Goal: Task Accomplishment & Management: Complete application form

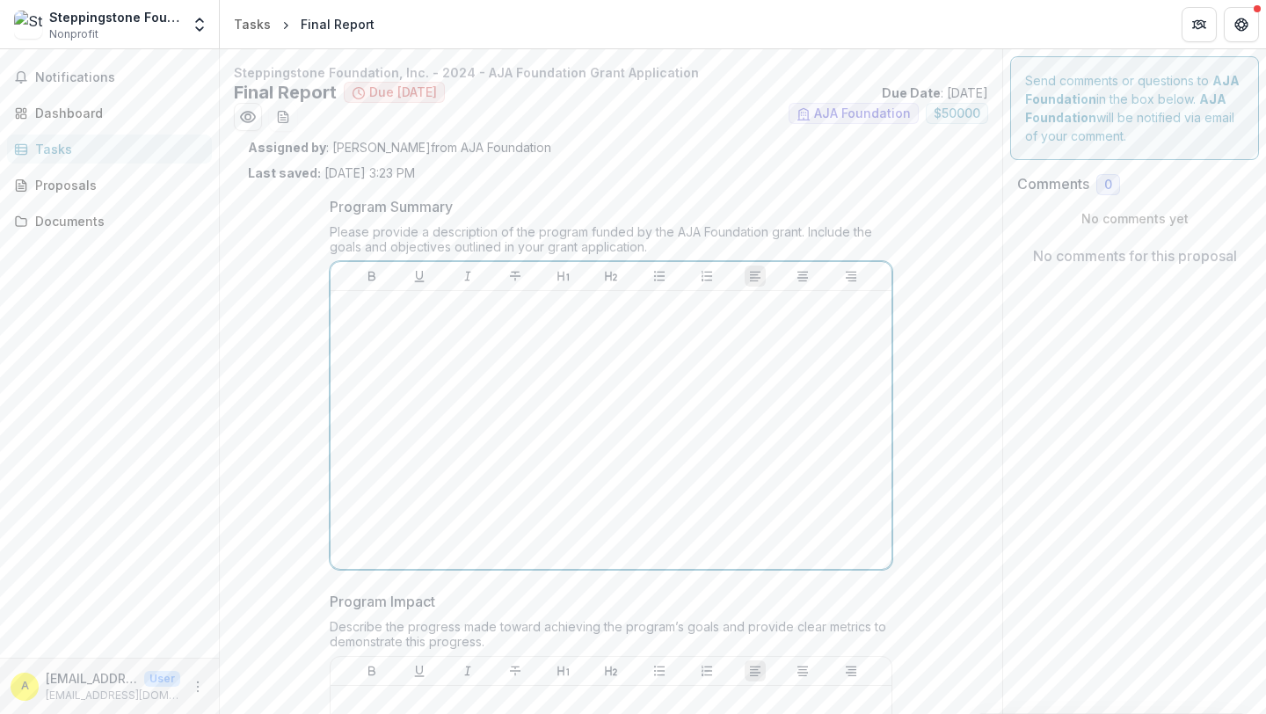
click at [361, 320] on div at bounding box center [611, 430] width 547 height 264
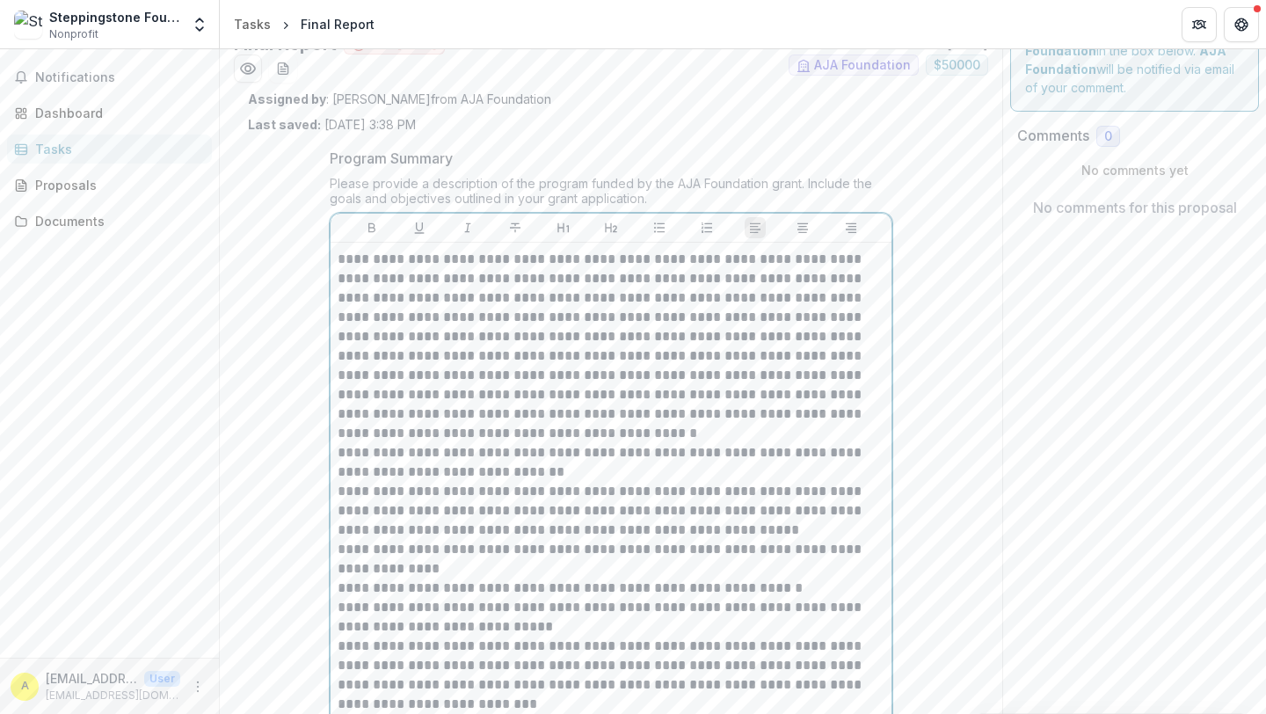
scroll to position [38, 0]
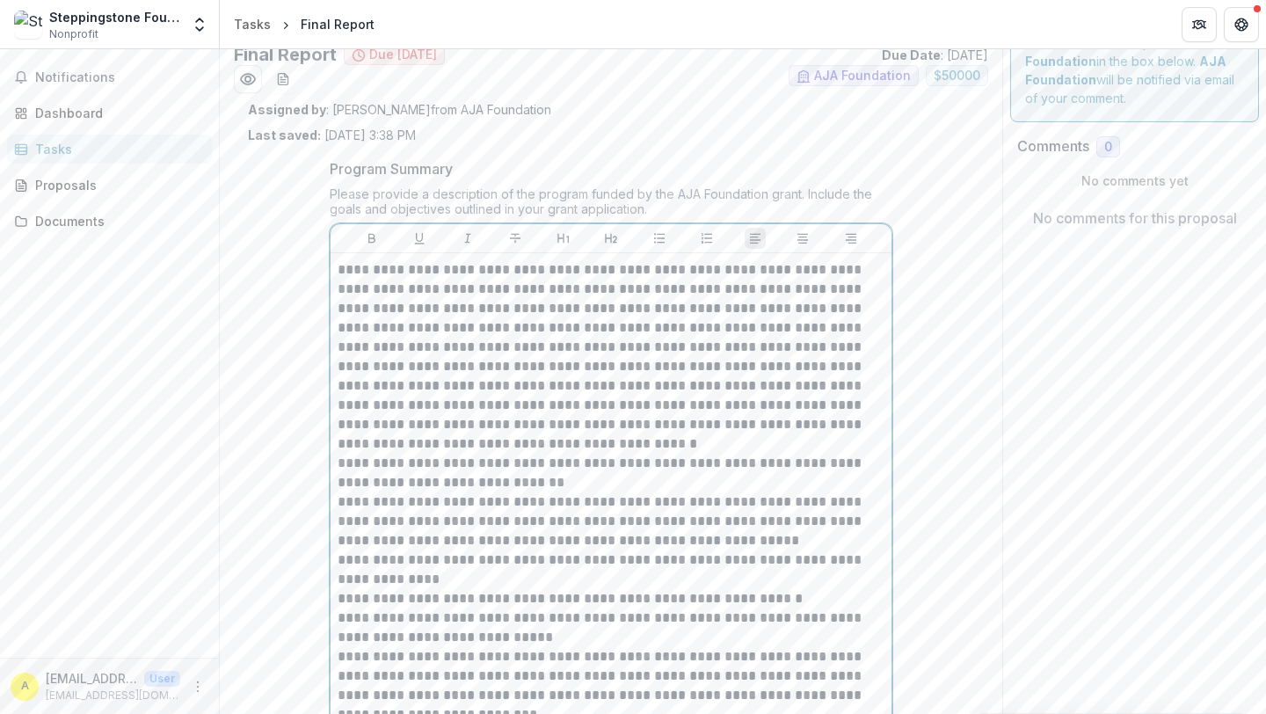
click at [598, 448] on p "**********" at bounding box center [611, 356] width 547 height 193
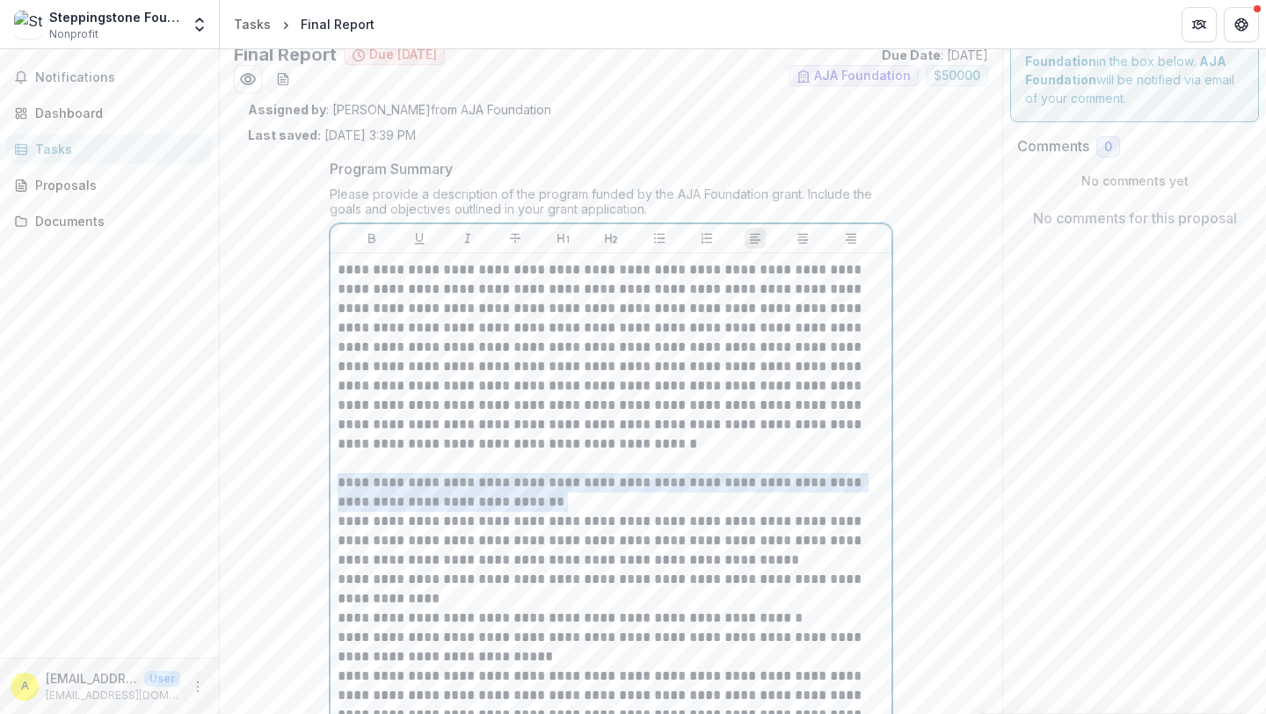
drag, startPoint x: 336, startPoint y: 484, endPoint x: 575, endPoint y: 501, distance: 239.9
click at [575, 501] on p "**********" at bounding box center [611, 492] width 547 height 39
click at [369, 234] on icon "Bold" at bounding box center [372, 239] width 7 height 10
click at [588, 504] on p "**********" at bounding box center [611, 492] width 547 height 39
click at [722, 560] on p "**********" at bounding box center [611, 541] width 547 height 58
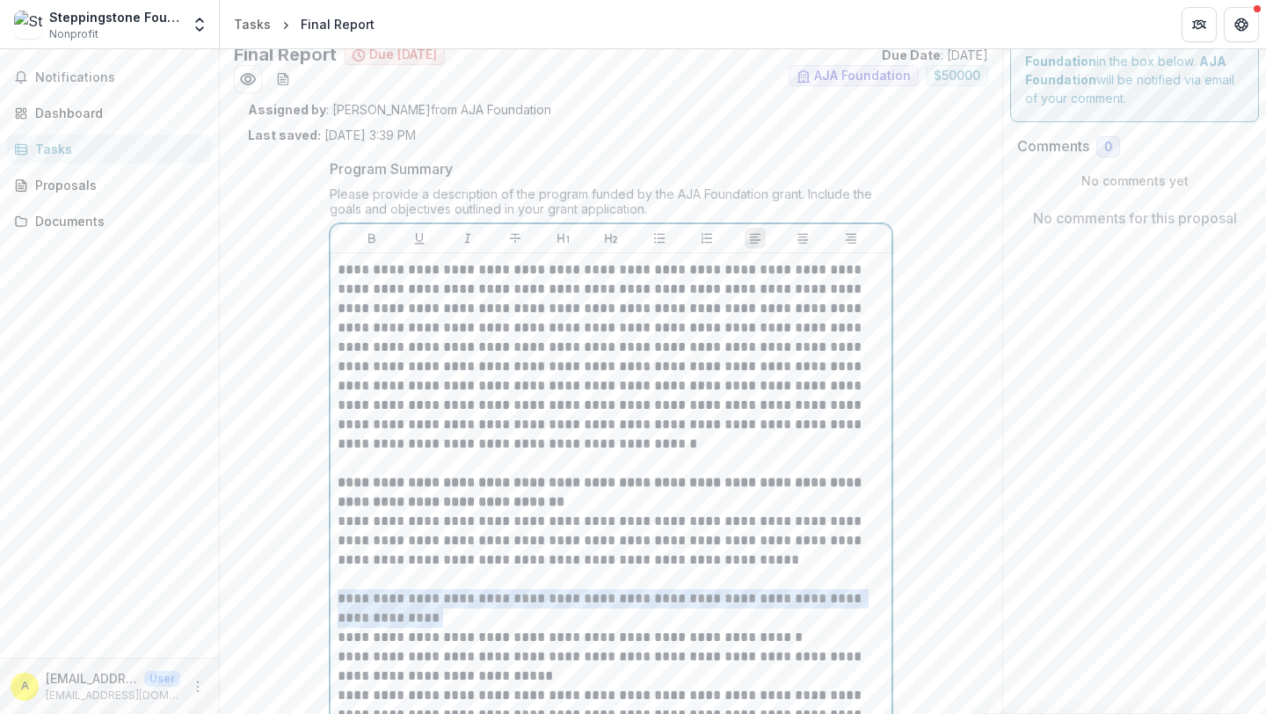
drag, startPoint x: 337, startPoint y: 597, endPoint x: 391, endPoint y: 617, distance: 58.2
click at [391, 617] on p "**********" at bounding box center [611, 608] width 547 height 39
click at [373, 236] on icon "Bold" at bounding box center [372, 238] width 14 height 14
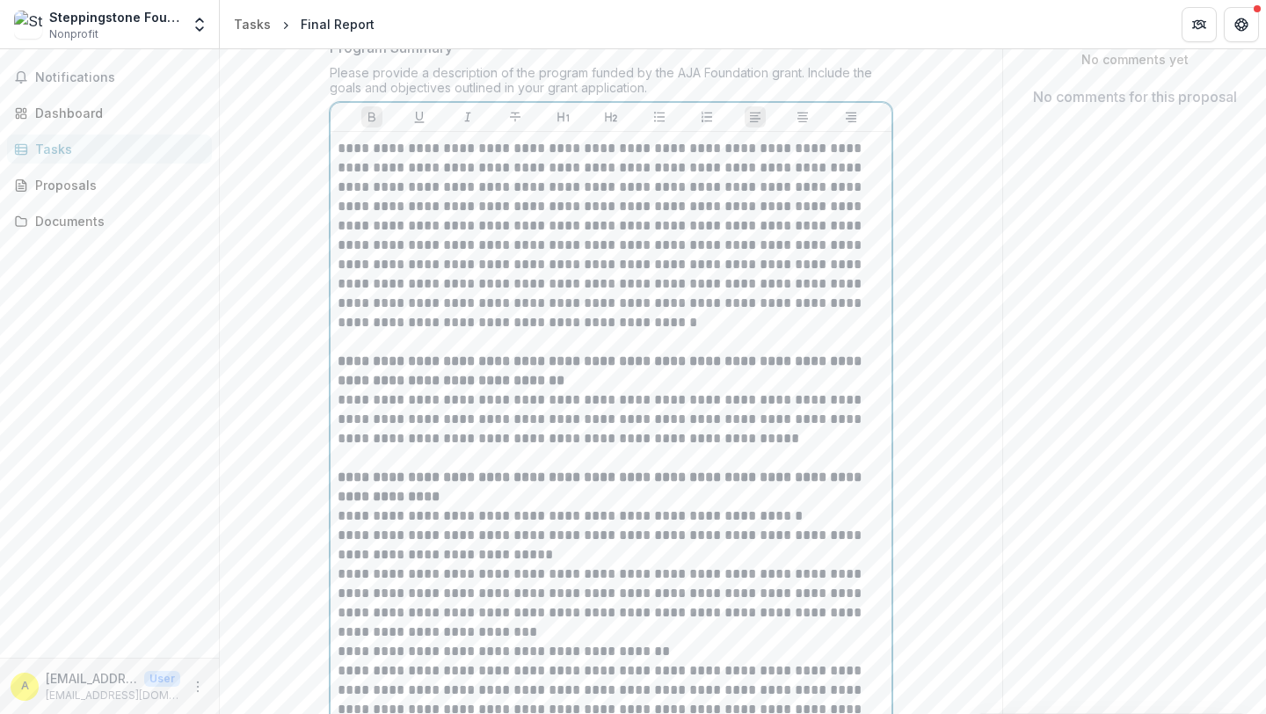
scroll to position [169, 0]
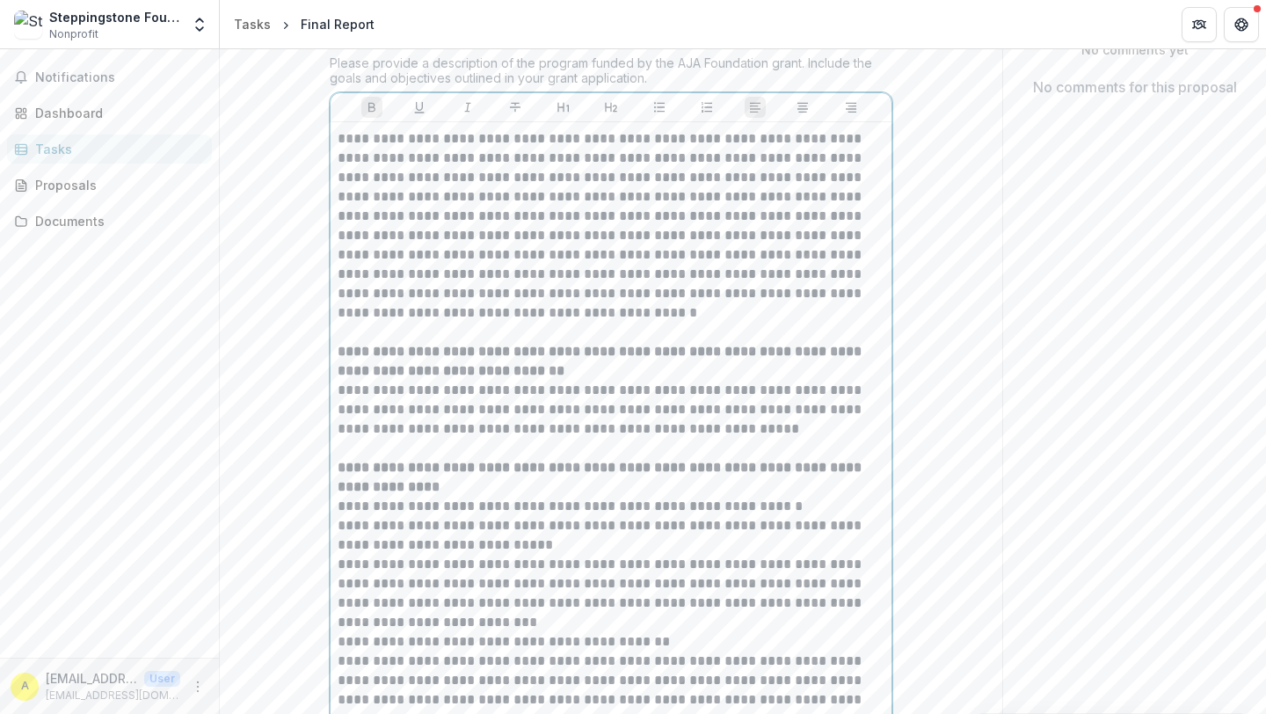
click at [817, 505] on p "**********" at bounding box center [611, 506] width 547 height 19
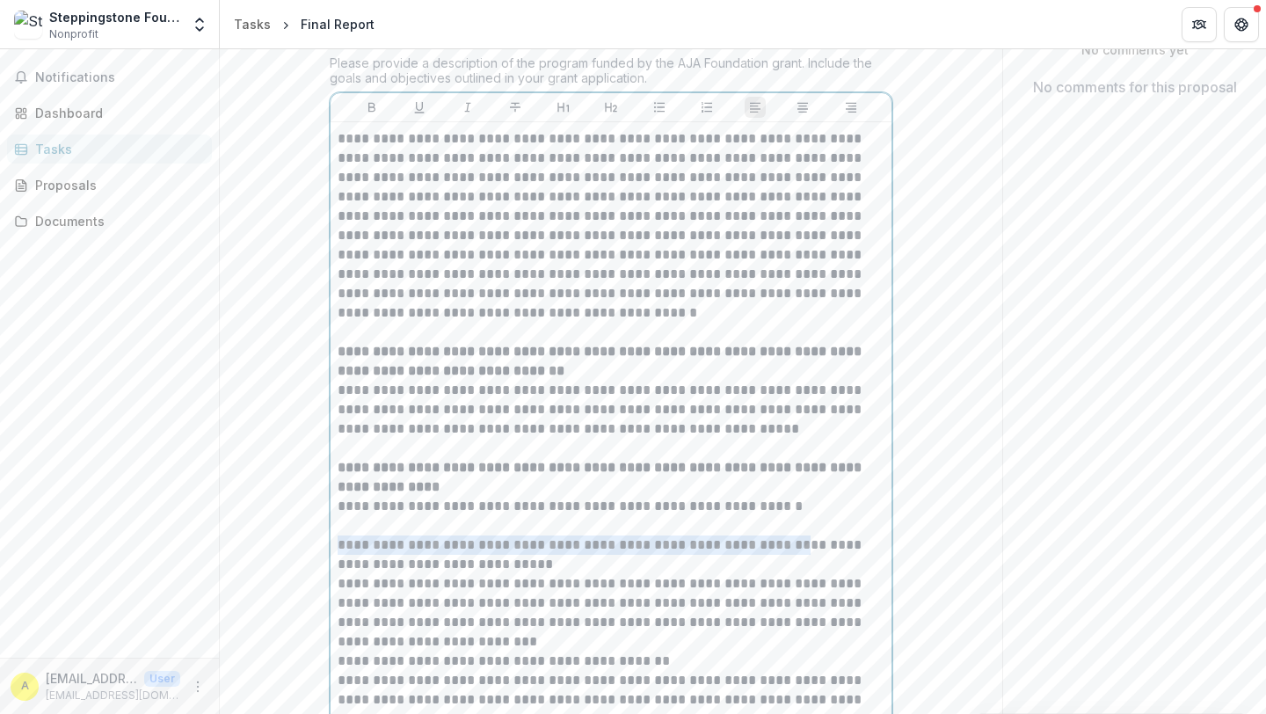
drag, startPoint x: 336, startPoint y: 544, endPoint x: 821, endPoint y: 552, distance: 485.6
click at [821, 552] on p "**********" at bounding box center [611, 555] width 547 height 39
click at [368, 112] on icon "Bold" at bounding box center [372, 107] width 14 height 14
drag, startPoint x: 607, startPoint y: 568, endPoint x: 332, endPoint y: 550, distance: 275.9
click at [332, 550] on div "**********" at bounding box center [611, 525] width 561 height 807
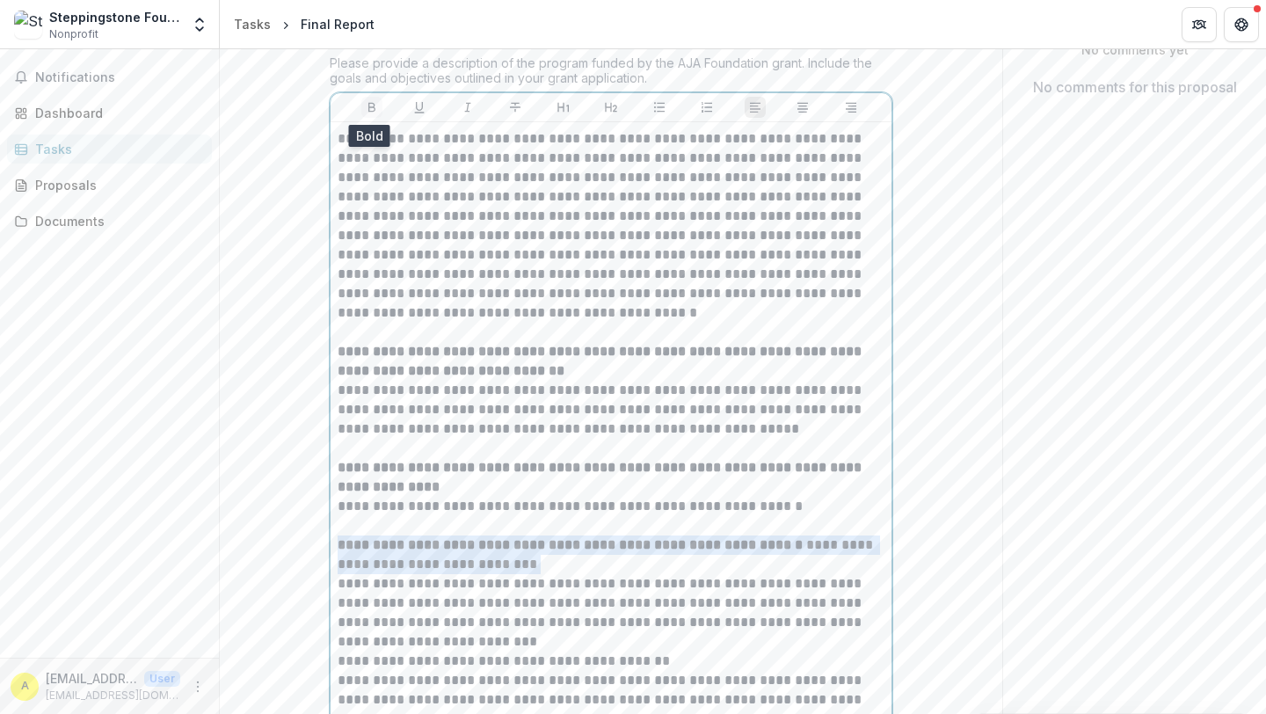
click at [376, 111] on button "Bold" at bounding box center [371, 107] width 21 height 21
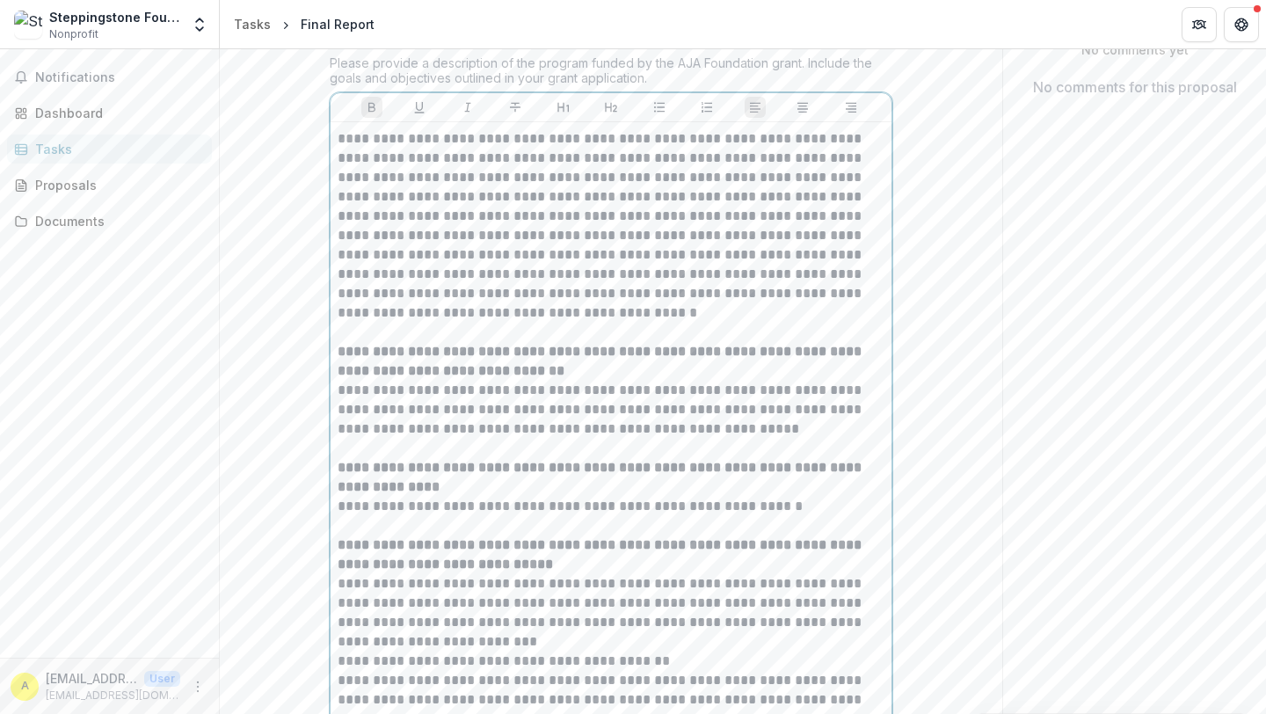
click at [532, 638] on p "**********" at bounding box center [611, 612] width 547 height 77
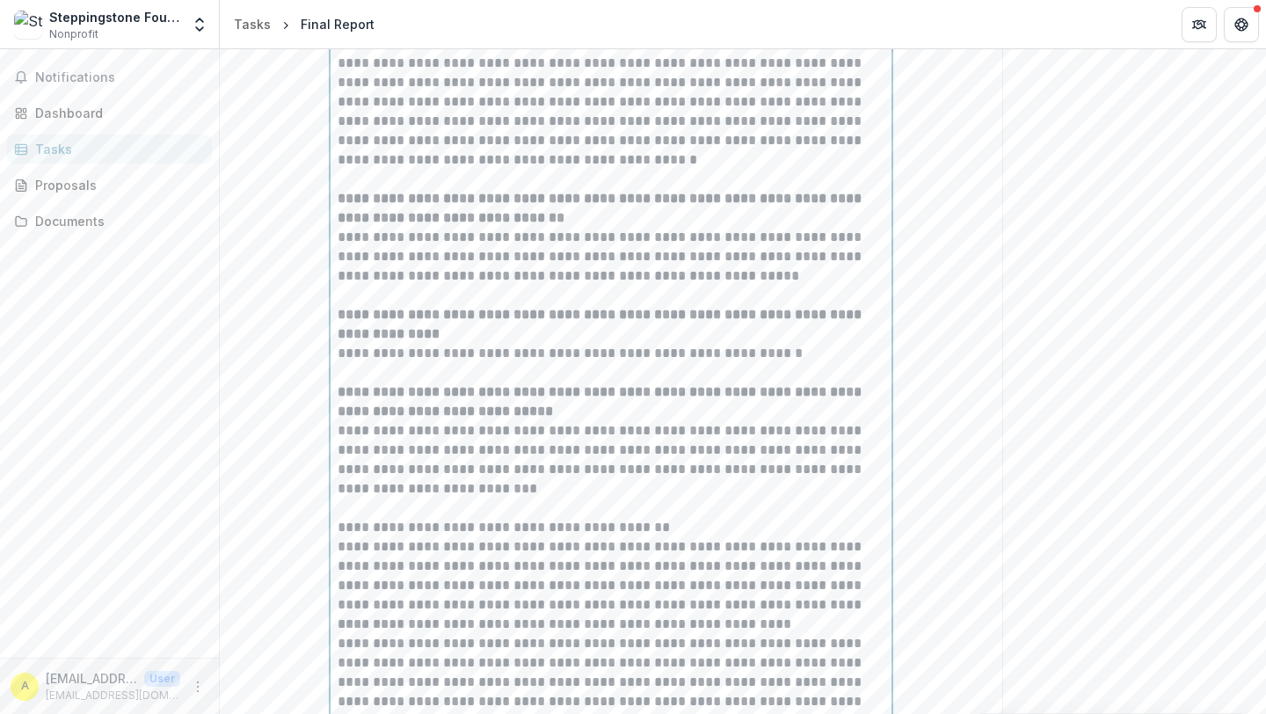
scroll to position [340, 0]
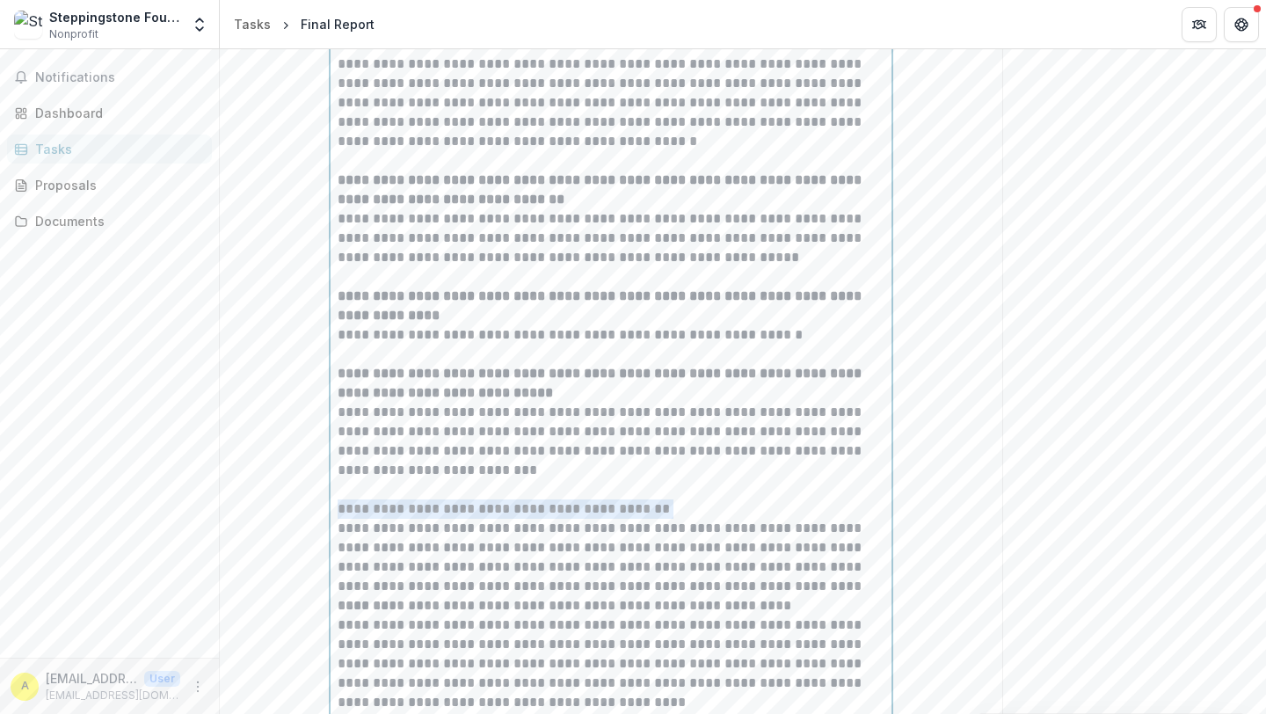
drag, startPoint x: 335, startPoint y: 508, endPoint x: 714, endPoint y: 503, distance: 379.1
click at [714, 503] on p "**********" at bounding box center [611, 509] width 547 height 19
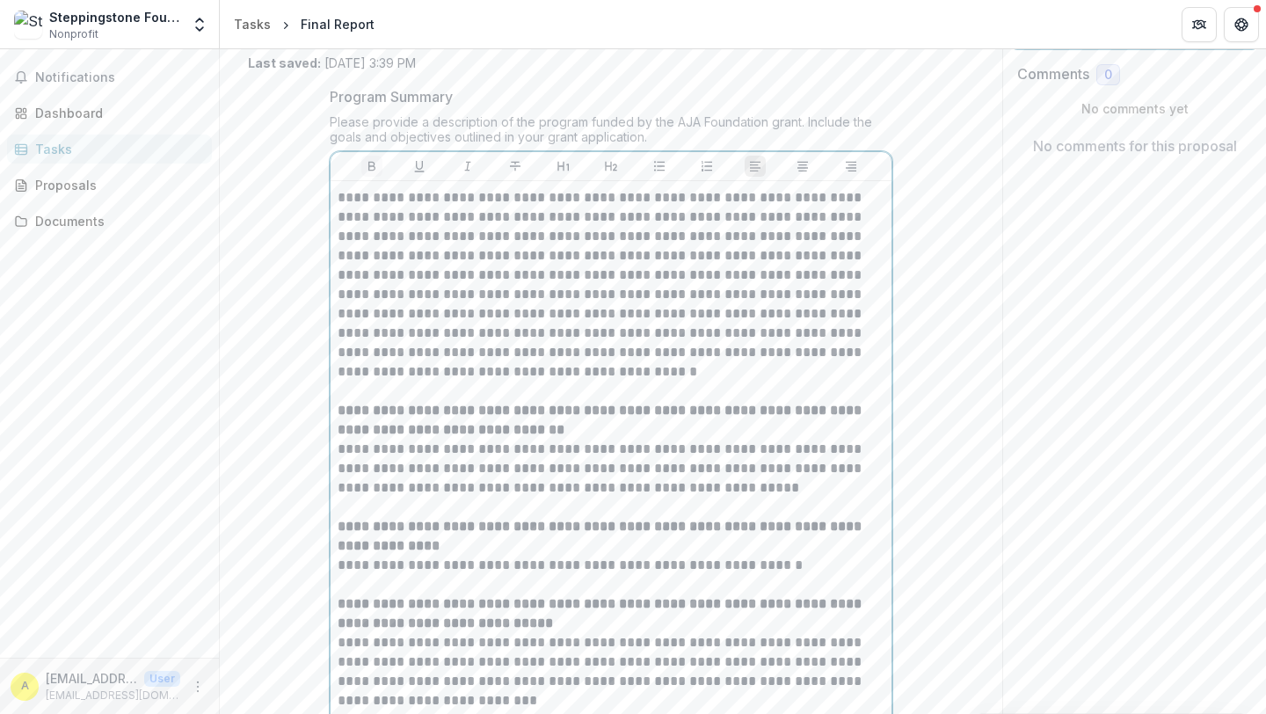
click at [369, 169] on icon "Bold" at bounding box center [372, 166] width 14 height 14
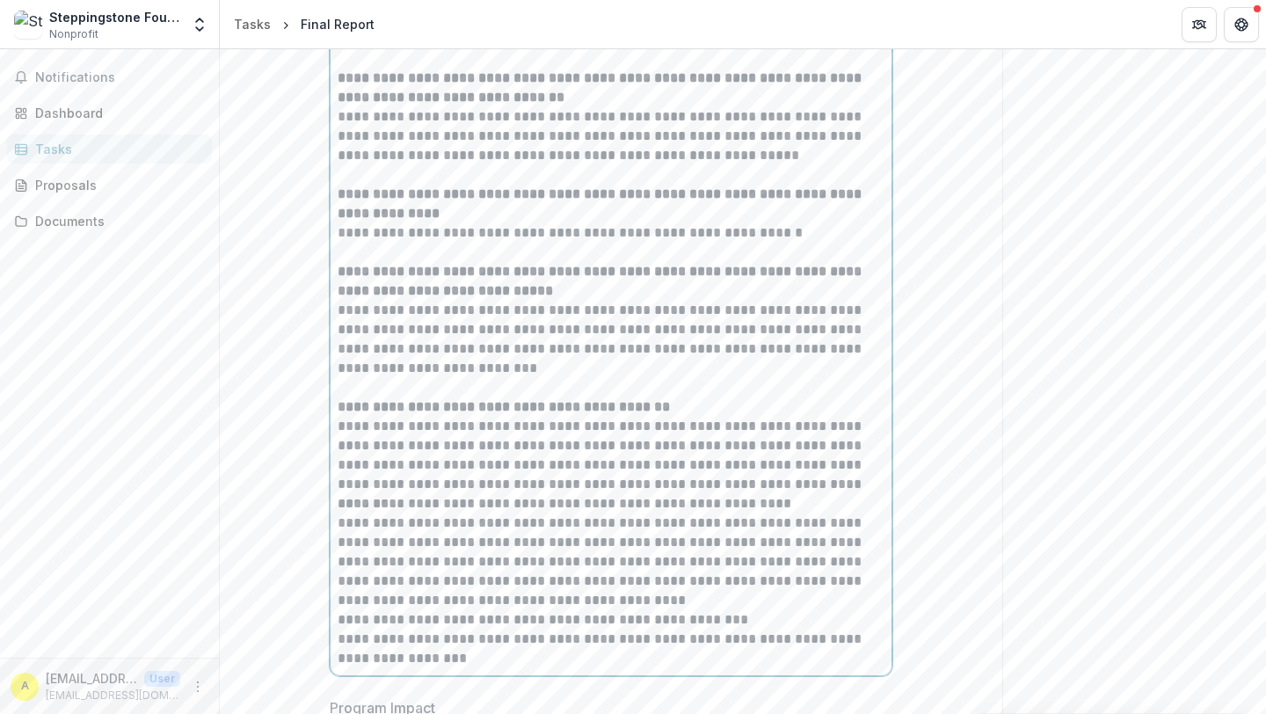
scroll to position [443, 0]
click at [839, 487] on p "**********" at bounding box center [611, 454] width 547 height 77
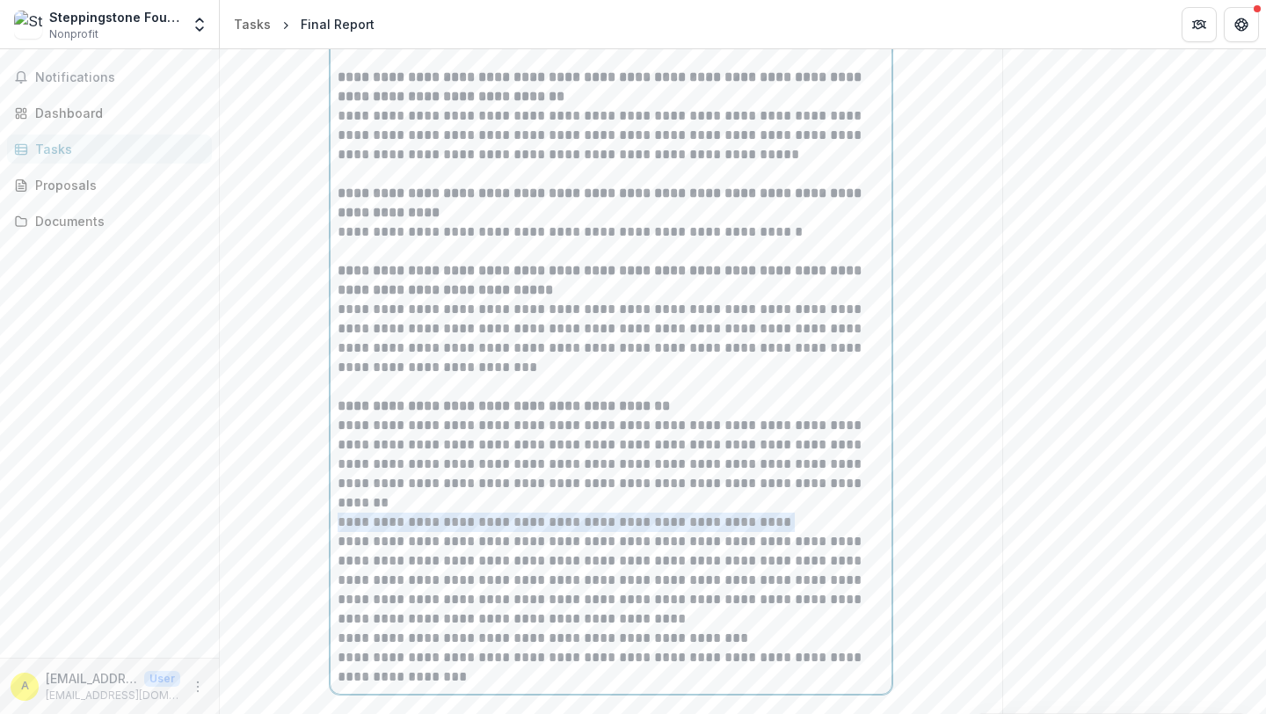
drag, startPoint x: 336, startPoint y: 523, endPoint x: 801, endPoint y: 518, distance: 465.3
click at [801, 518] on p "**********" at bounding box center [611, 522] width 547 height 19
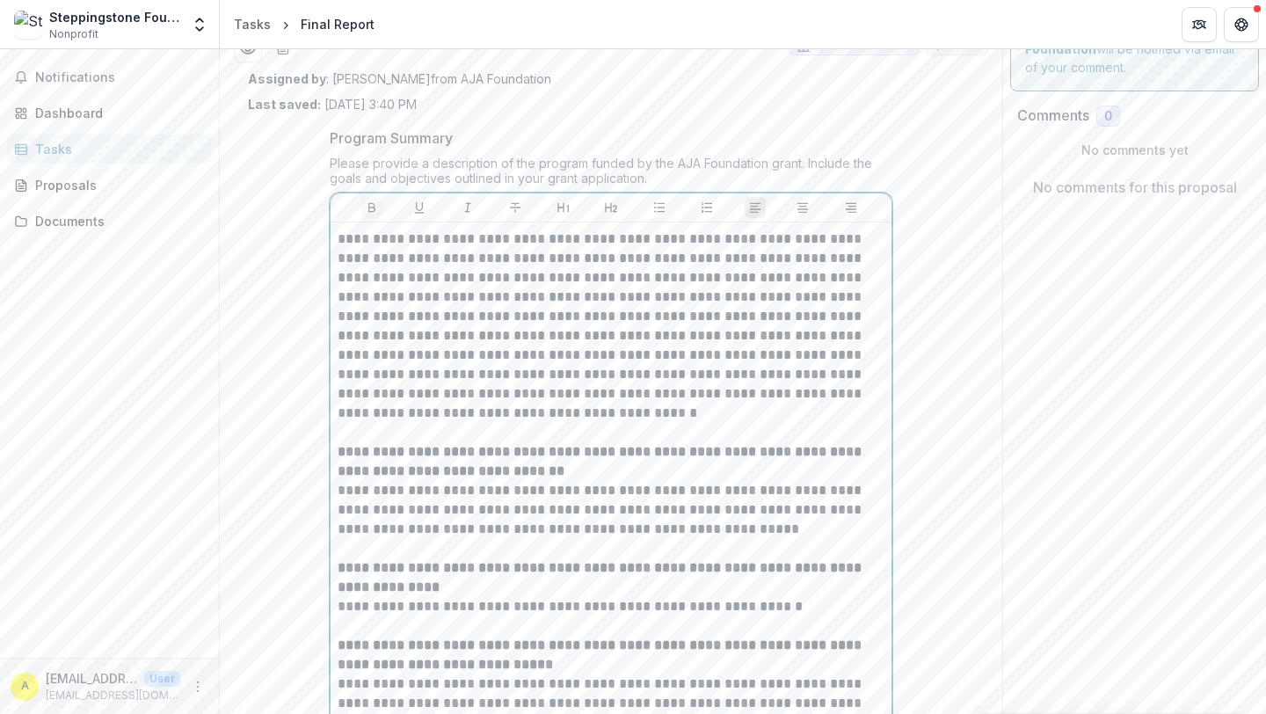
click at [372, 209] on icon "Bold" at bounding box center [372, 208] width 14 height 14
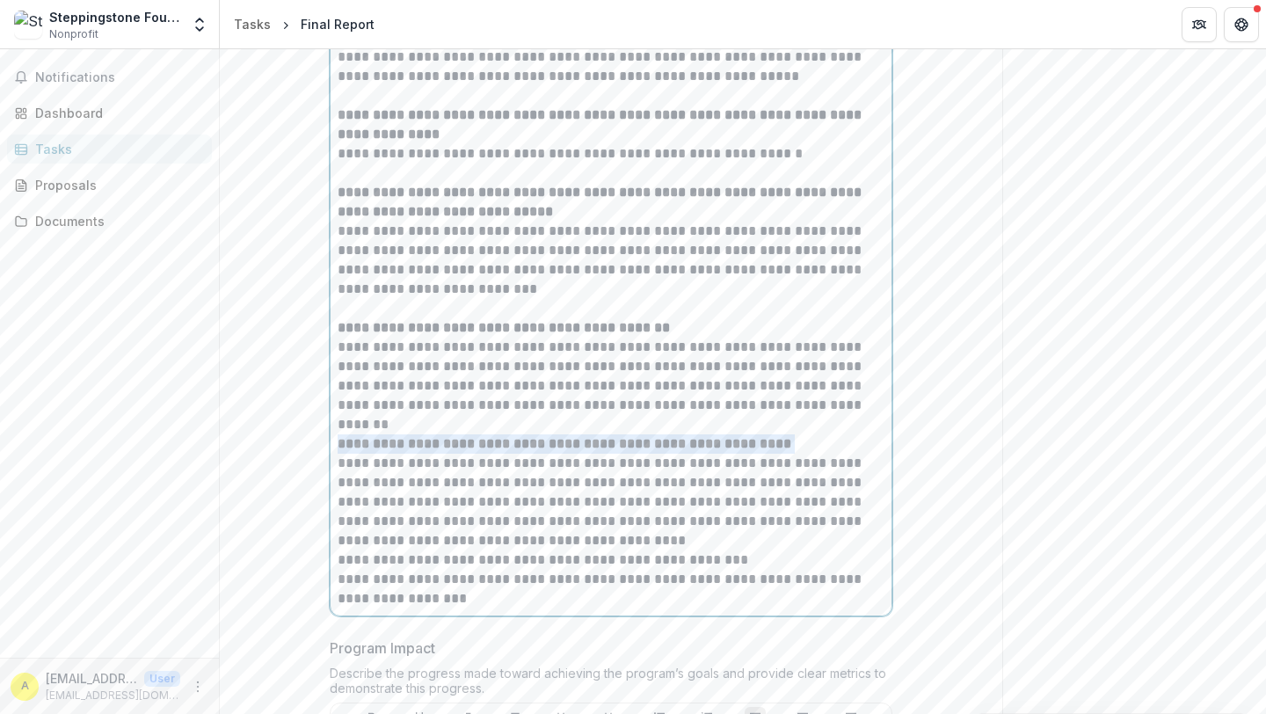
scroll to position [523, 0]
click at [509, 540] on p "**********" at bounding box center [611, 500] width 547 height 97
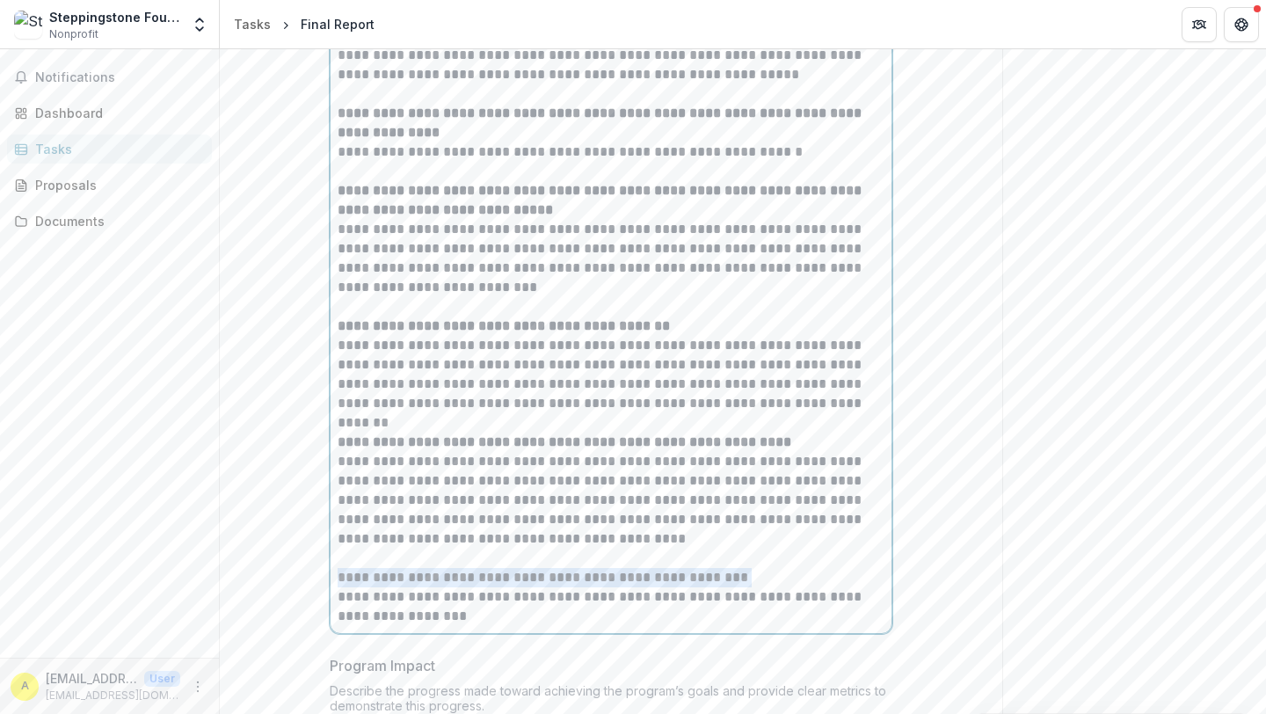
drag, startPoint x: 336, startPoint y: 577, endPoint x: 738, endPoint y: 574, distance: 401.9
click at [738, 574] on p "**********" at bounding box center [611, 577] width 547 height 19
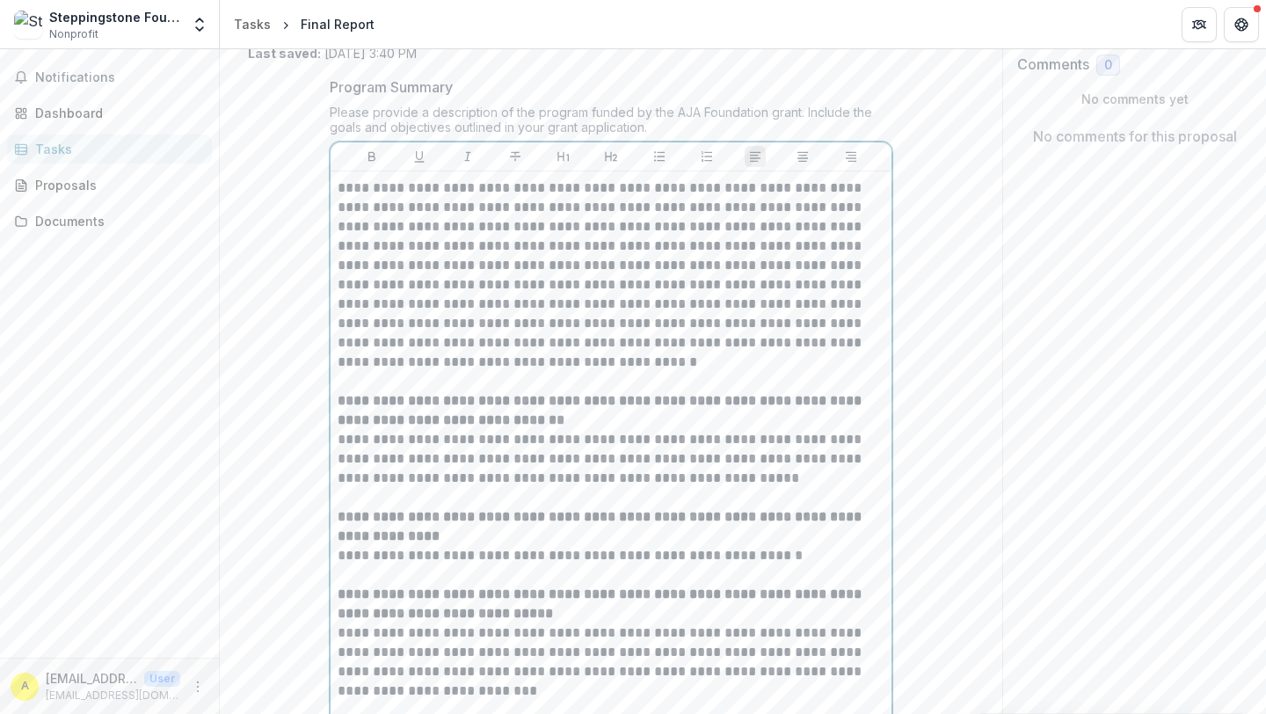
scroll to position [0, 0]
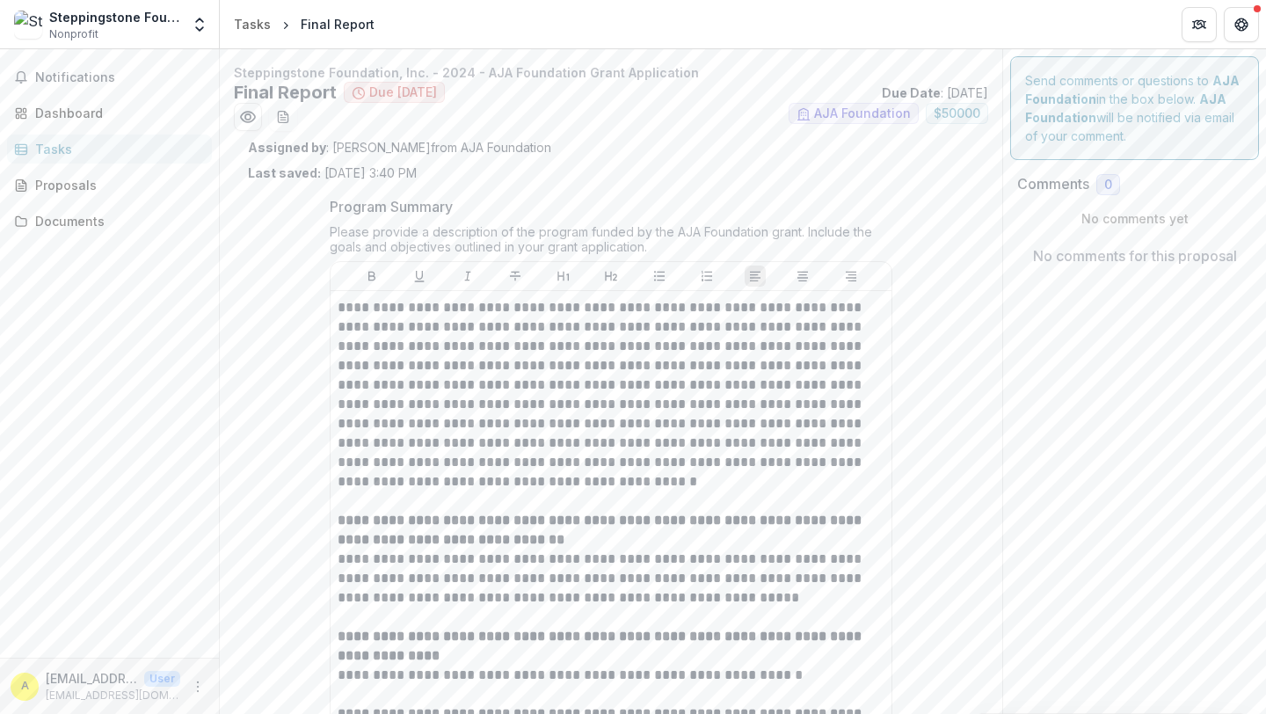
click at [372, 287] on div at bounding box center [611, 276] width 561 height 29
click at [367, 277] on div "**********" at bounding box center [611, 709] width 561 height 894
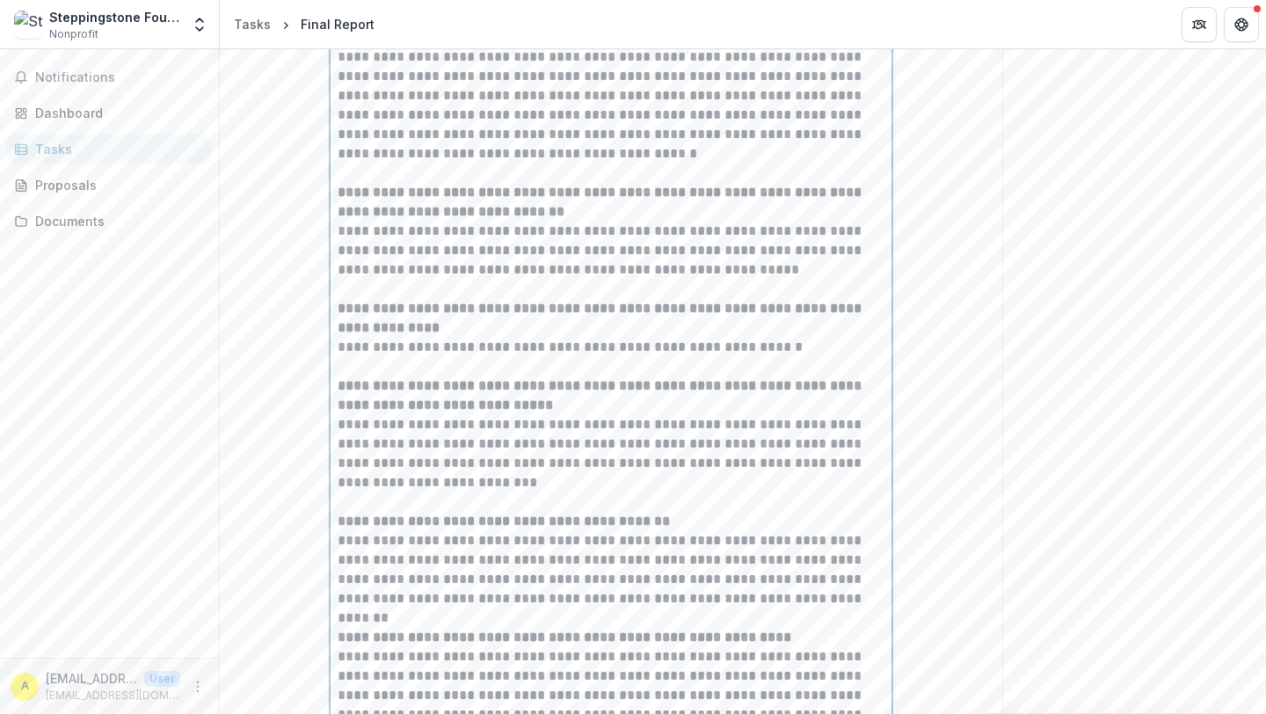
scroll to position [69, 0]
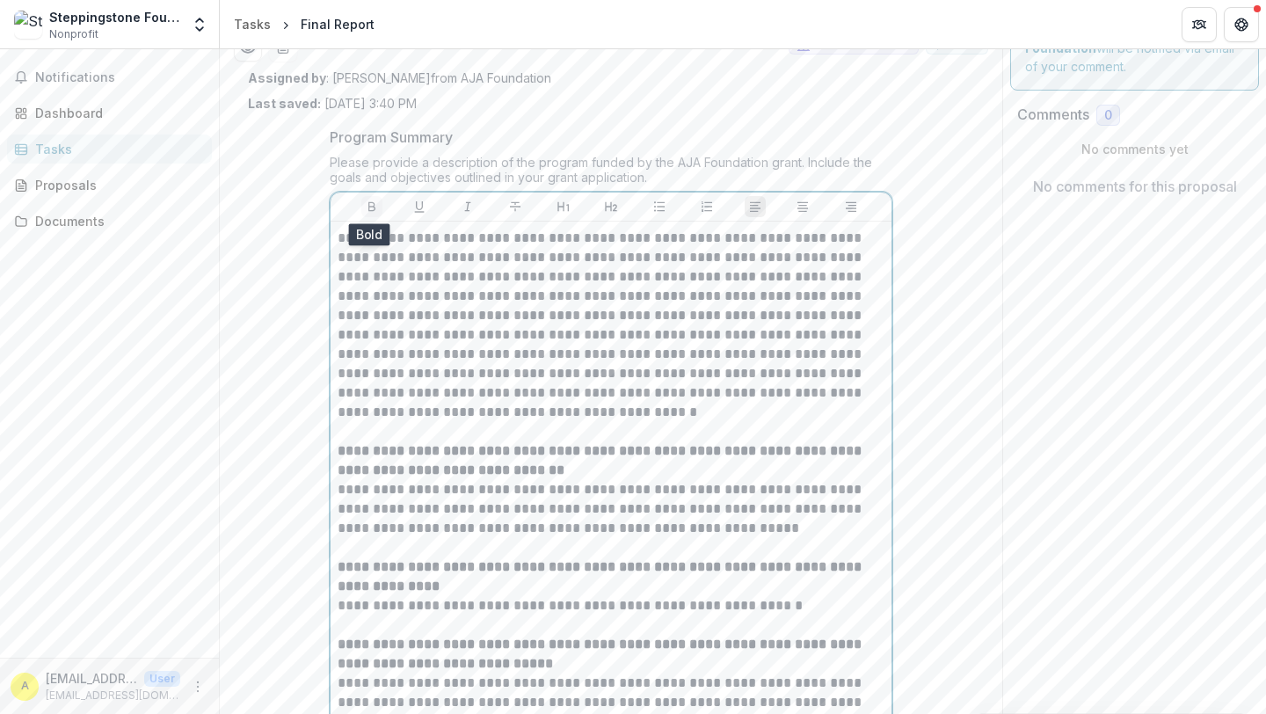
click at [369, 206] on icon "Bold" at bounding box center [372, 207] width 7 height 10
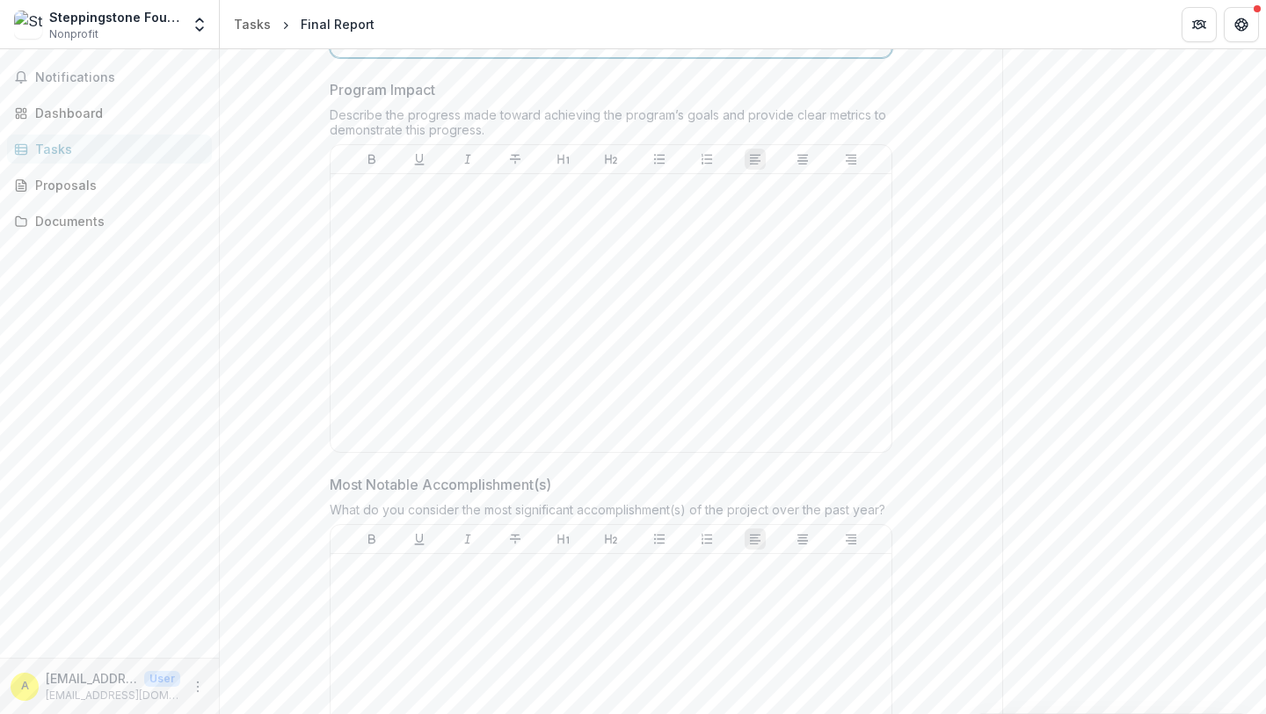
scroll to position [1084, 0]
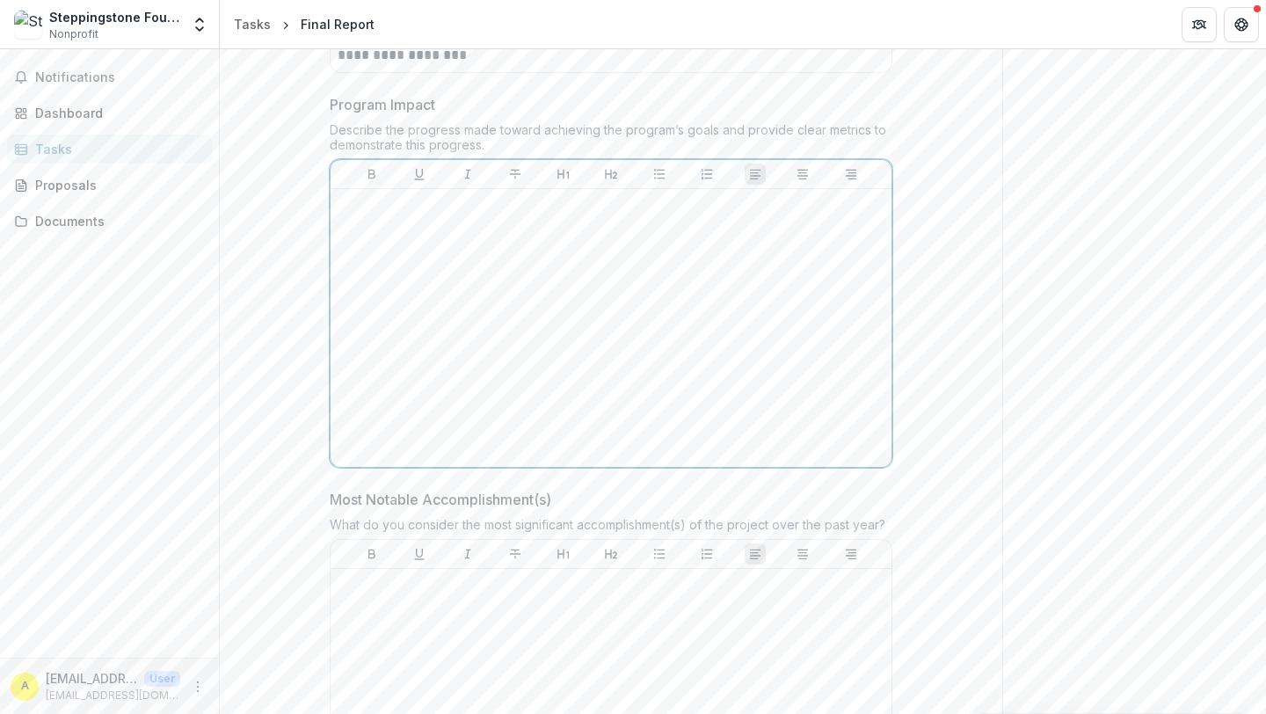
click at [392, 236] on div at bounding box center [611, 328] width 547 height 264
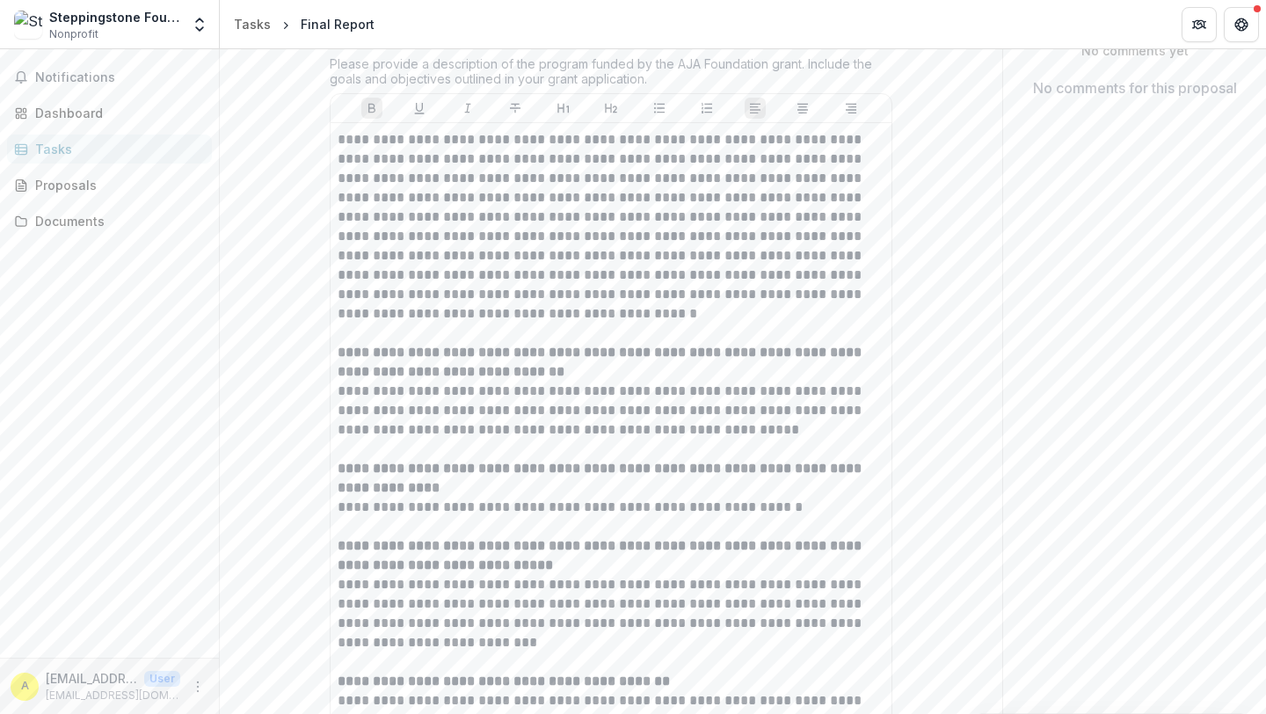
scroll to position [0, 0]
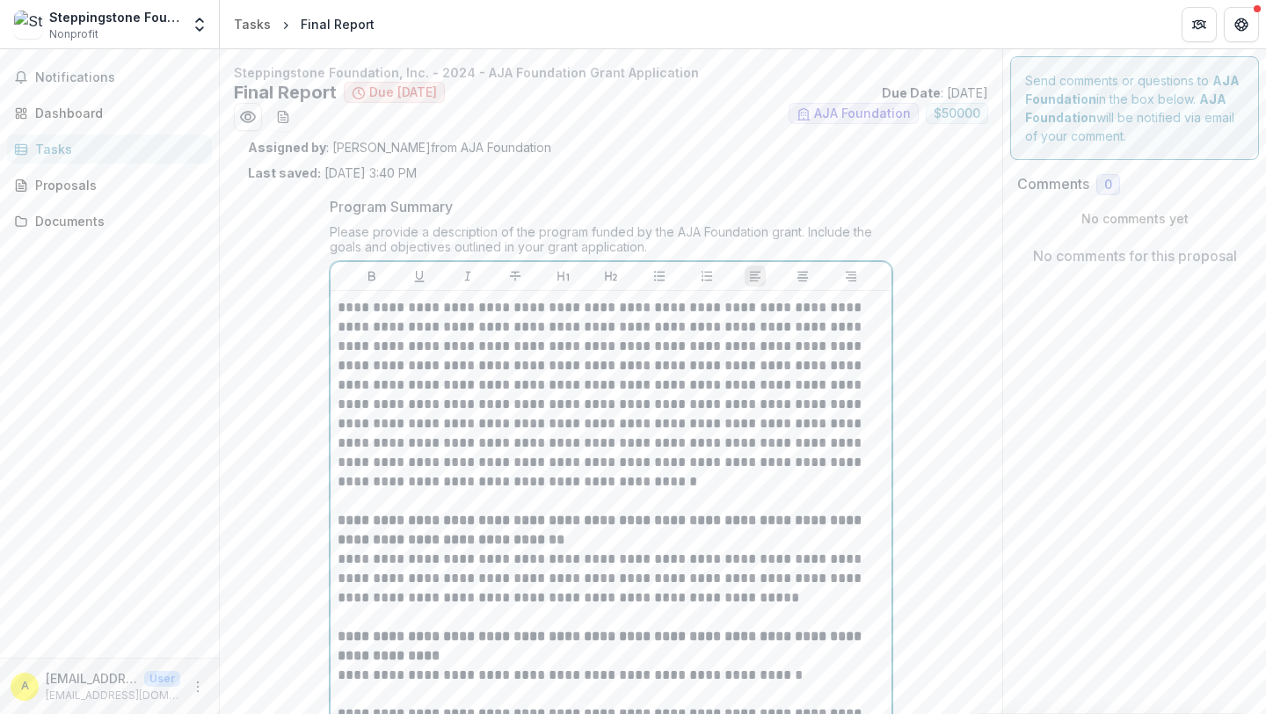
drag, startPoint x: 620, startPoint y: 480, endPoint x: 632, endPoint y: 524, distance: 45.7
click at [634, 493] on div "**********" at bounding box center [611, 723] width 547 height 851
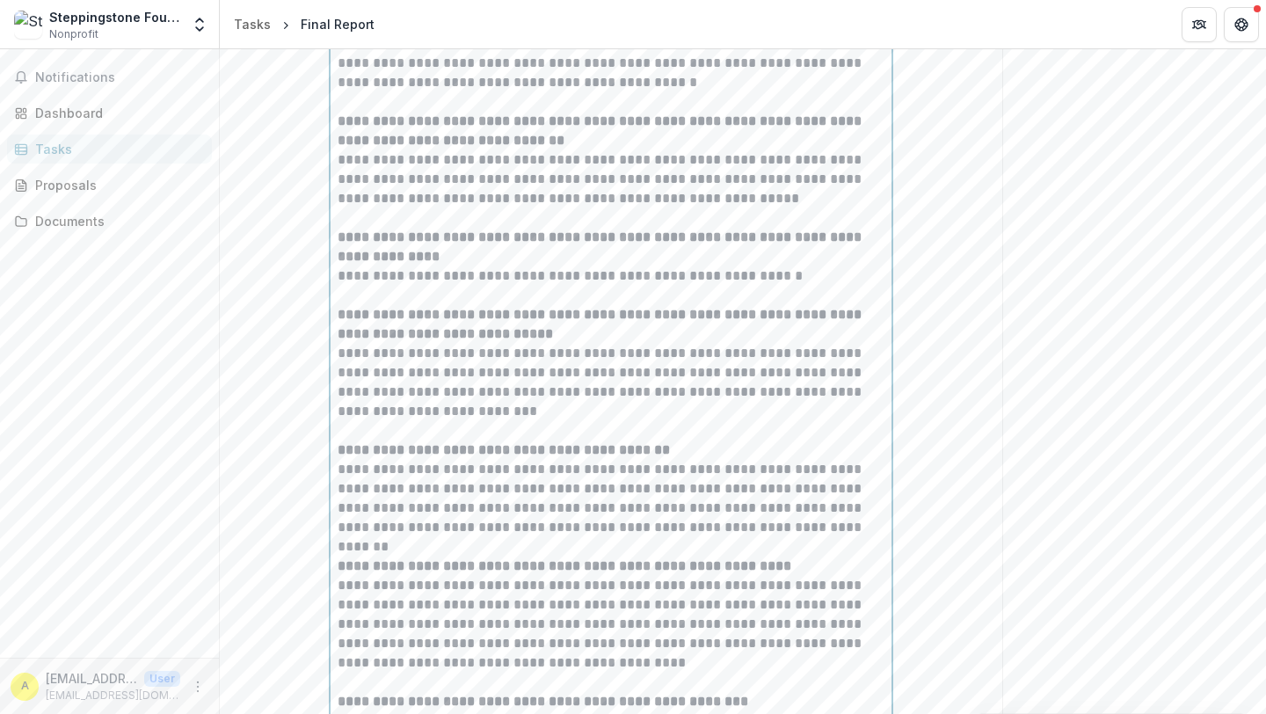
click at [632, 524] on p "**********" at bounding box center [611, 498] width 547 height 77
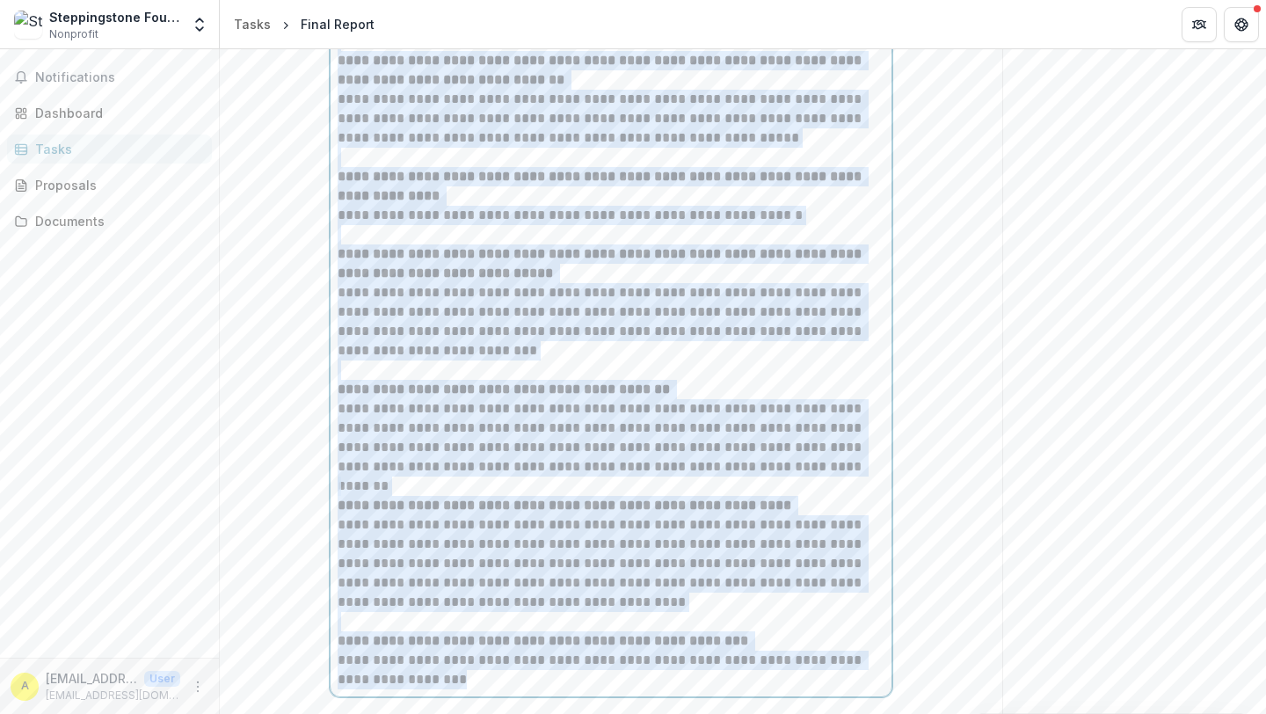
scroll to position [704, 0]
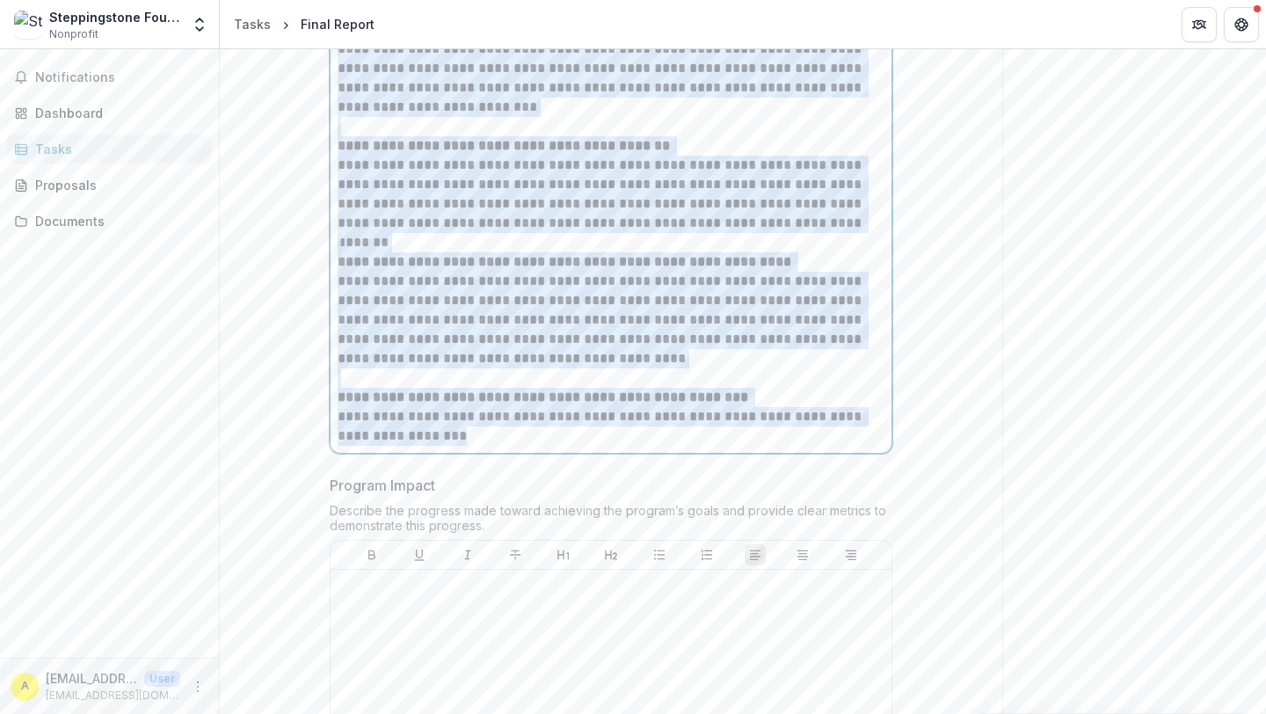
drag, startPoint x: 354, startPoint y: 322, endPoint x: 645, endPoint y: 429, distance: 310.3
click at [646, 435] on div "**********" at bounding box center [611, 20] width 547 height 851
copy div "**********"
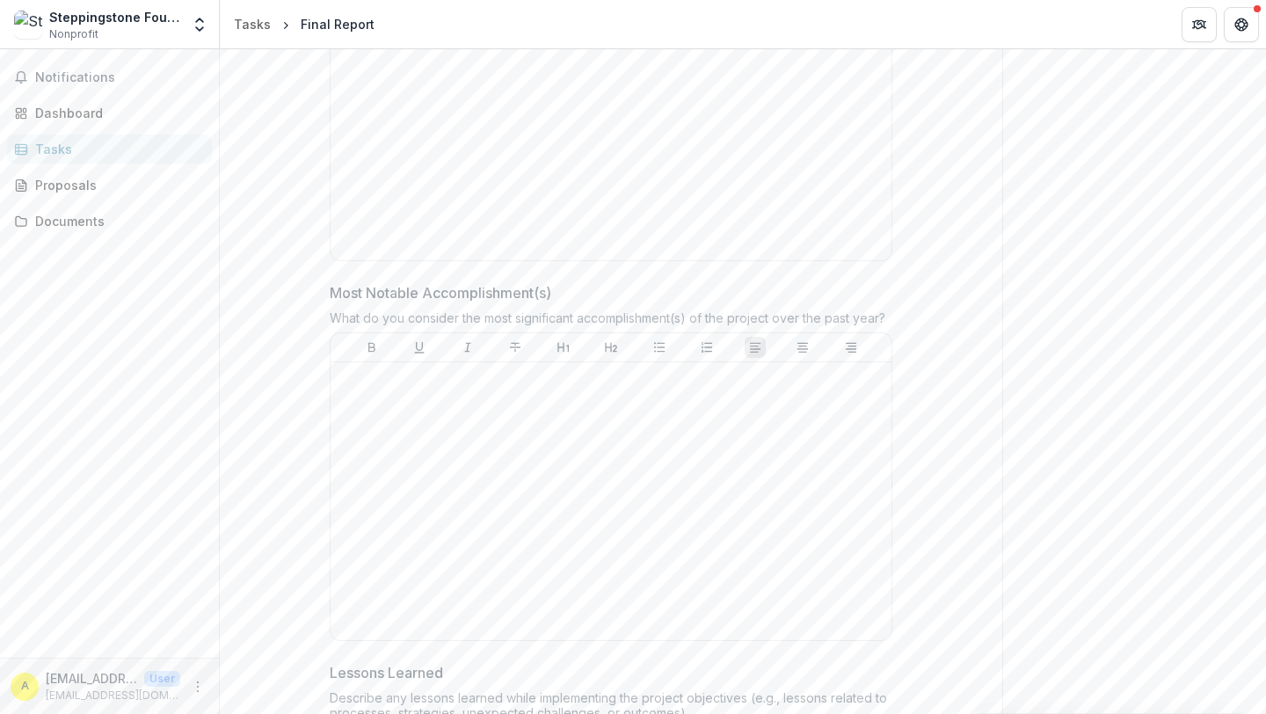
scroll to position [245, 0]
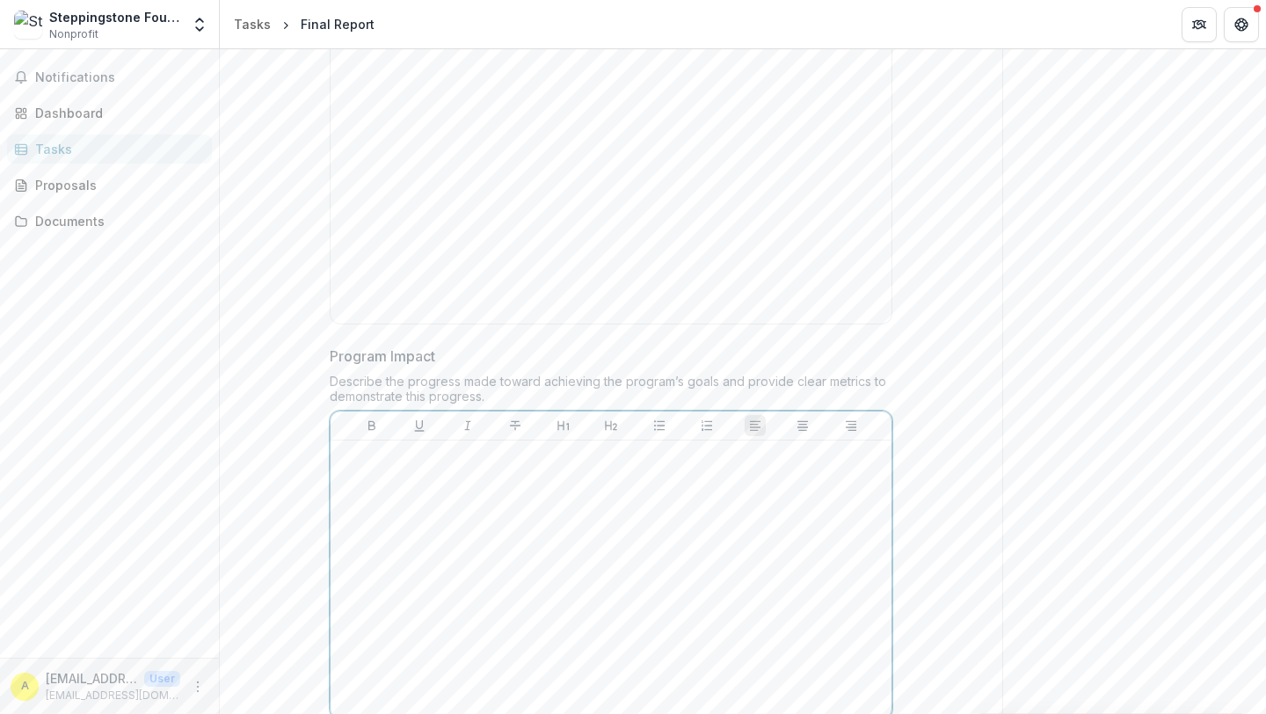
click at [367, 478] on div at bounding box center [611, 580] width 547 height 264
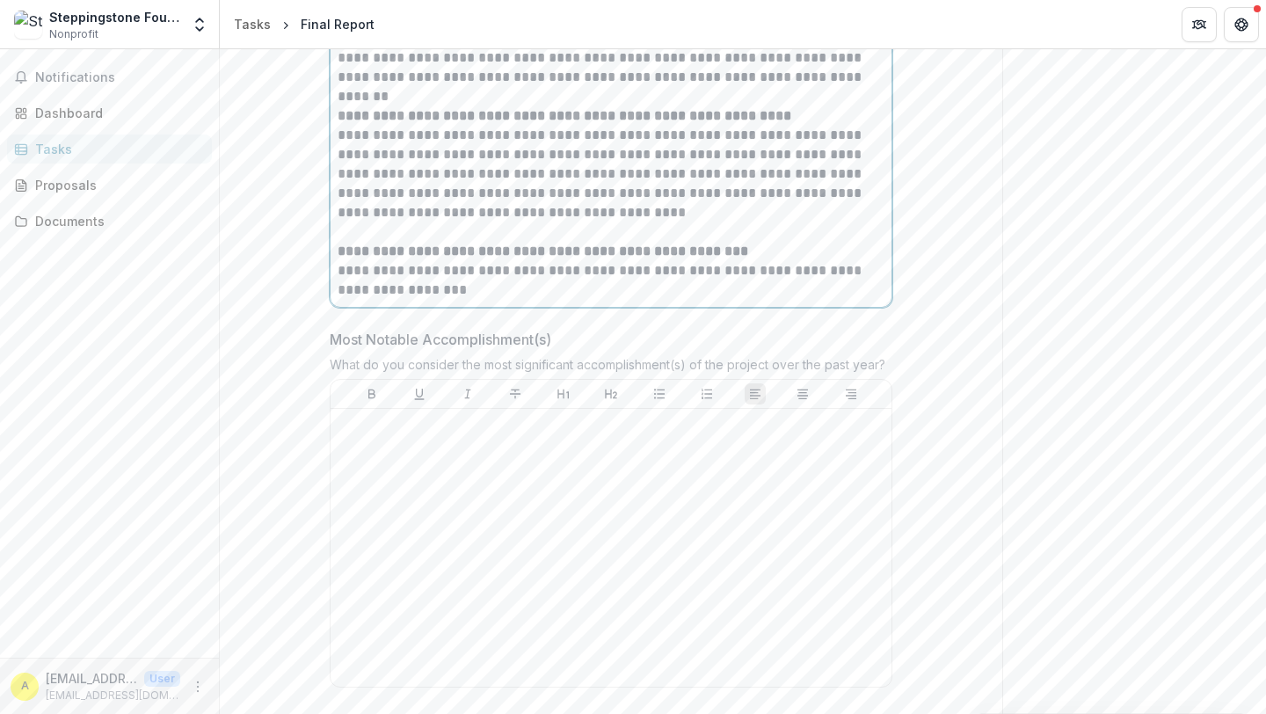
scroll to position [1249, 0]
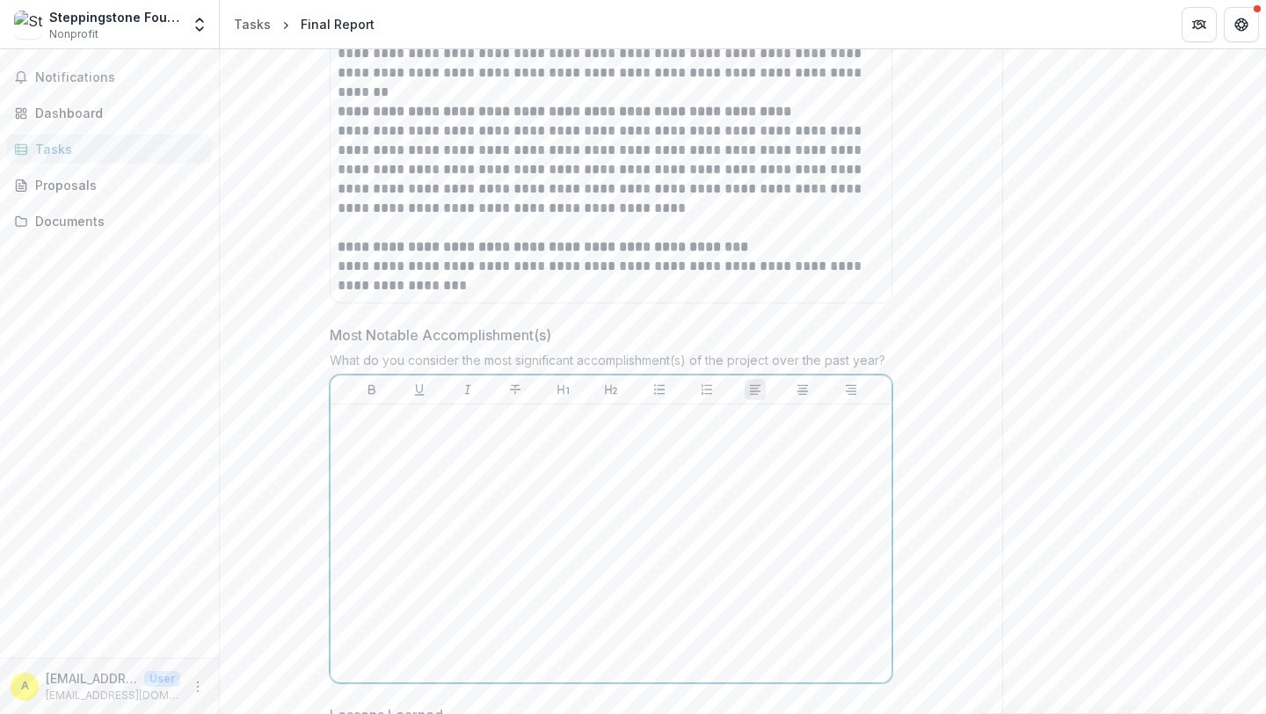
click at [415, 439] on div at bounding box center [611, 544] width 547 height 264
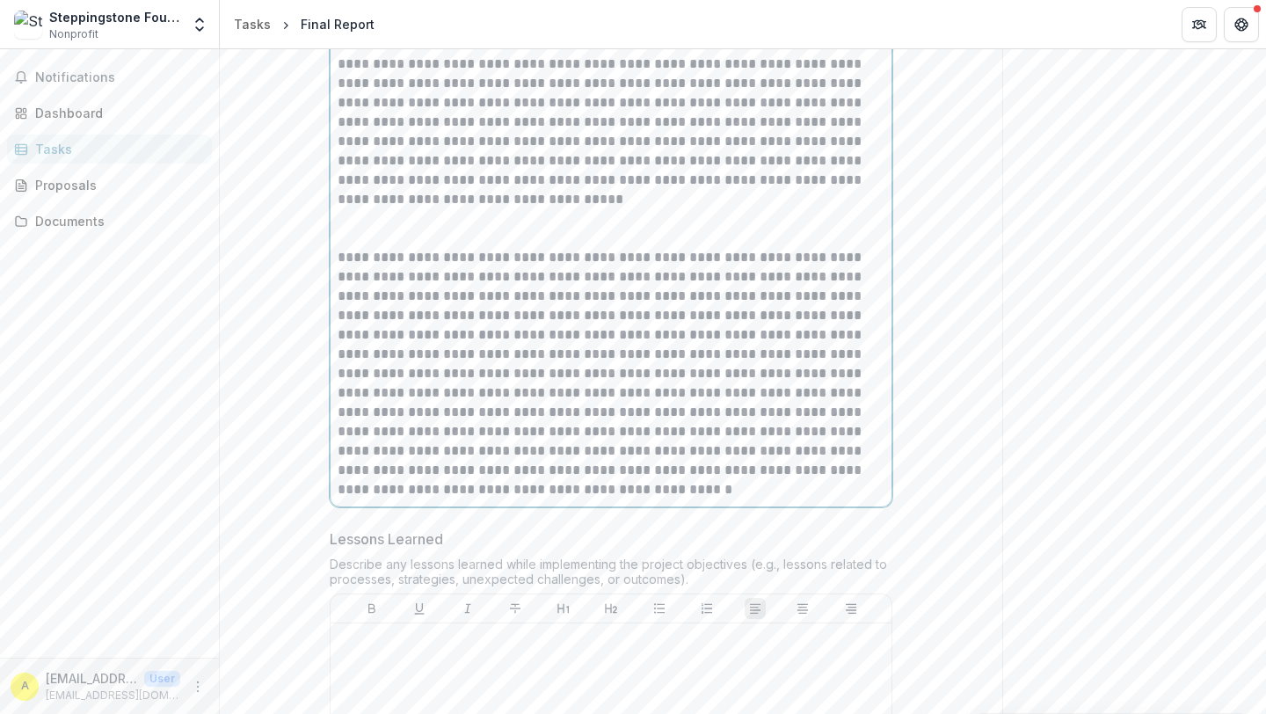
scroll to position [2903, 0]
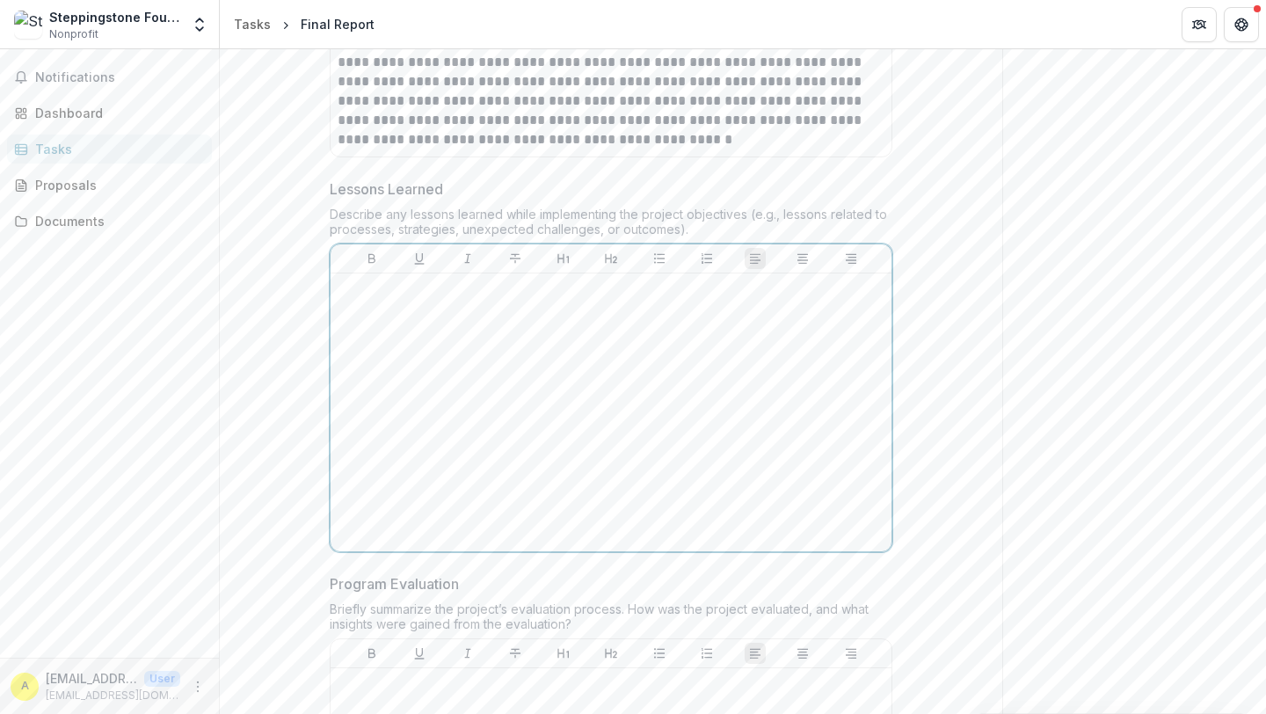
click at [478, 323] on div at bounding box center [611, 413] width 547 height 264
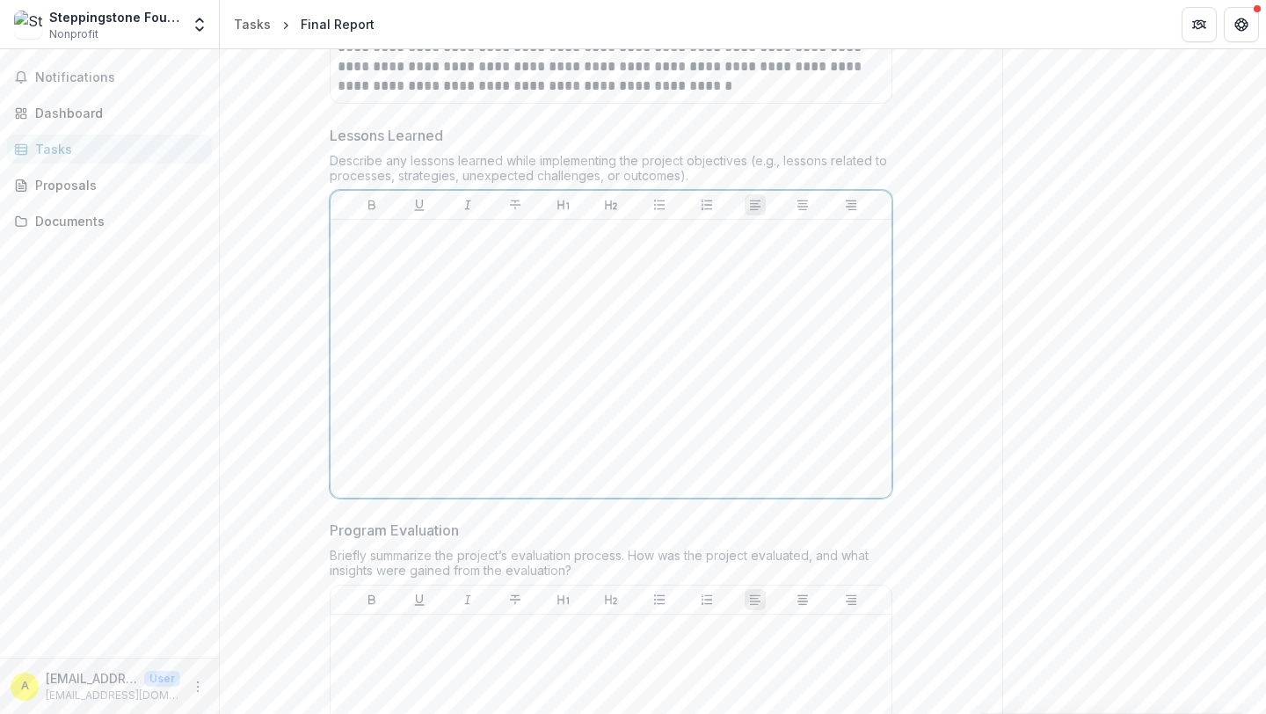
scroll to position [3046, 0]
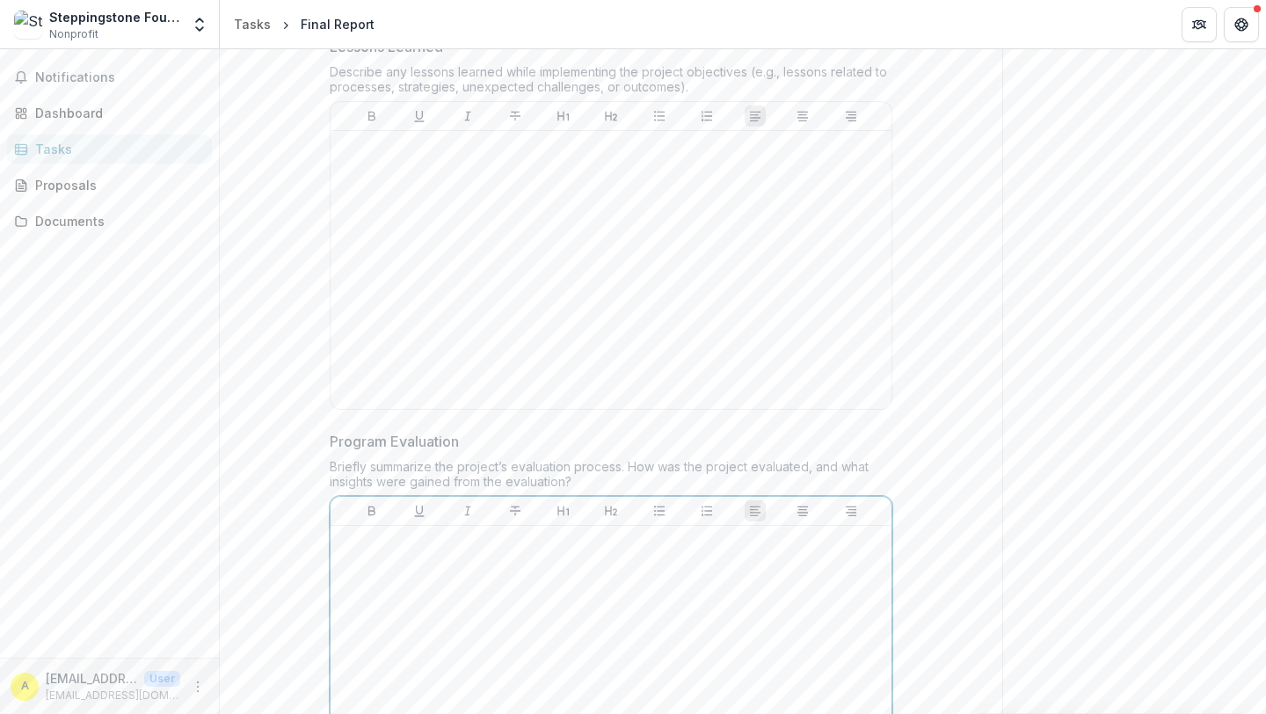
click at [446, 533] on div at bounding box center [611, 665] width 547 height 264
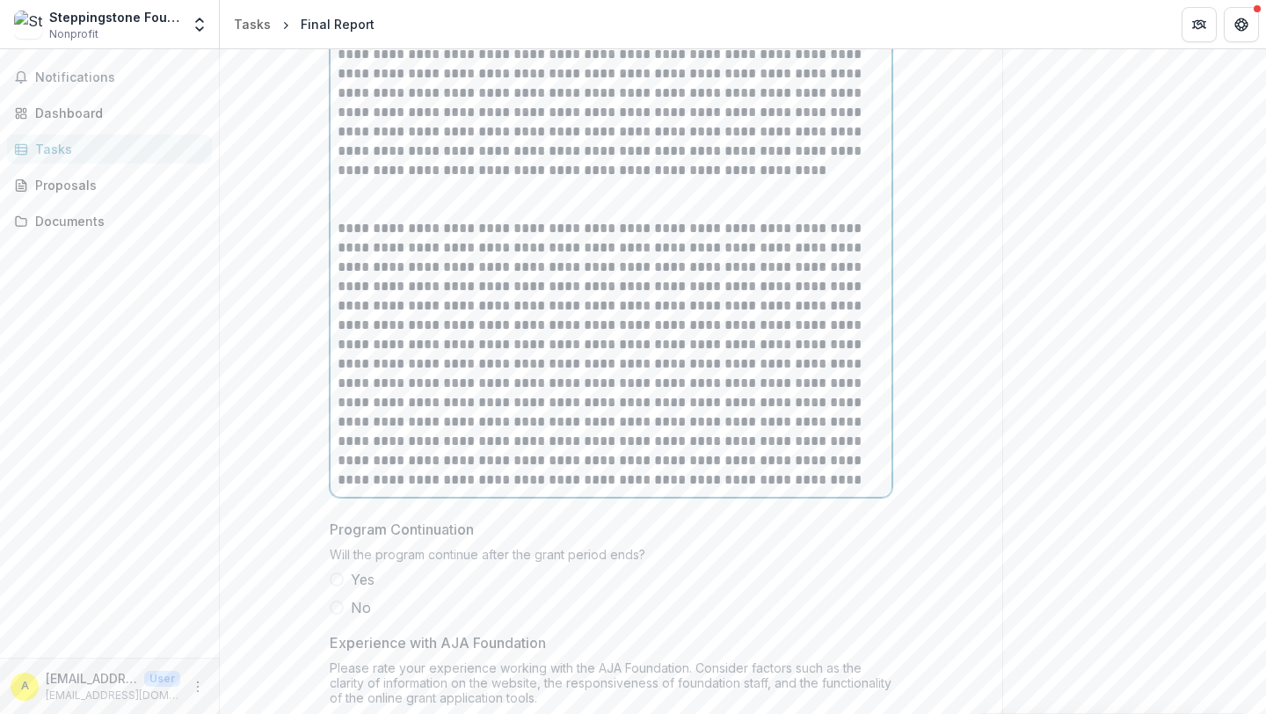
scroll to position [3598, 0]
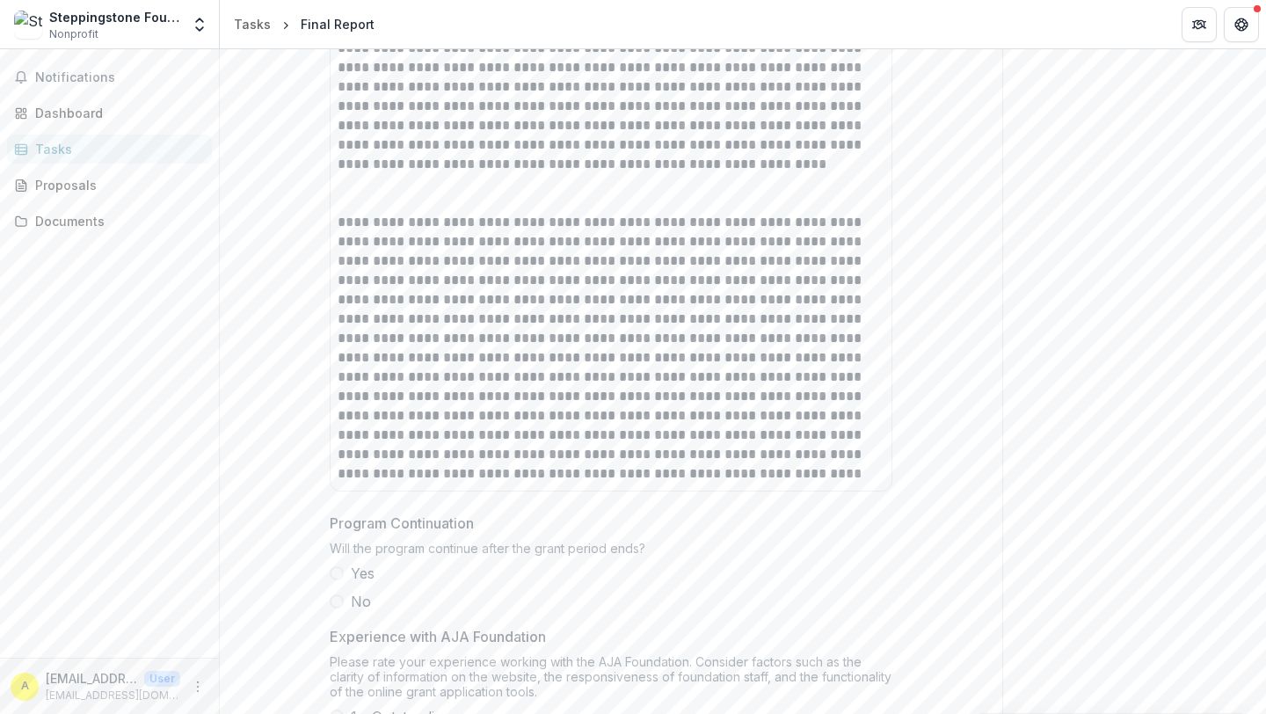
click at [336, 566] on span at bounding box center [337, 573] width 14 height 14
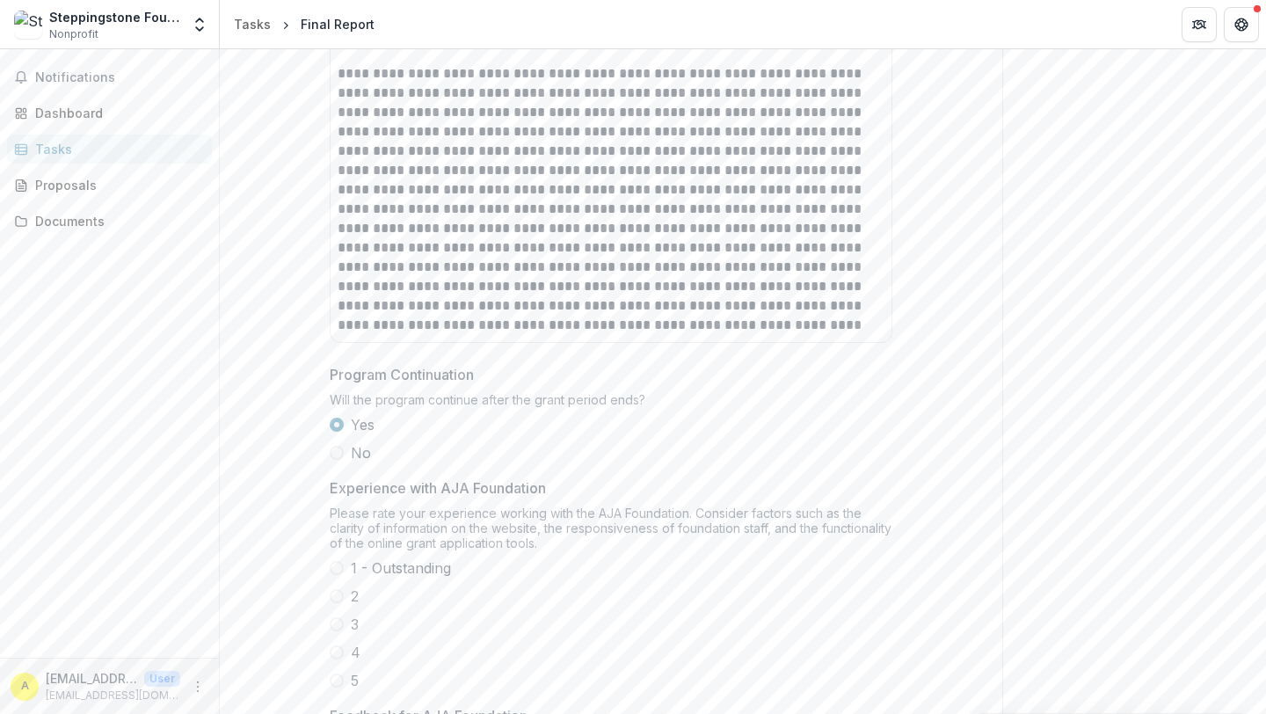
scroll to position [3778, 0]
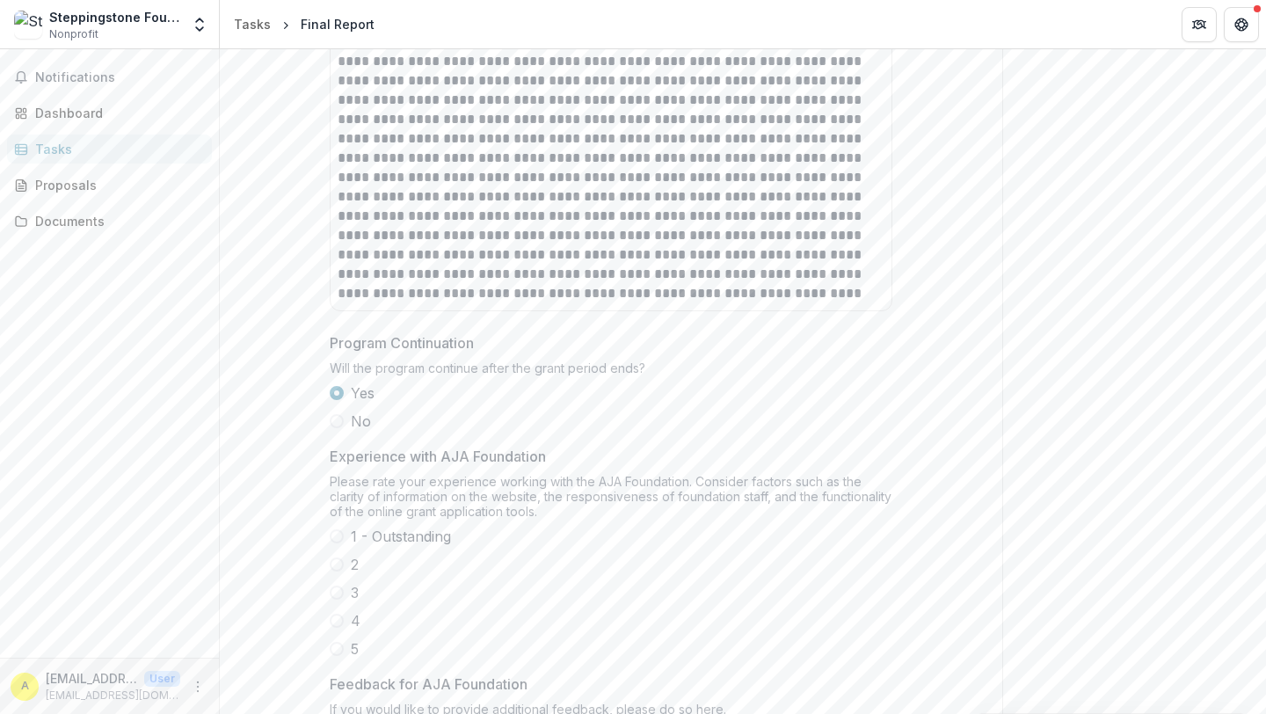
click at [336, 529] on span at bounding box center [337, 536] width 14 height 14
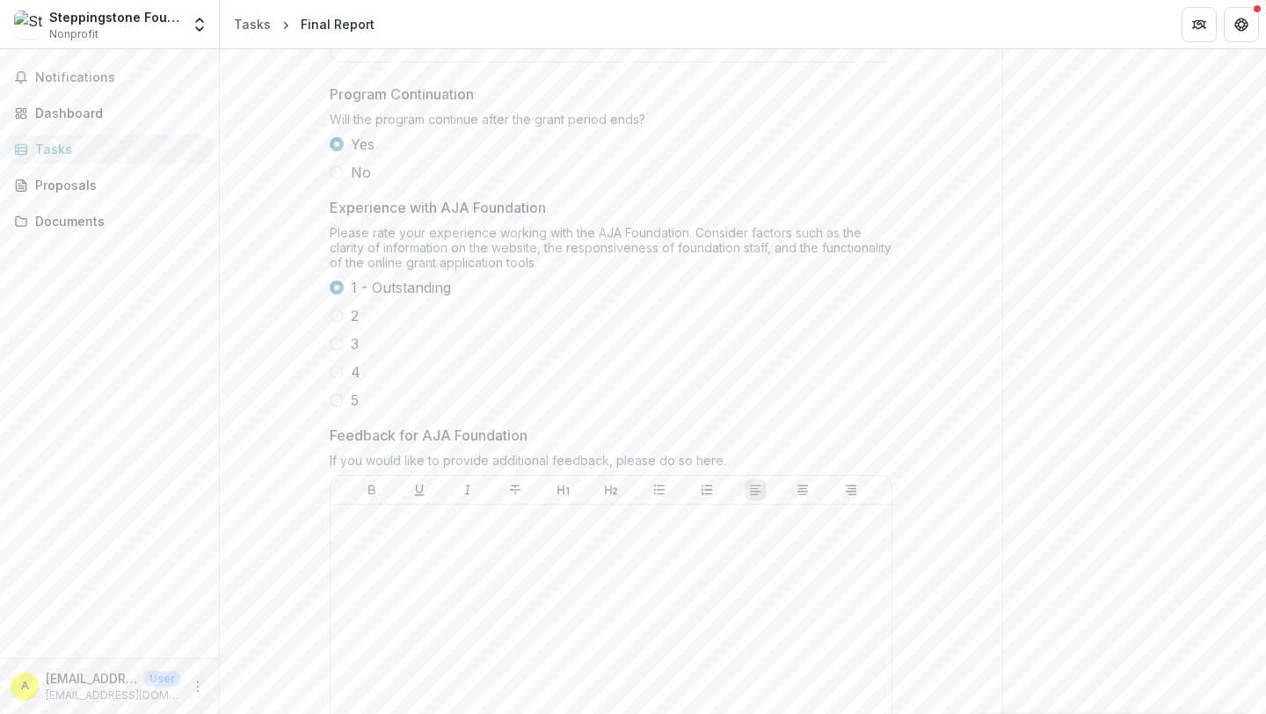
scroll to position [4029, 0]
click at [494, 523] on div at bounding box center [611, 642] width 547 height 264
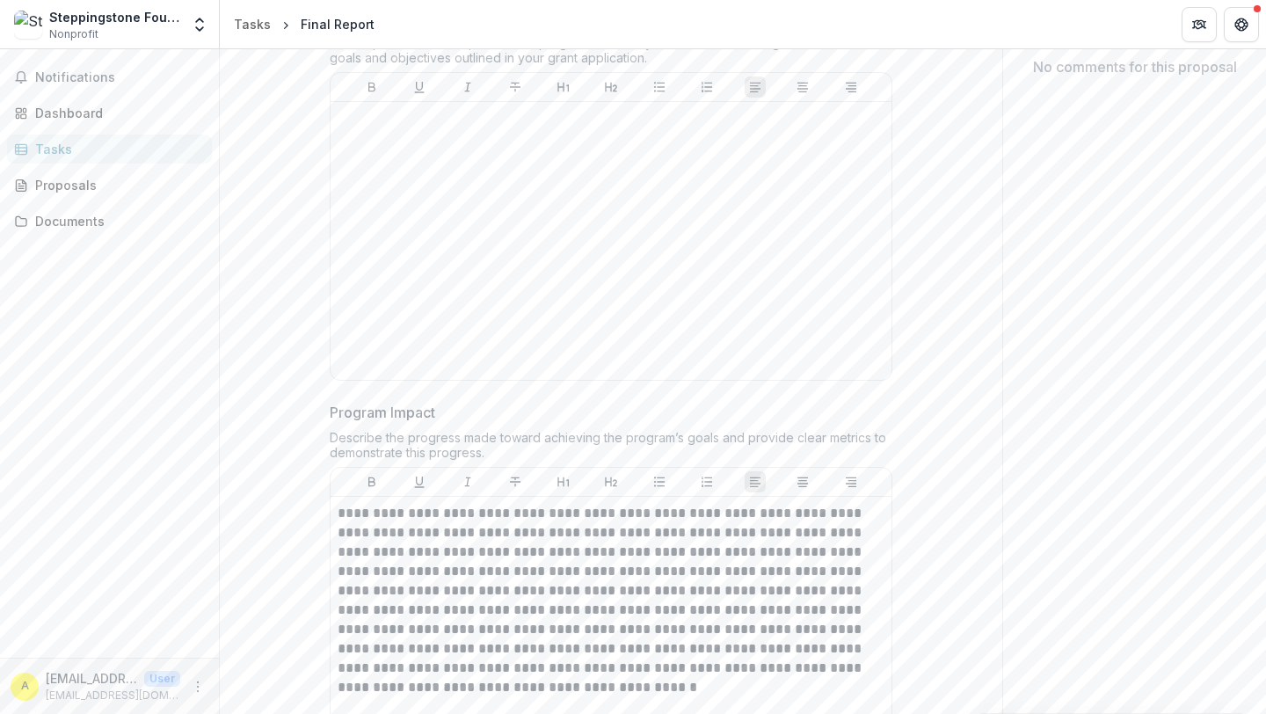
scroll to position [0, 0]
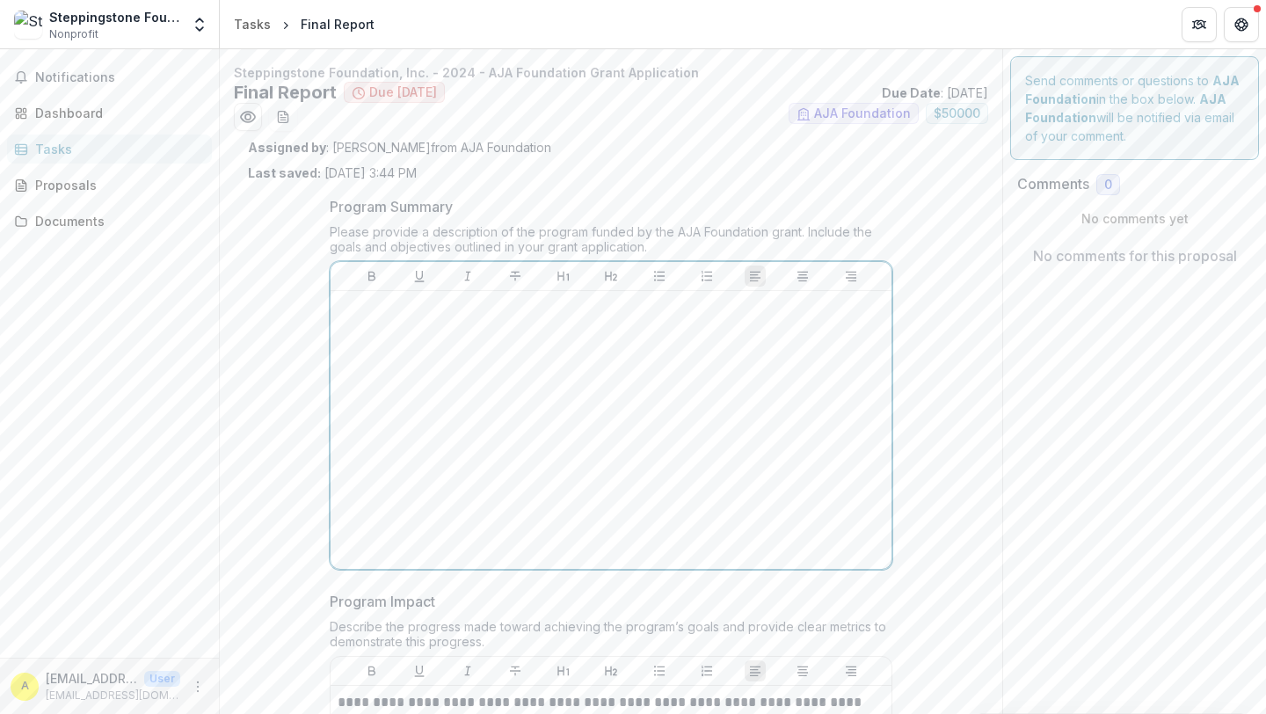
click at [517, 332] on div at bounding box center [611, 430] width 547 height 264
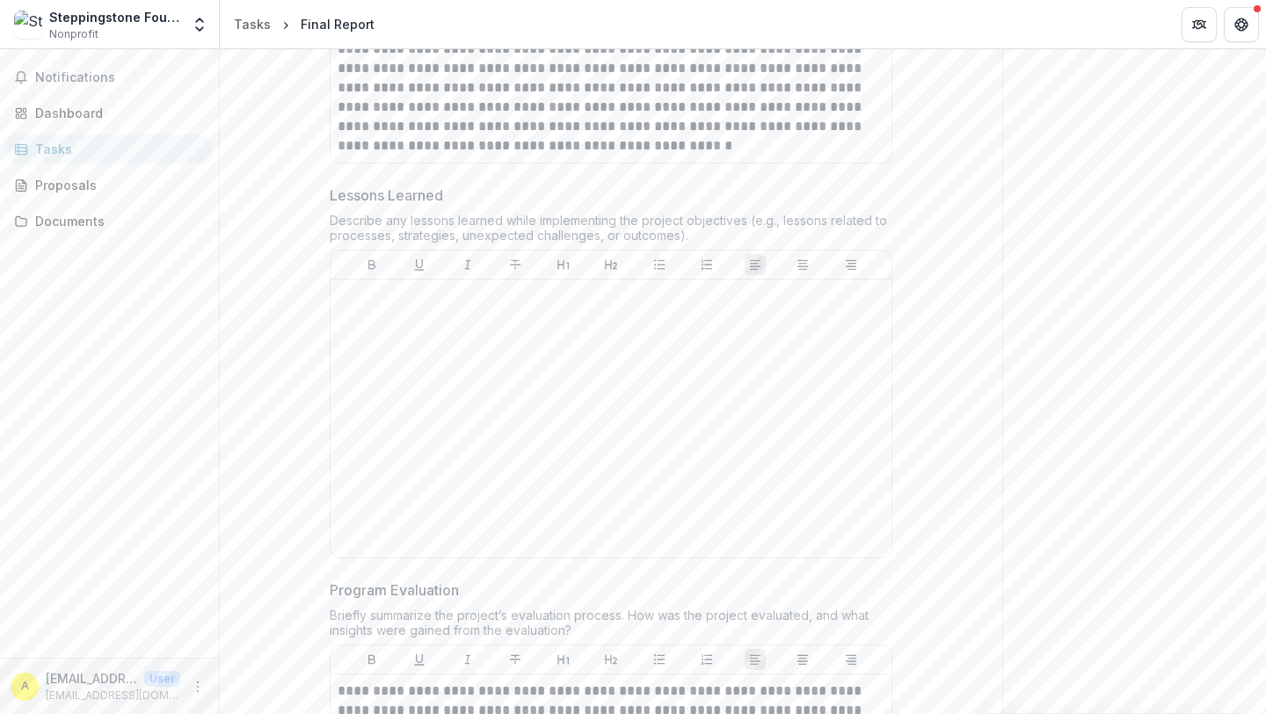
scroll to position [2955, 0]
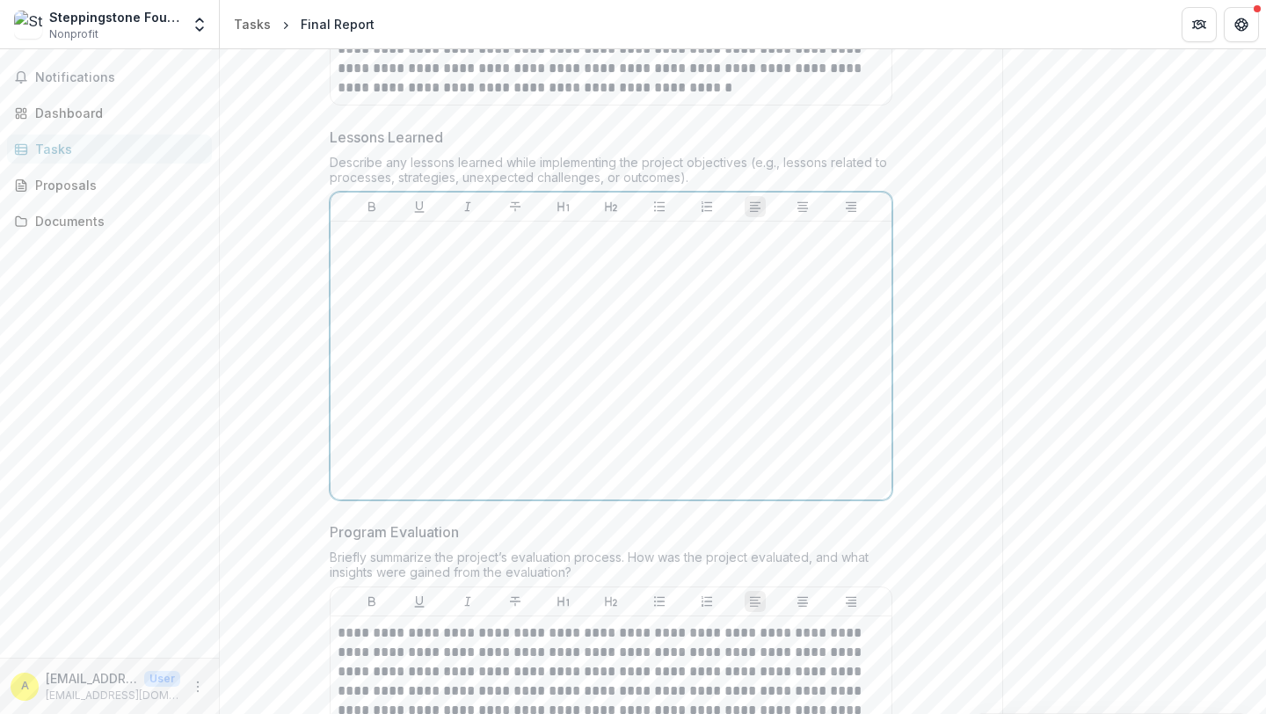
click at [427, 229] on p at bounding box center [611, 238] width 547 height 19
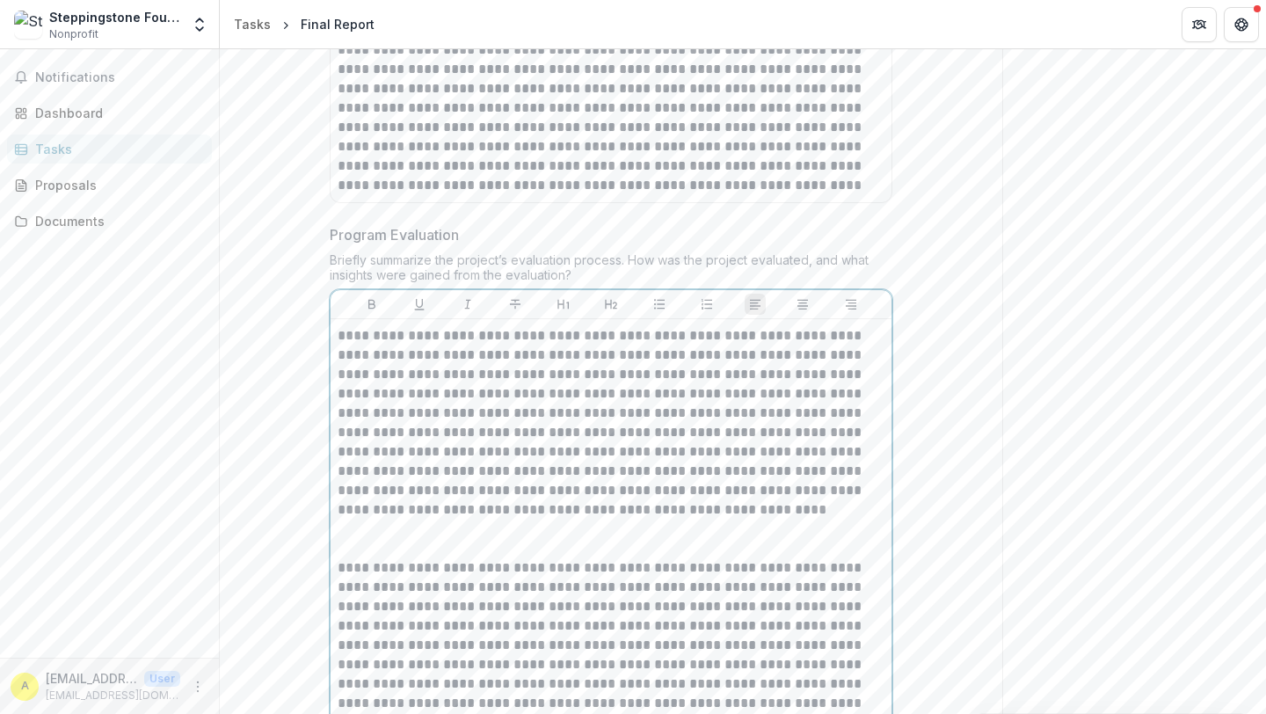
click at [476, 391] on p "**********" at bounding box center [611, 422] width 547 height 193
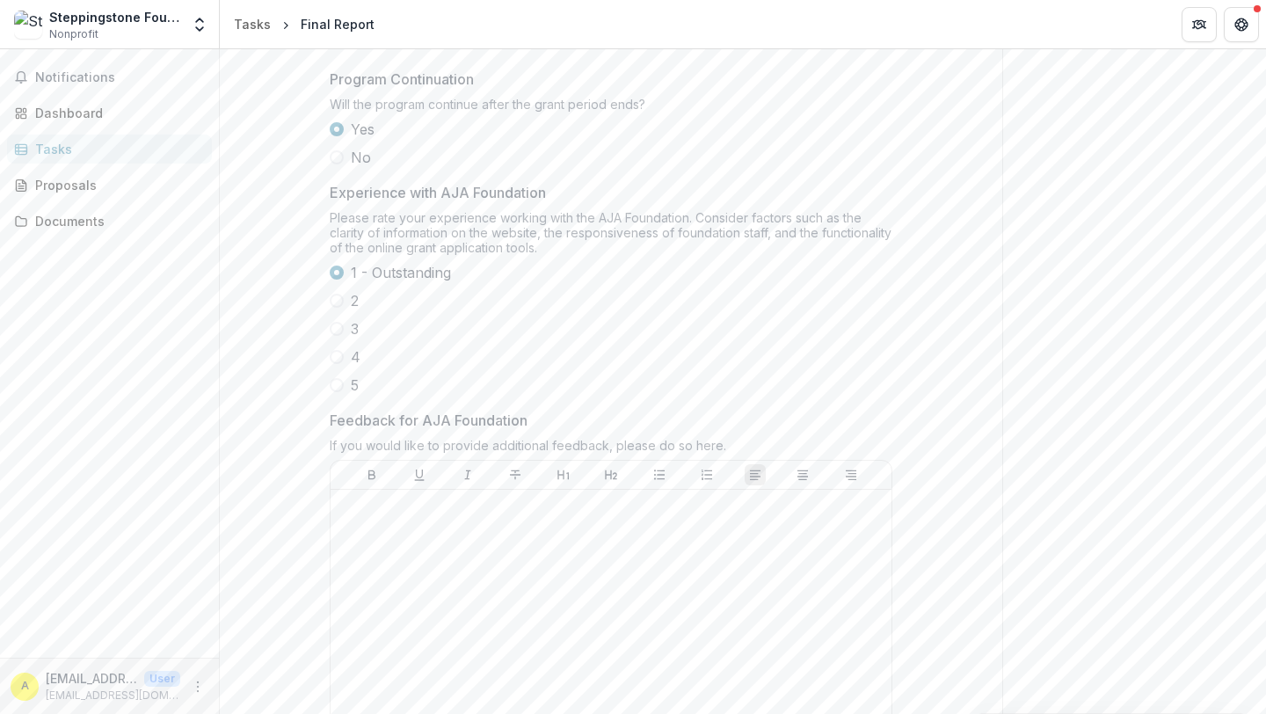
scroll to position [4058, 0]
click at [393, 521] on div at bounding box center [611, 620] width 547 height 264
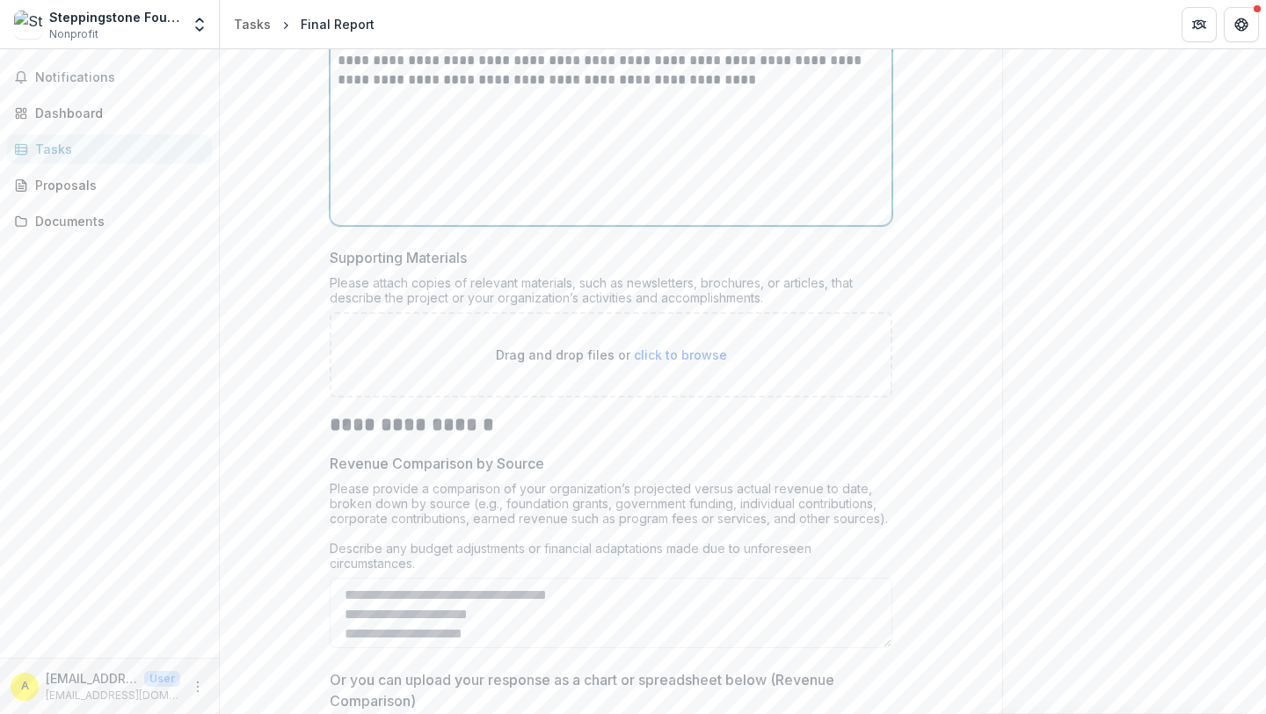
scroll to position [4645, 0]
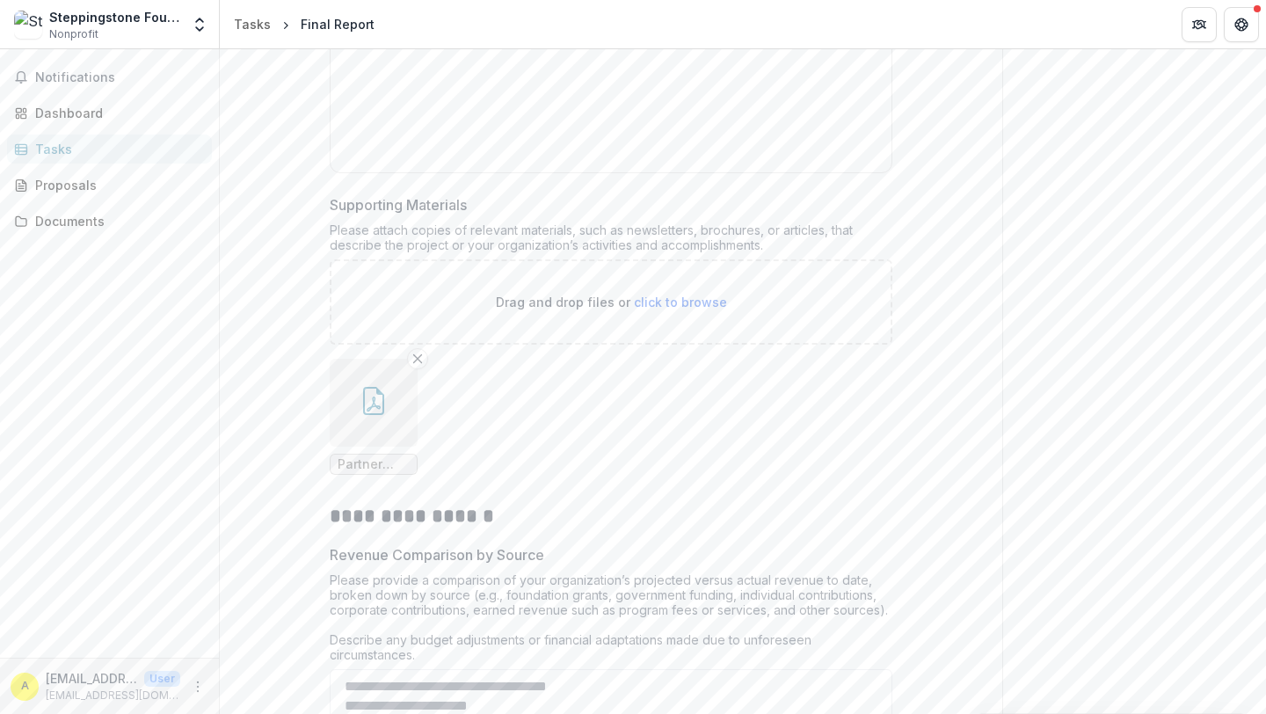
click at [383, 400] on button "button" at bounding box center [374, 403] width 88 height 88
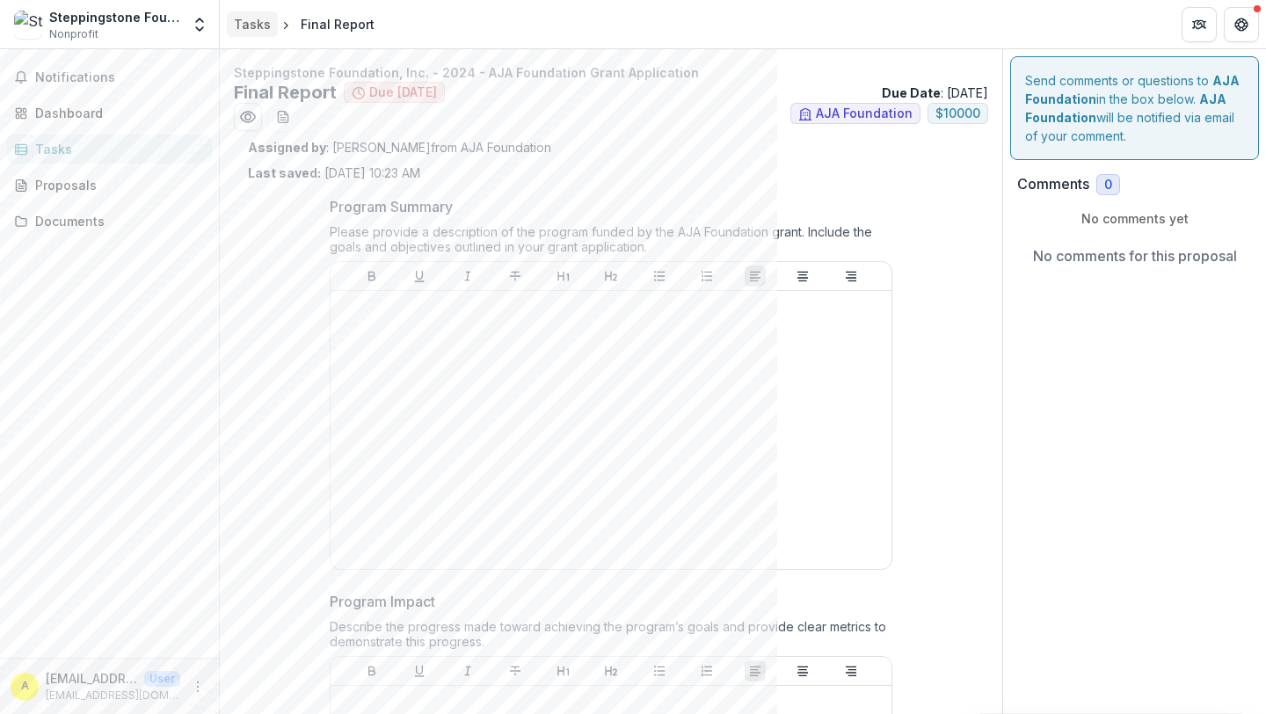
click at [246, 15] on div "Tasks" at bounding box center [252, 24] width 37 height 18
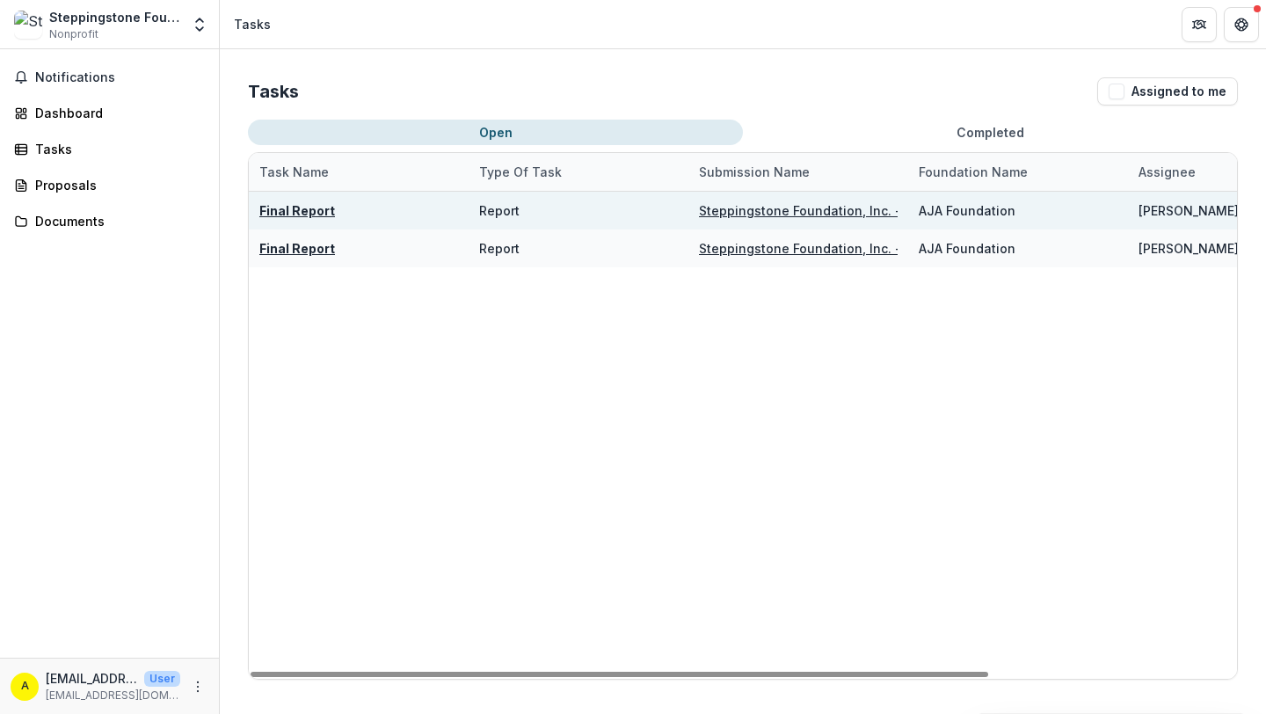
click at [304, 216] on u "Final Report" at bounding box center [297, 210] width 76 height 15
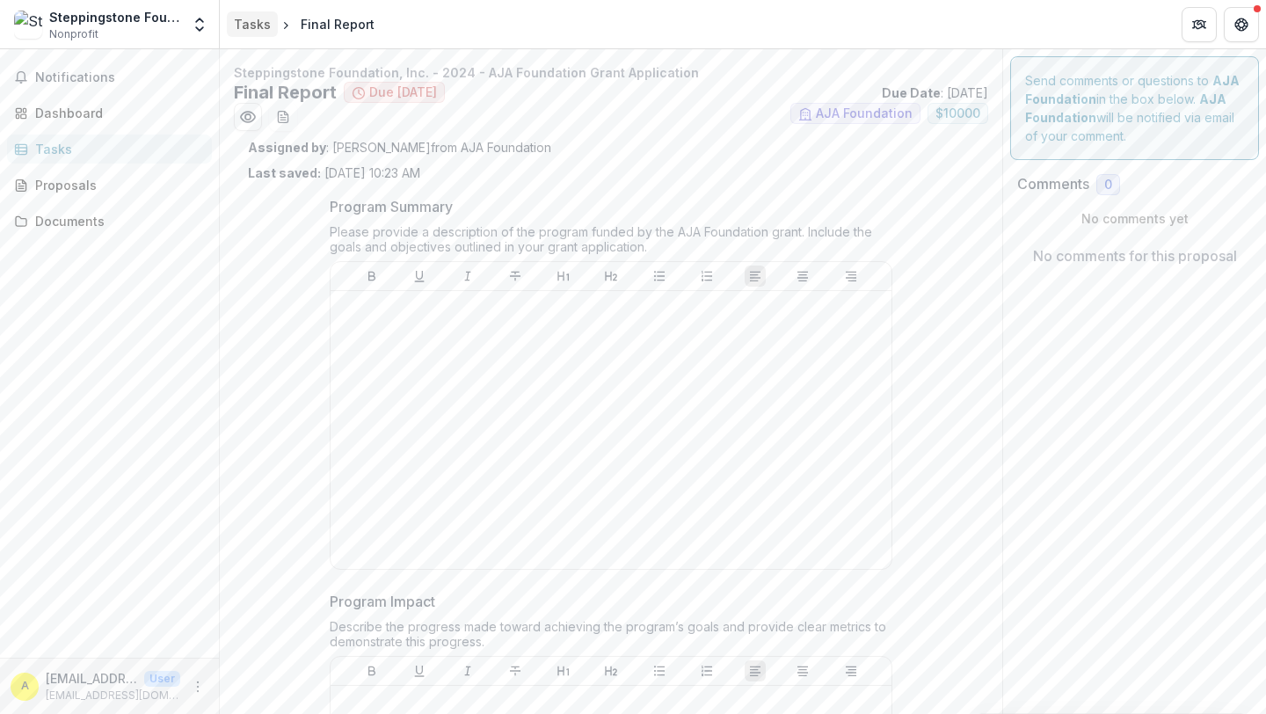
click at [245, 22] on div "Tasks" at bounding box center [252, 24] width 37 height 18
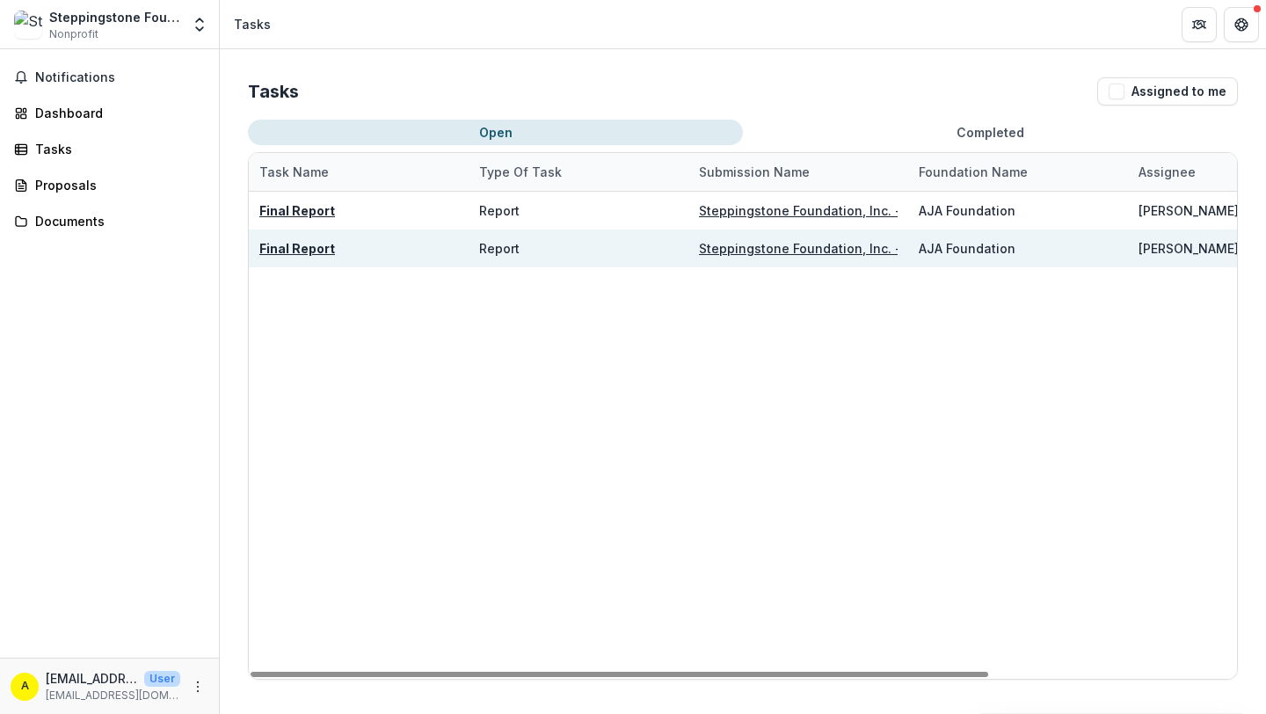
click at [294, 247] on u "Final Report" at bounding box center [297, 248] width 76 height 15
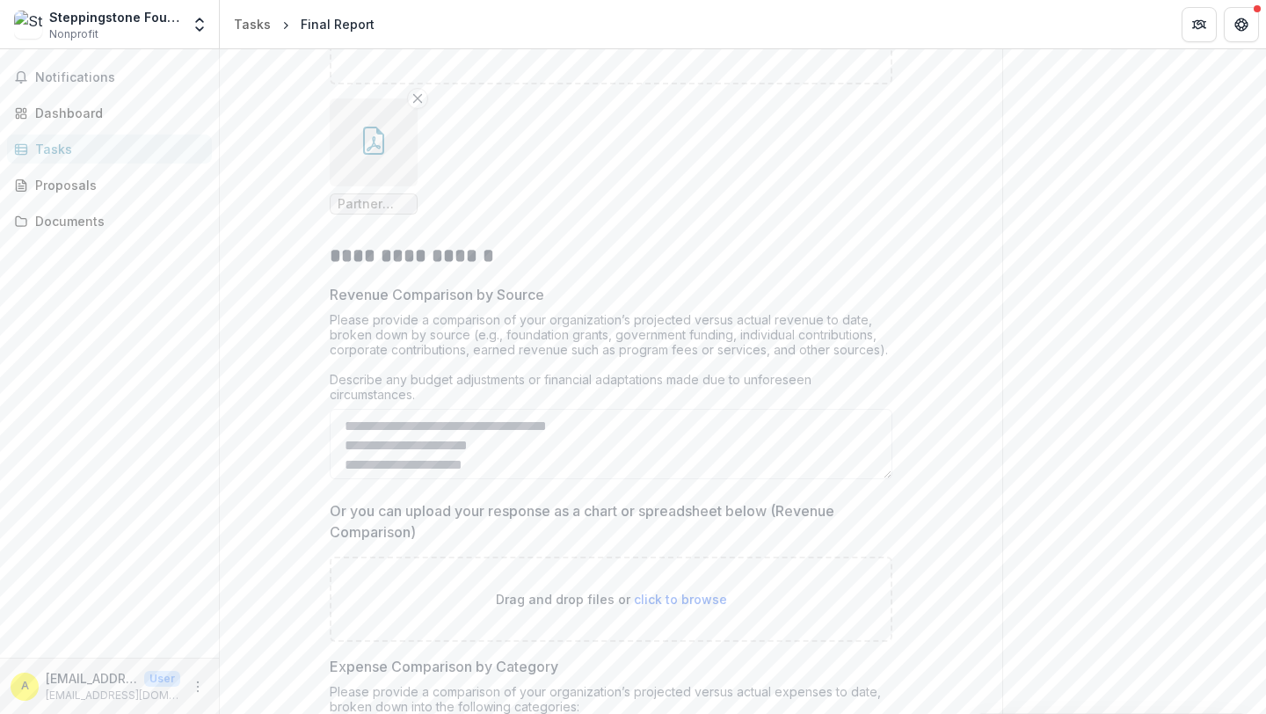
scroll to position [4911, 0]
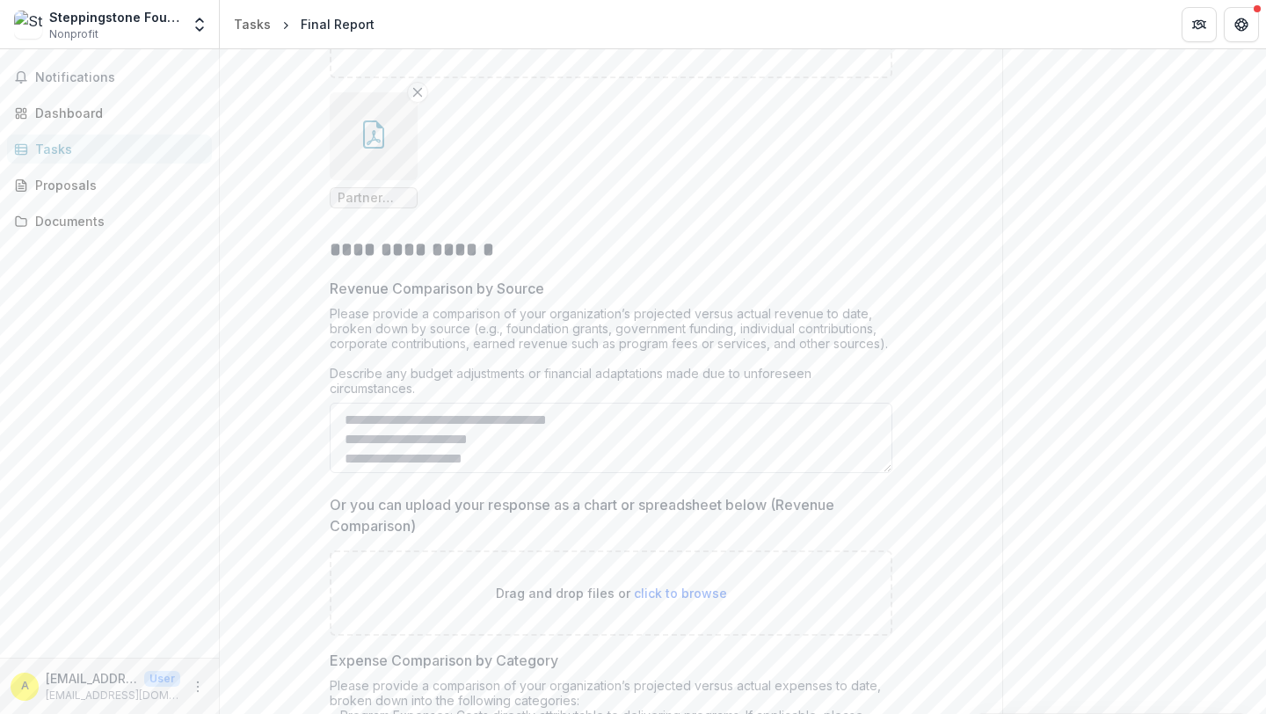
click at [540, 409] on textarea "Revenue Comparison by Source" at bounding box center [611, 438] width 563 height 70
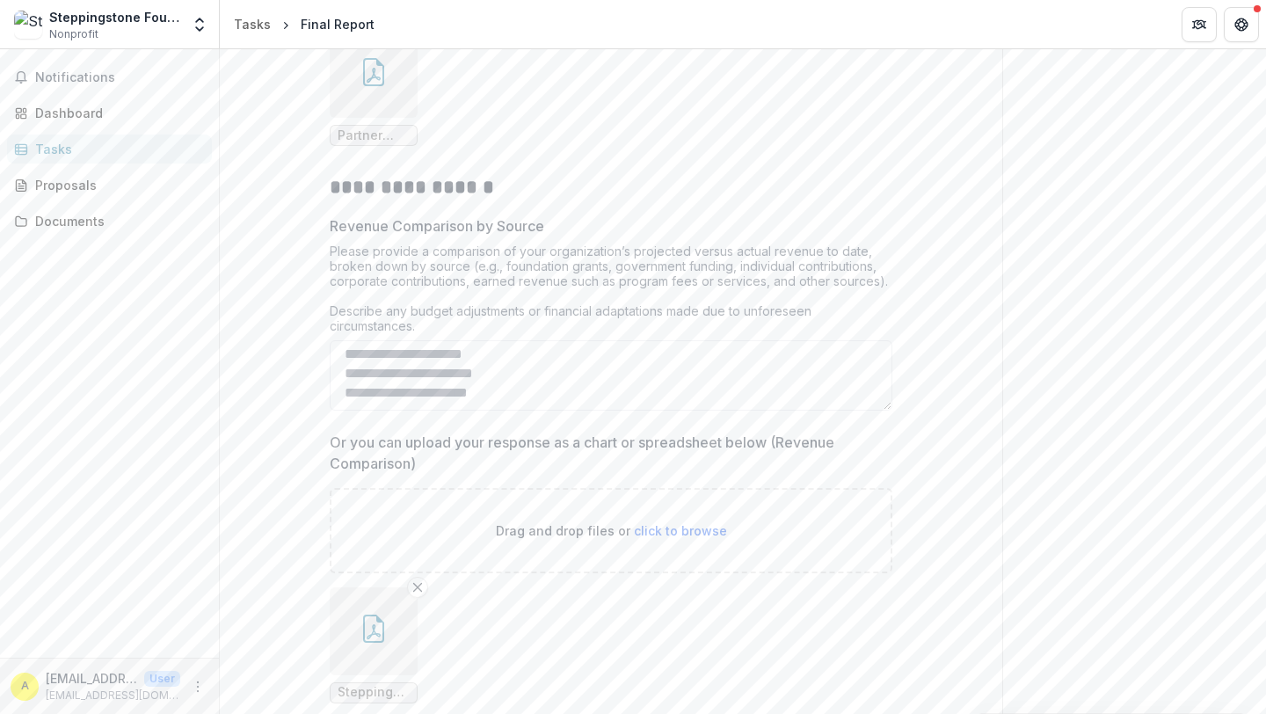
scroll to position [4968, 0]
drag, startPoint x: 548, startPoint y: 236, endPoint x: 859, endPoint y: 232, distance: 311.4
click at [859, 249] on div "Please provide a comparison of your organization’s projected versus actual reve…" at bounding box center [611, 297] width 563 height 97
copy div "rganization’s projected versus actual revenue to date,"
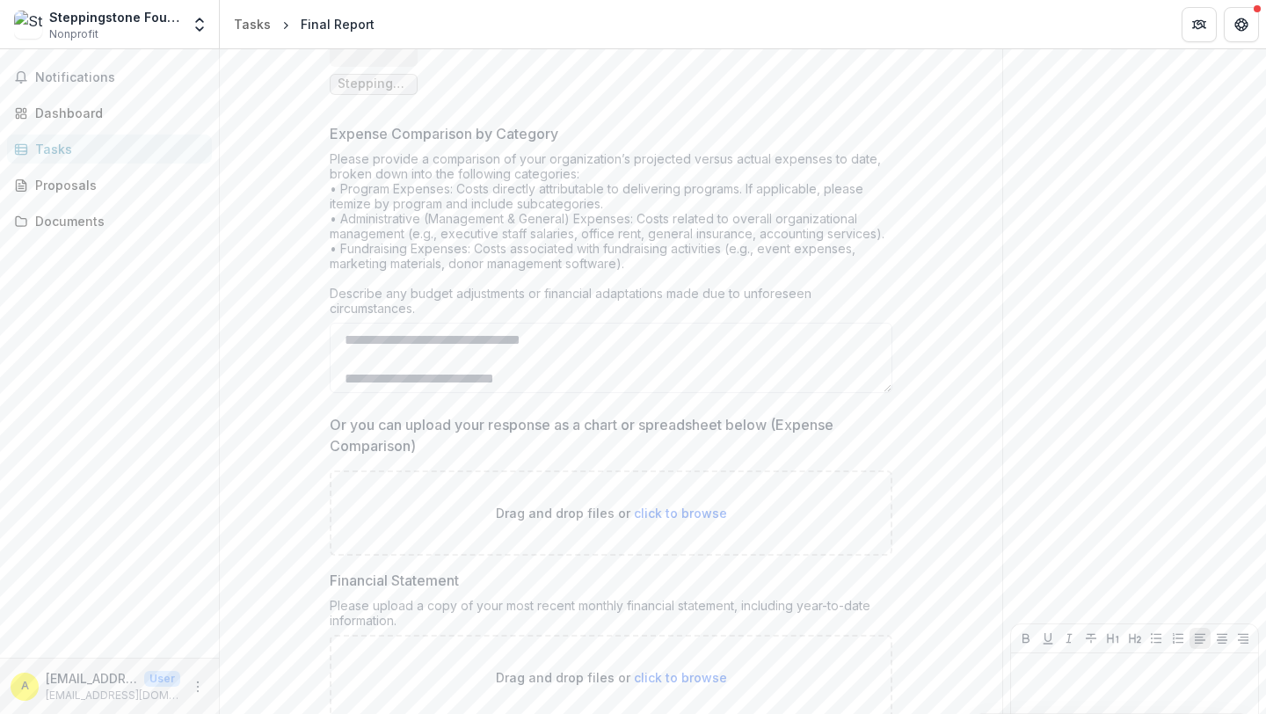
scroll to position [5570, 0]
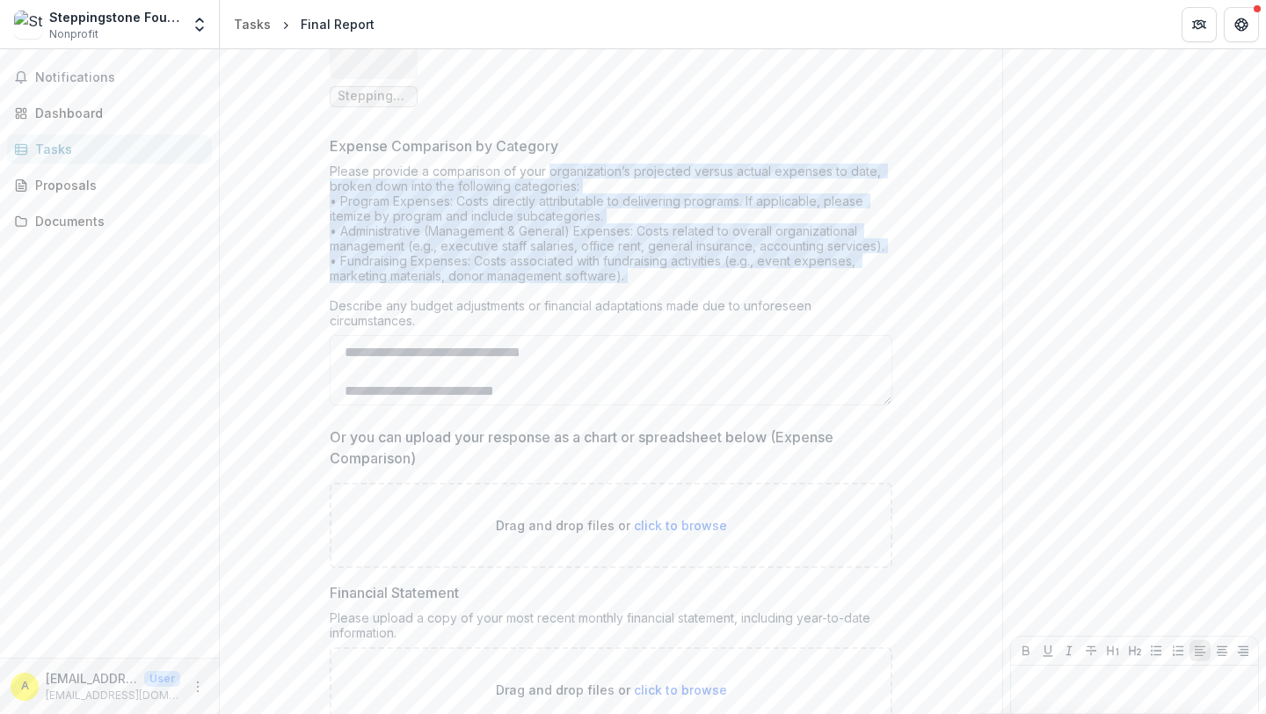
drag, startPoint x: 546, startPoint y: 150, endPoint x: 756, endPoint y: 260, distance: 237.2
click at [756, 260] on div "Please provide a comparison of your organization’s projected versus actual expe…" at bounding box center [611, 250] width 563 height 172
copy div "organization’s projected versus actual expenses to date, broken down into the f…"
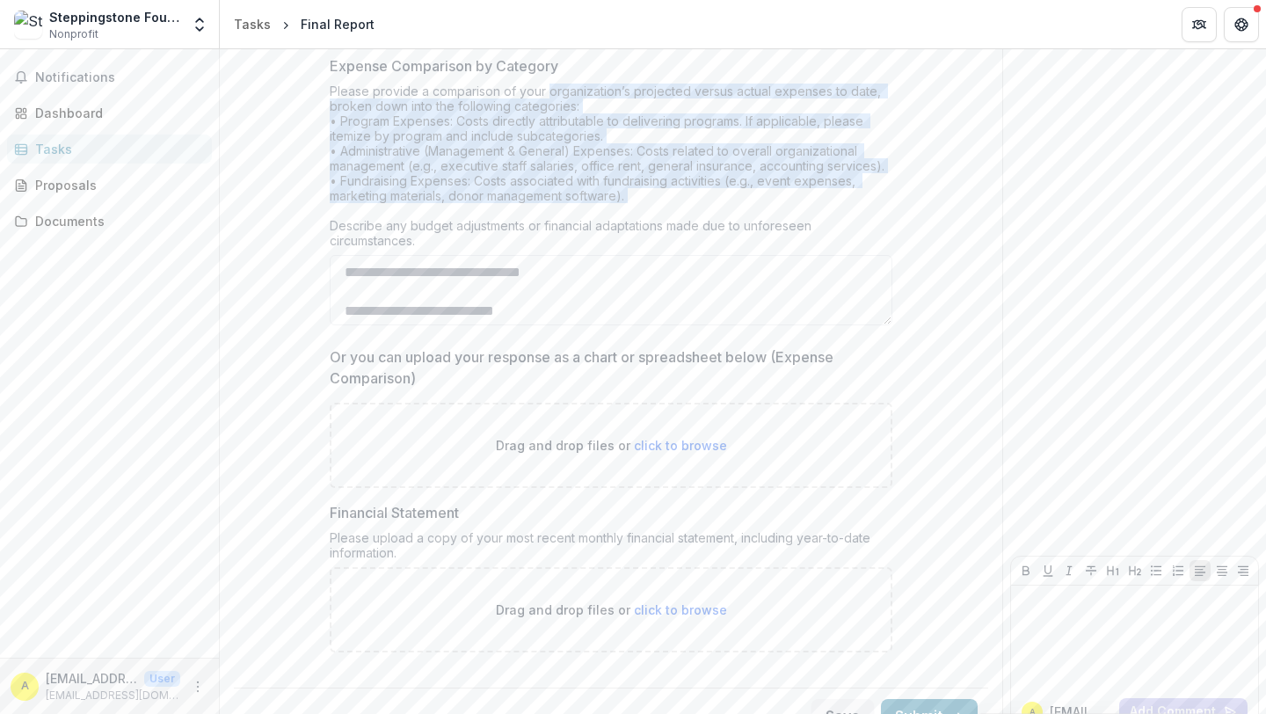
scroll to position [5658, 0]
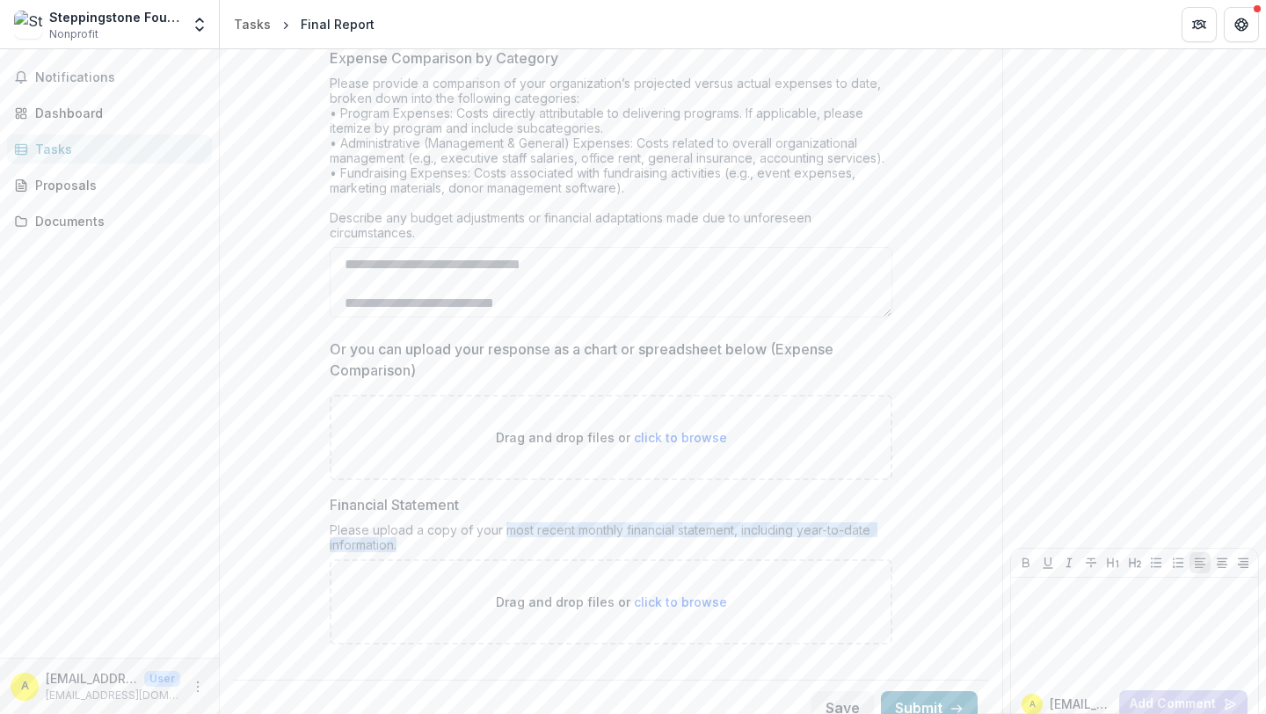
drag, startPoint x: 501, startPoint y: 507, endPoint x: 550, endPoint y: 525, distance: 51.8
click at [550, 525] on div "Please upload a copy of your most recent monthly financial statement, including…" at bounding box center [611, 540] width 563 height 37
copy div "most recent monthly financial statement, including year-to-date information."
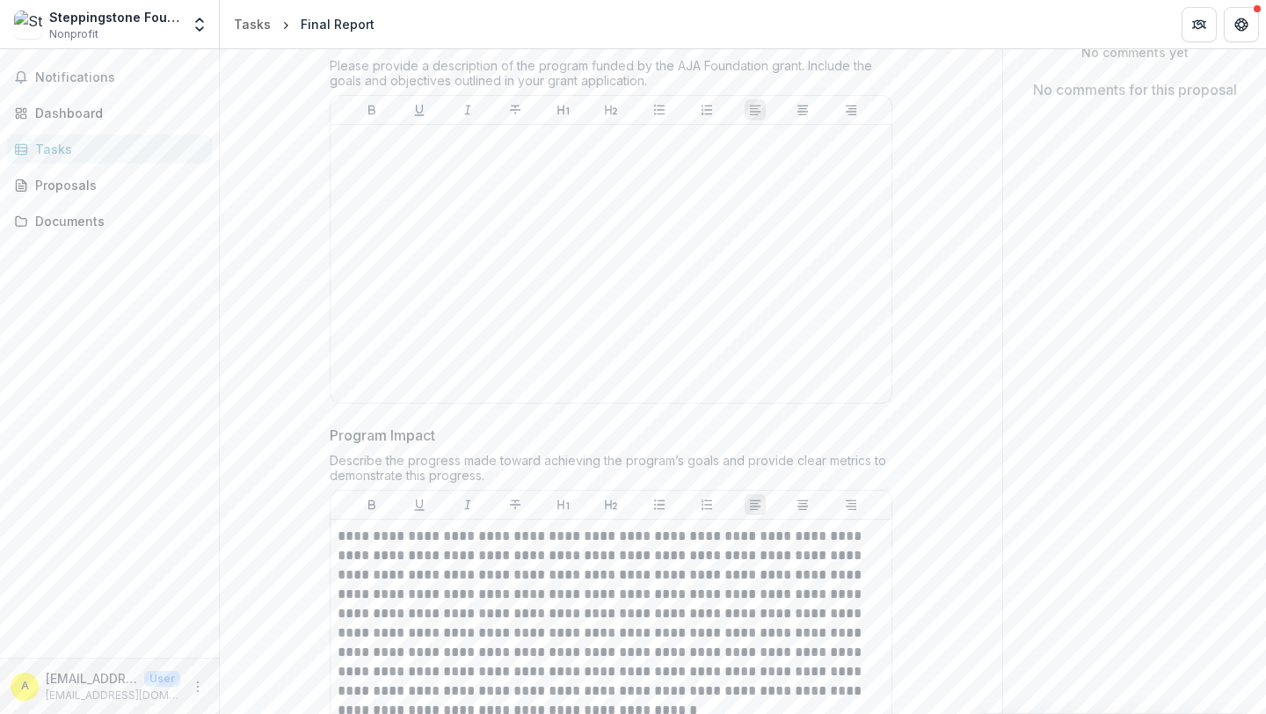
scroll to position [0, 0]
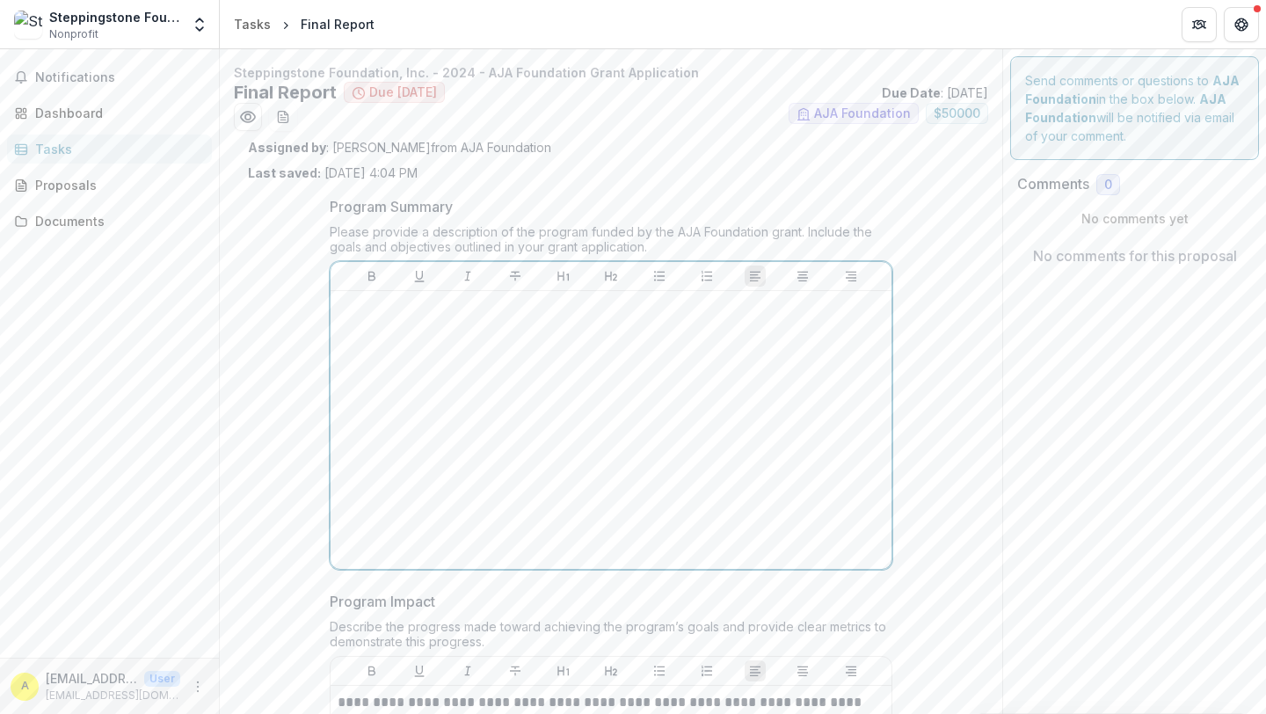
click at [671, 334] on div at bounding box center [611, 430] width 547 height 264
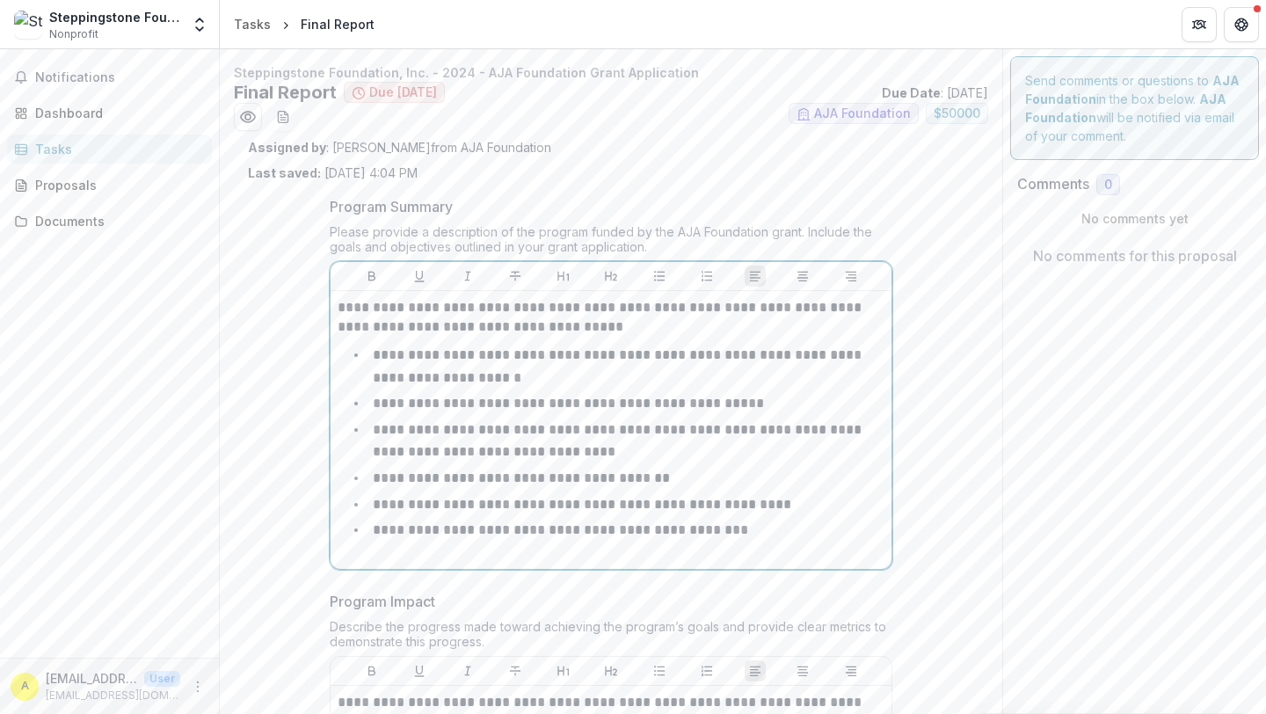
click at [339, 310] on p "**********" at bounding box center [611, 317] width 547 height 39
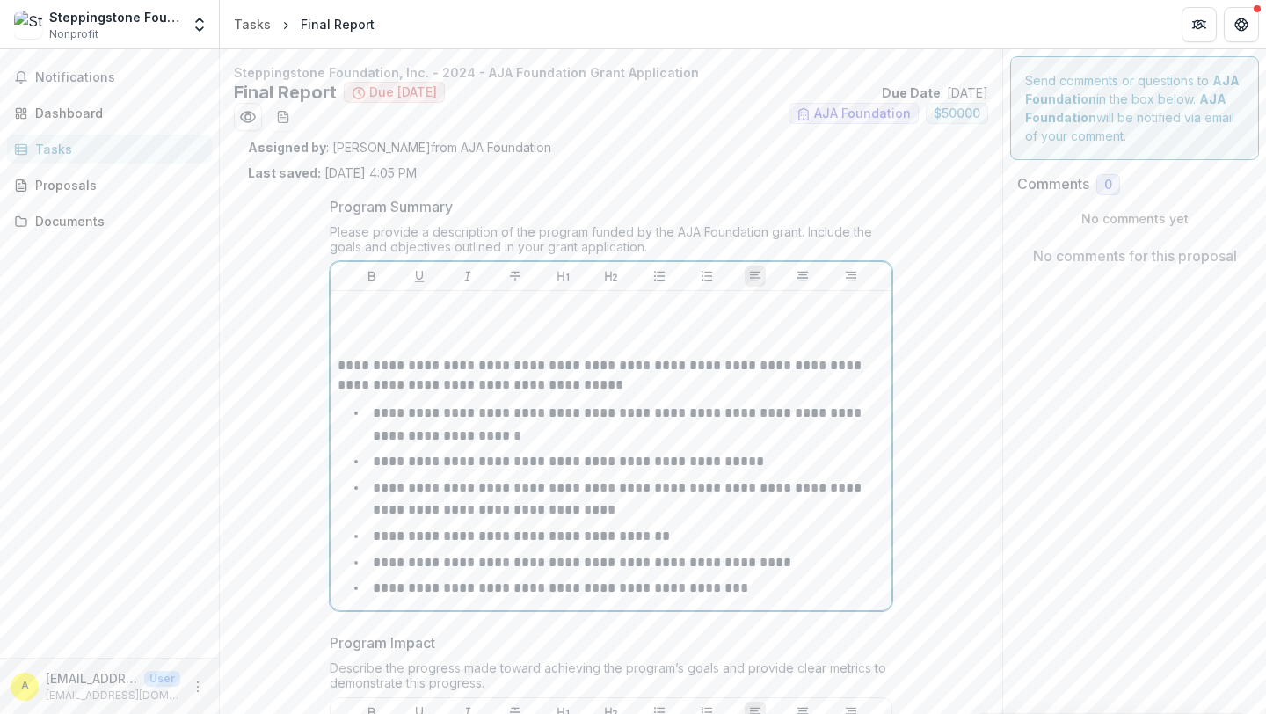
click at [345, 304] on p at bounding box center [611, 307] width 547 height 19
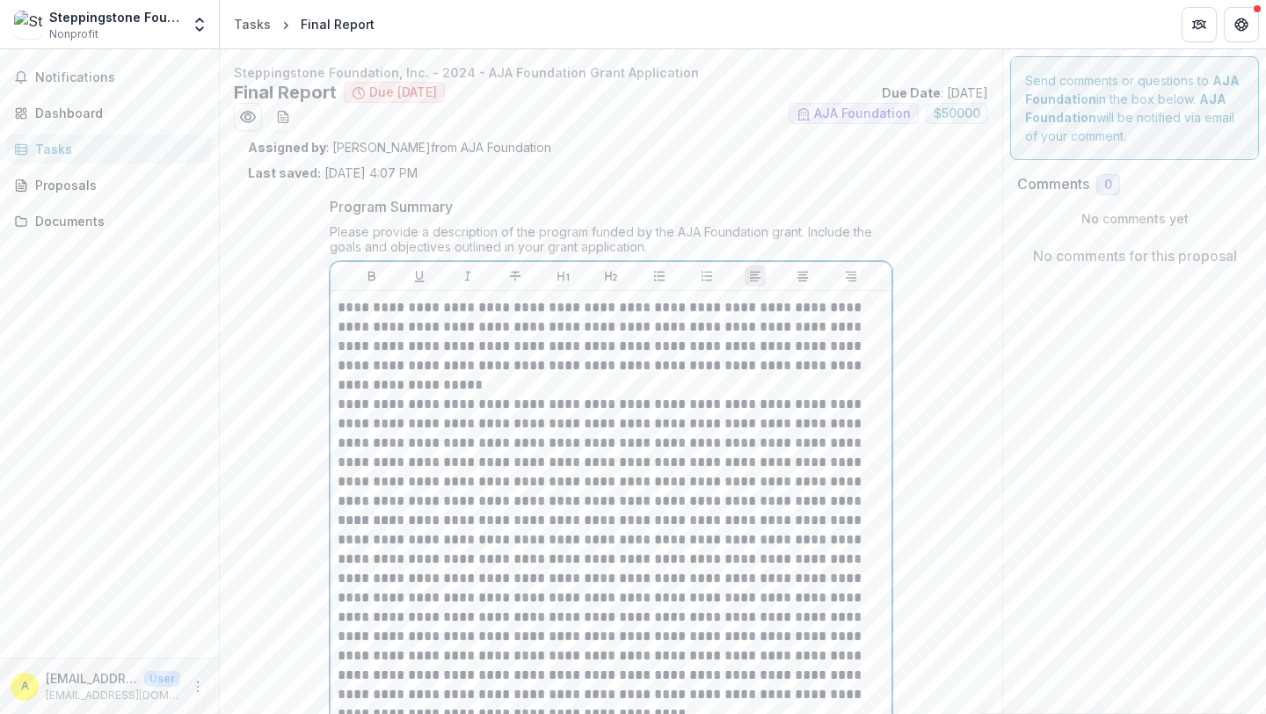
click at [478, 391] on p "**********" at bounding box center [611, 346] width 547 height 97
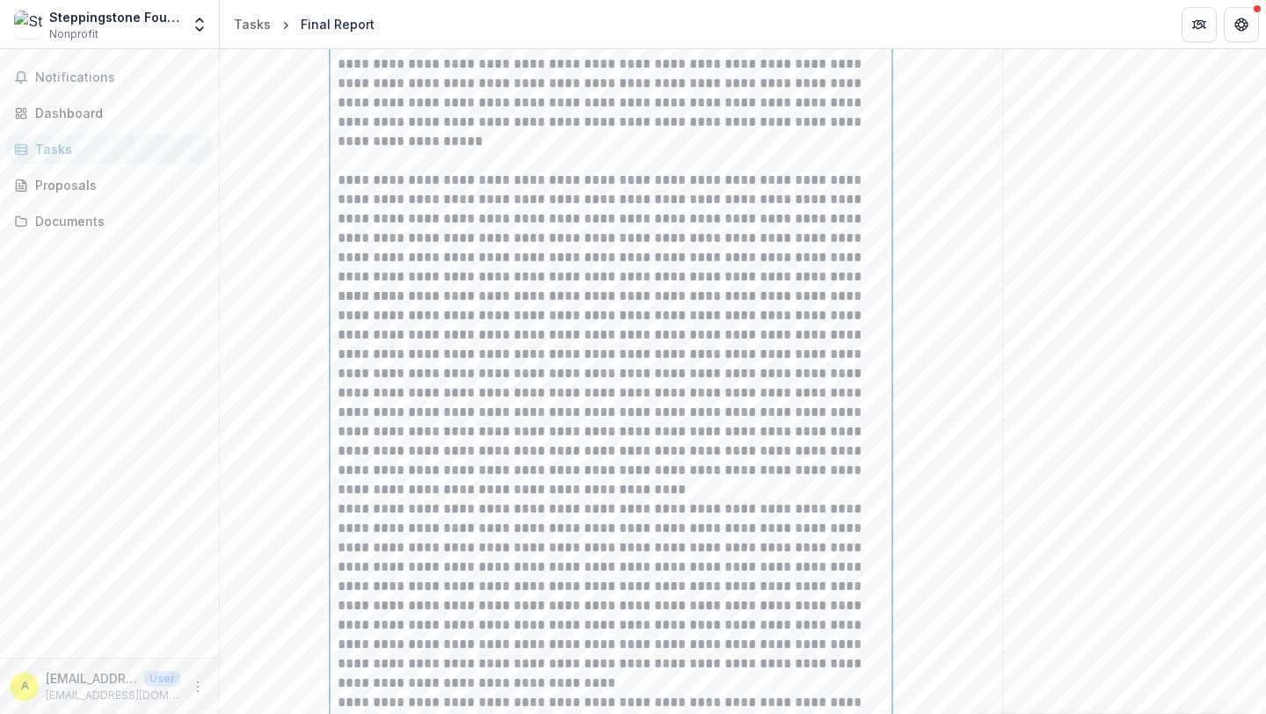
scroll to position [323, 0]
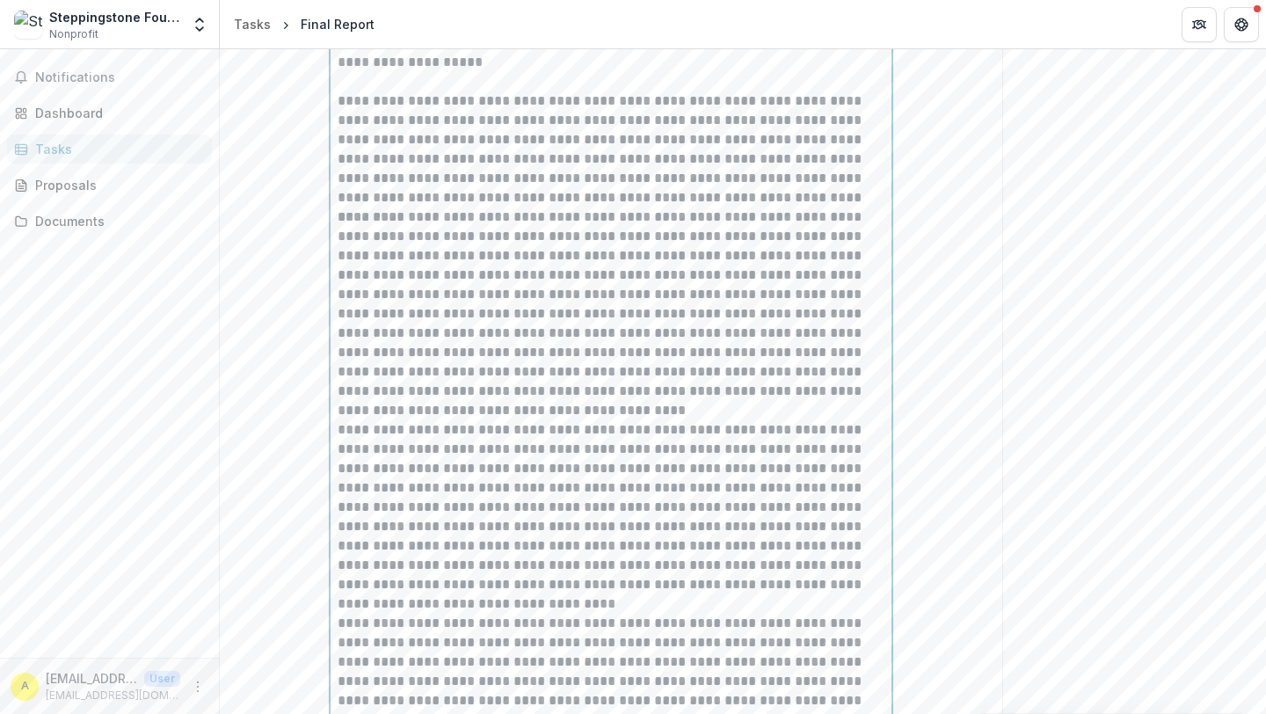
click at [834, 204] on p "**********" at bounding box center [611, 149] width 547 height 116
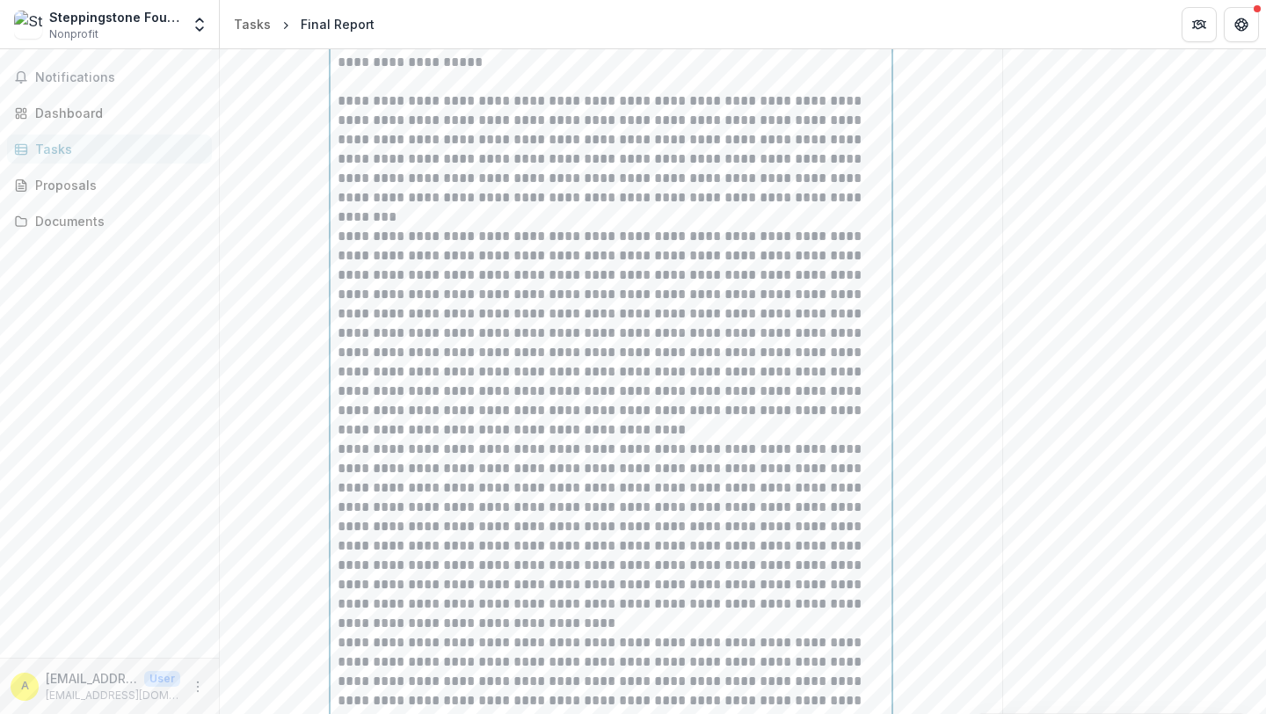
click at [506, 432] on p "**********" at bounding box center [611, 333] width 547 height 213
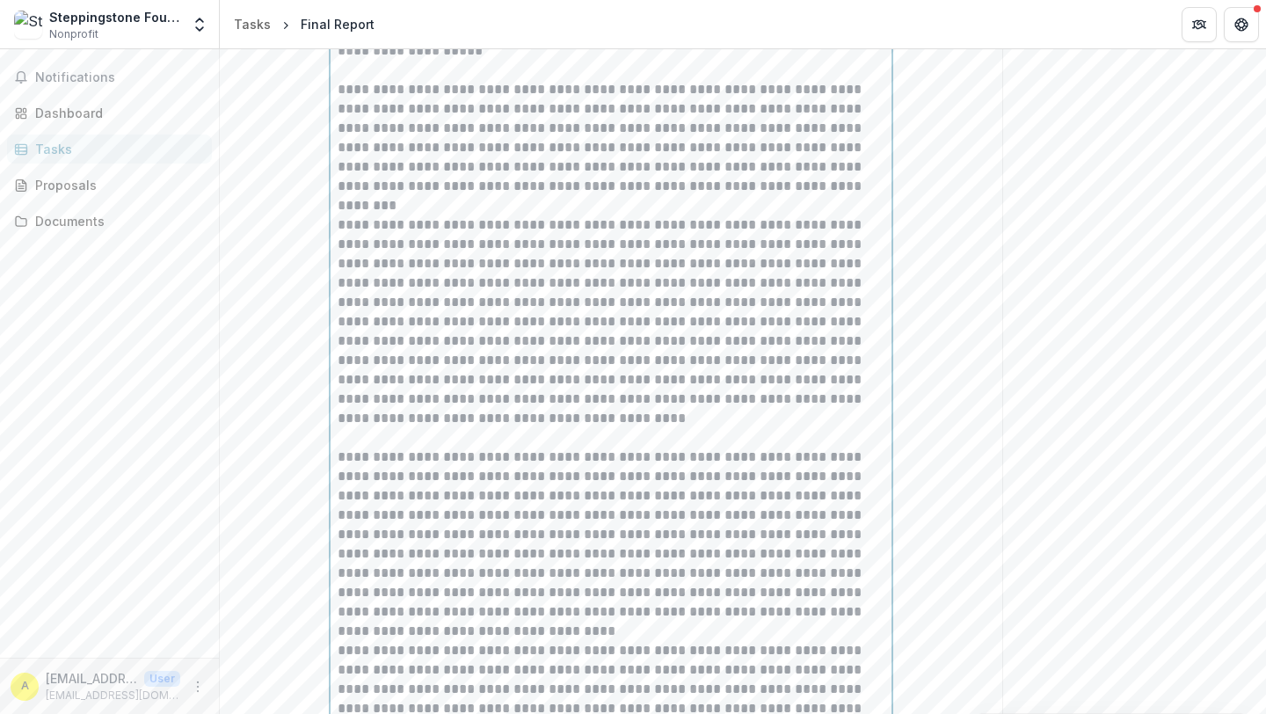
scroll to position [352, 0]
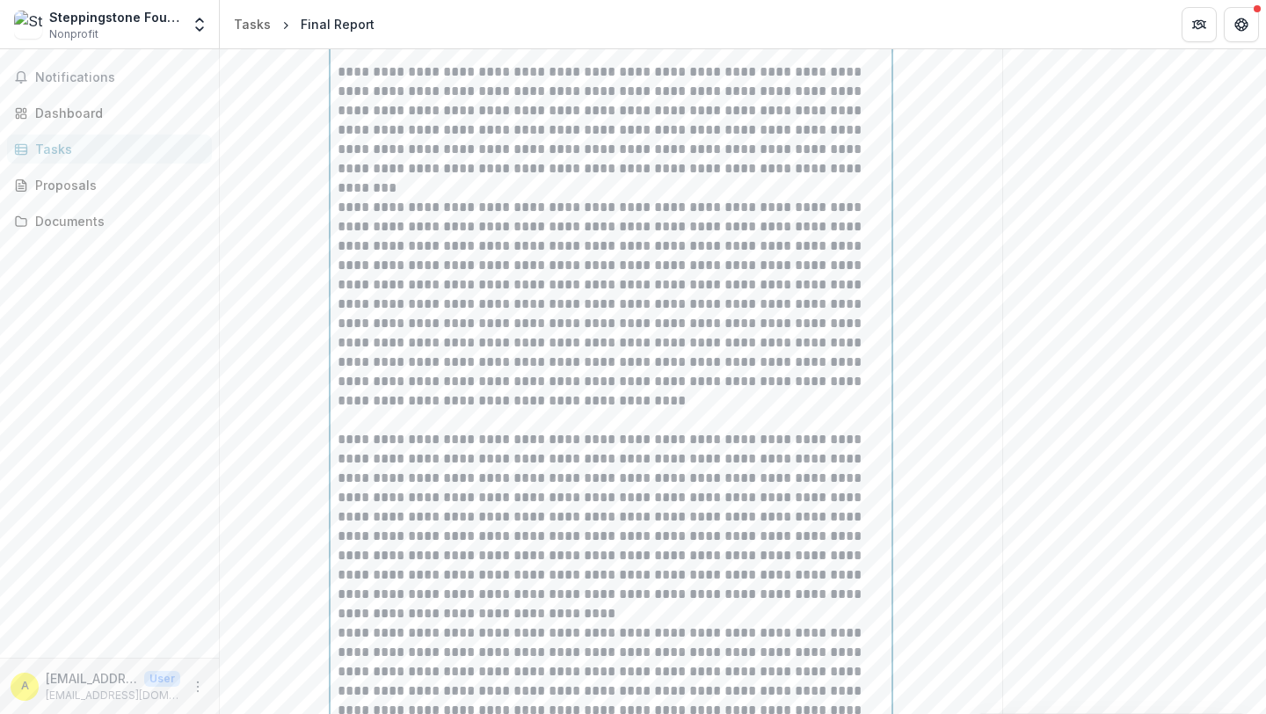
click at [449, 615] on p "**********" at bounding box center [611, 526] width 547 height 193
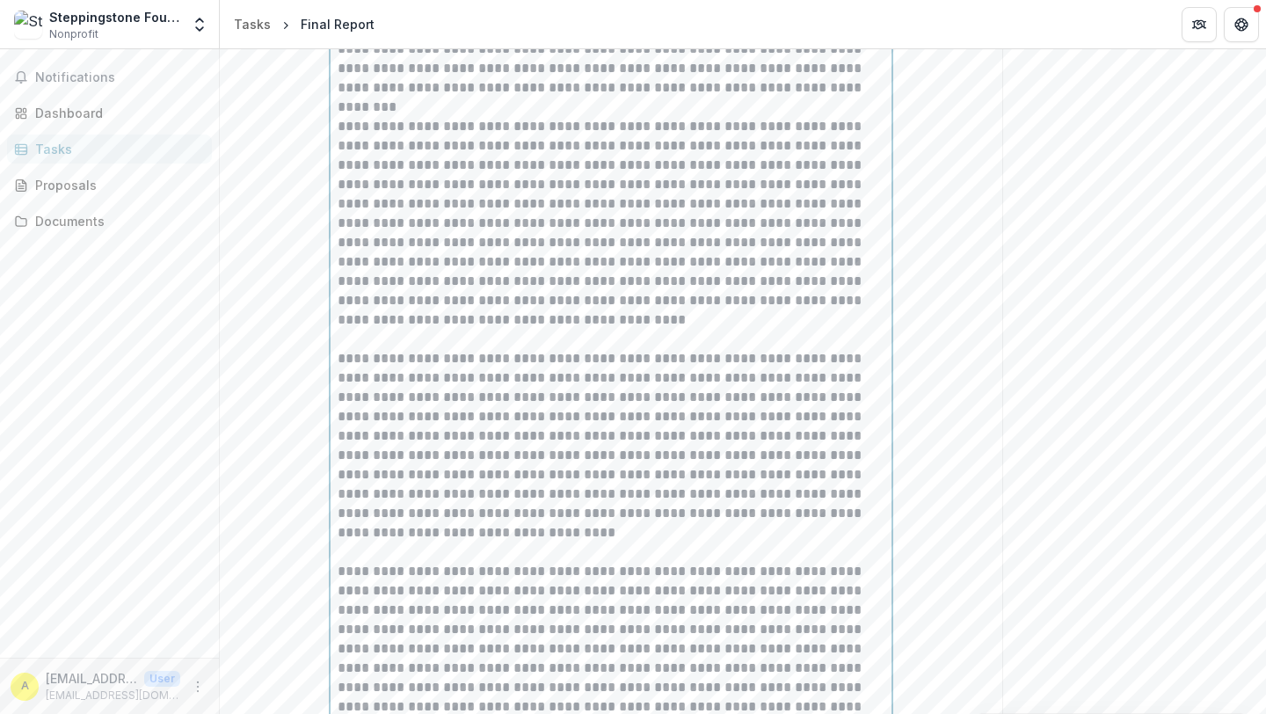
scroll to position [536, 0]
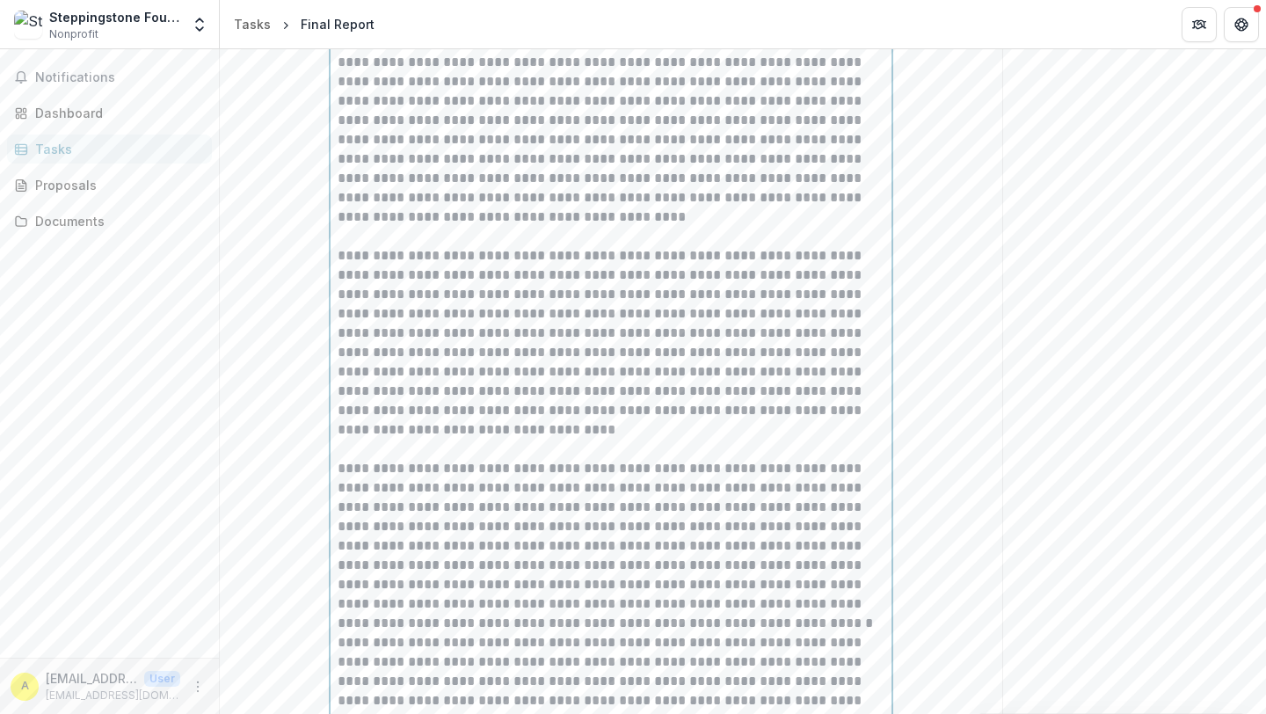
click at [735, 623] on p "**********" at bounding box center [611, 546] width 547 height 174
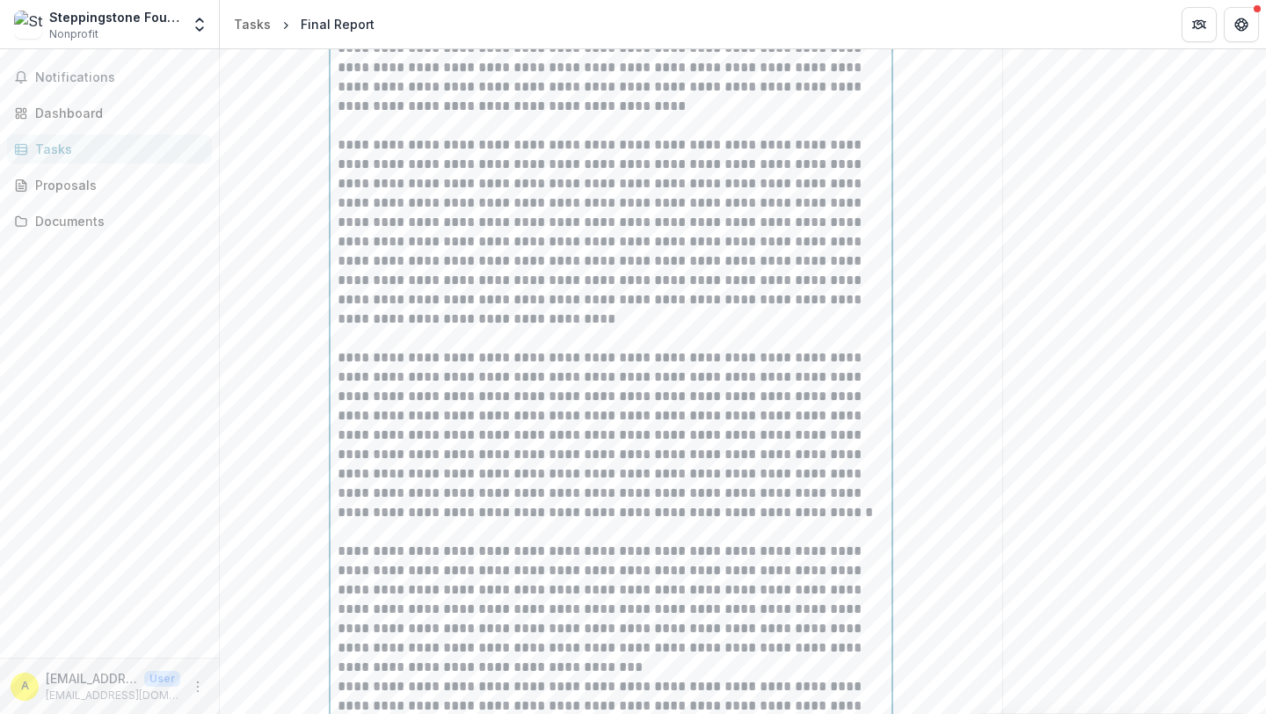
scroll to position [713, 0]
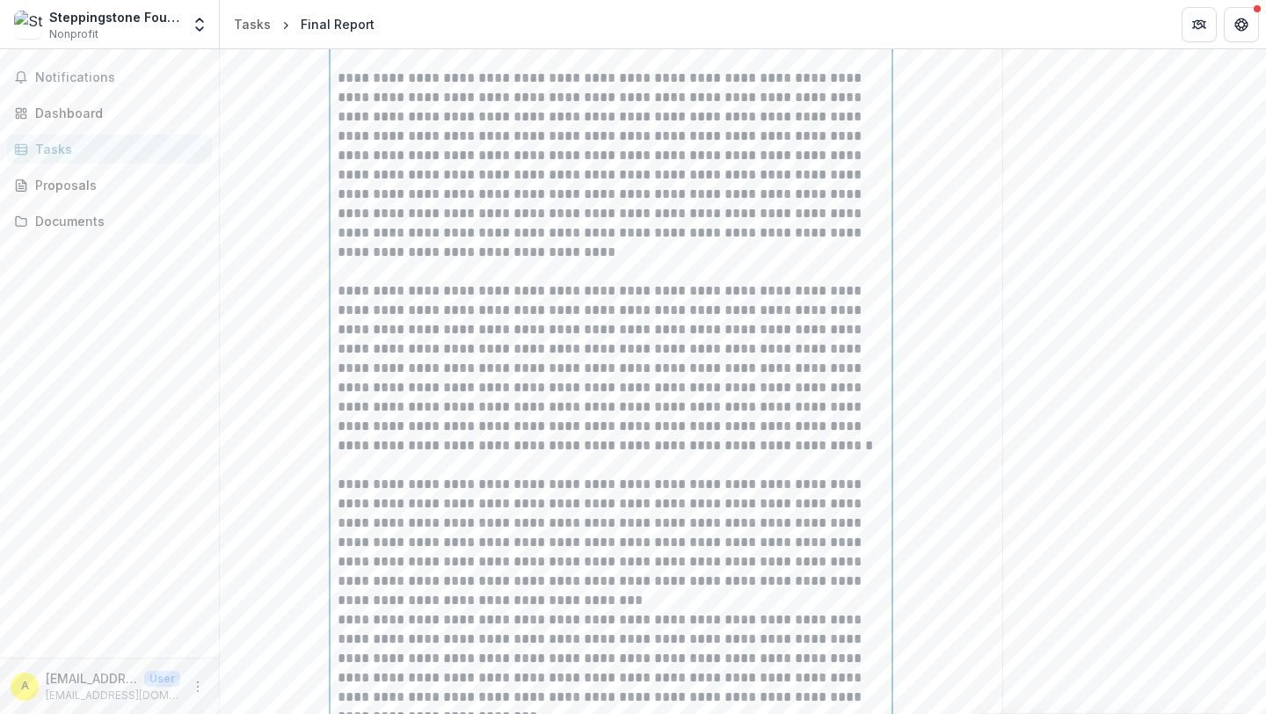
click at [573, 594] on p "**********" at bounding box center [611, 542] width 547 height 135
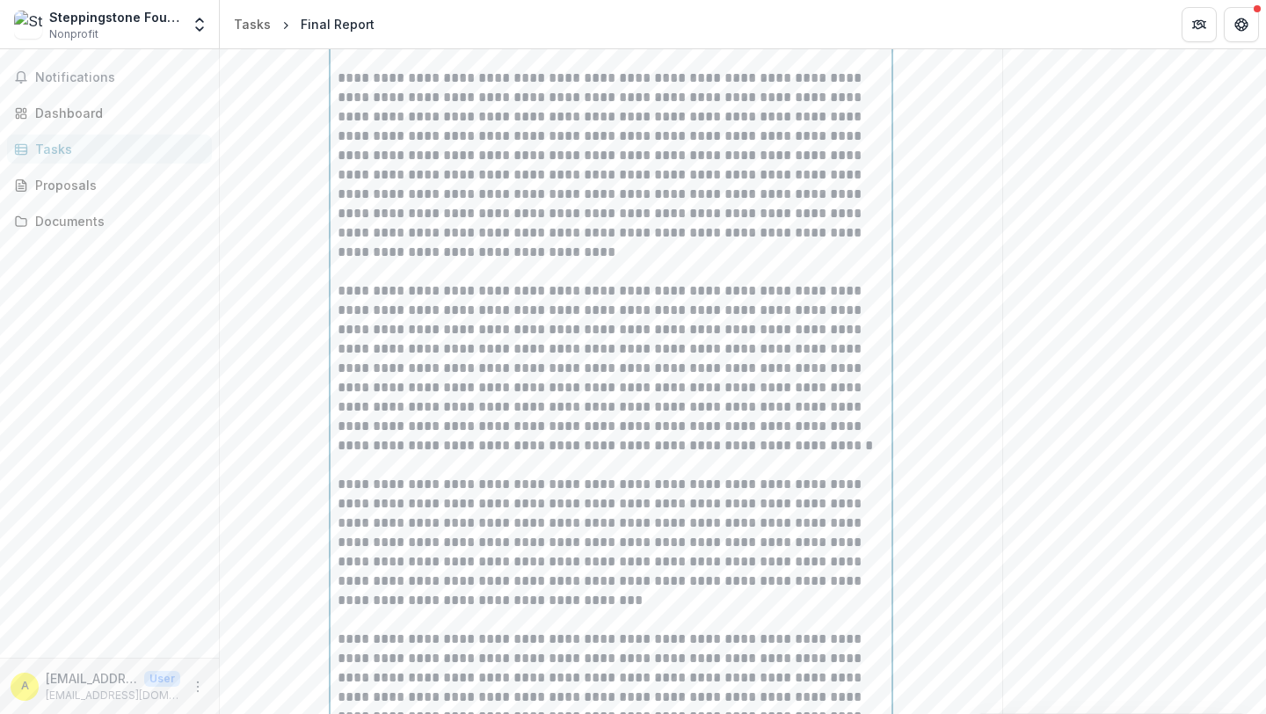
scroll to position [858, 0]
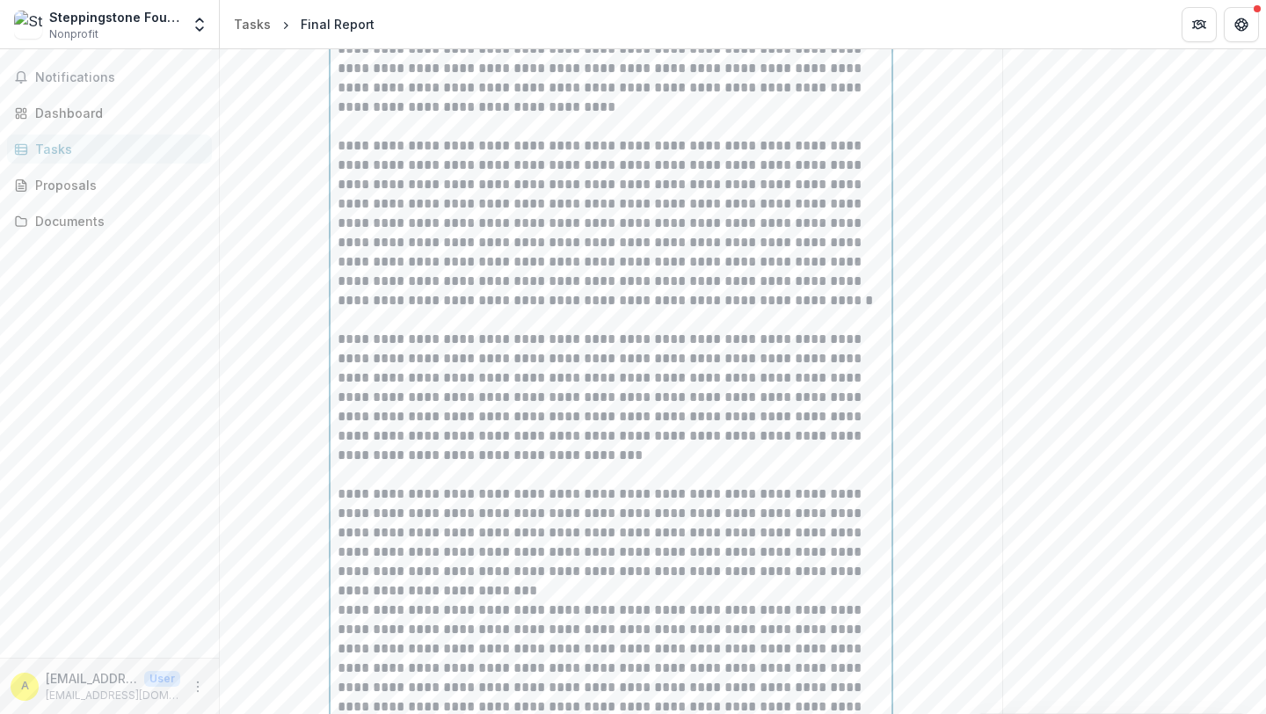
click at [522, 597] on p "**********" at bounding box center [611, 543] width 547 height 116
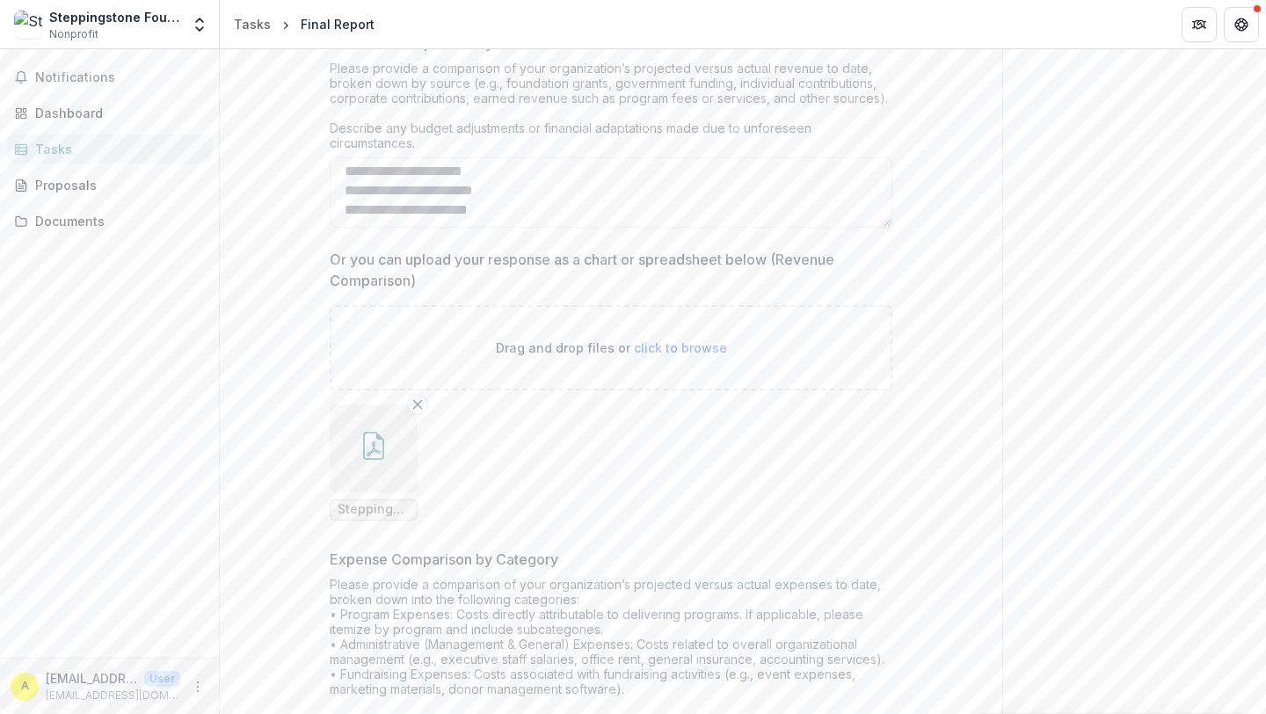
scroll to position [6593, 0]
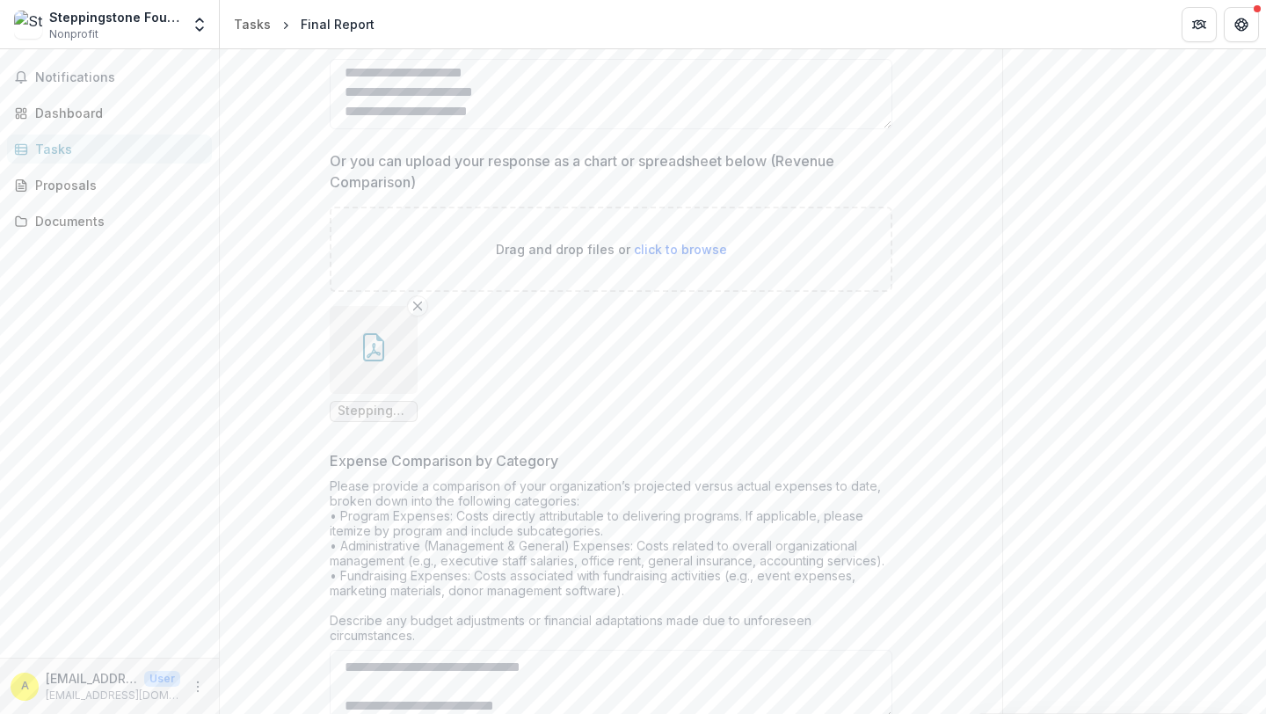
click at [369, 353] on button "button" at bounding box center [374, 350] width 88 height 88
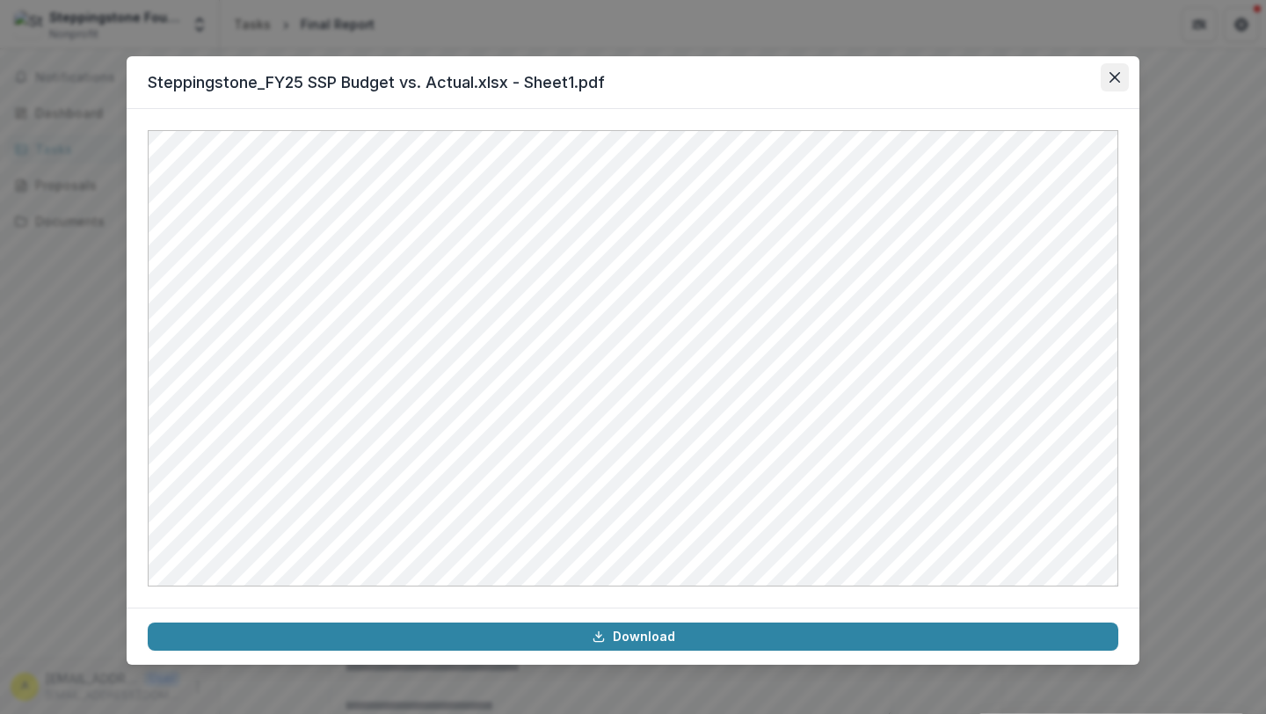
click at [1113, 81] on icon "Close" at bounding box center [1115, 77] width 11 height 11
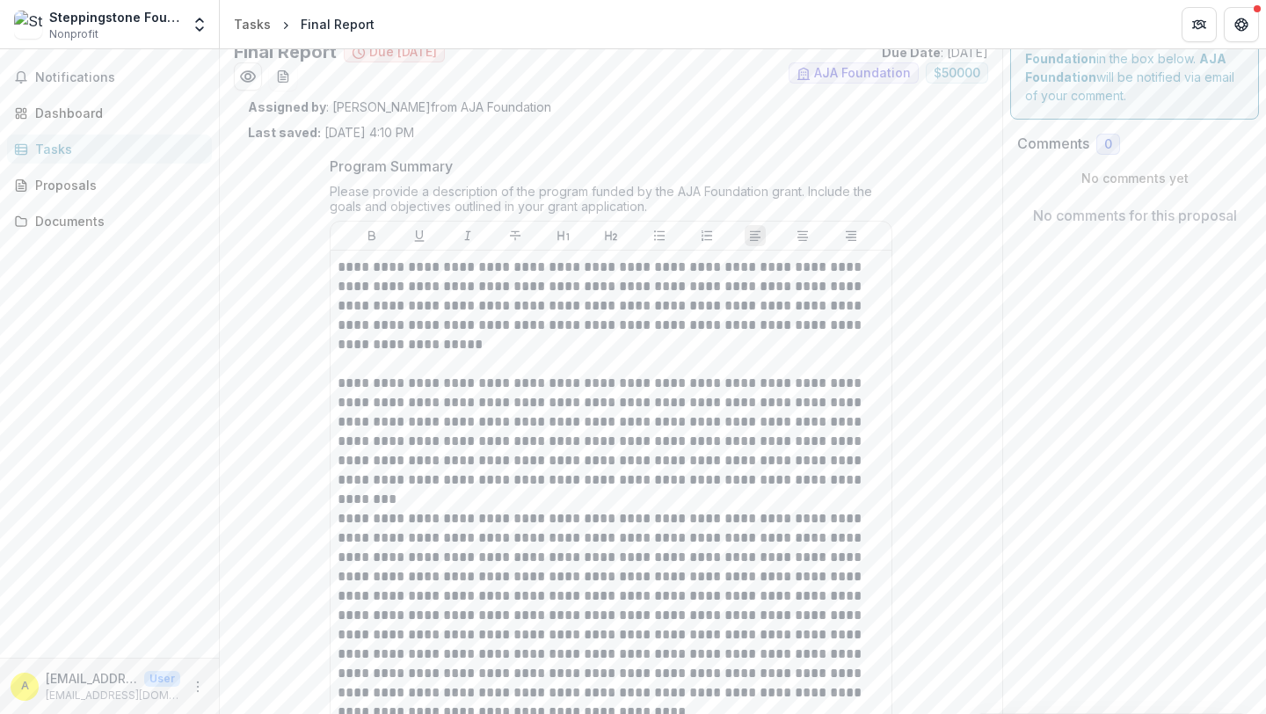
scroll to position [0, 0]
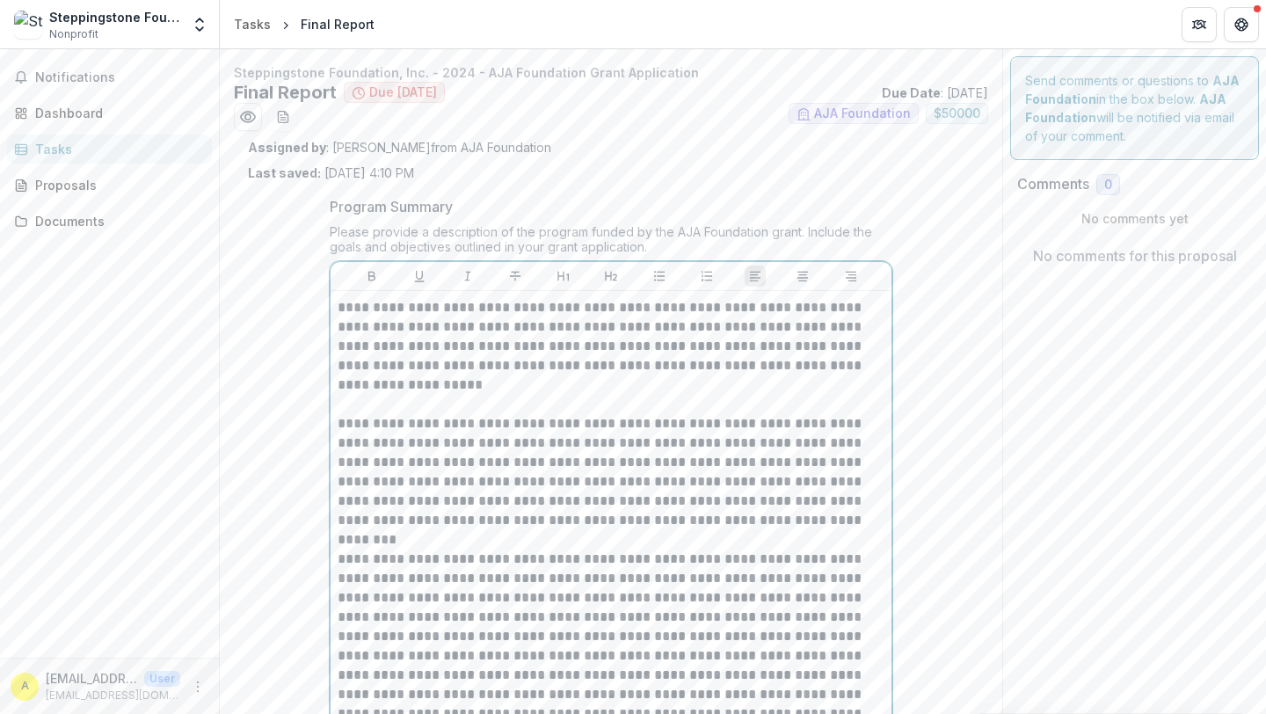
click at [341, 308] on p "**********" at bounding box center [611, 346] width 547 height 97
click at [656, 310] on p "**********" at bounding box center [611, 346] width 547 height 97
click at [854, 311] on p "**********" at bounding box center [611, 346] width 547 height 97
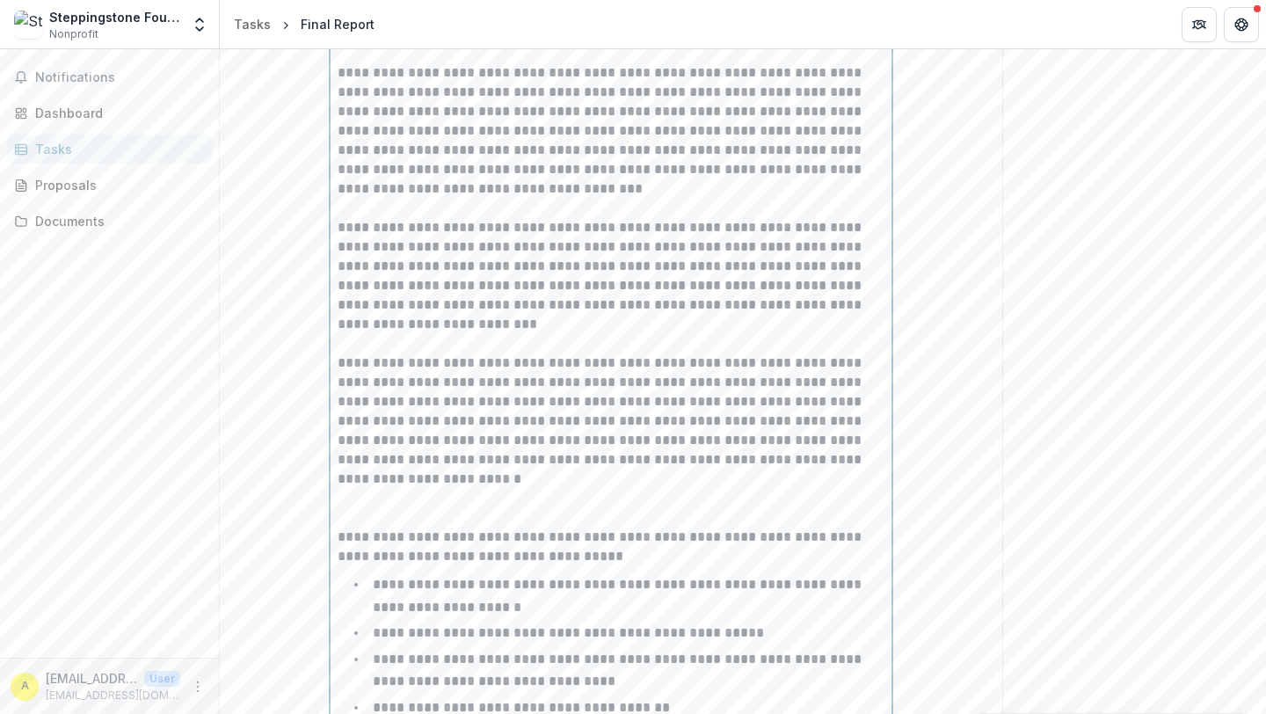
scroll to position [1189, 0]
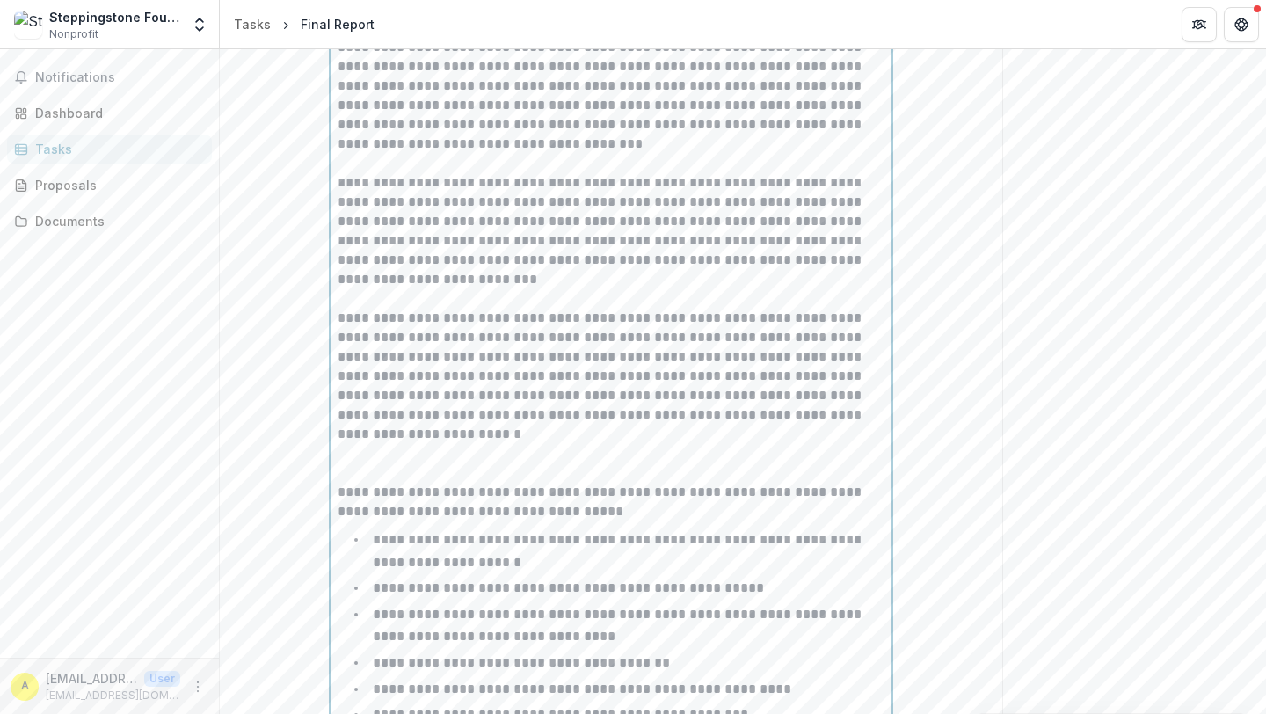
click at [615, 472] on p at bounding box center [611, 472] width 547 height 19
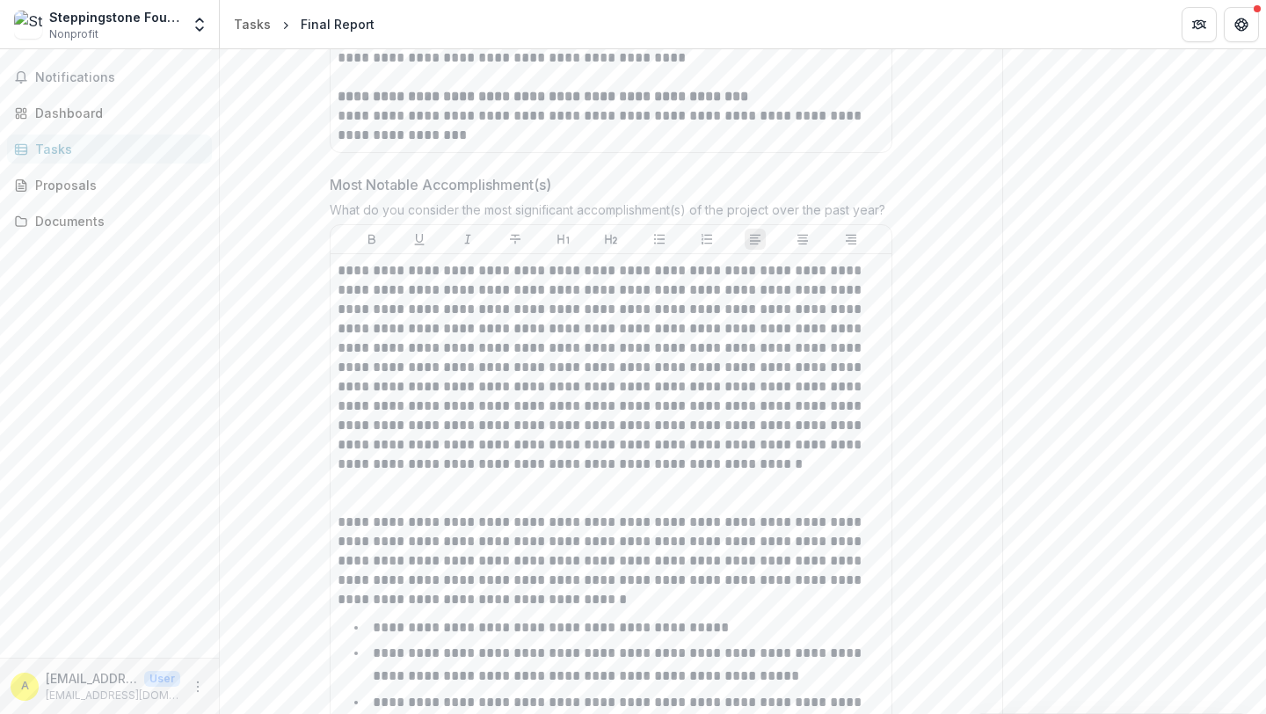
scroll to position [2735, 0]
click at [497, 502] on p at bounding box center [611, 495] width 547 height 39
click at [489, 495] on p at bounding box center [611, 495] width 547 height 39
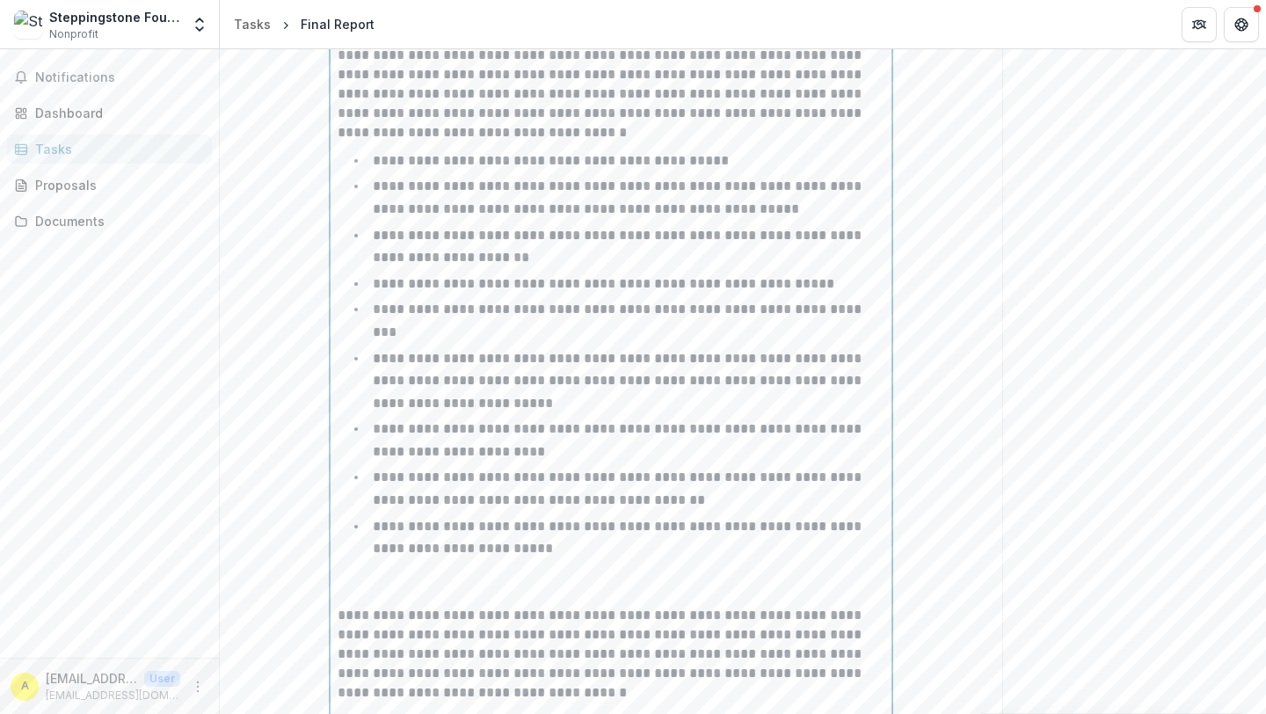
scroll to position [3237, 0]
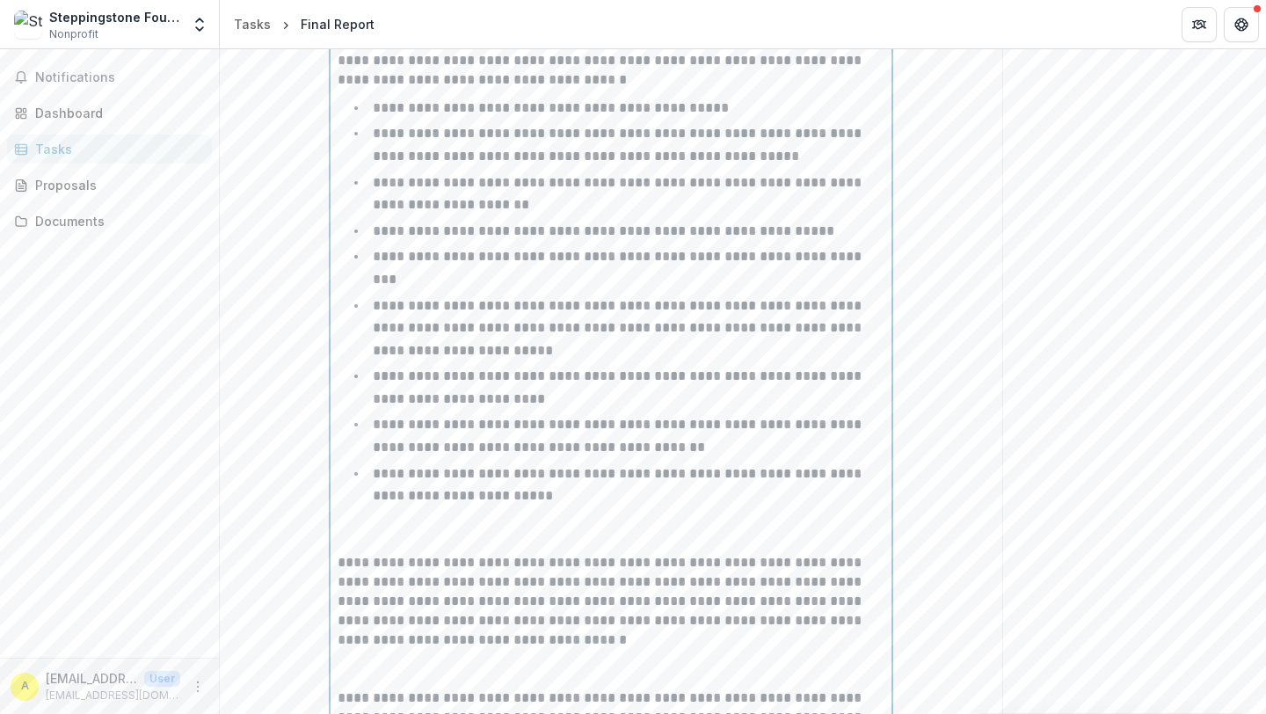
click at [641, 515] on p at bounding box center [611, 534] width 547 height 39
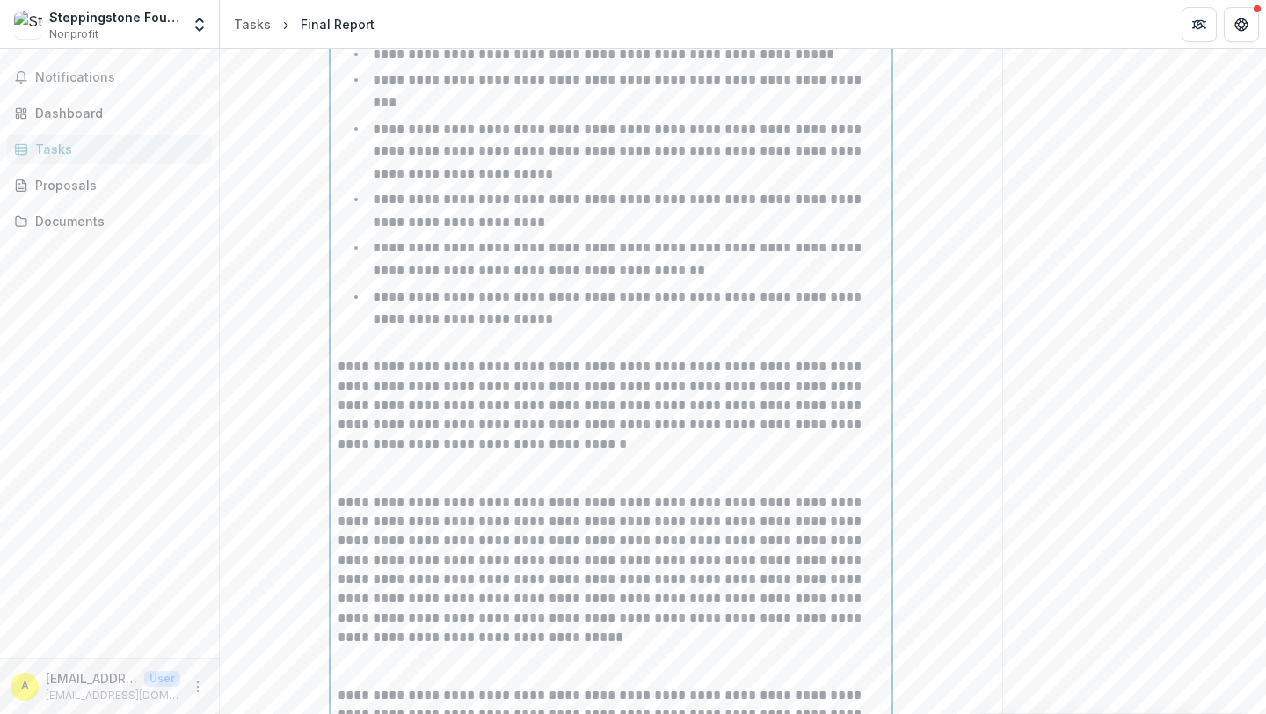
scroll to position [3431, 0]
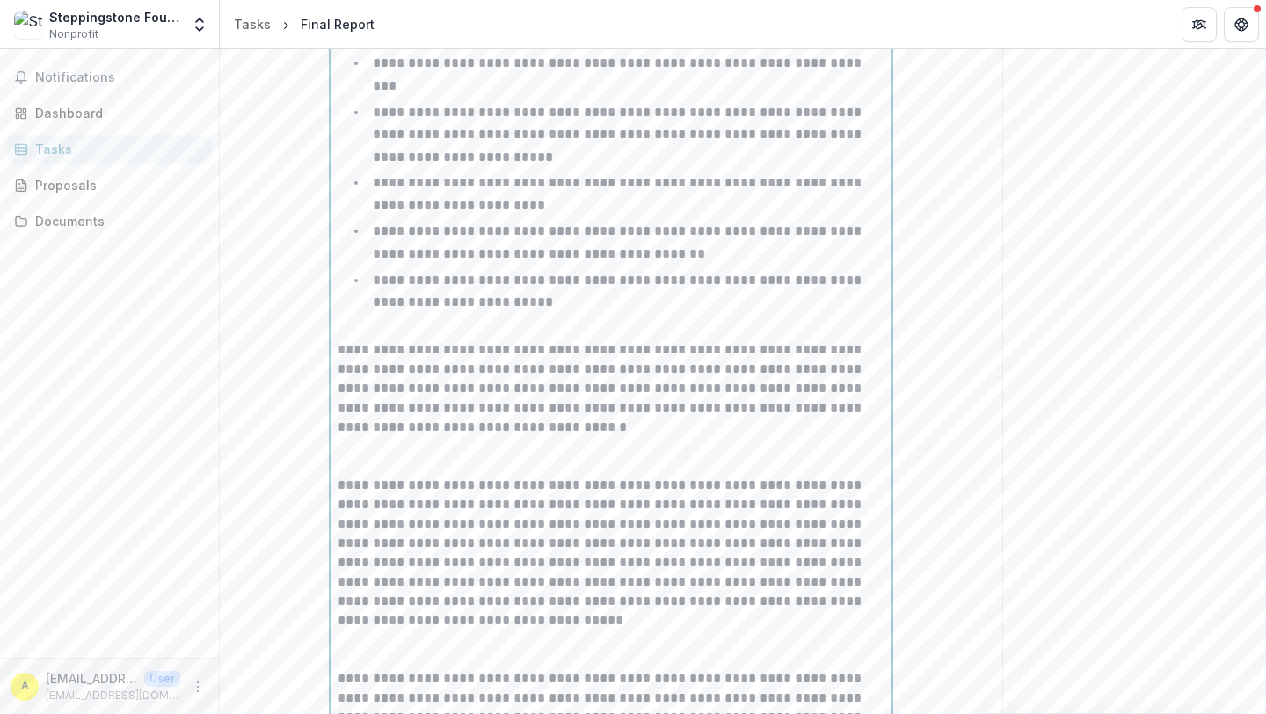
click at [512, 437] on p at bounding box center [611, 456] width 547 height 39
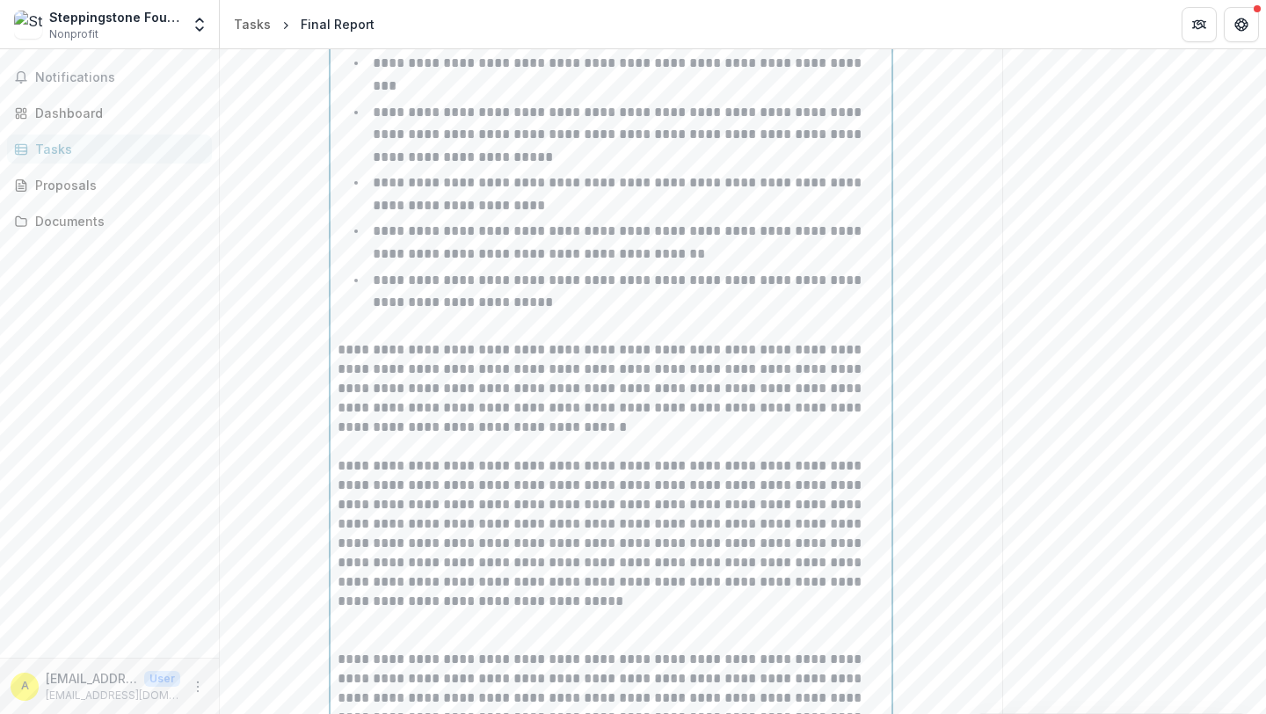
click at [424, 611] on p at bounding box center [611, 630] width 547 height 39
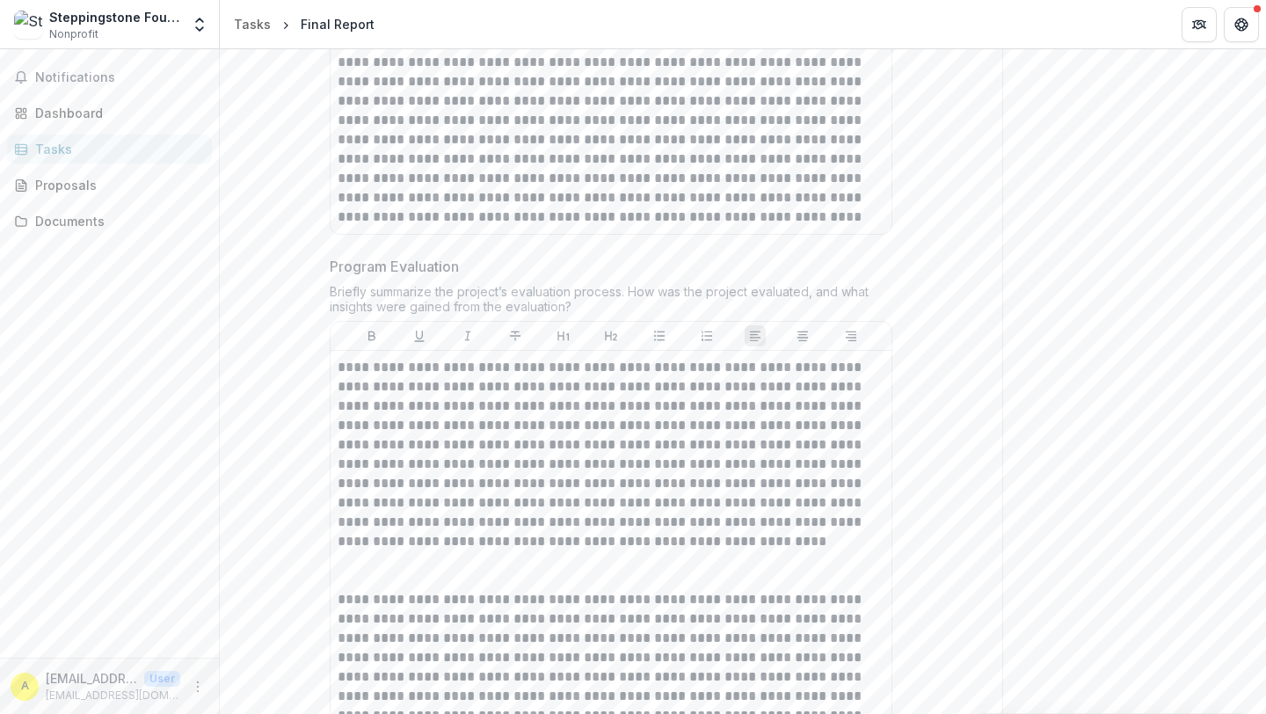
scroll to position [4497, 0]
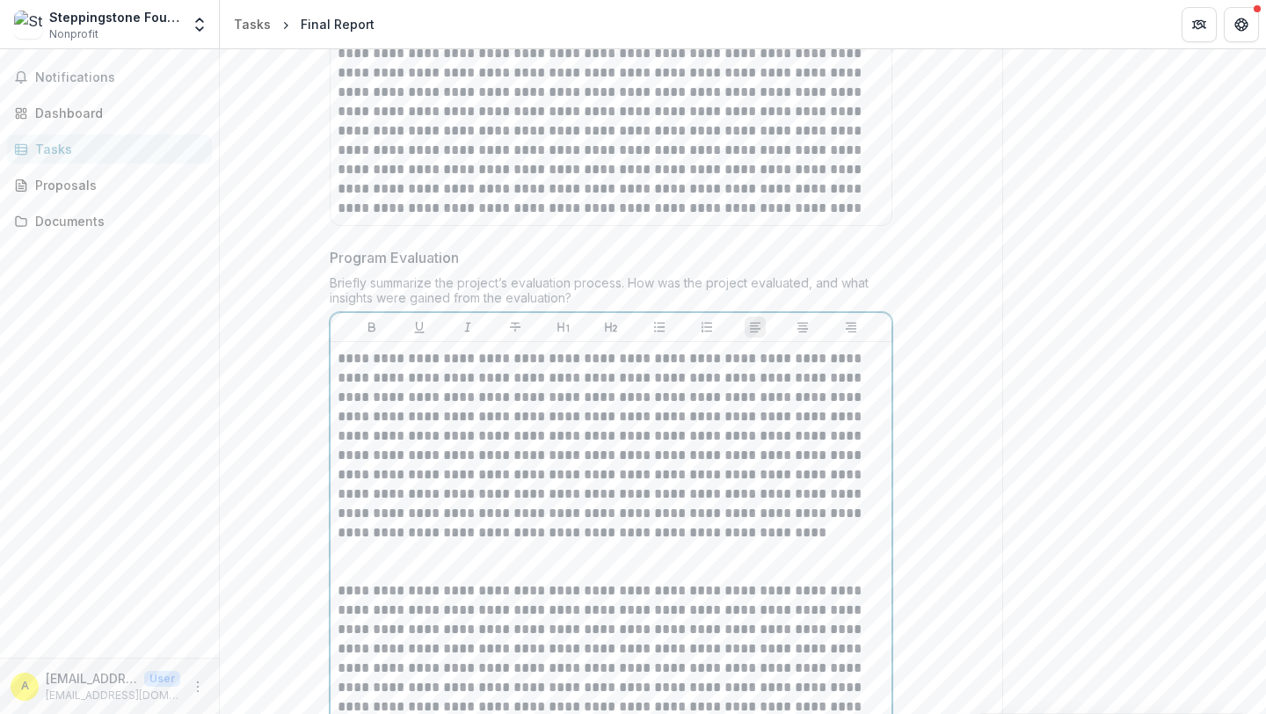
click at [399, 549] on p at bounding box center [611, 562] width 547 height 39
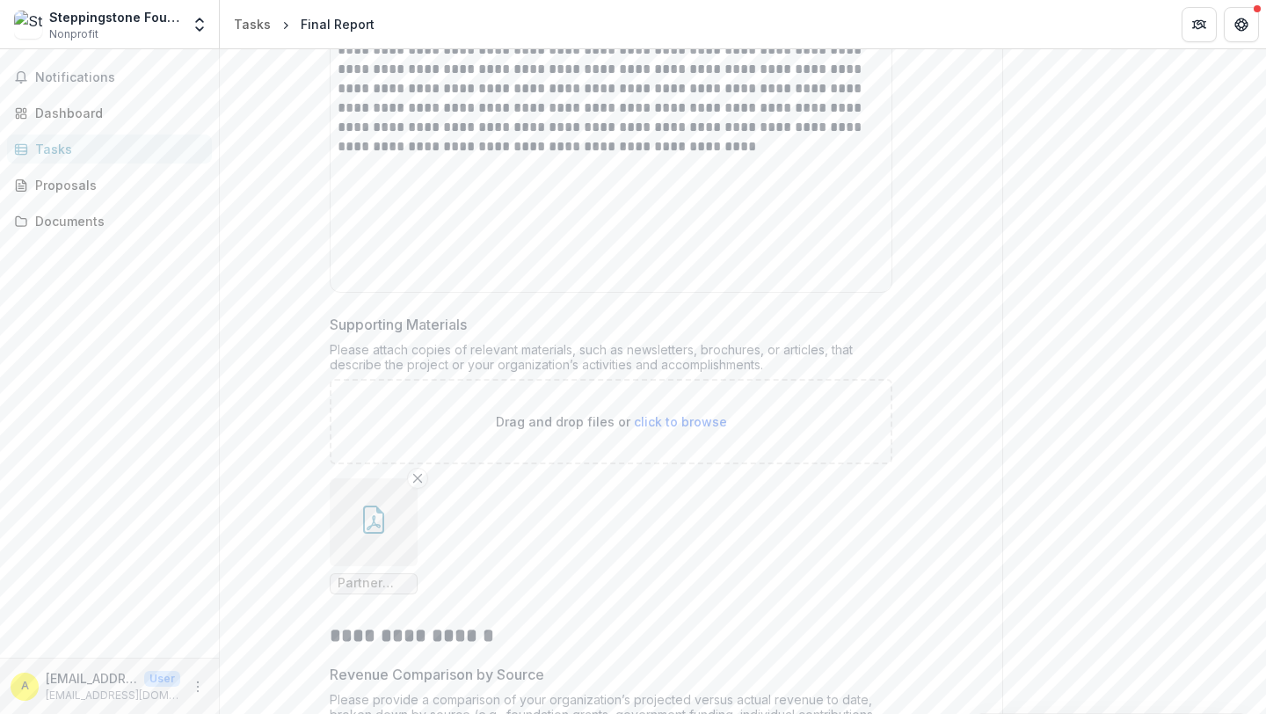
scroll to position [5765, 0]
click at [416, 475] on line "Remove File" at bounding box center [418, 479] width 8 height 8
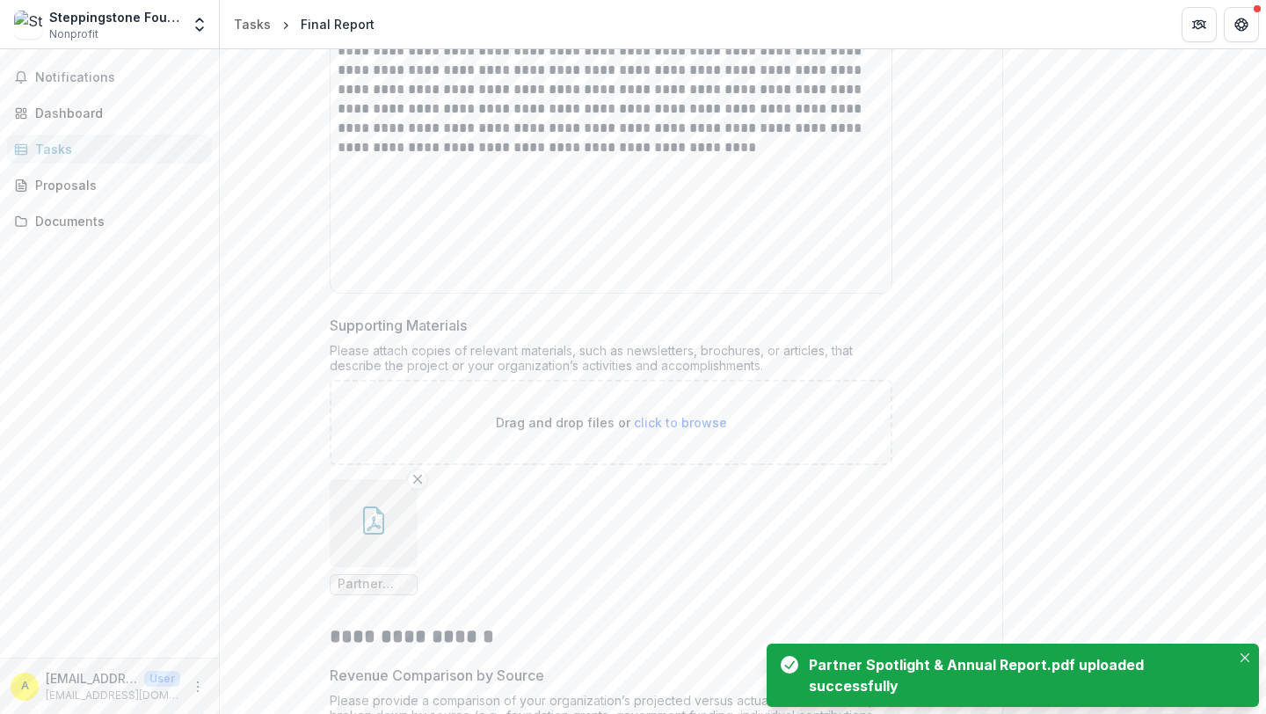
click at [363, 507] on icon "button" at bounding box center [373, 521] width 21 height 28
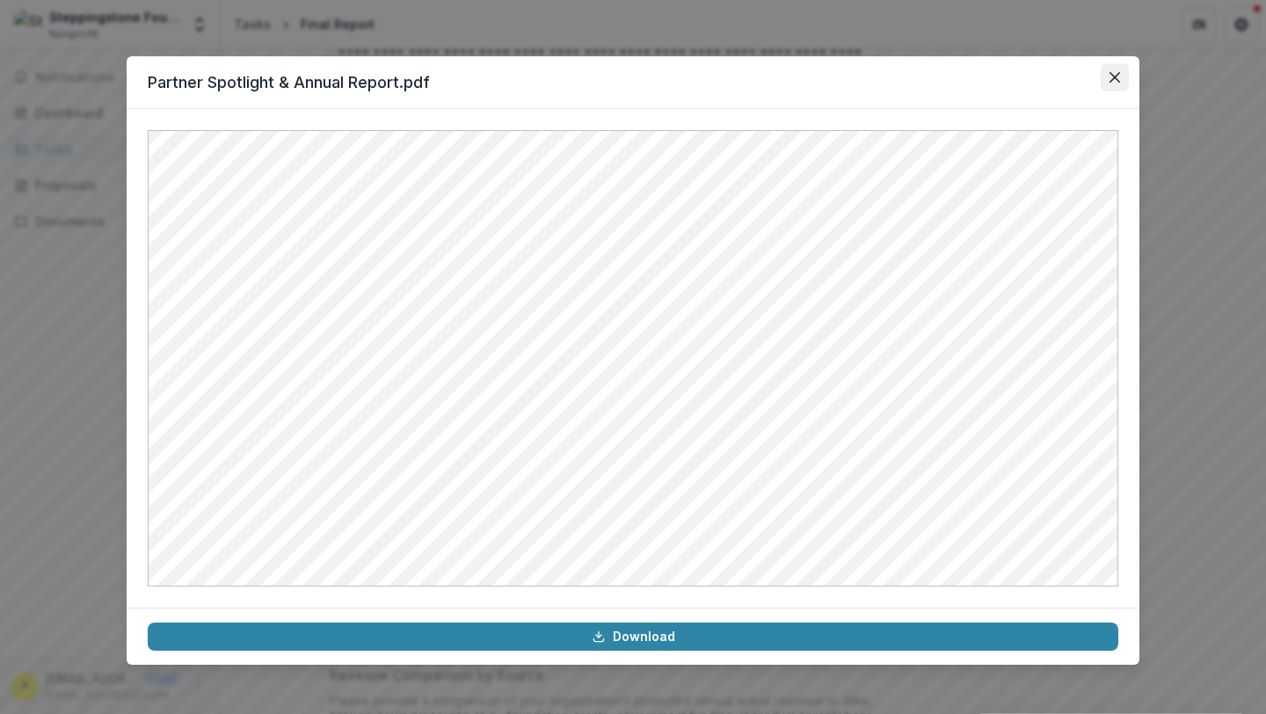
click at [1114, 84] on button "Close" at bounding box center [1115, 77] width 28 height 28
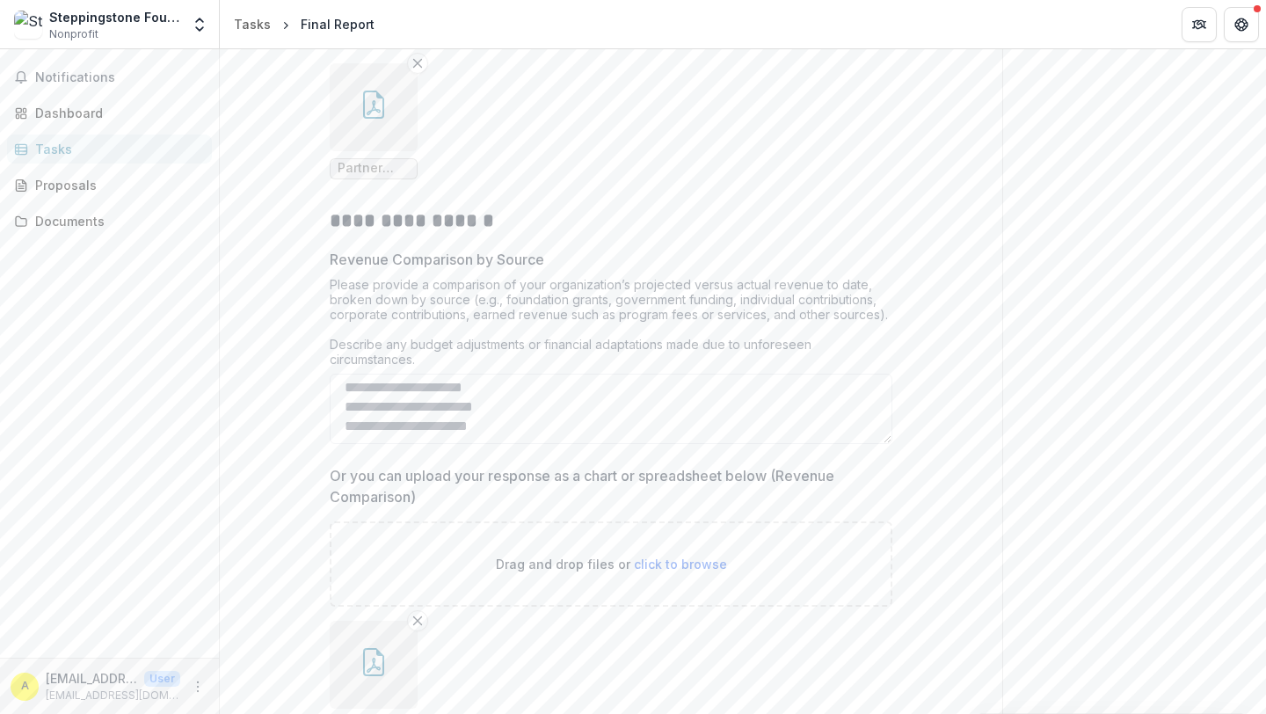
scroll to position [6339, 0]
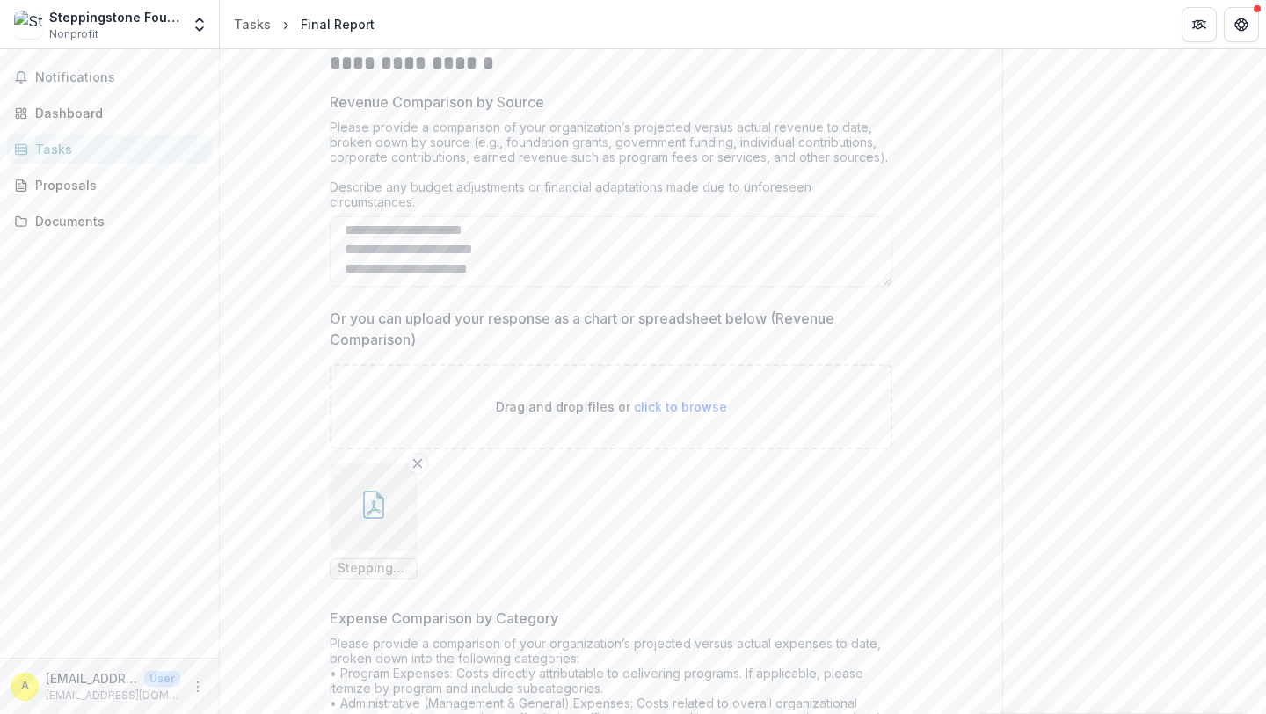
click at [390, 488] on button "button" at bounding box center [374, 507] width 88 height 88
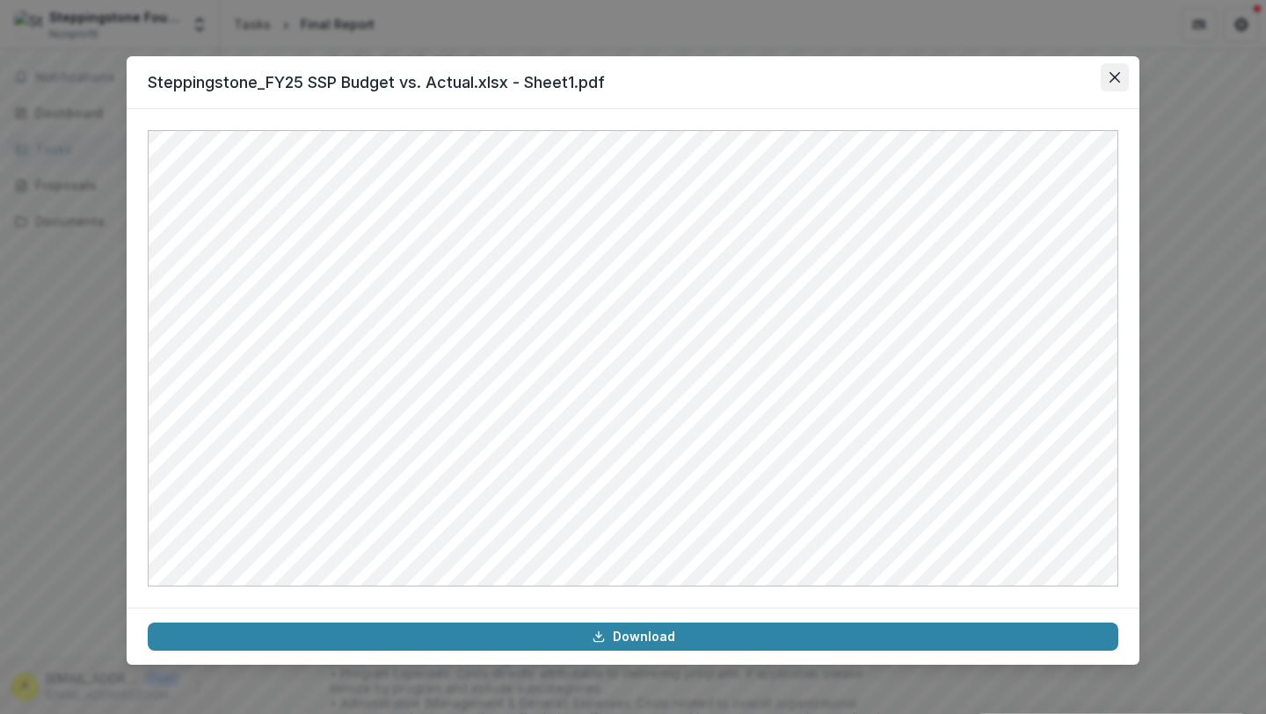
click at [1116, 81] on icon "Close" at bounding box center [1115, 77] width 11 height 11
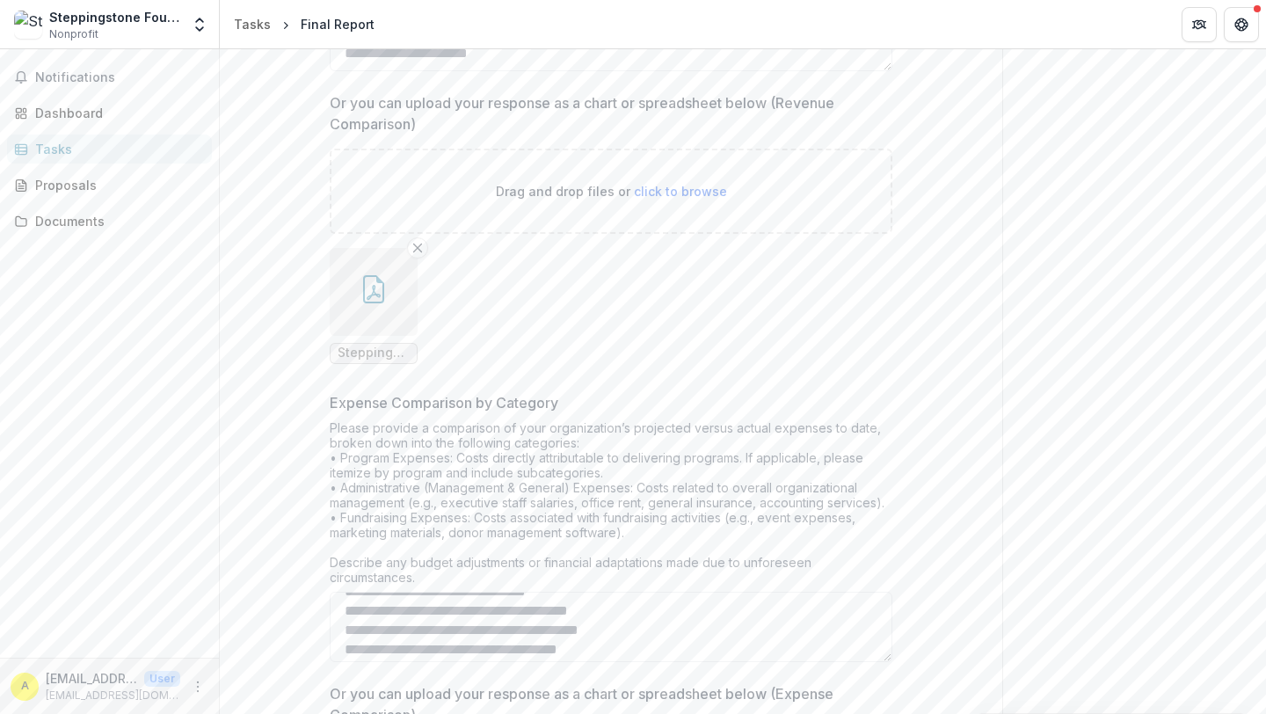
scroll to position [6782, 0]
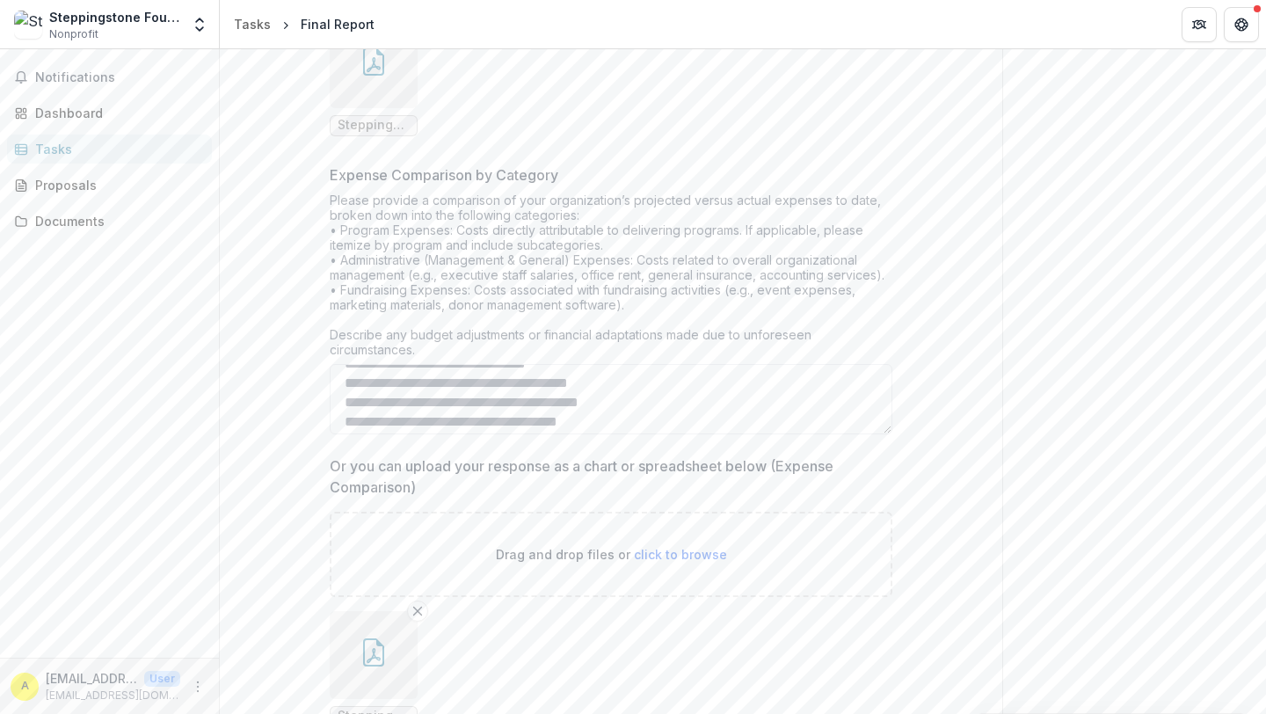
click at [354, 649] on button "button" at bounding box center [374, 655] width 88 height 88
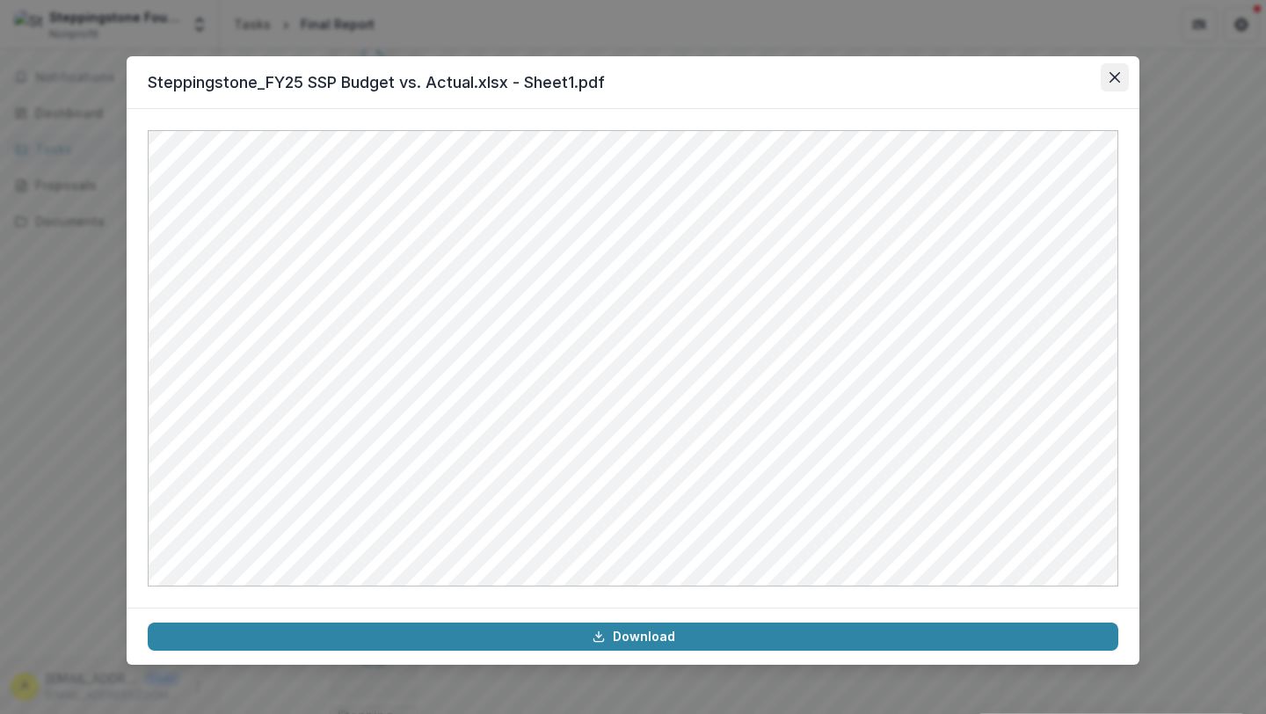
click at [1112, 81] on icon "Close" at bounding box center [1115, 77] width 11 height 11
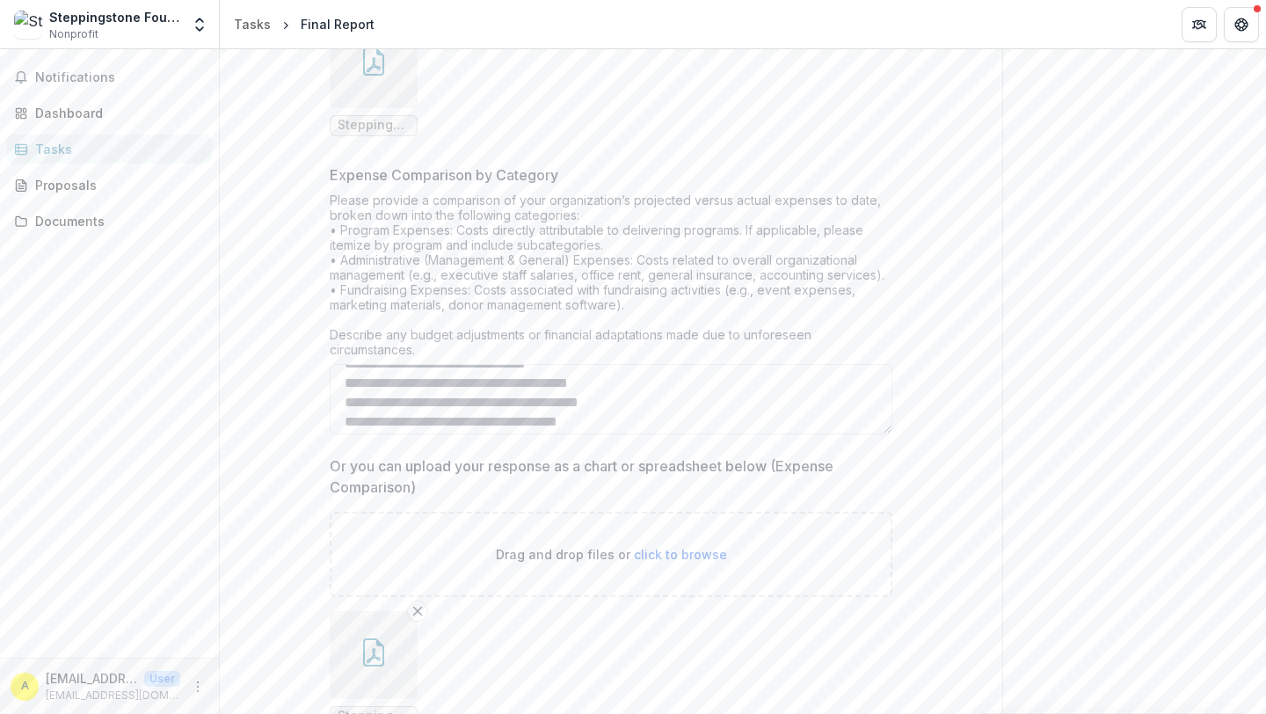
scroll to position [7187, 0]
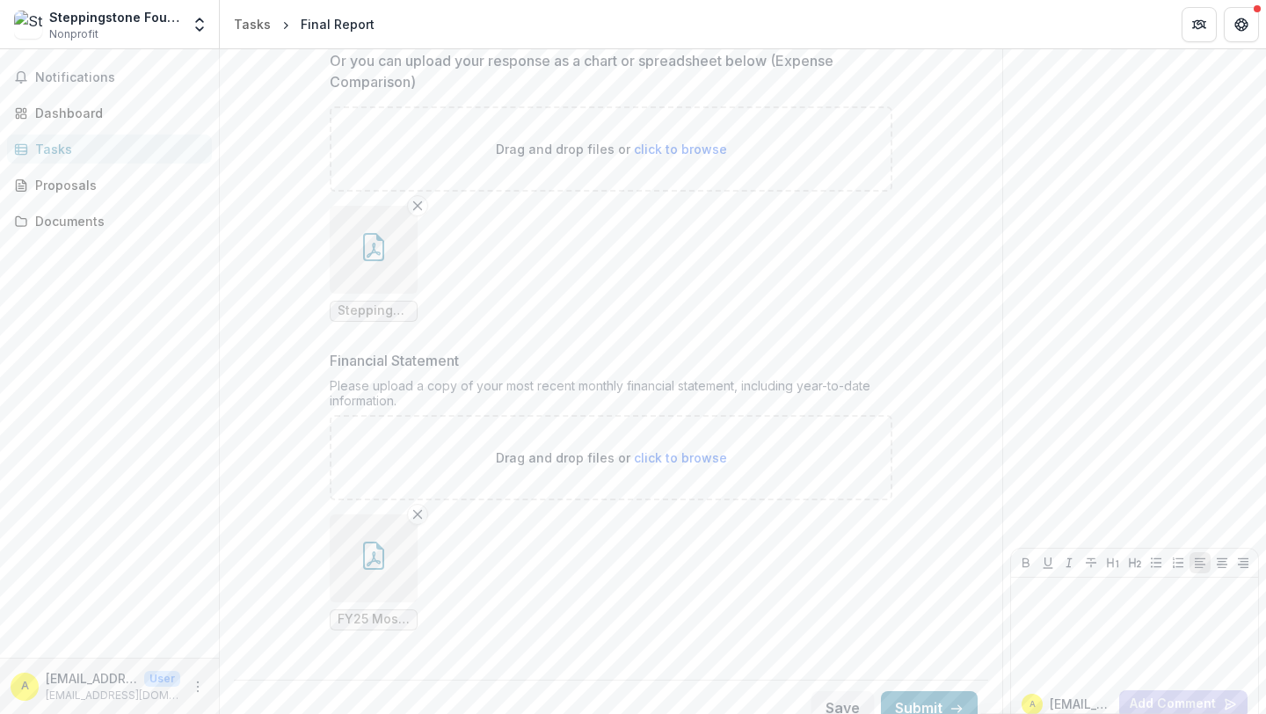
click at [377, 548] on button "button" at bounding box center [374, 559] width 88 height 88
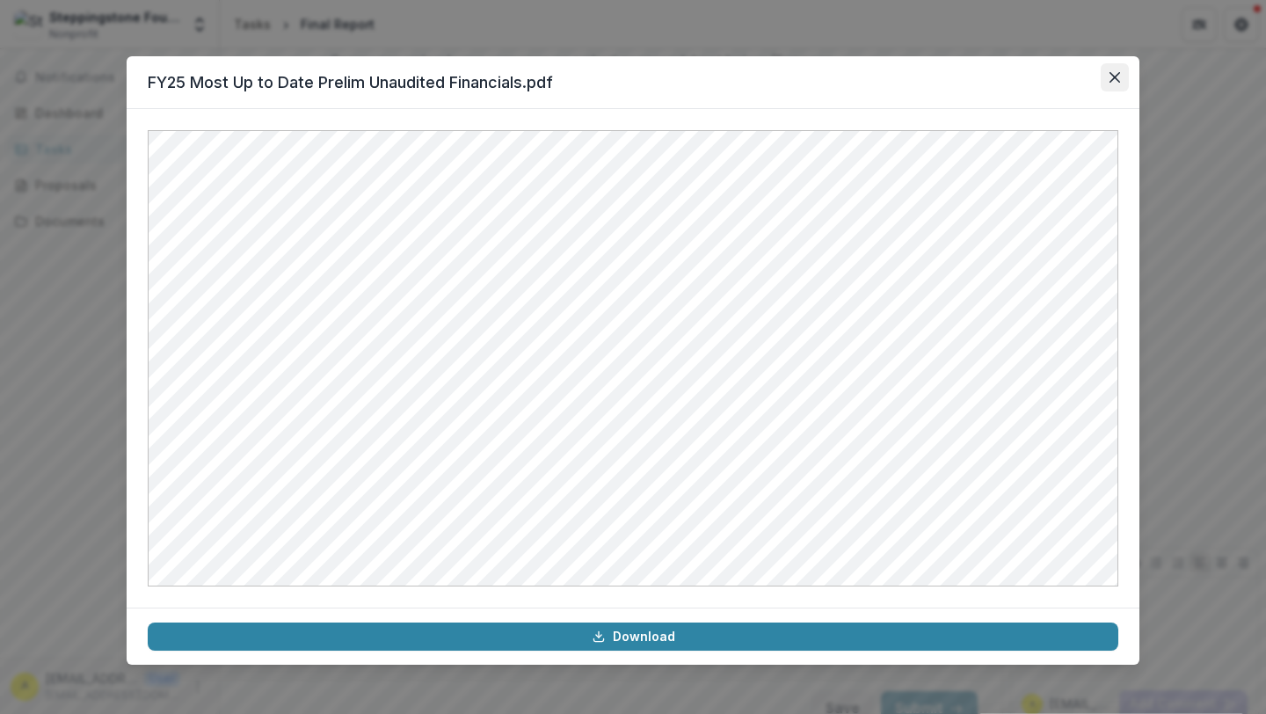
click at [1113, 77] on icon "Close" at bounding box center [1115, 77] width 11 height 11
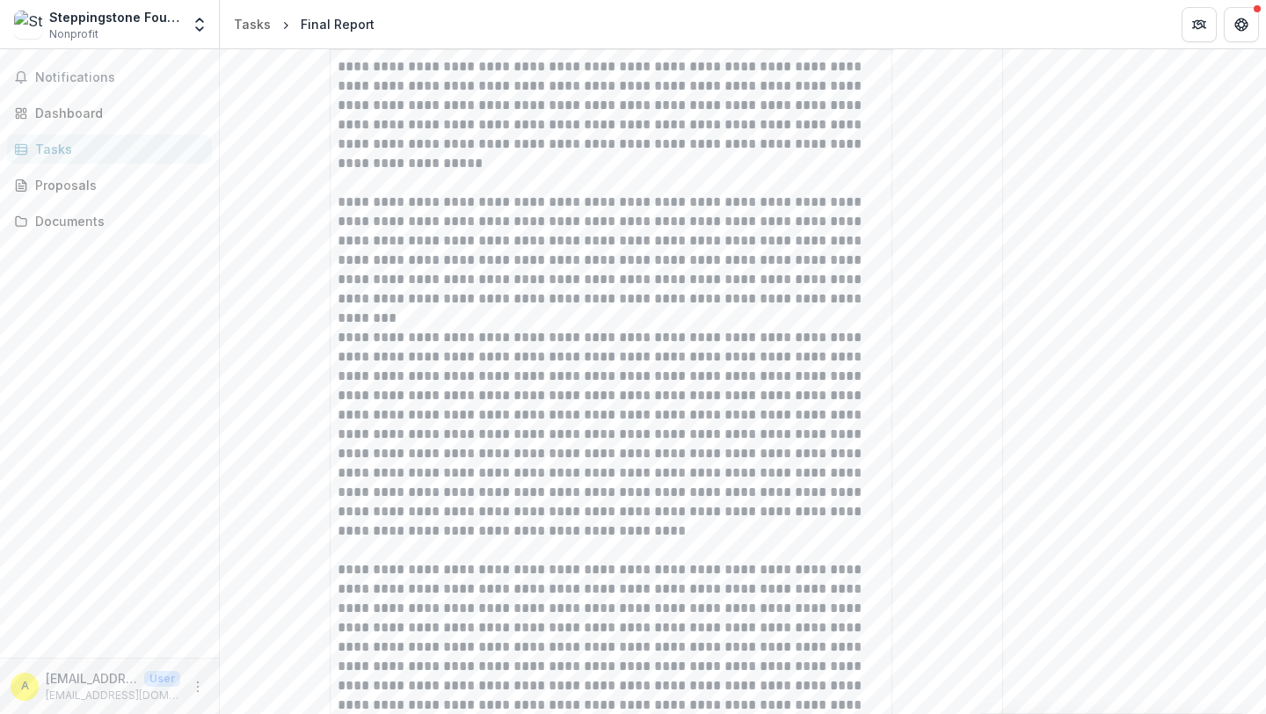
scroll to position [0, 0]
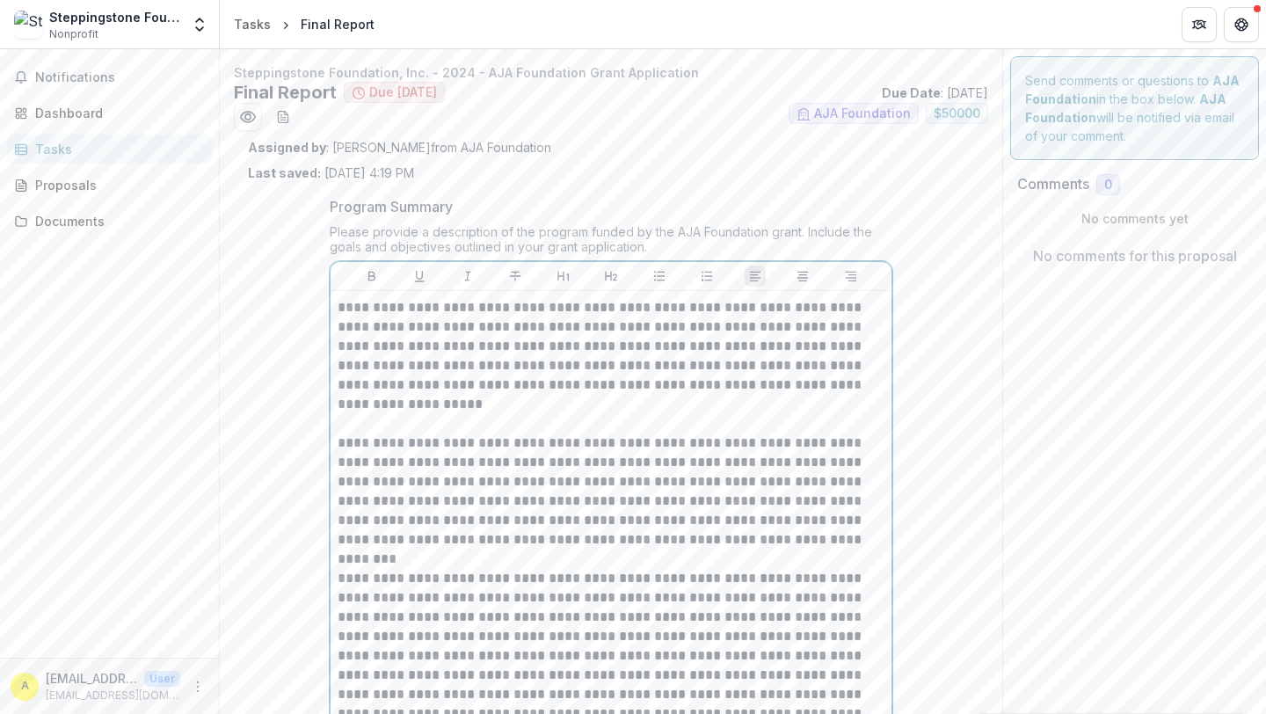
click at [541, 312] on p "**********" at bounding box center [611, 356] width 547 height 116
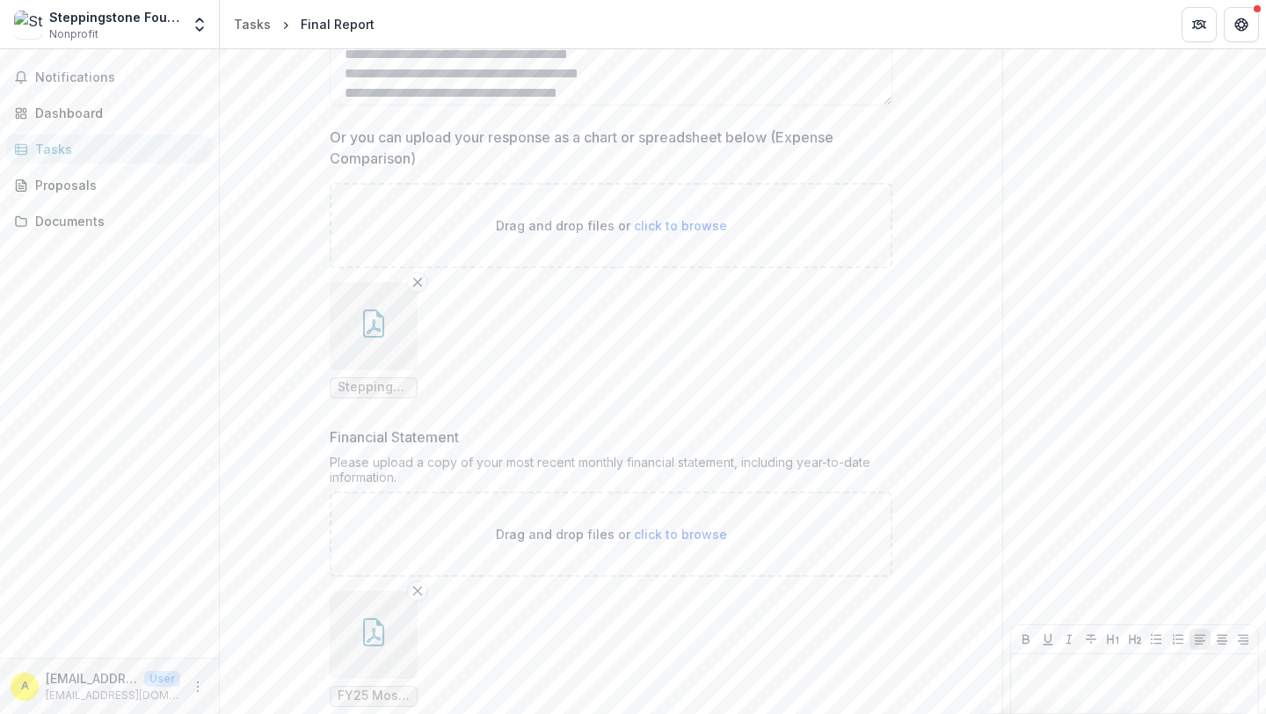
scroll to position [7187, 0]
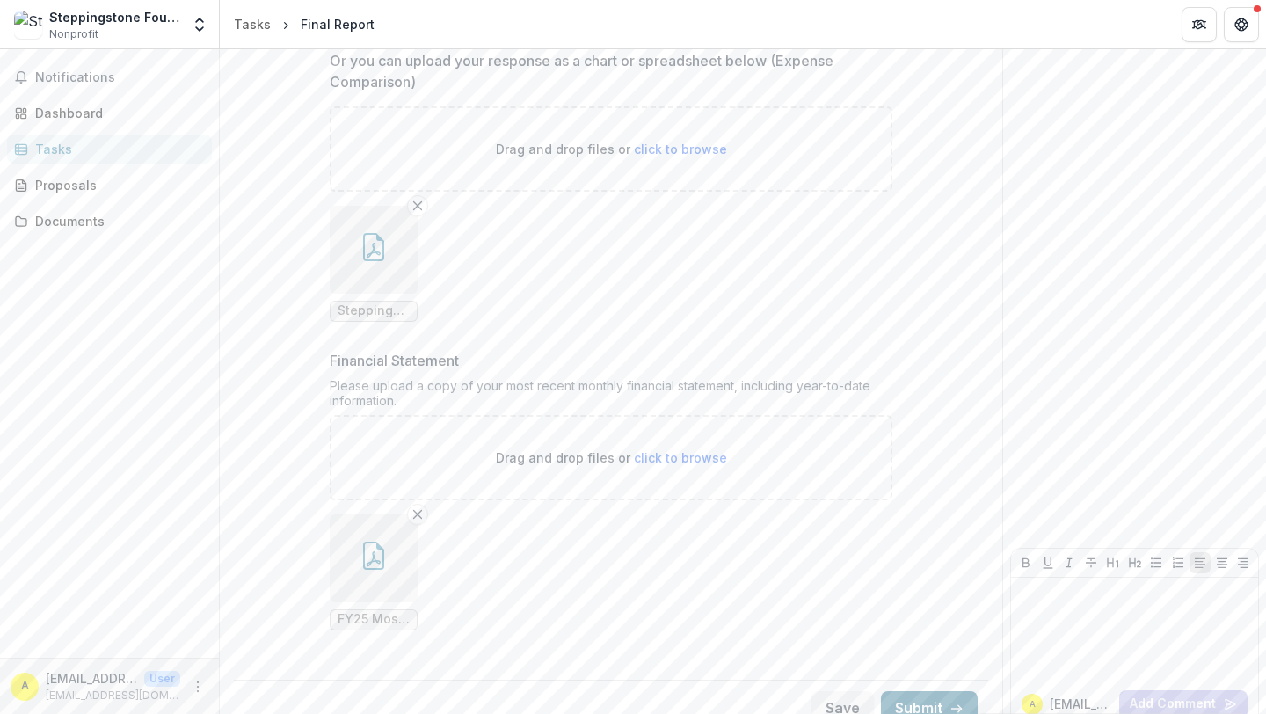
click at [894, 691] on button "Submit" at bounding box center [929, 708] width 97 height 35
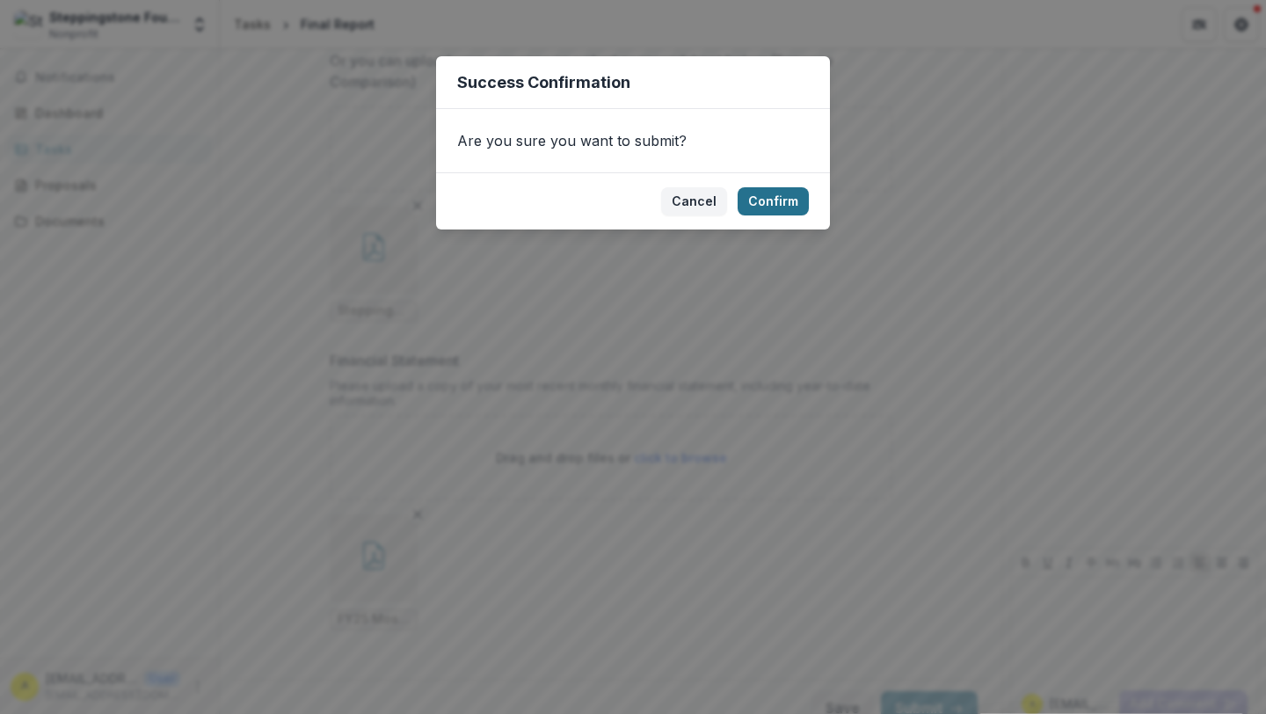
click at [760, 200] on button "Confirm" at bounding box center [773, 201] width 71 height 28
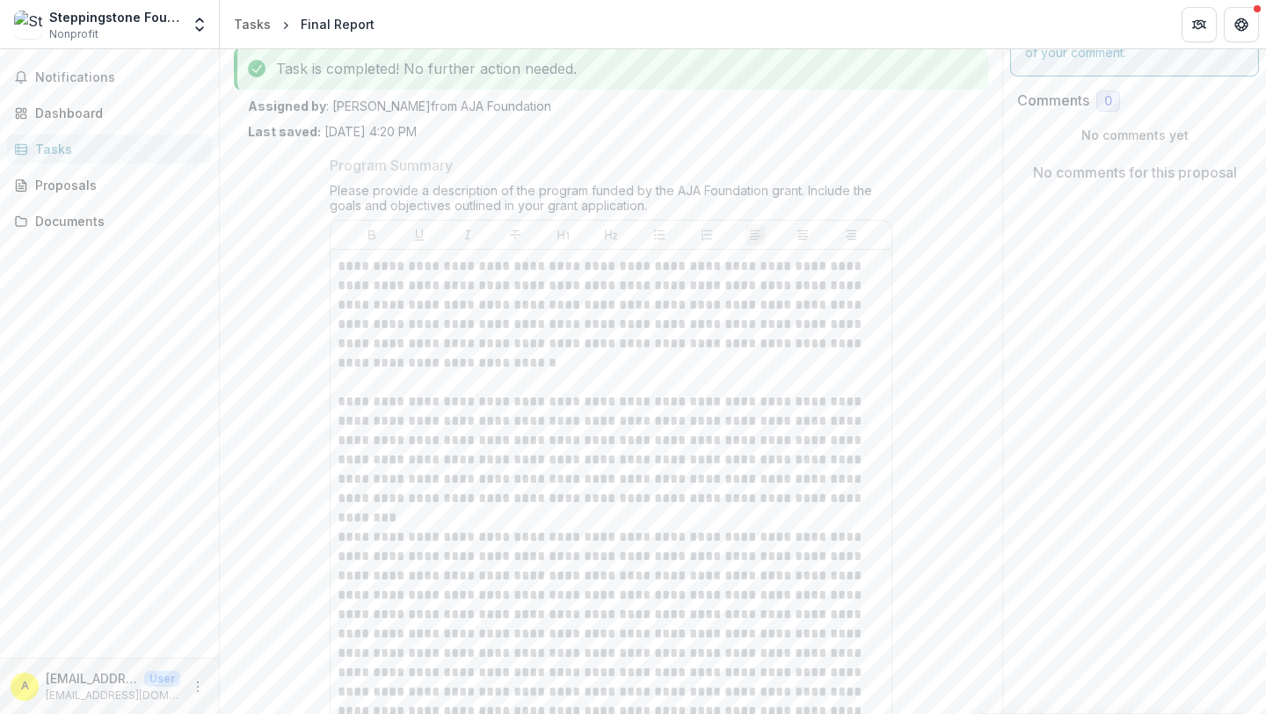
scroll to position [0, 0]
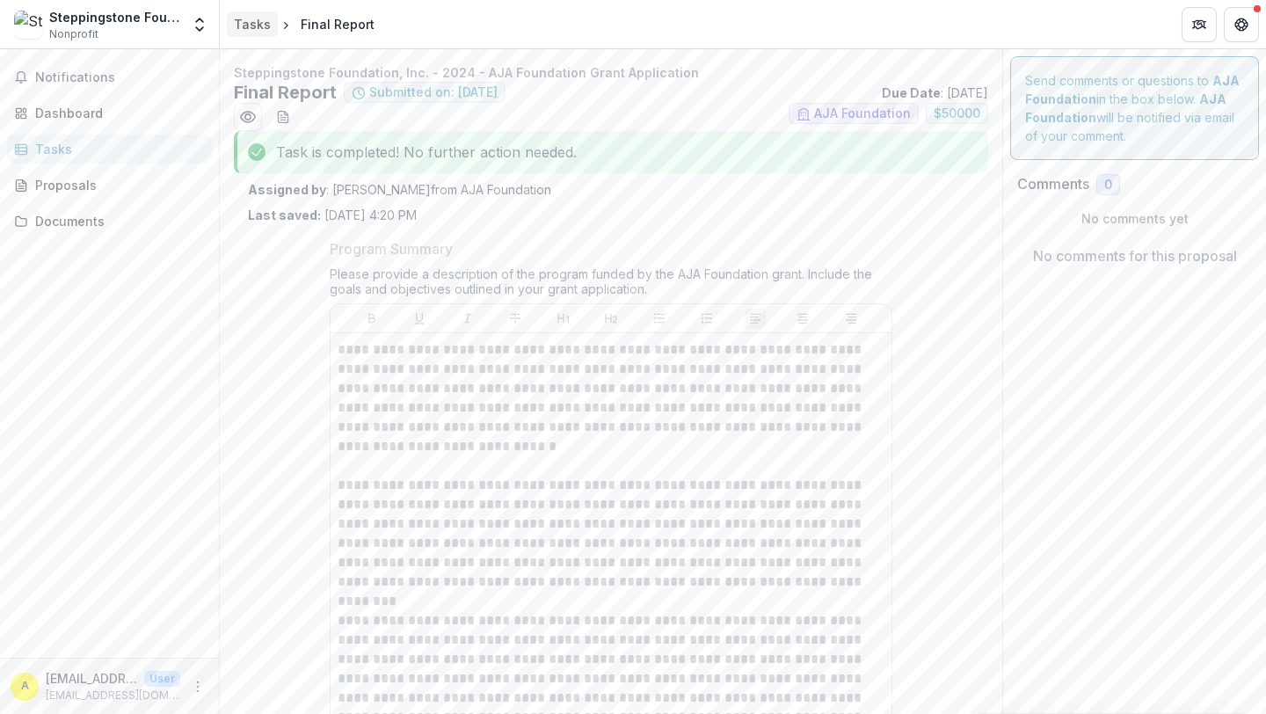
click at [255, 25] on div "Tasks" at bounding box center [252, 24] width 37 height 18
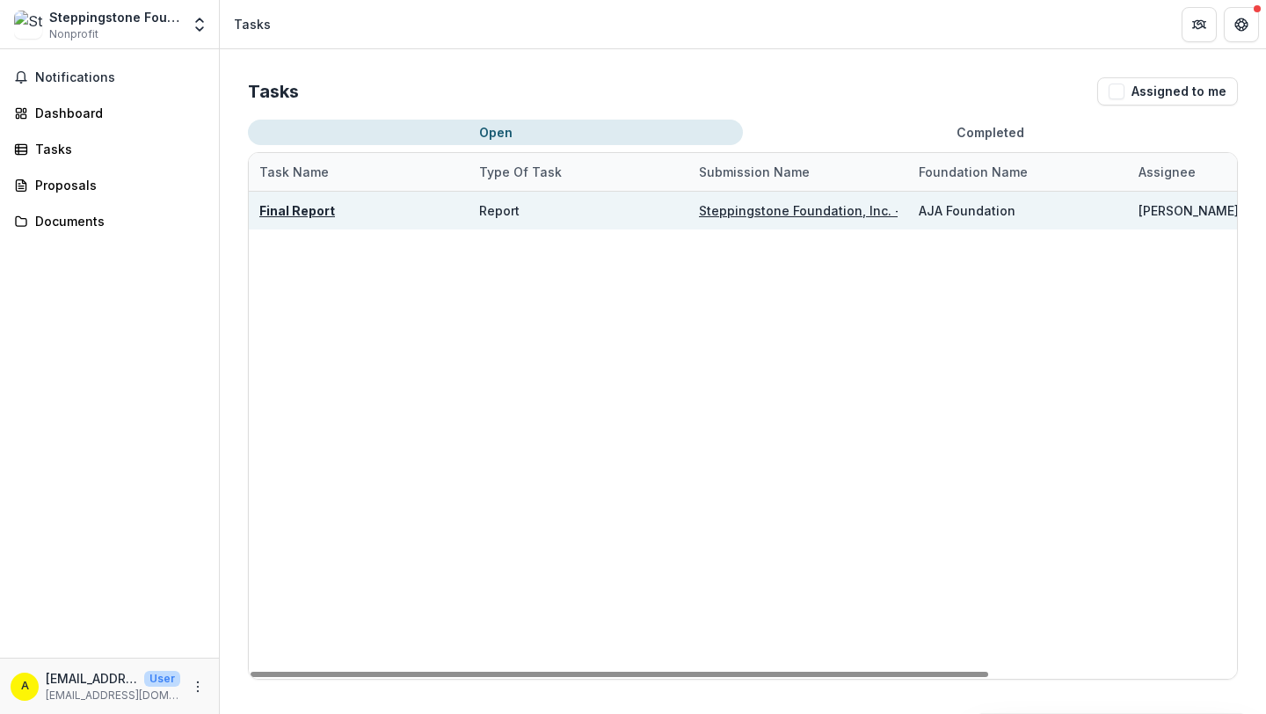
click at [290, 214] on u "Final Report" at bounding box center [297, 210] width 76 height 15
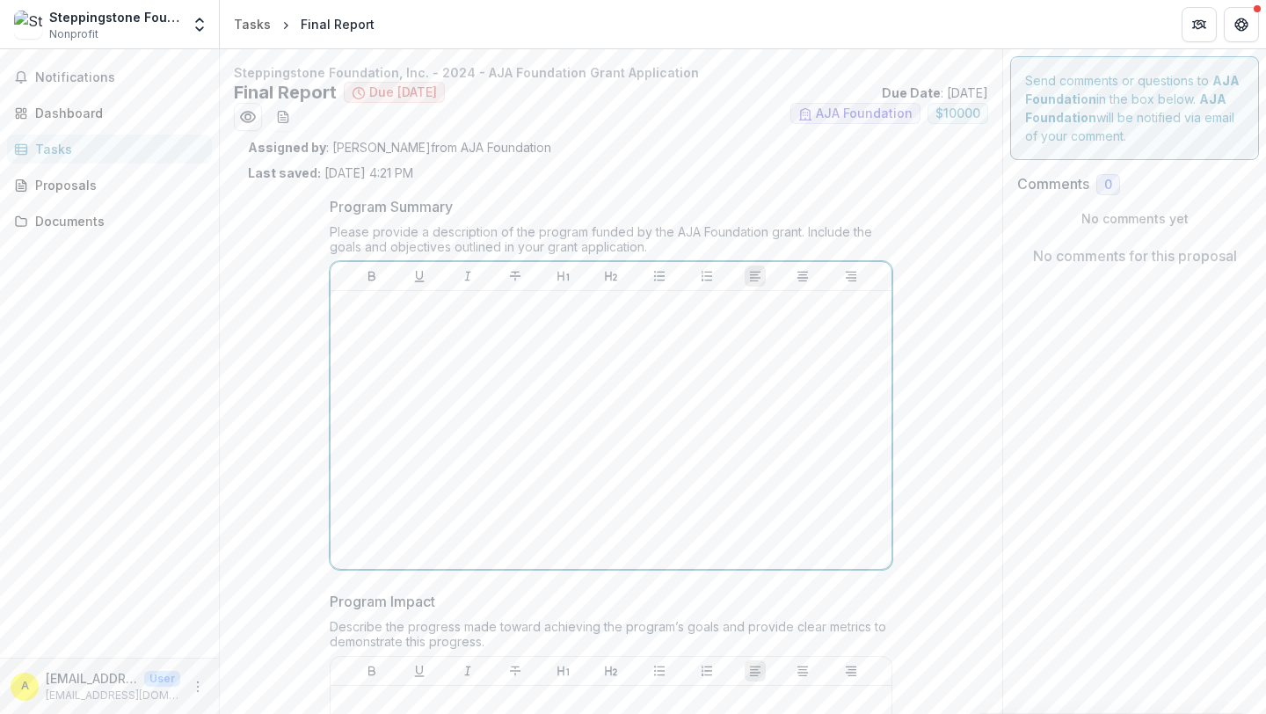
click at [472, 317] on p at bounding box center [611, 307] width 547 height 19
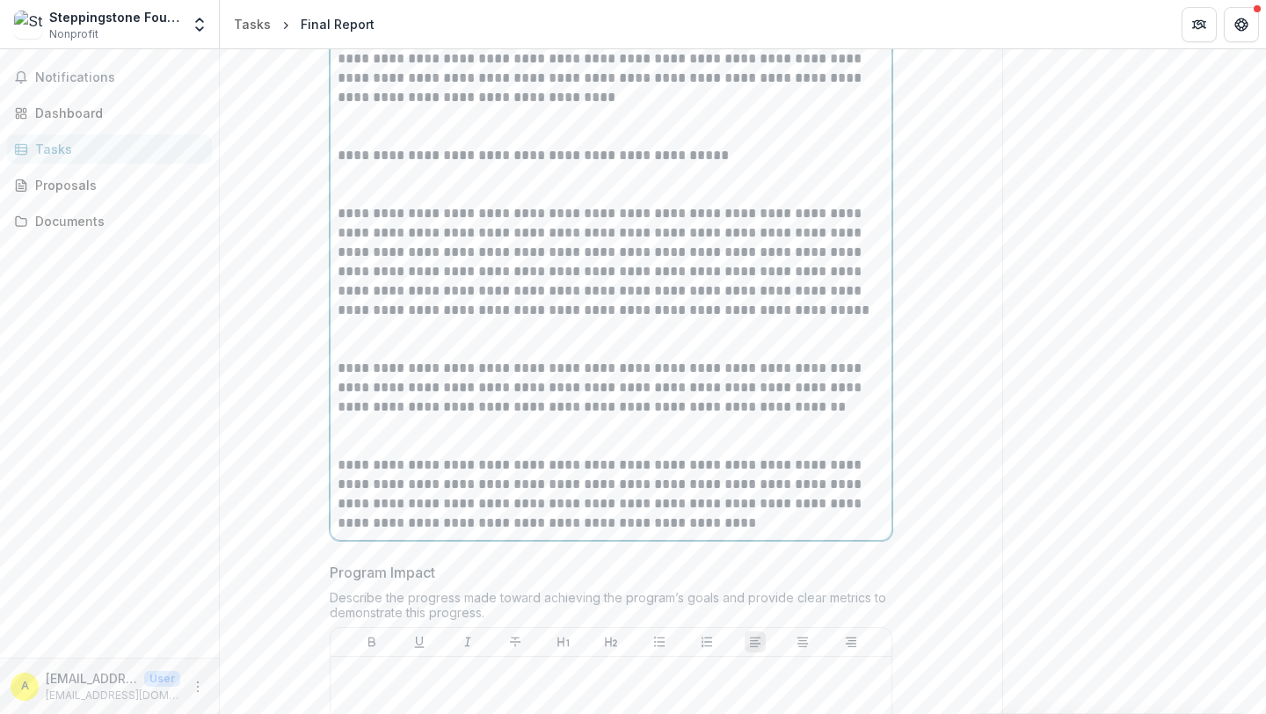
scroll to position [188, 0]
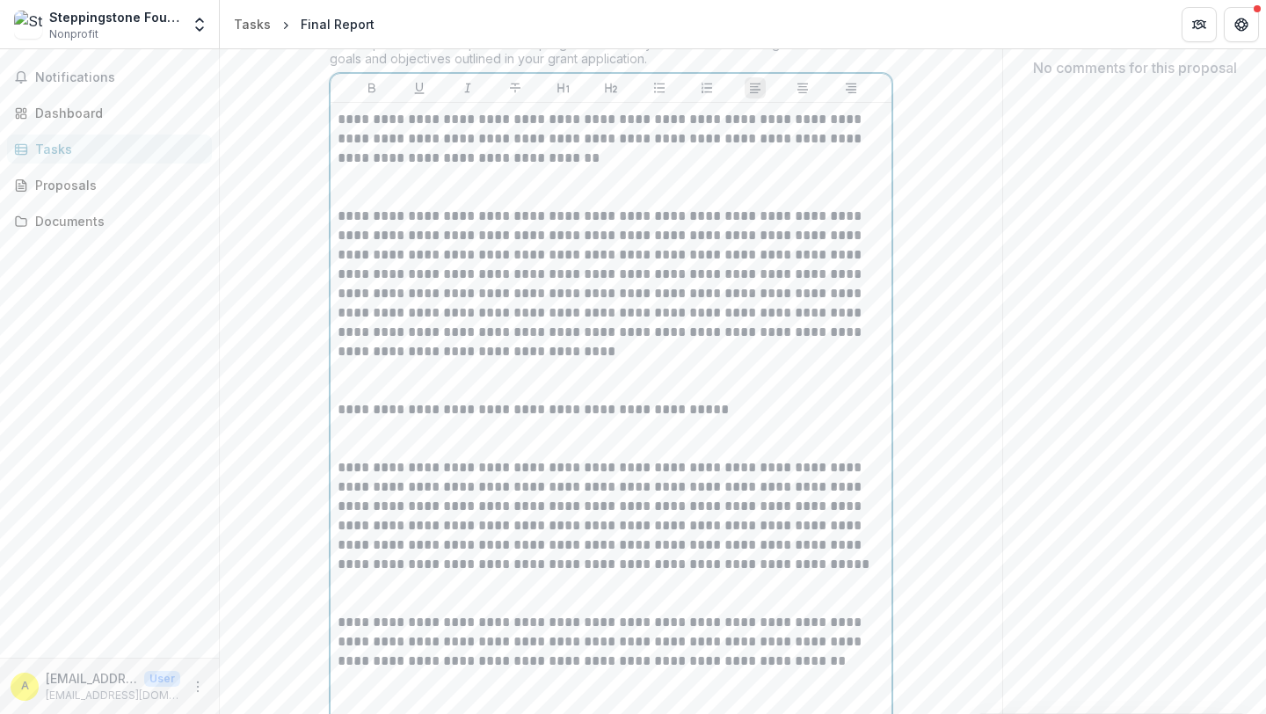
click at [408, 195] on p at bounding box center [611, 187] width 547 height 39
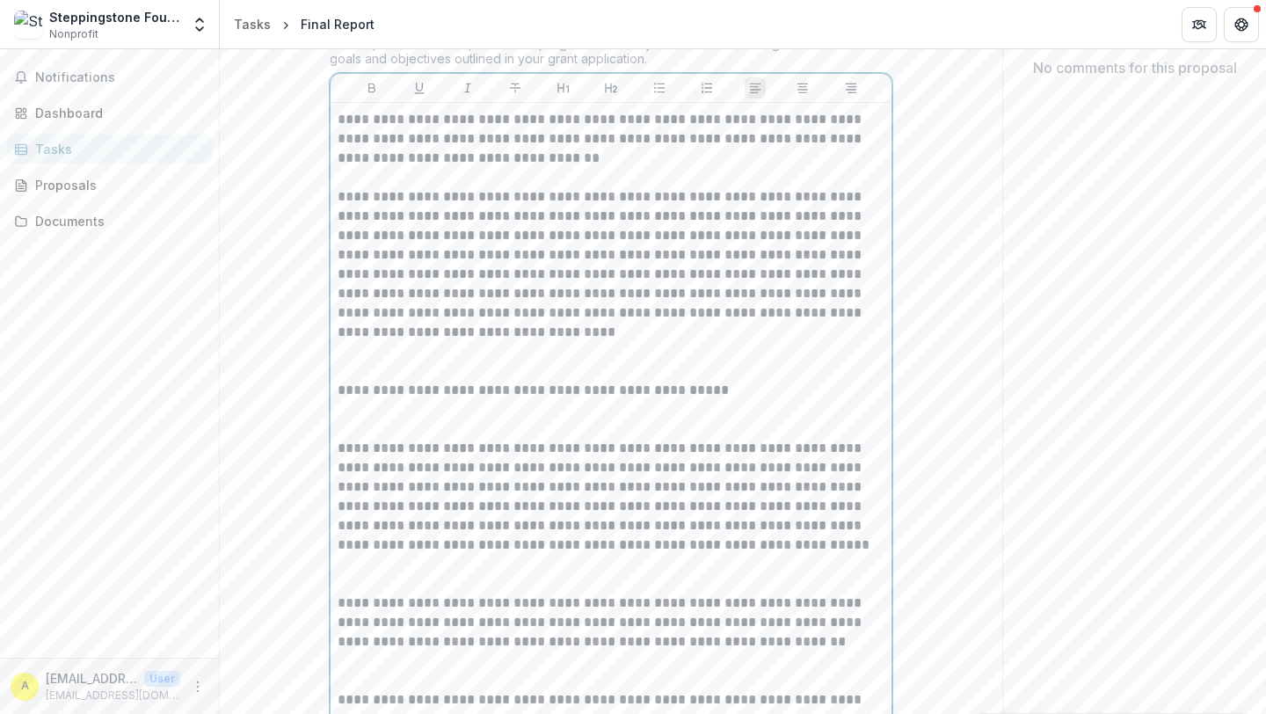
click at [383, 363] on p at bounding box center [611, 361] width 547 height 39
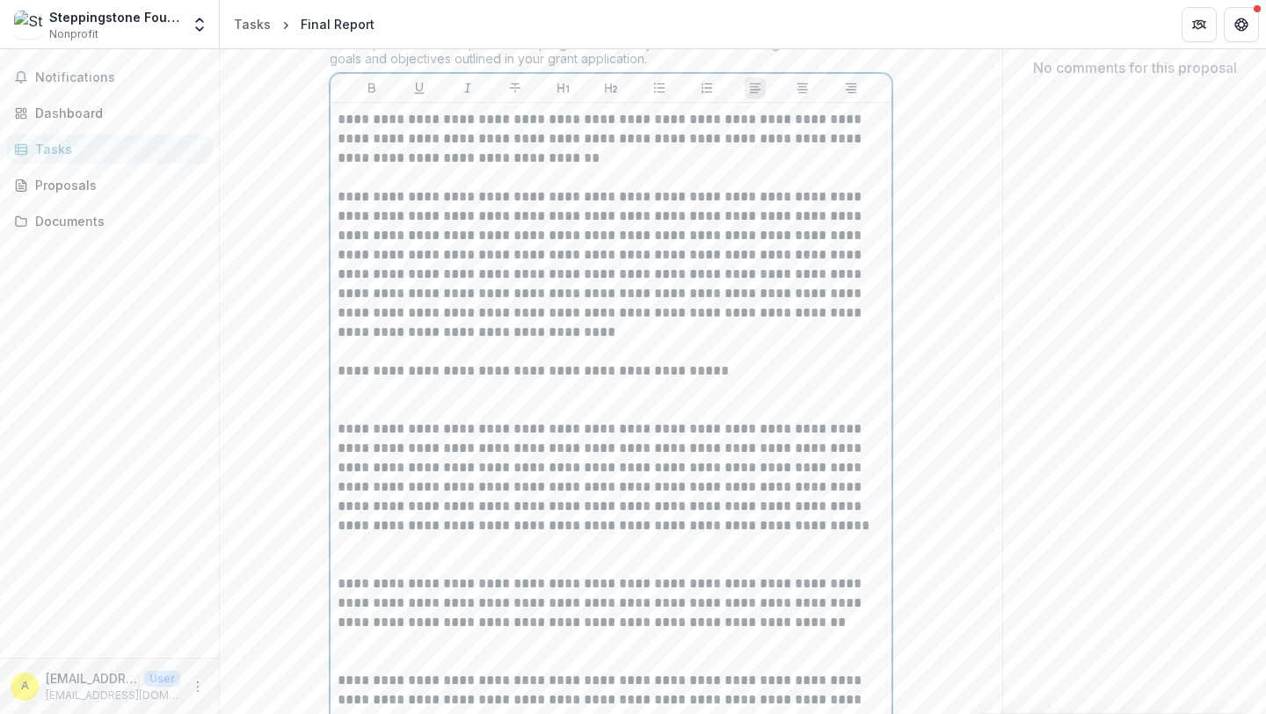
click at [376, 410] on p at bounding box center [611, 400] width 547 height 39
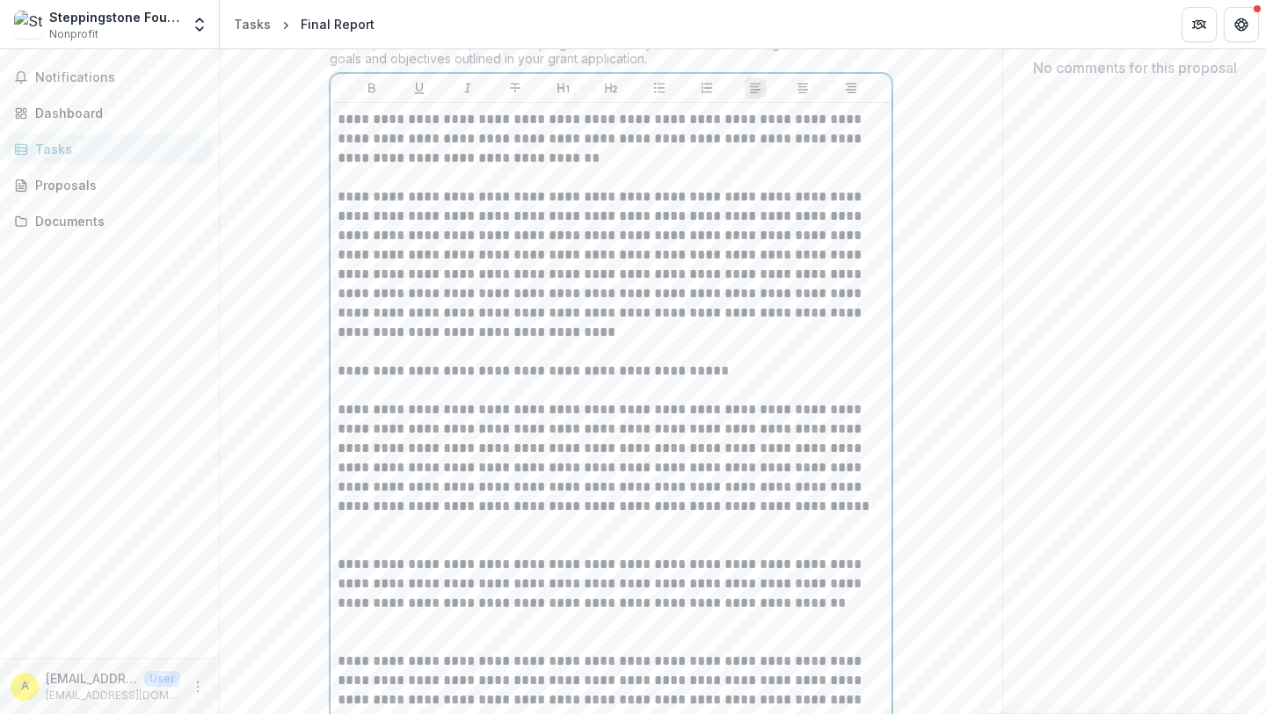
click at [381, 542] on p at bounding box center [611, 535] width 547 height 39
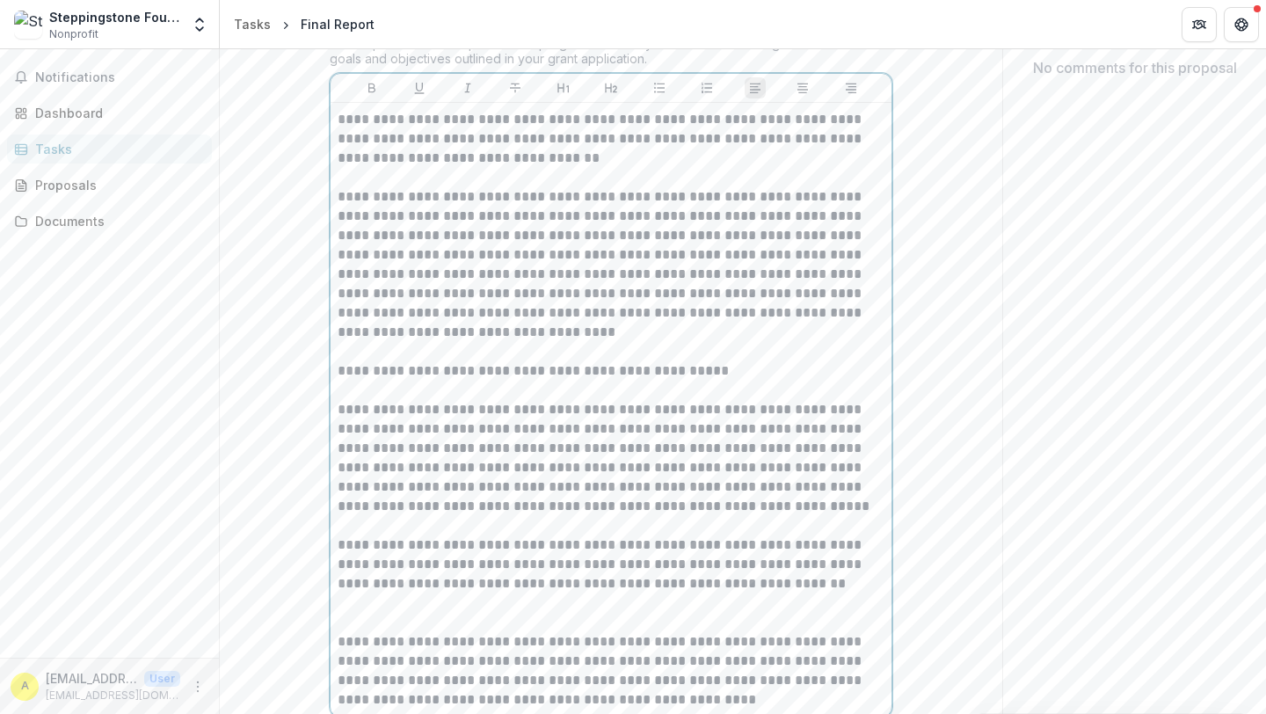
click at [376, 614] on p at bounding box center [611, 613] width 547 height 39
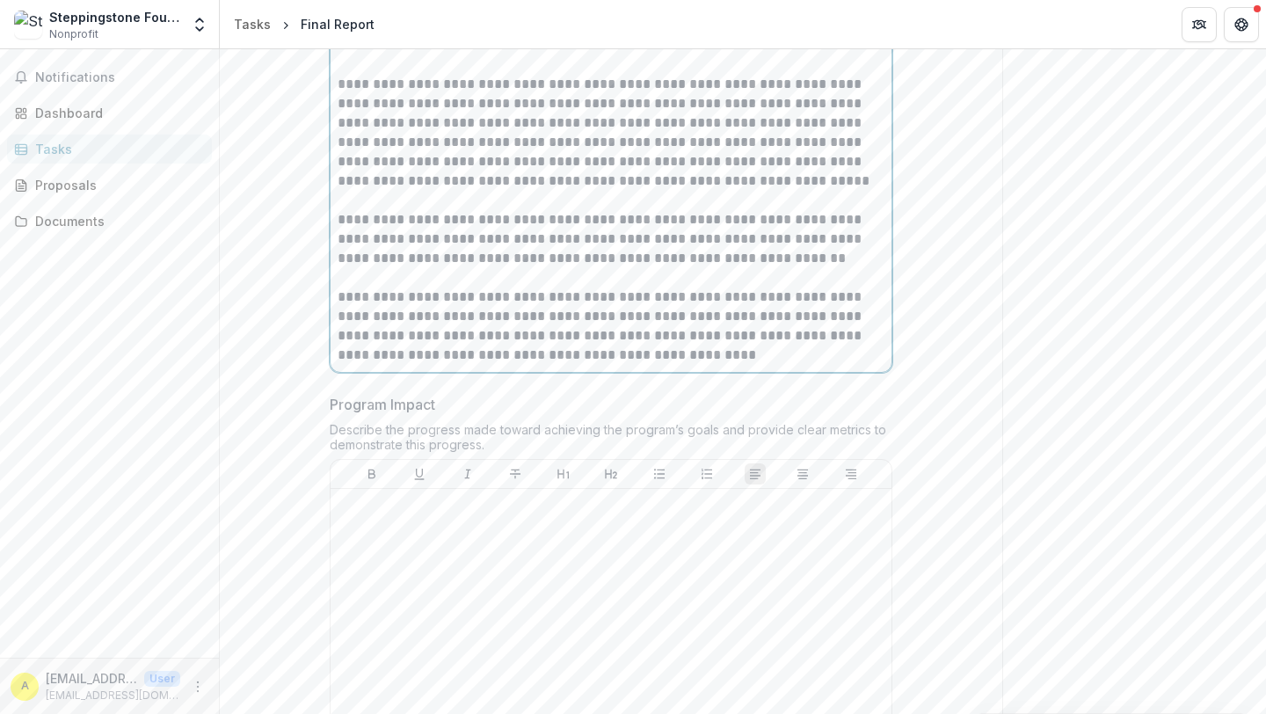
scroll to position [592, 0]
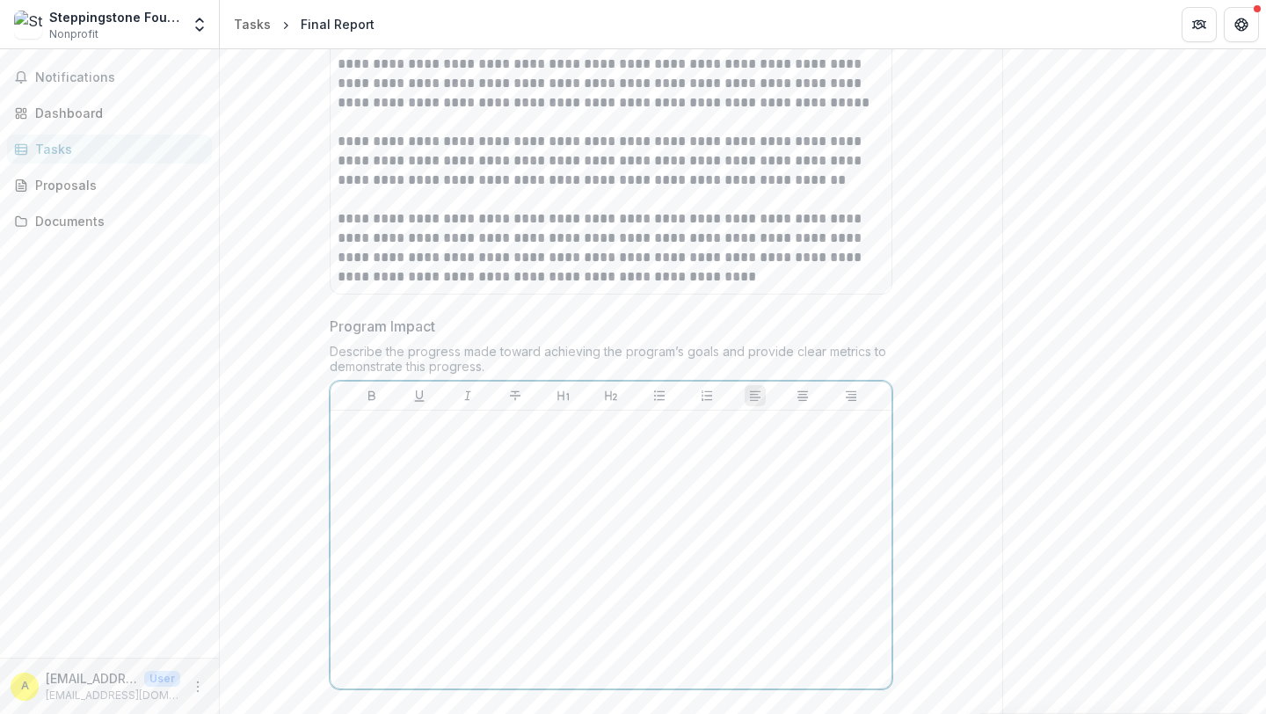
click at [435, 471] on div at bounding box center [611, 550] width 547 height 264
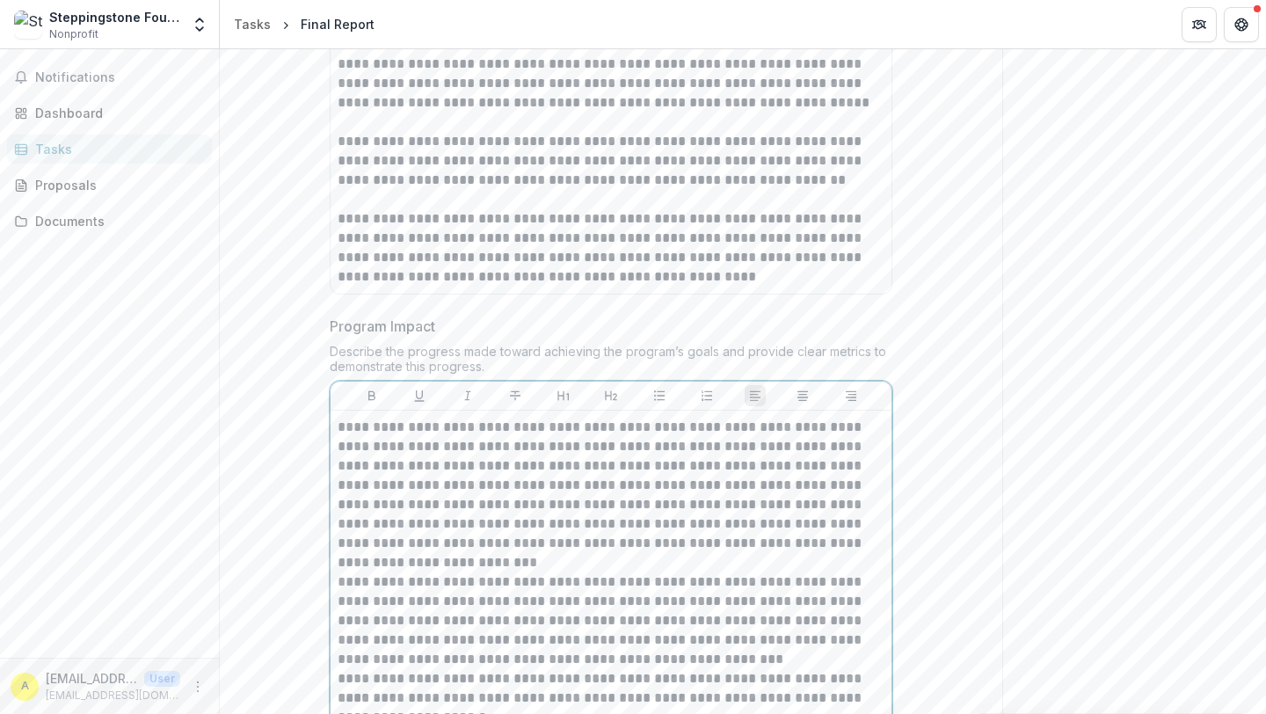
scroll to position [782, 0]
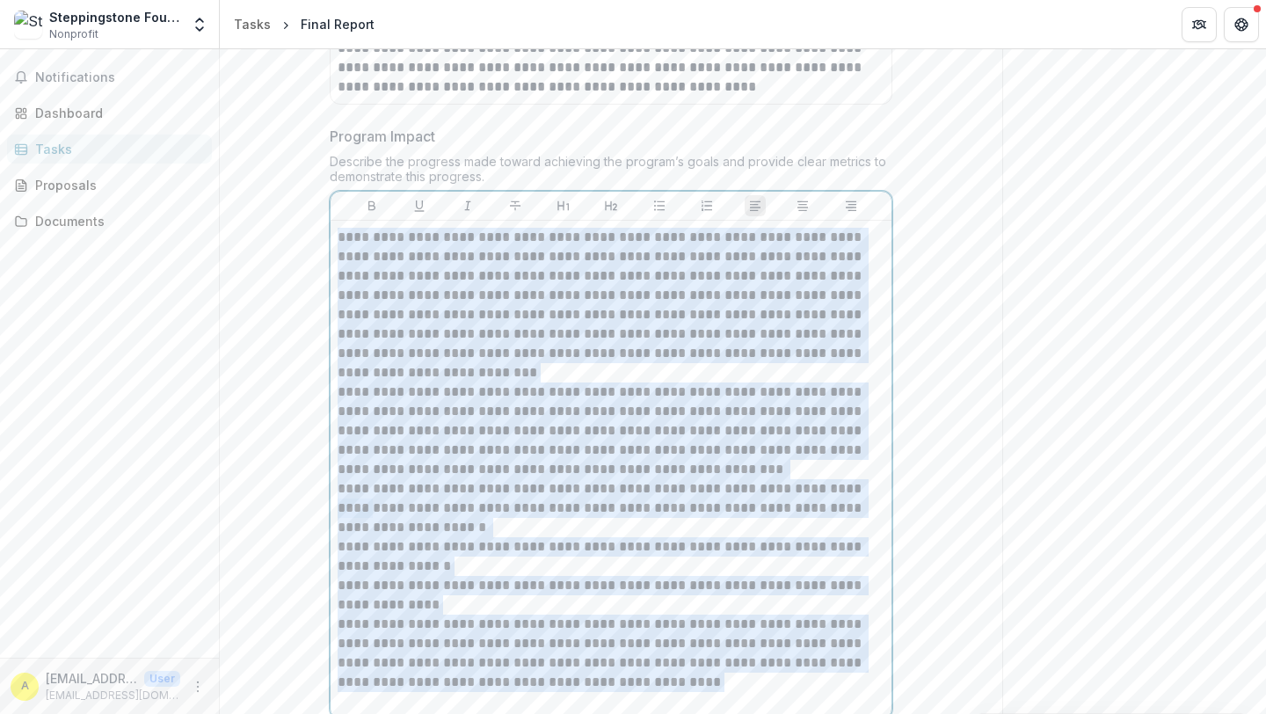
drag, startPoint x: 339, startPoint y: 236, endPoint x: 793, endPoint y: 679, distance: 634.4
click at [793, 679] on div "**********" at bounding box center [611, 470] width 547 height 484
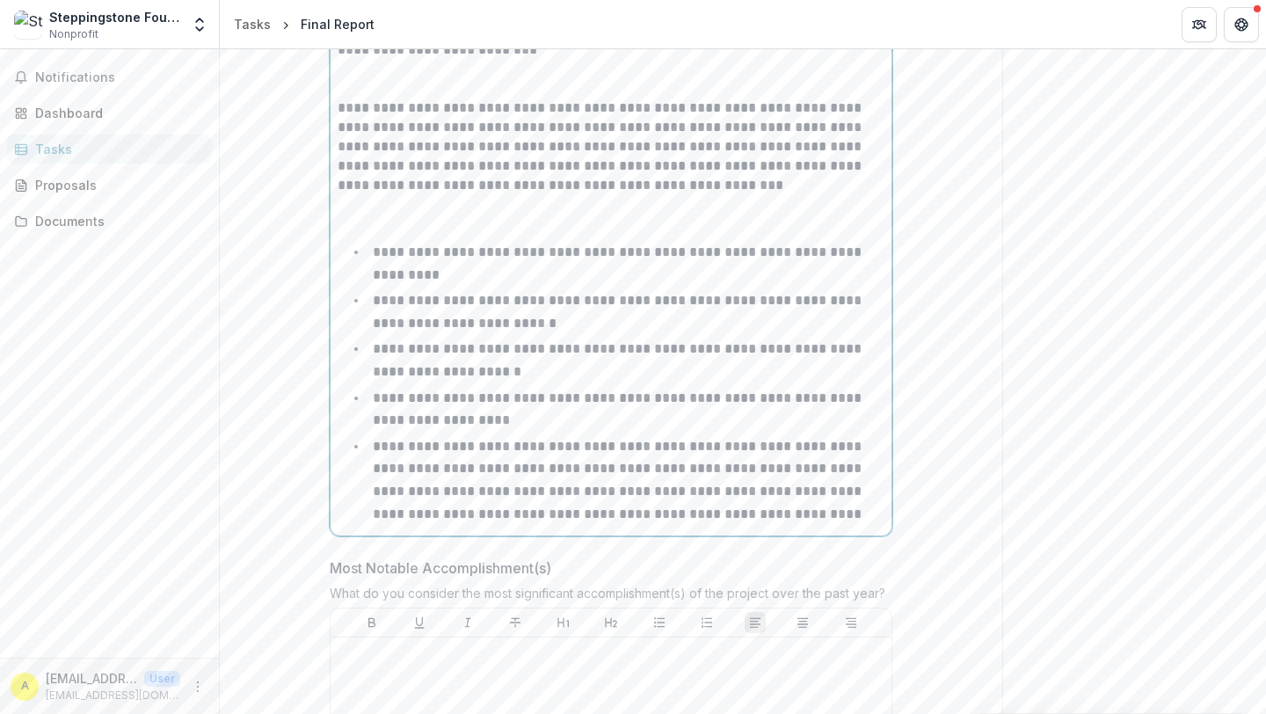
scroll to position [899, 0]
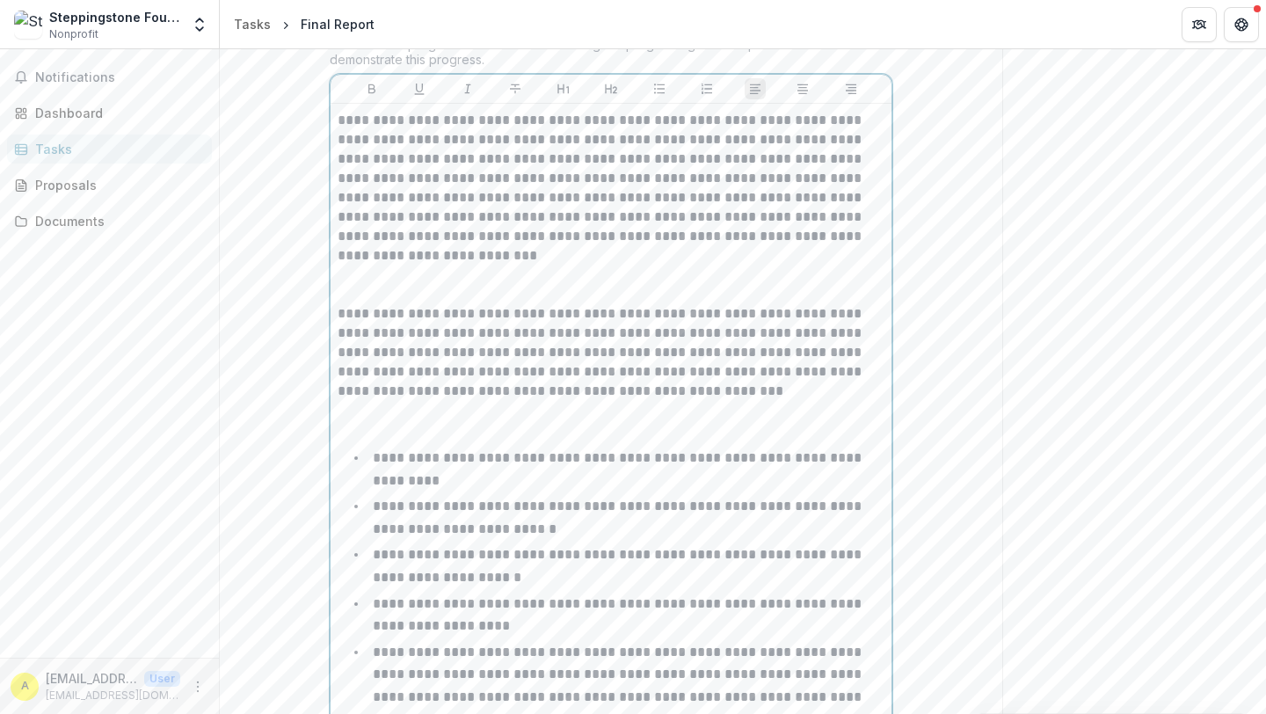
click at [500, 299] on p at bounding box center [611, 285] width 547 height 39
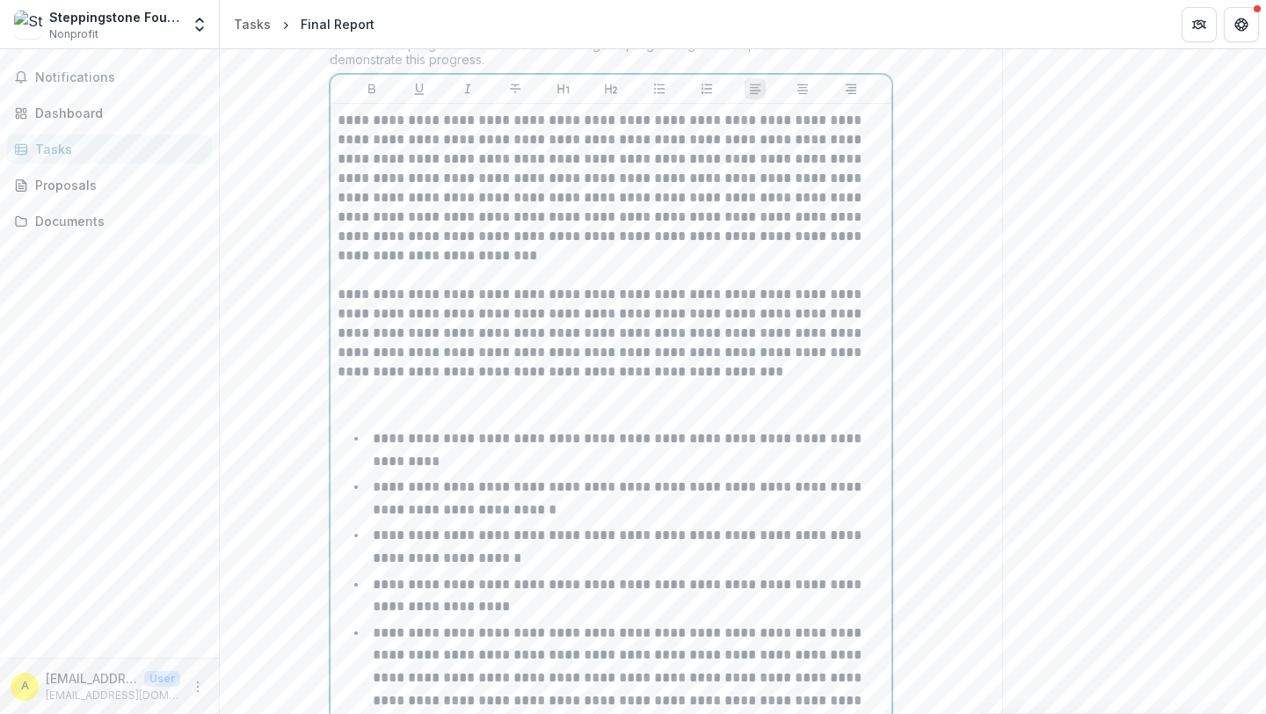
click at [412, 405] on p at bounding box center [611, 401] width 547 height 39
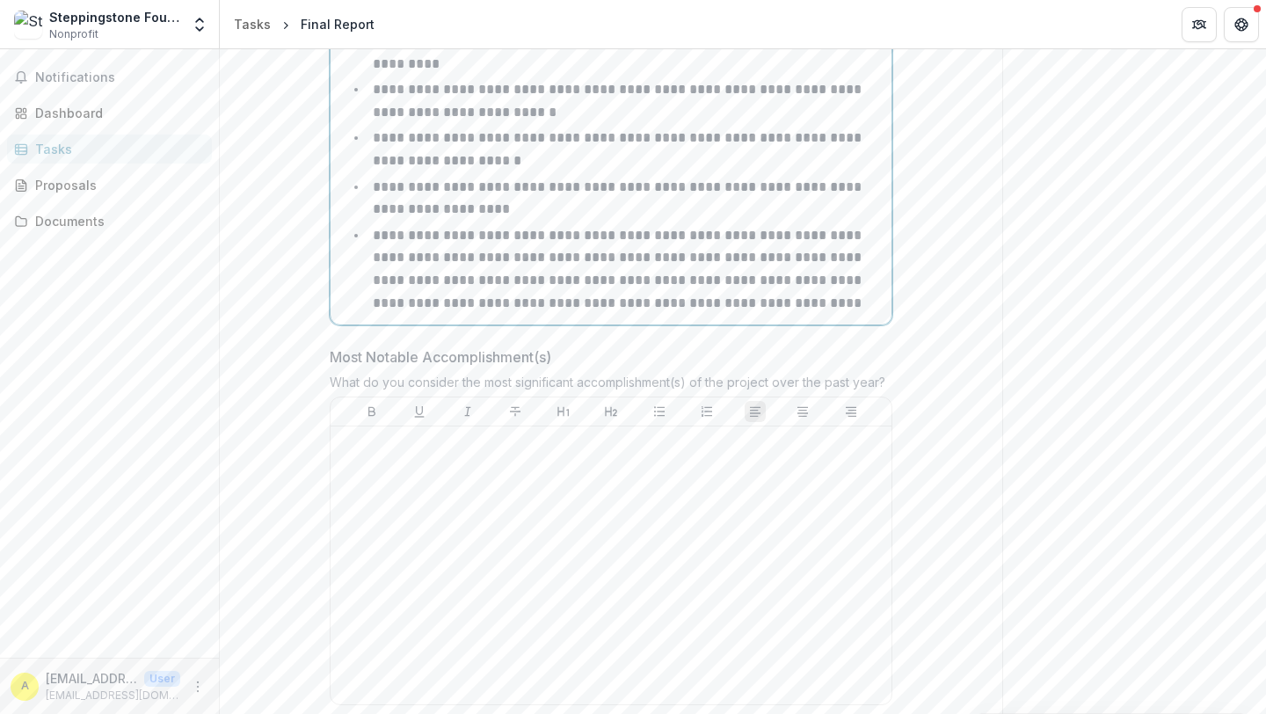
scroll to position [1412, 0]
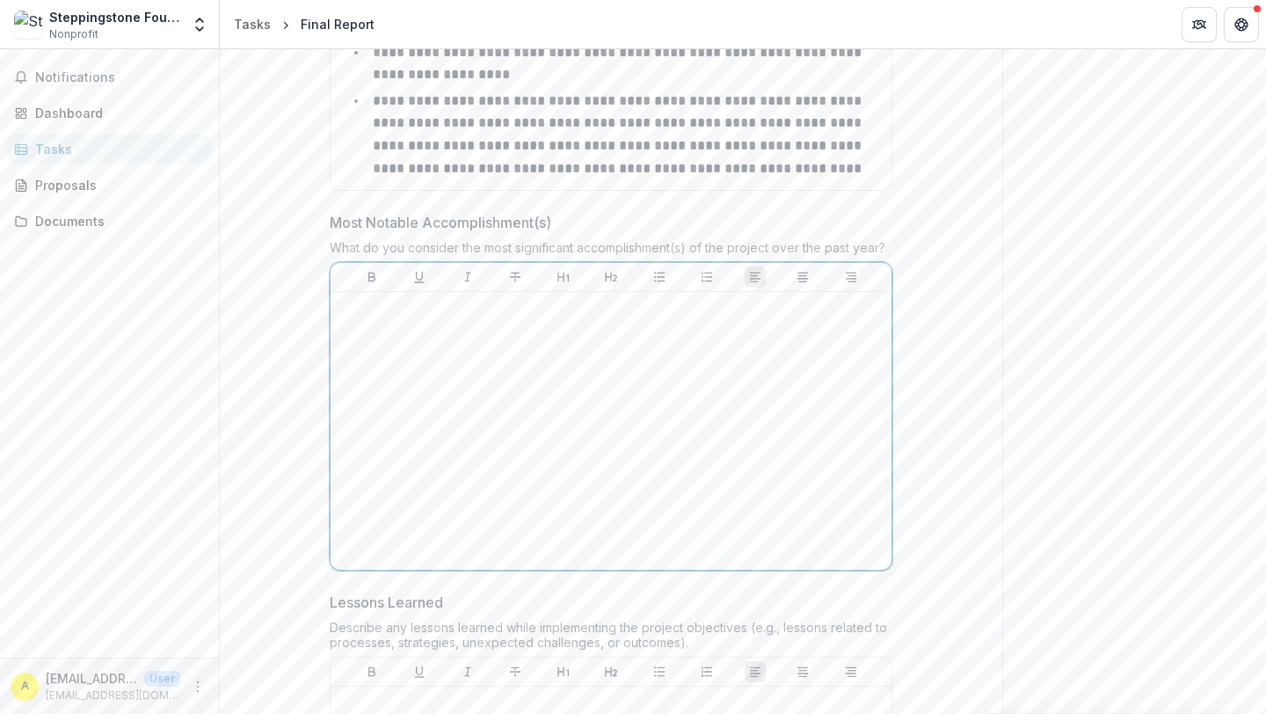
click at [456, 358] on div at bounding box center [611, 431] width 547 height 264
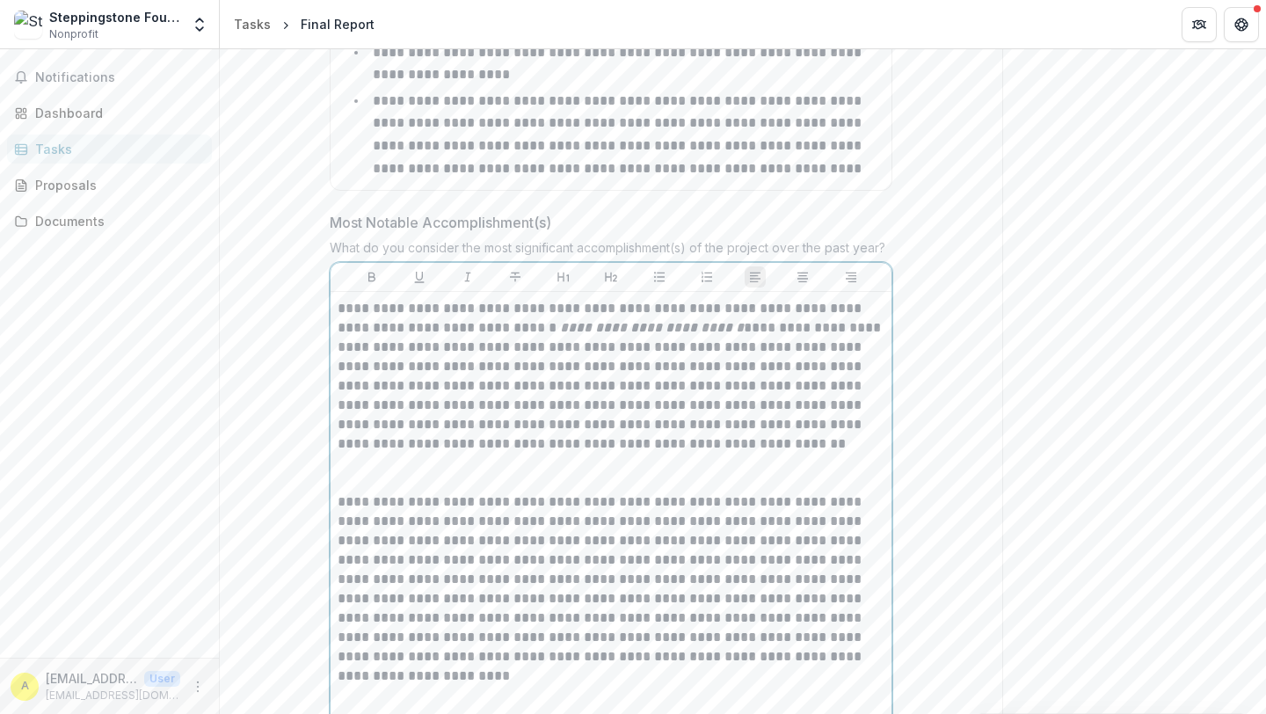
scroll to position [3437, 0]
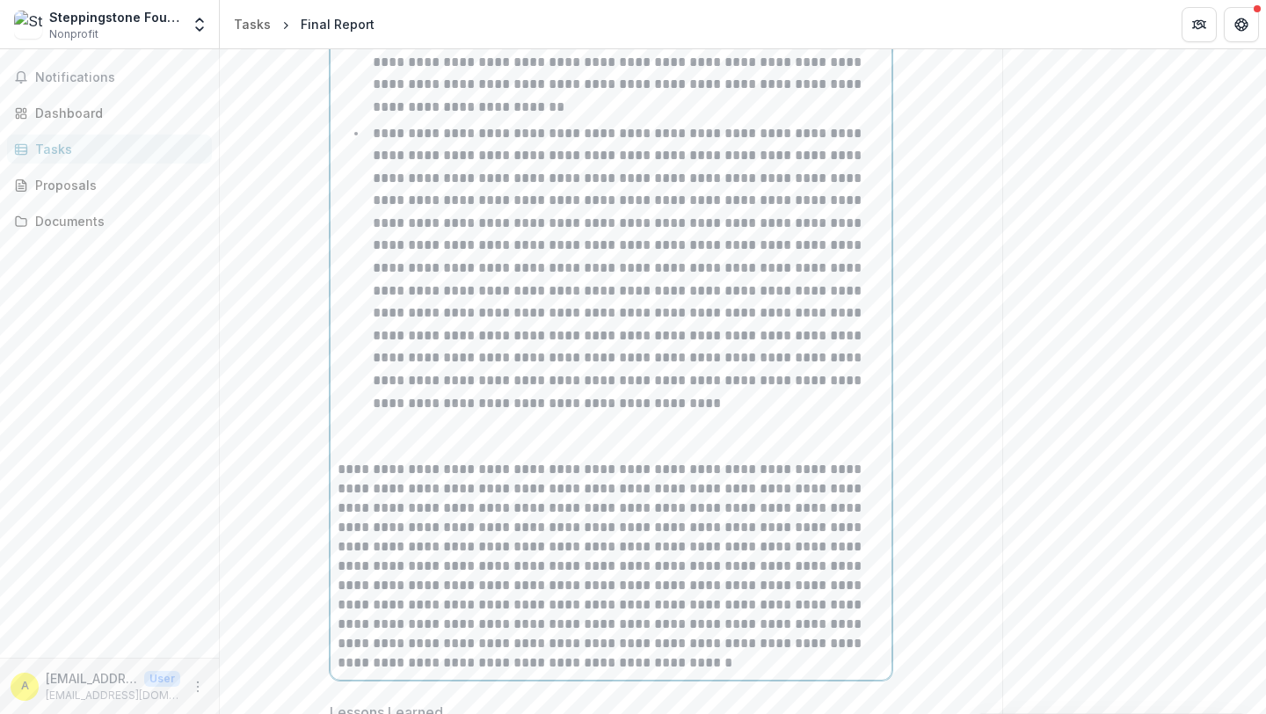
click at [368, 444] on p at bounding box center [611, 440] width 547 height 39
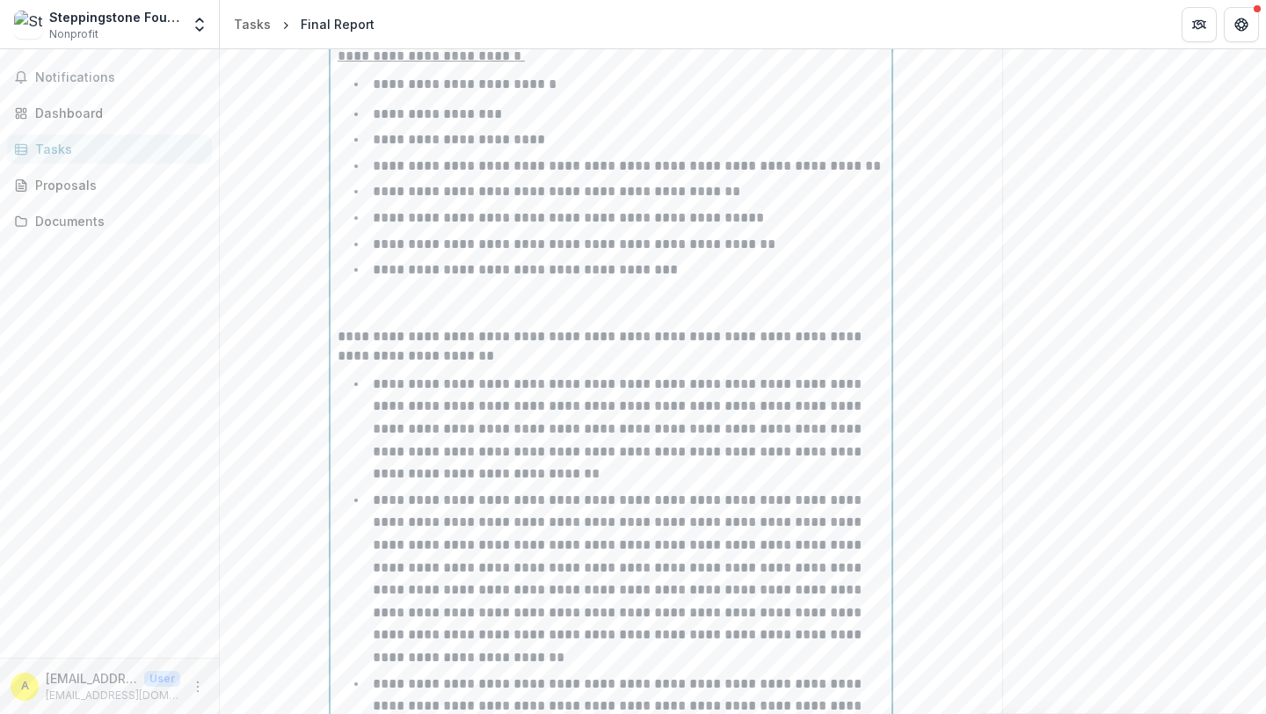
scroll to position [2867, 0]
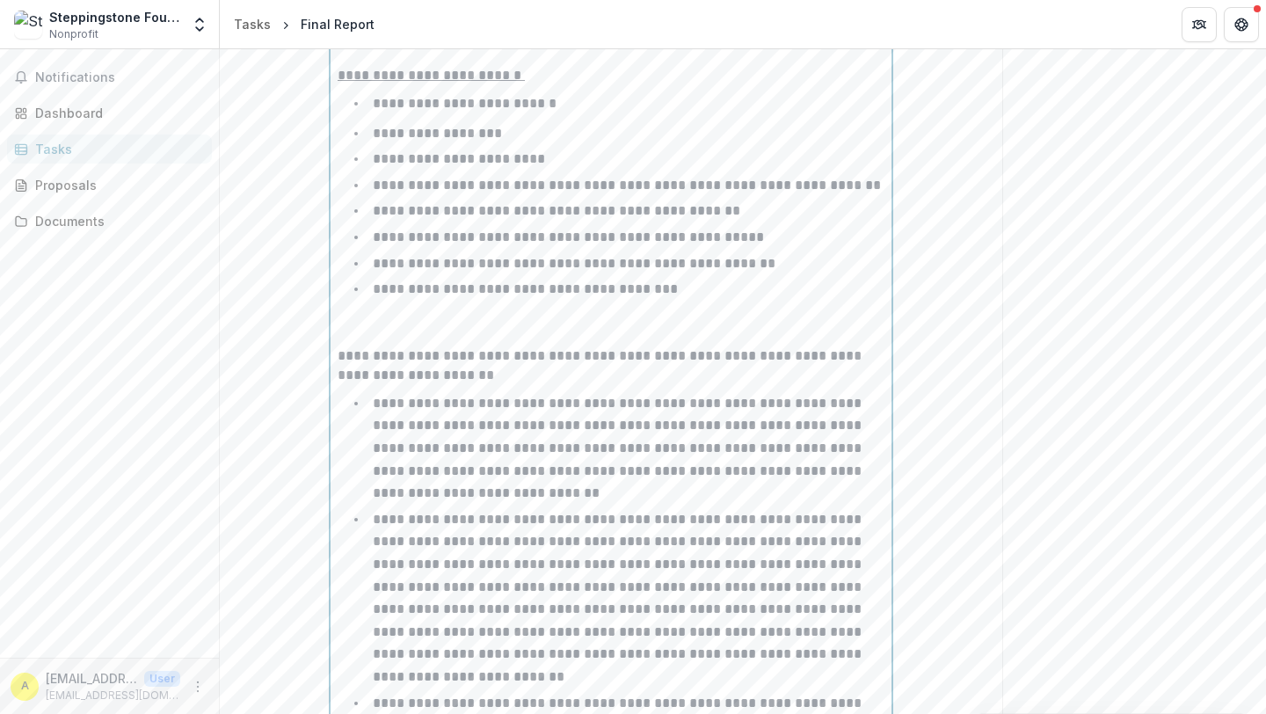
click at [420, 332] on p at bounding box center [611, 327] width 547 height 39
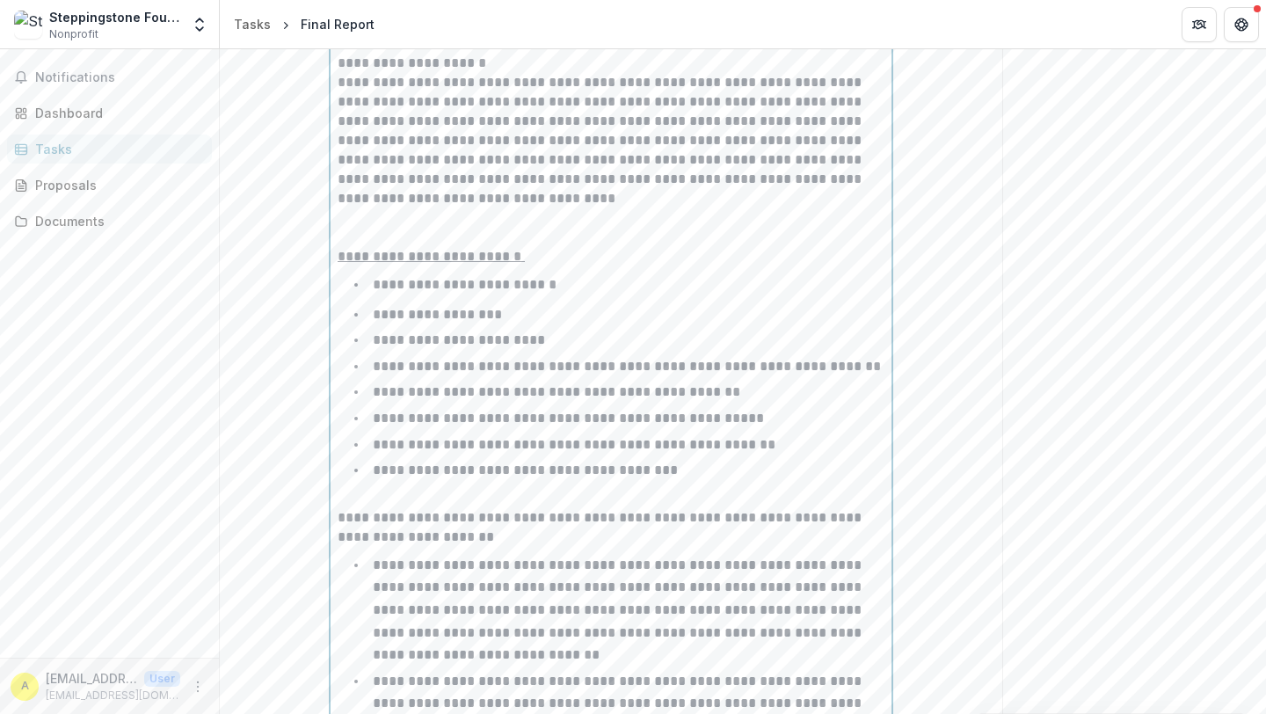
scroll to position [2682, 0]
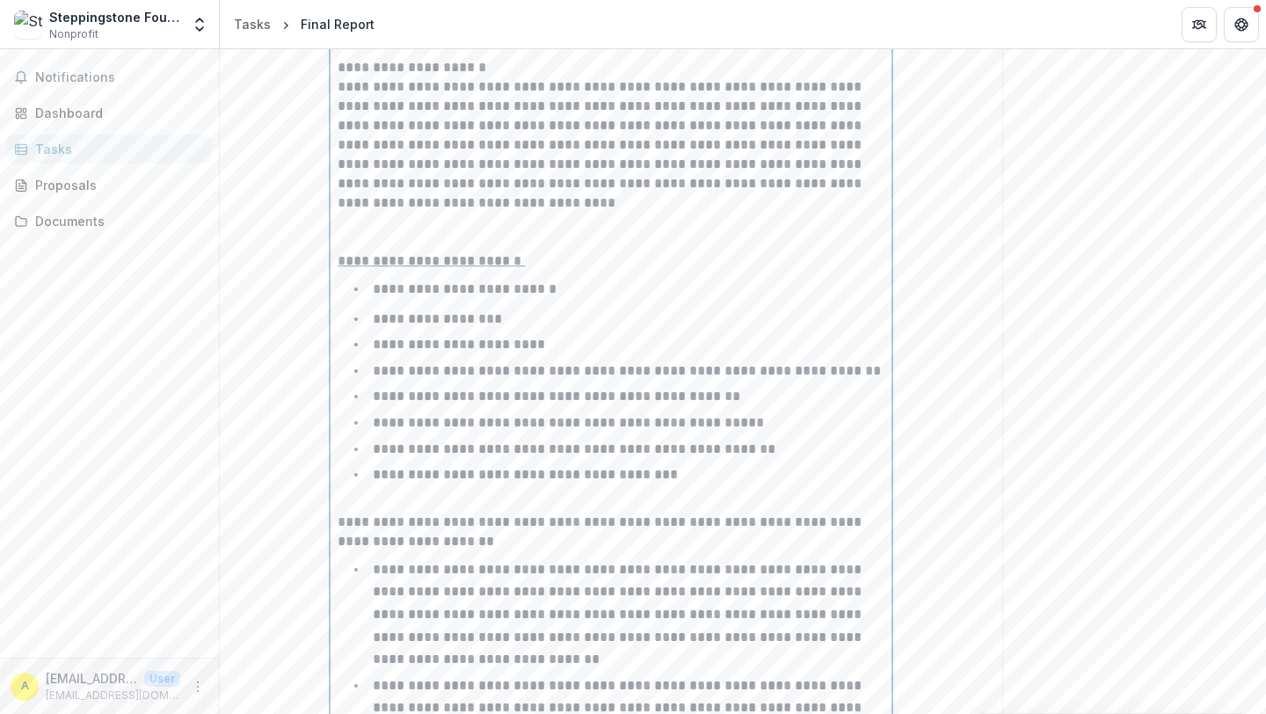
click at [478, 230] on p at bounding box center [611, 232] width 547 height 39
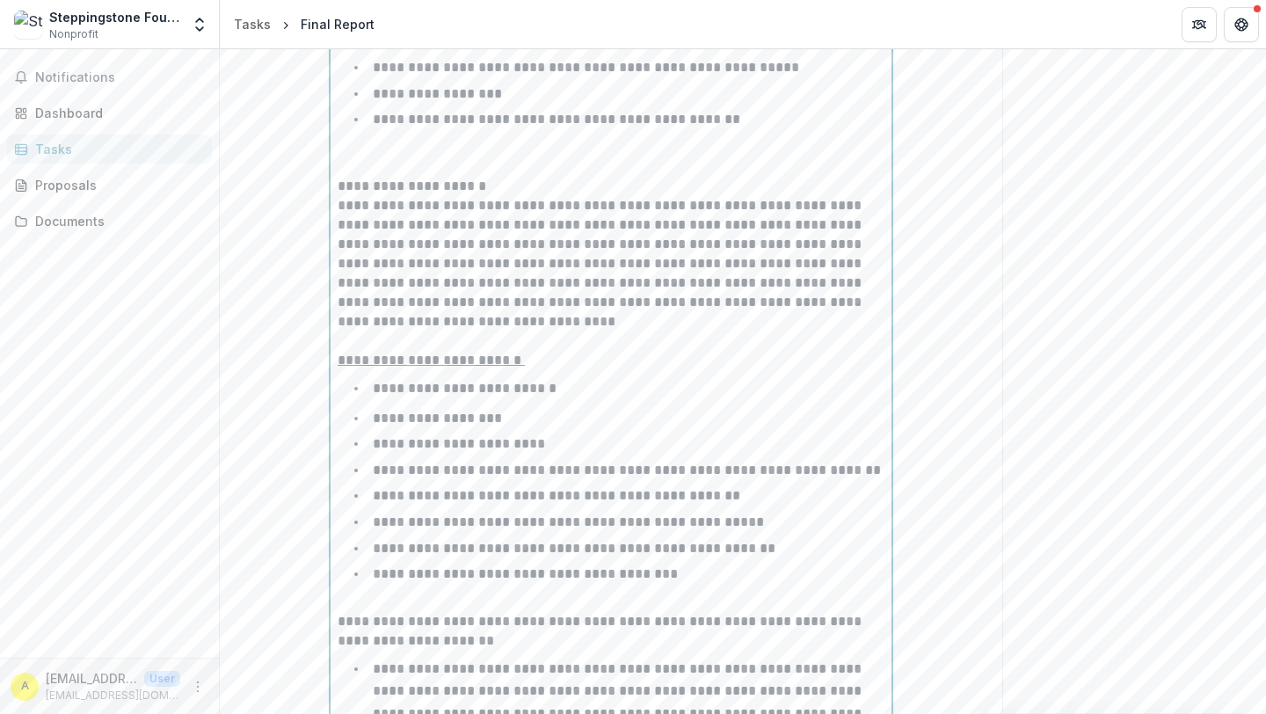
scroll to position [2475, 0]
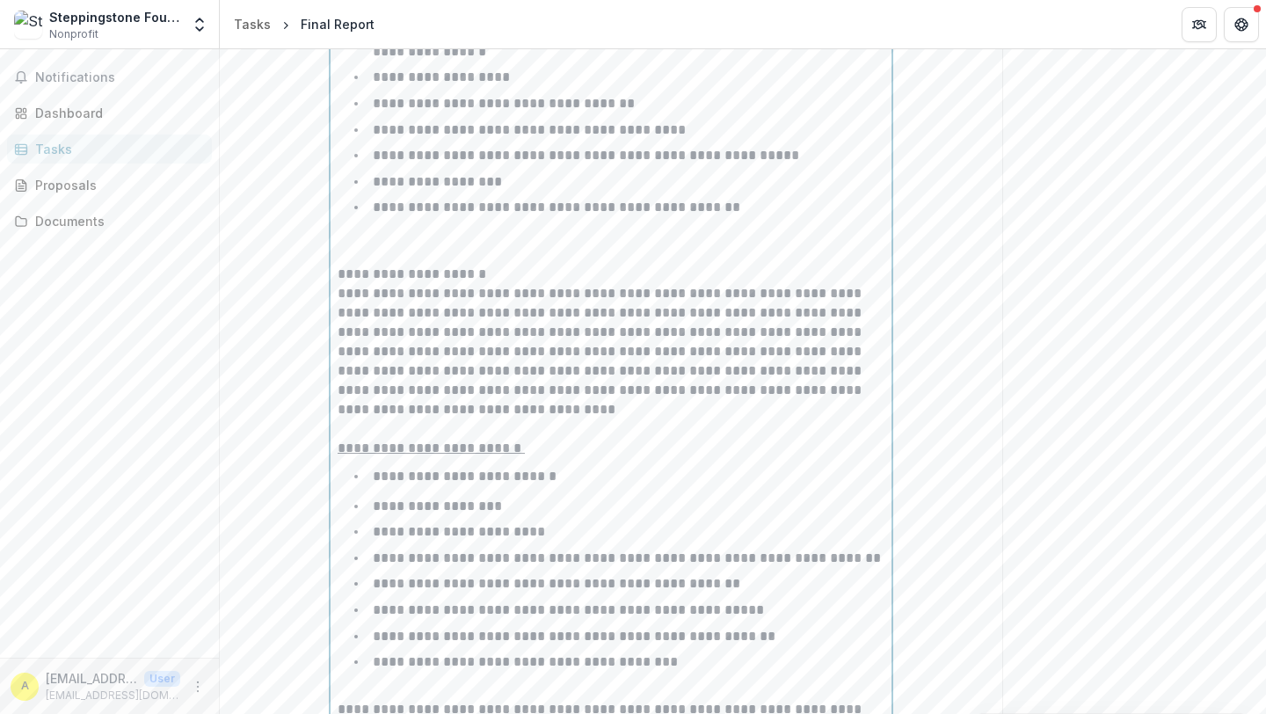
click at [404, 249] on p at bounding box center [611, 245] width 547 height 39
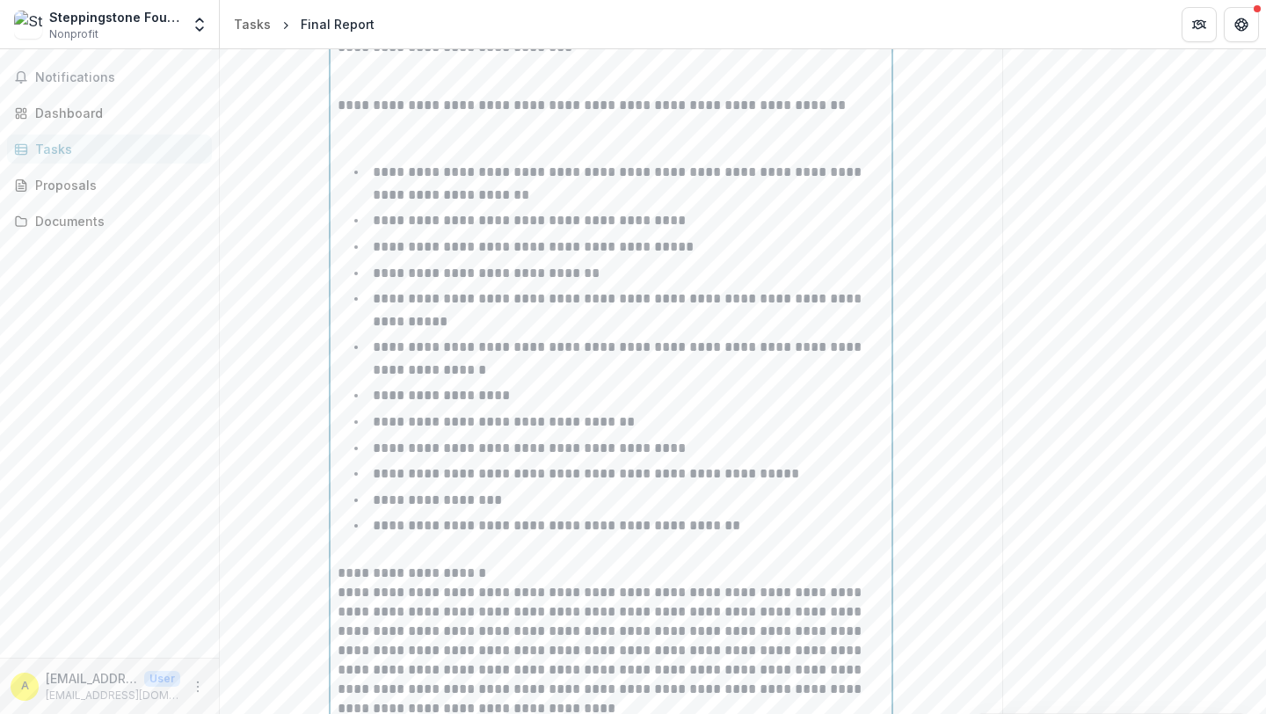
scroll to position [2106, 0]
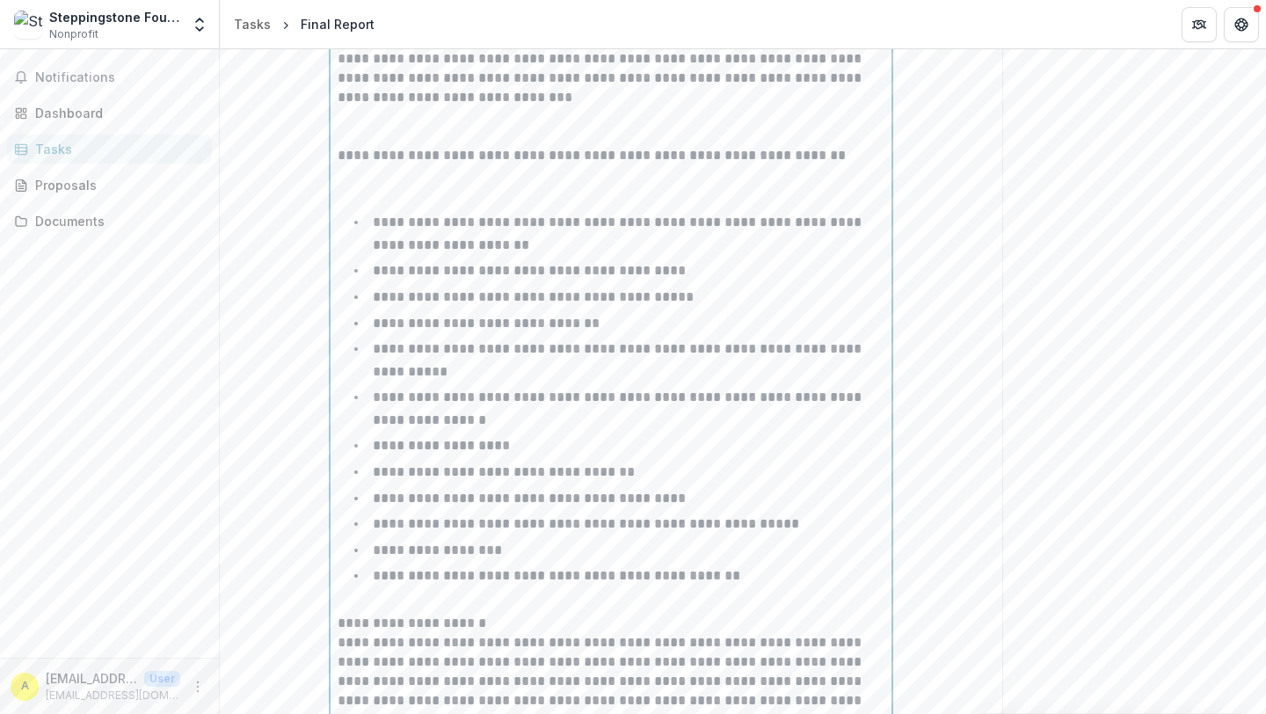
click at [454, 193] on p at bounding box center [611, 184] width 547 height 39
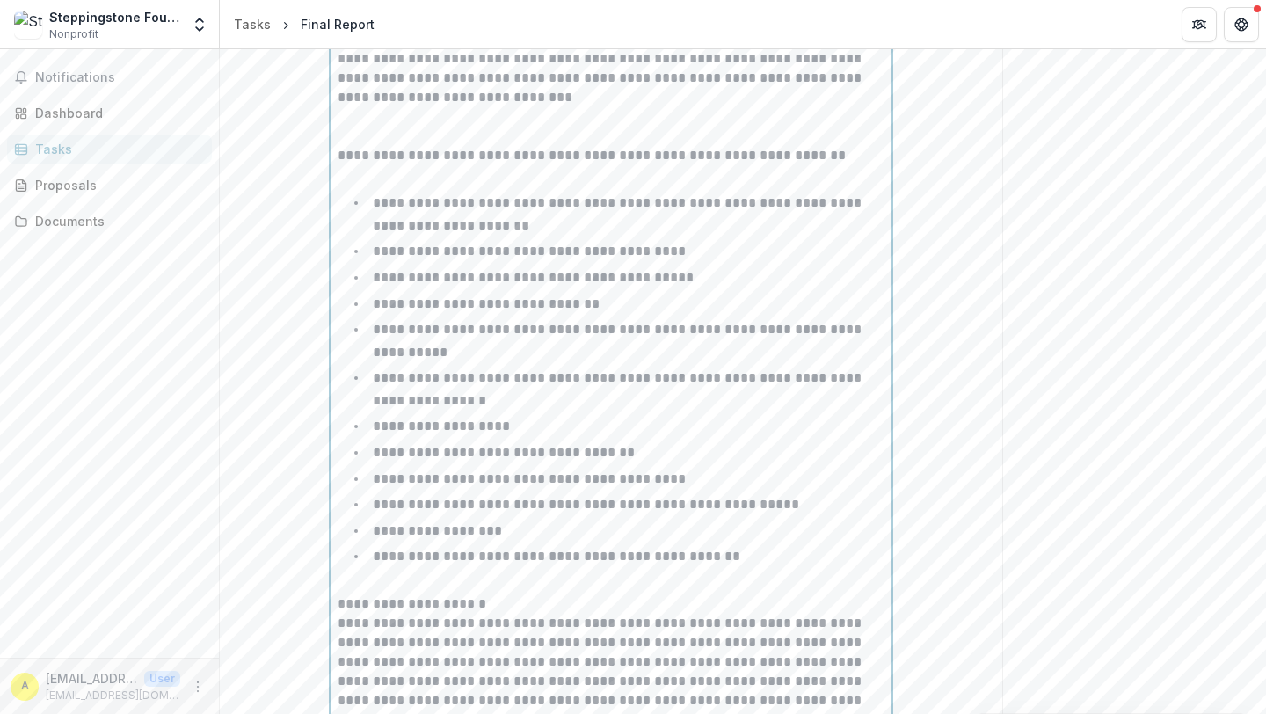
click at [460, 130] on p at bounding box center [611, 126] width 547 height 39
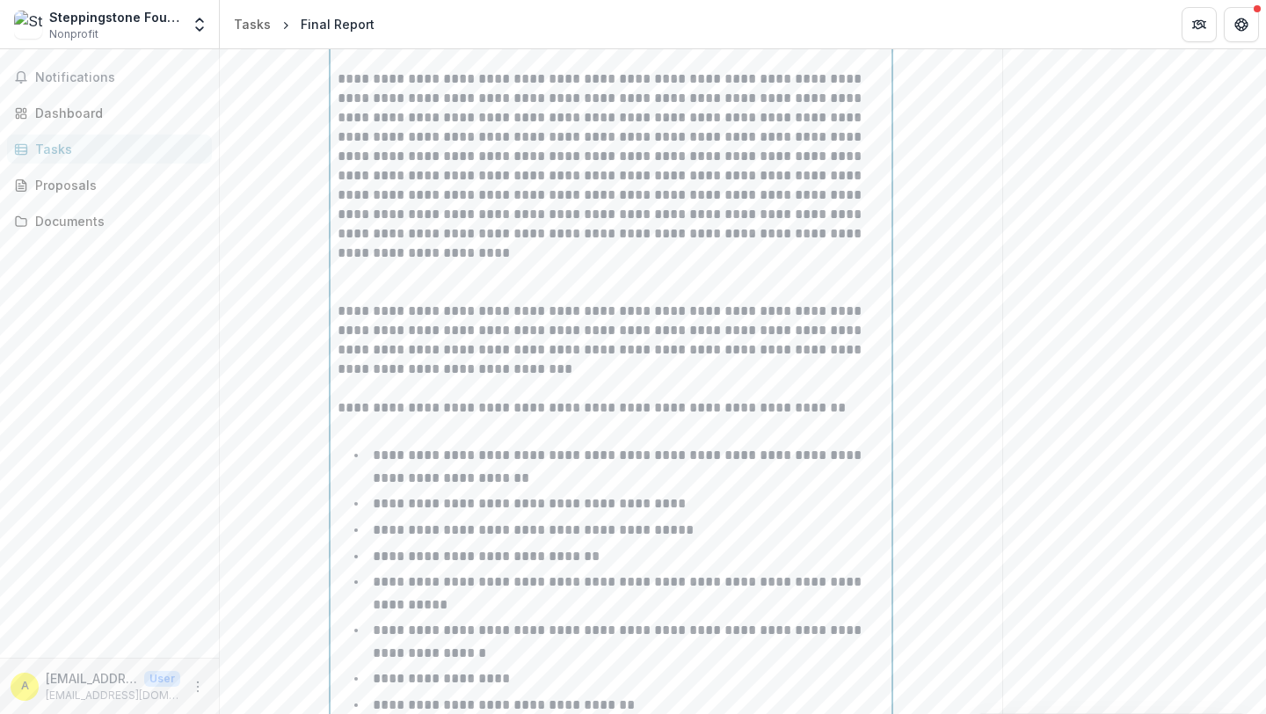
scroll to position [1812, 0]
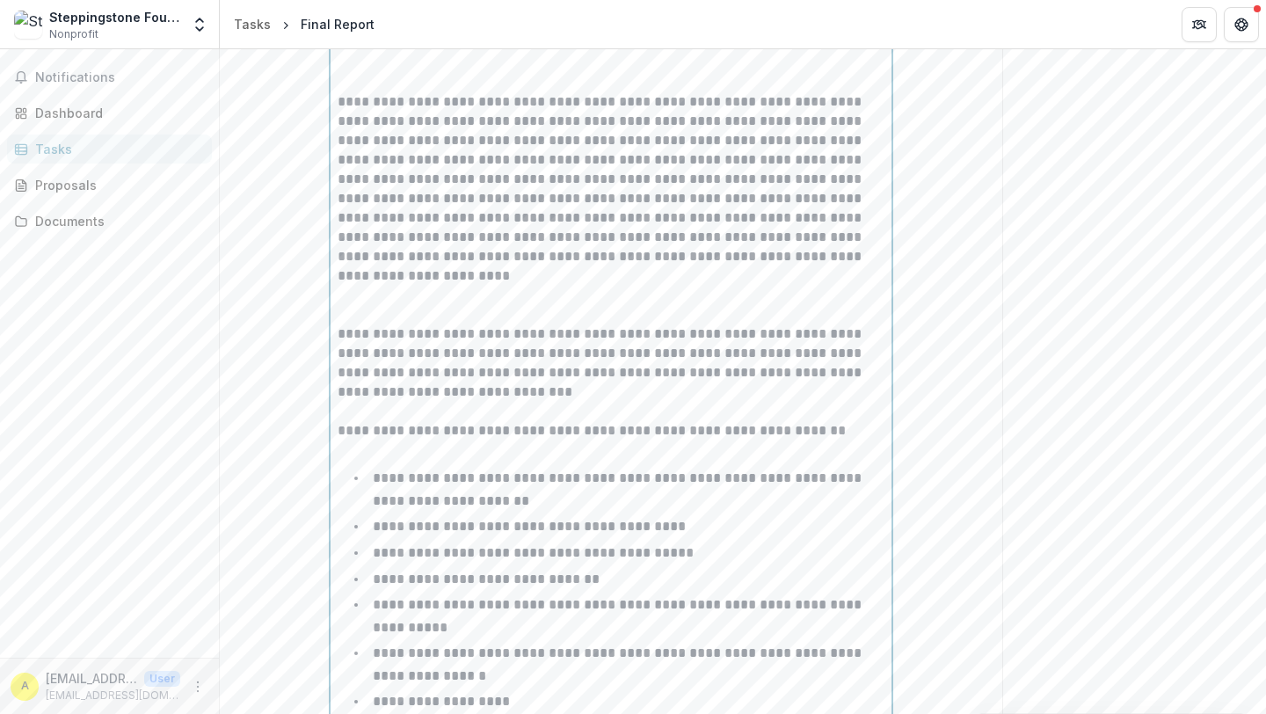
click at [397, 303] on p at bounding box center [611, 305] width 547 height 39
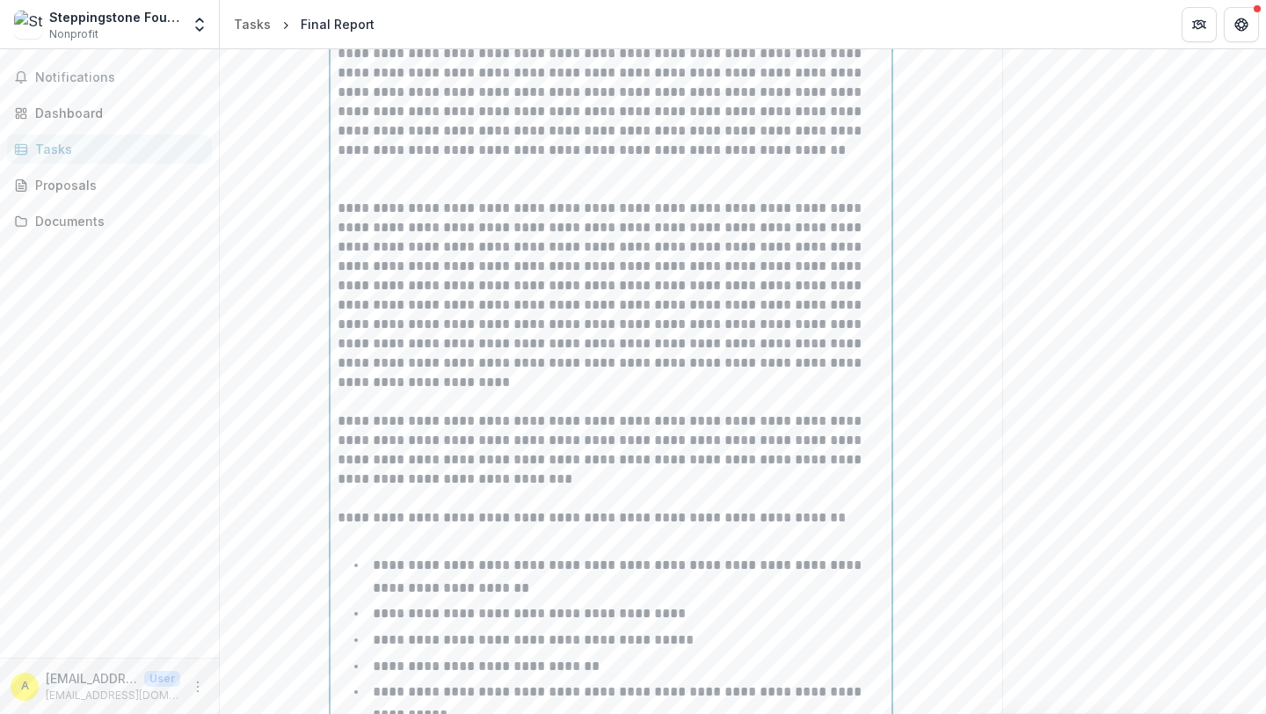
scroll to position [1700, 0]
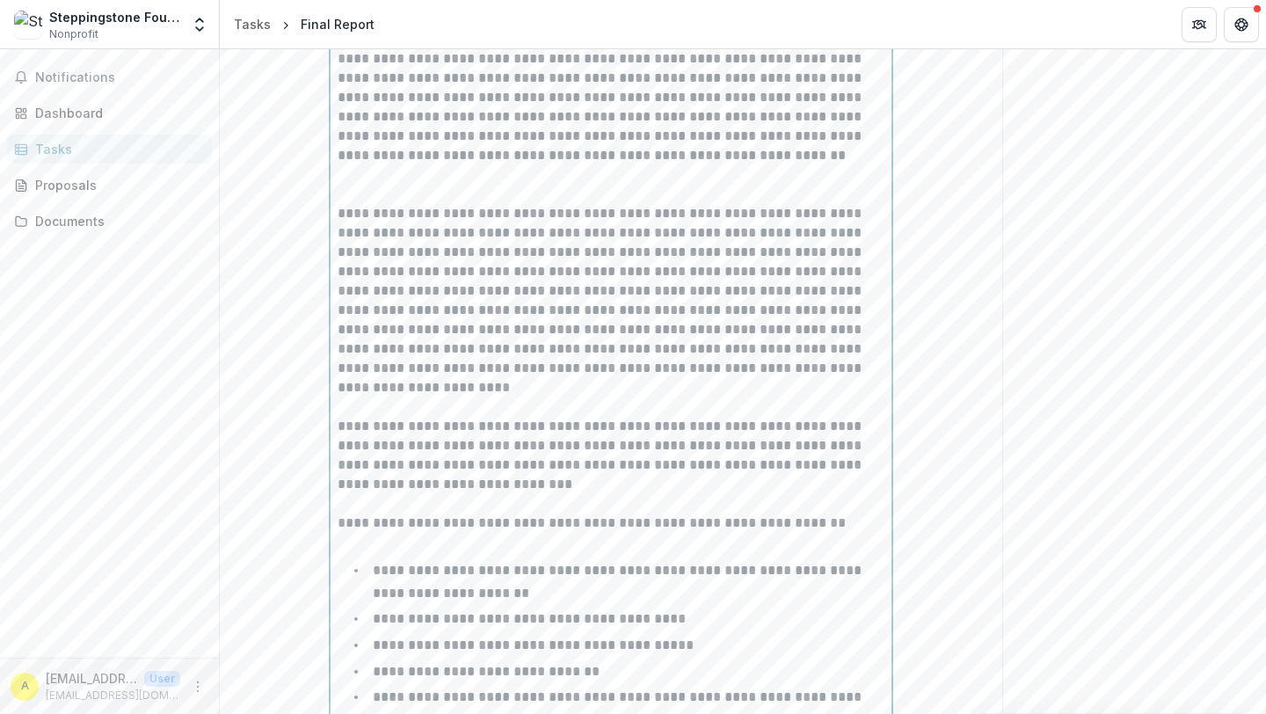
click at [412, 182] on p at bounding box center [611, 184] width 547 height 39
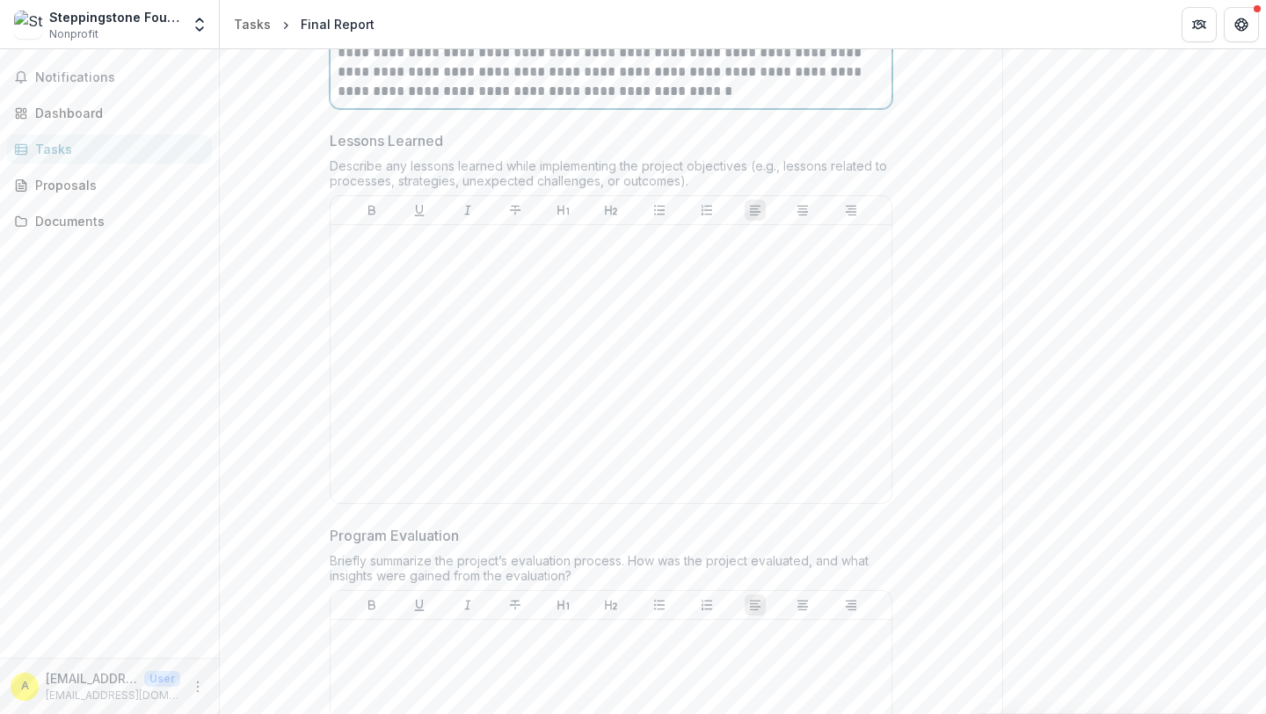
scroll to position [3863, 0]
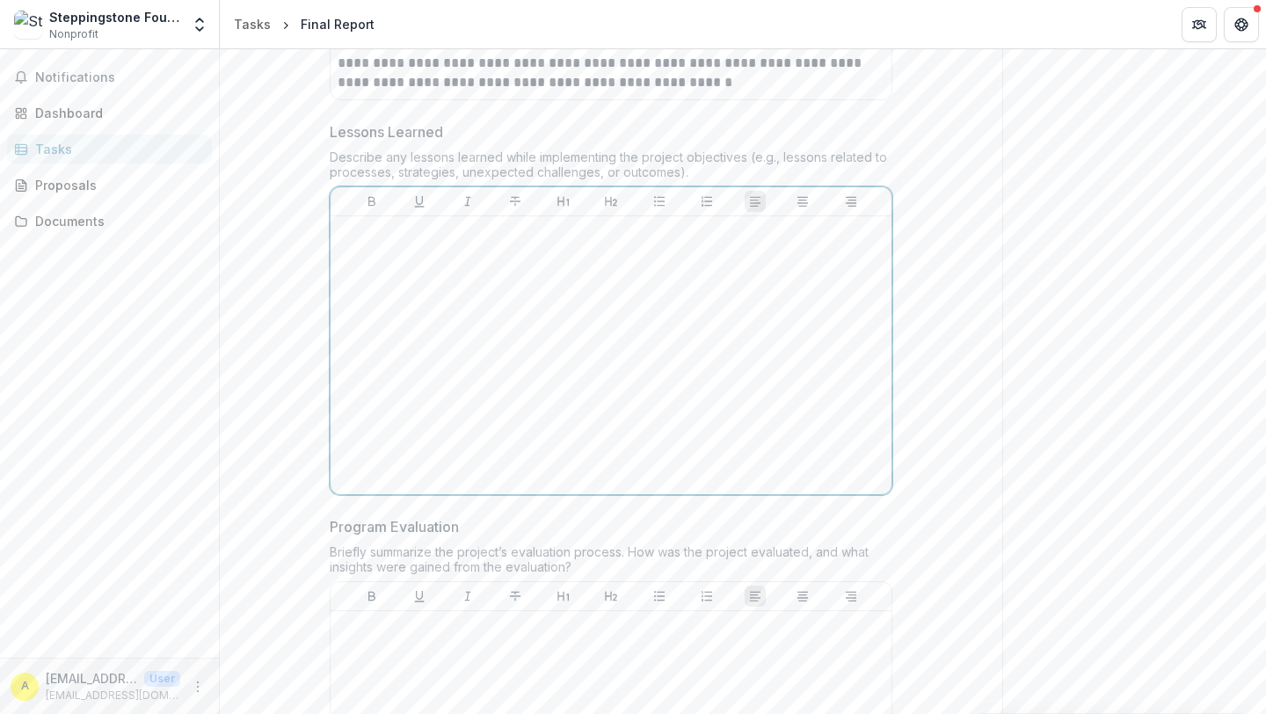
click at [454, 258] on div at bounding box center [611, 355] width 547 height 264
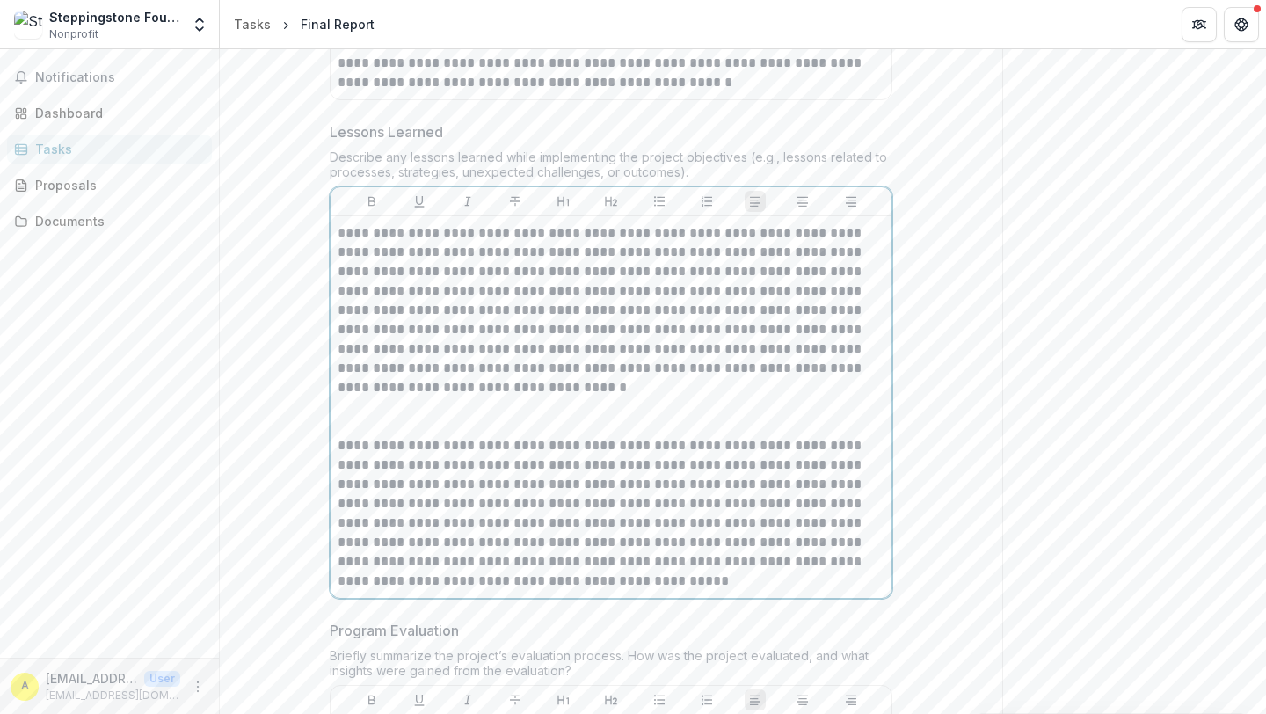
click at [446, 422] on p at bounding box center [611, 417] width 547 height 39
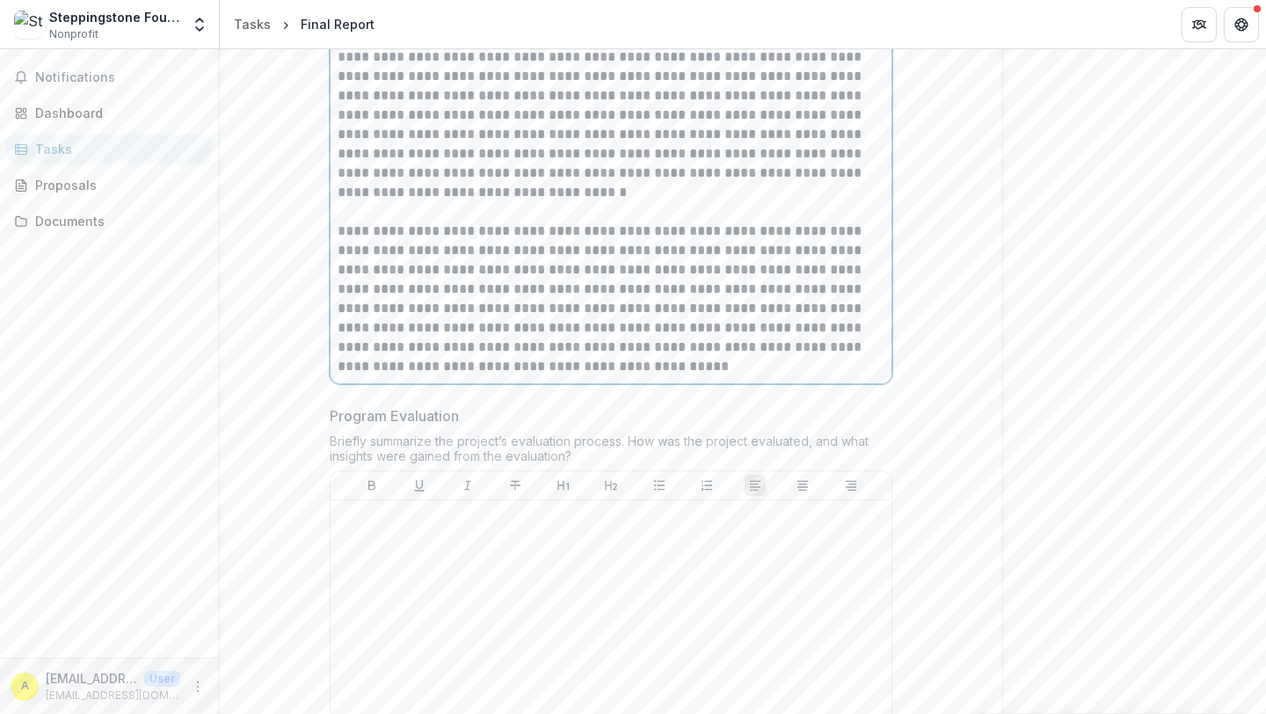
scroll to position [4059, 0]
click at [450, 523] on p at bounding box center [611, 516] width 547 height 19
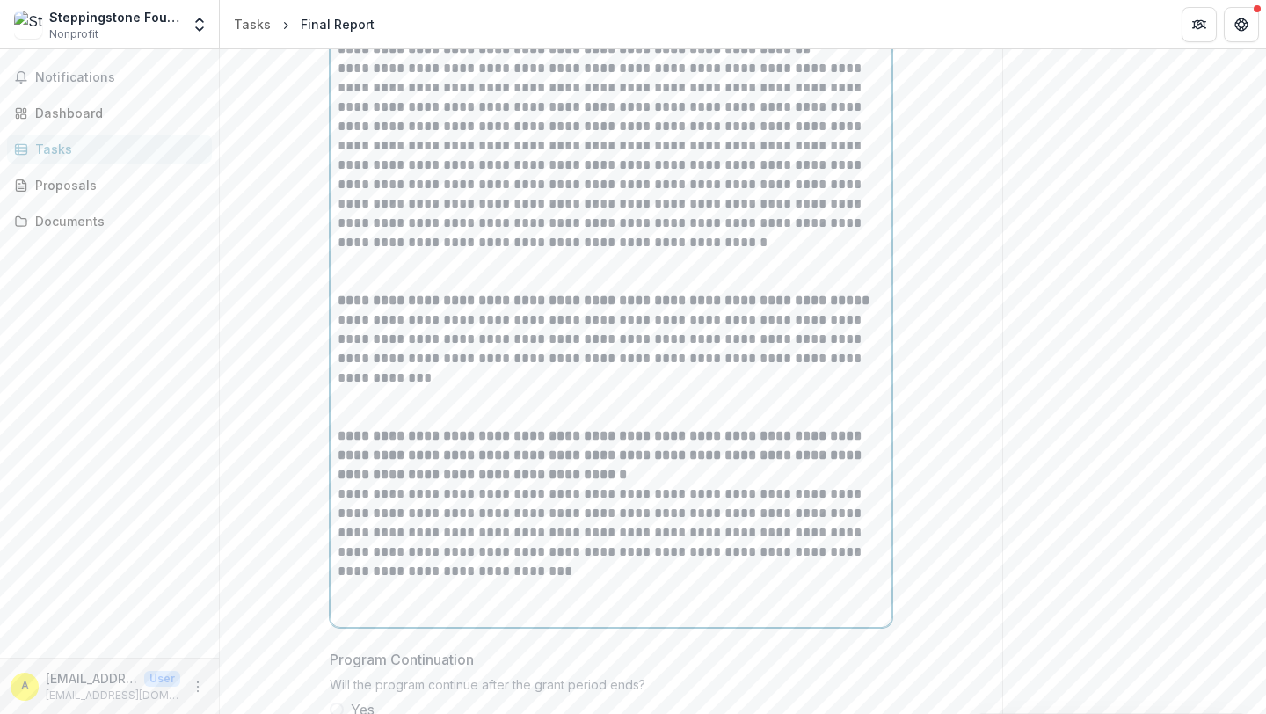
scroll to position [4795, 0]
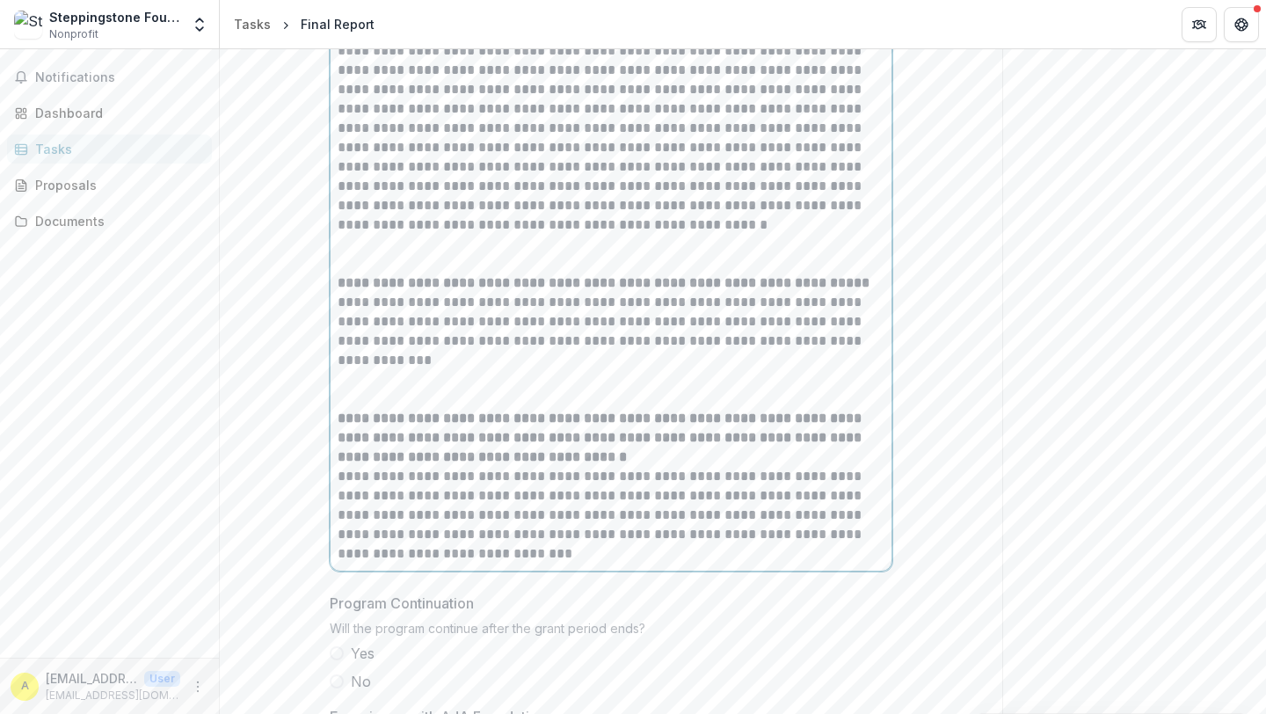
click at [412, 387] on p at bounding box center [611, 389] width 547 height 39
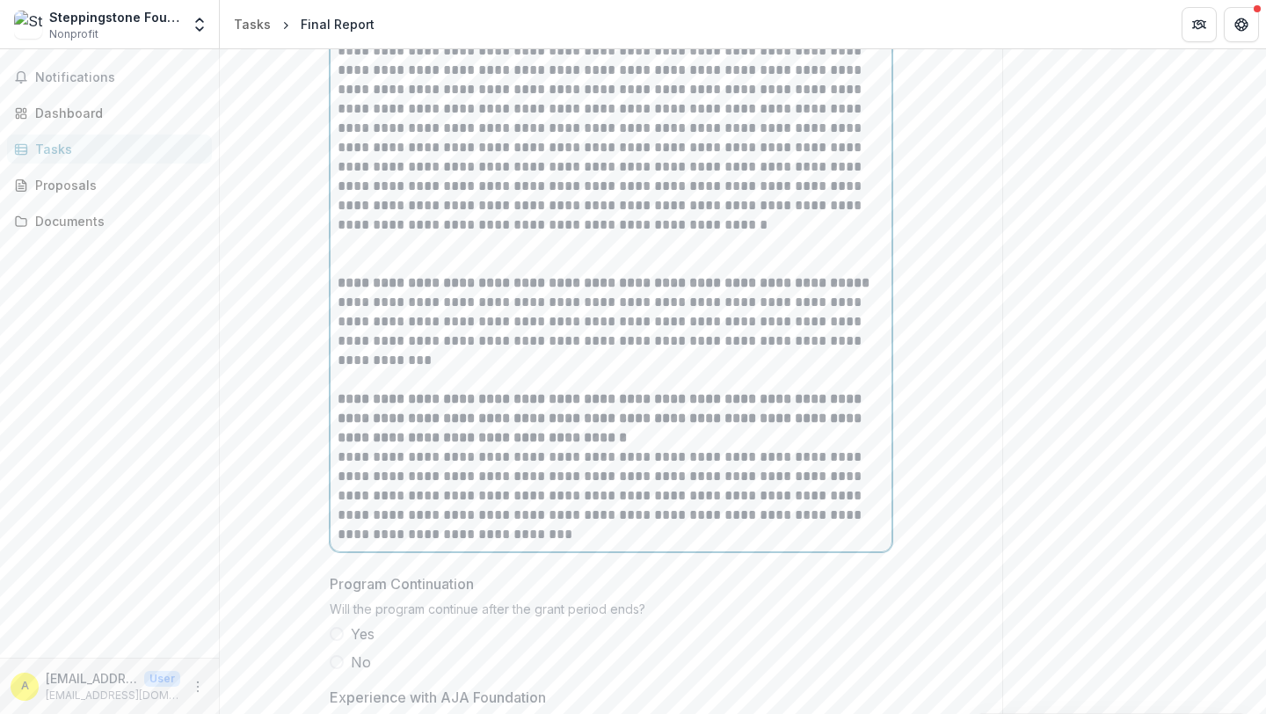
click at [382, 263] on p at bounding box center [611, 254] width 547 height 39
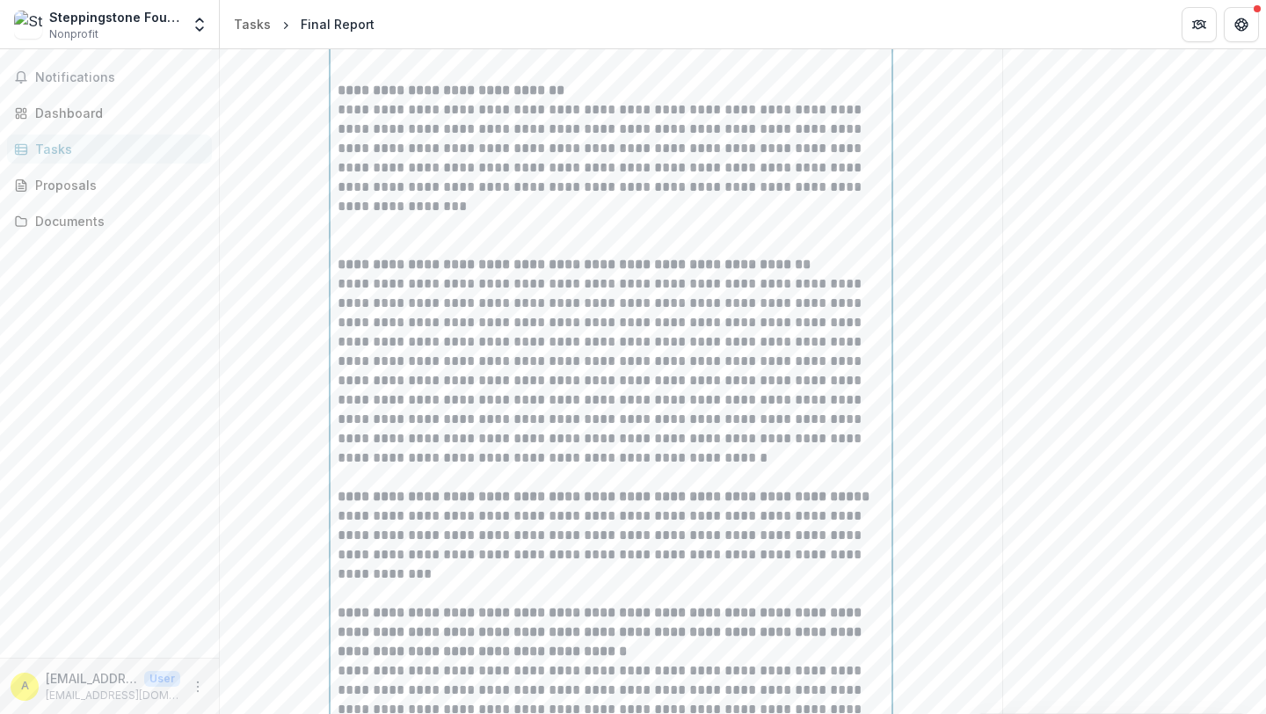
scroll to position [4541, 0]
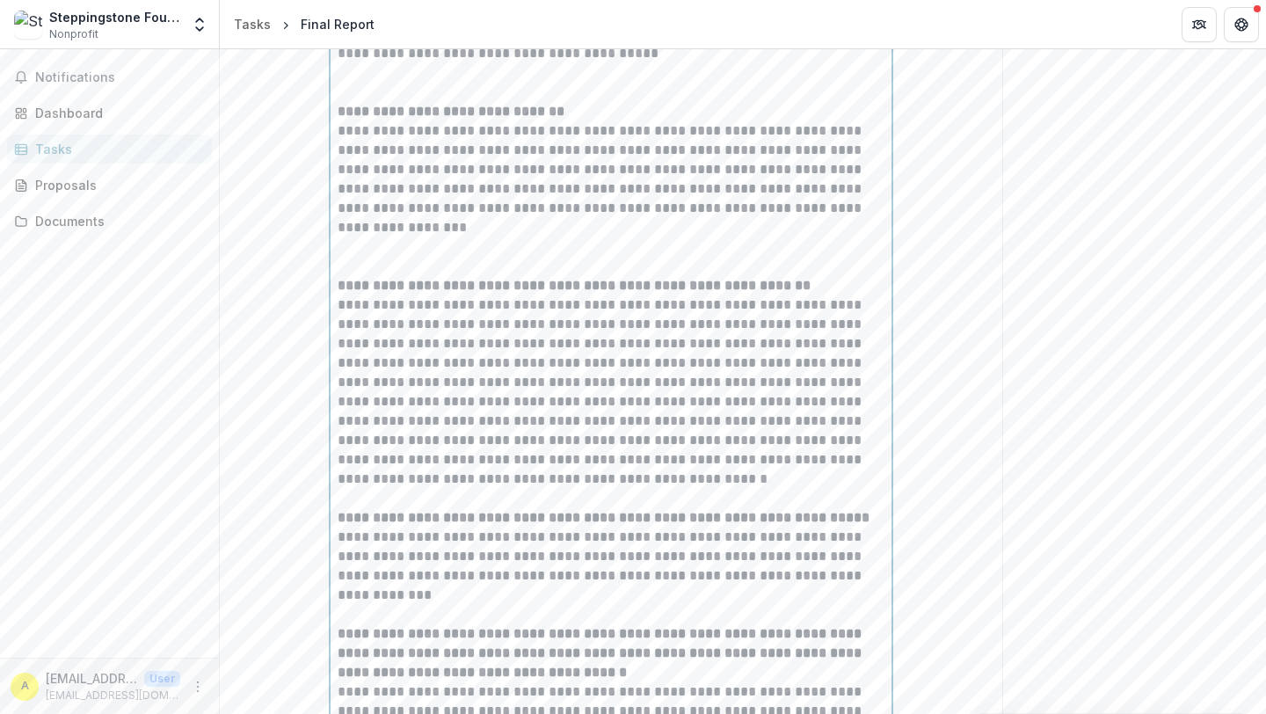
click at [423, 257] on p at bounding box center [611, 256] width 547 height 39
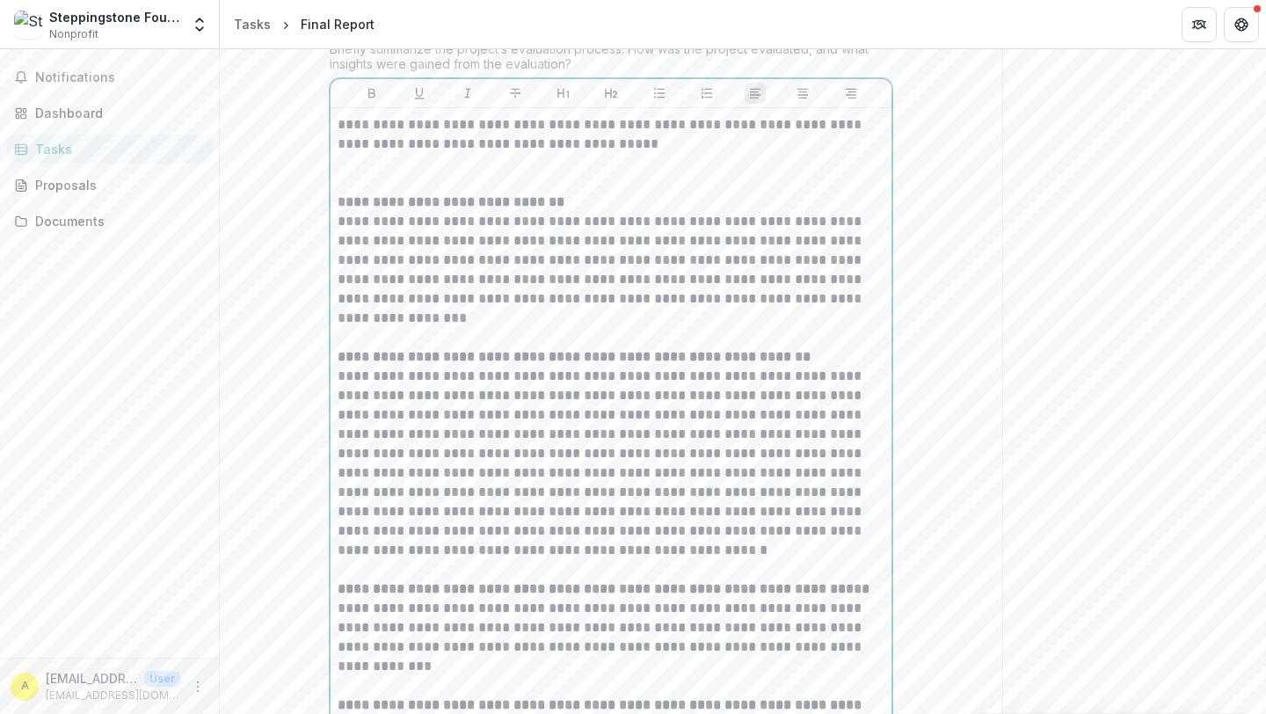
scroll to position [4449, 0]
click at [422, 184] on p at bounding box center [611, 175] width 547 height 39
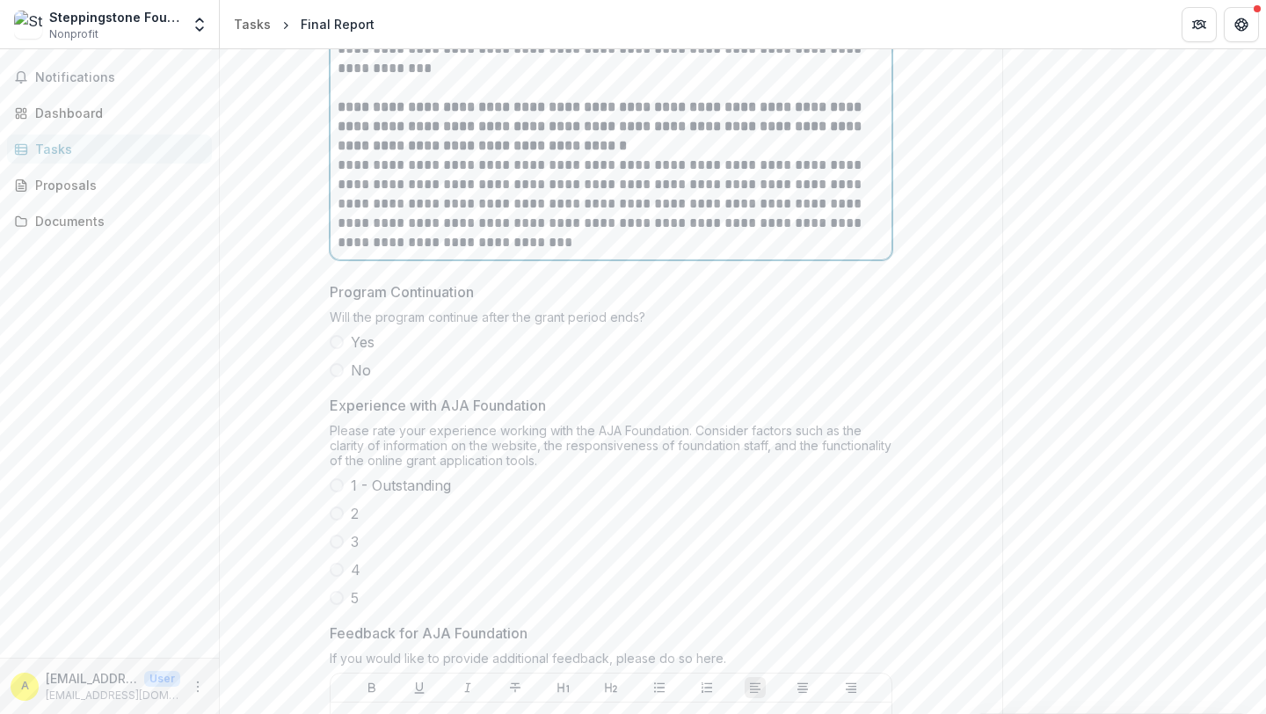
scroll to position [5036, 0]
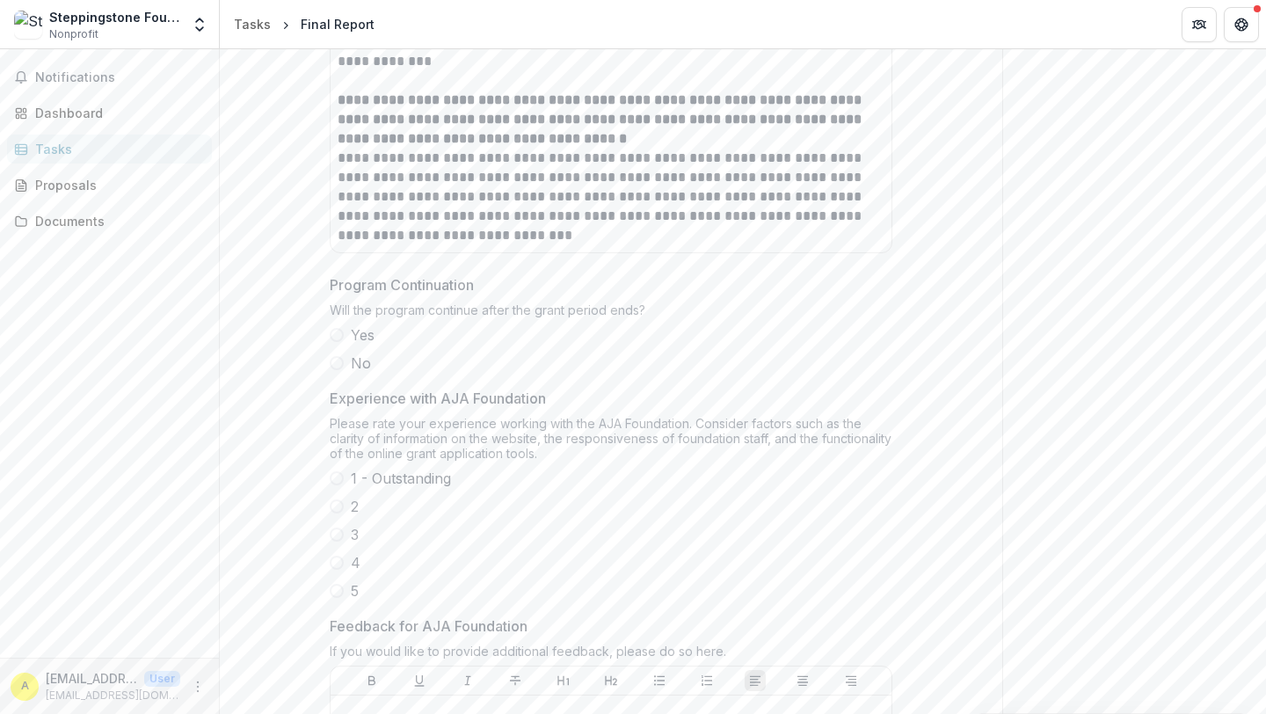
click at [333, 332] on span at bounding box center [337, 335] width 14 height 14
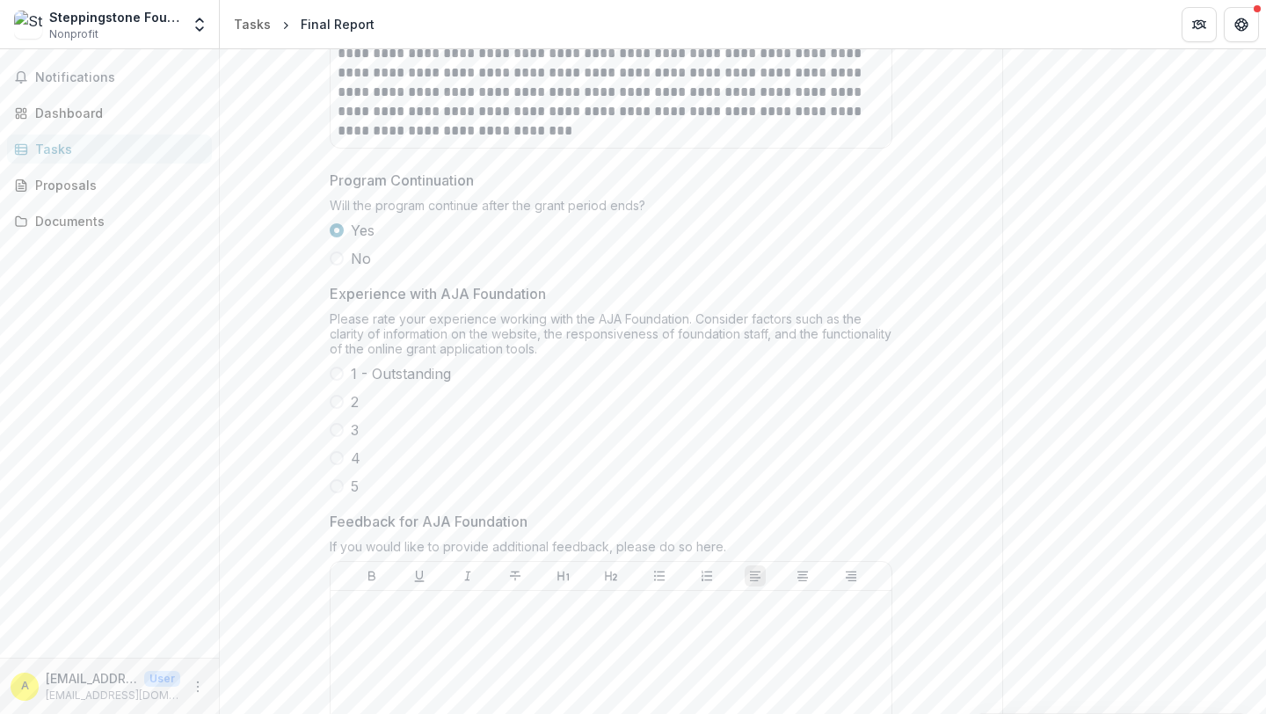
click at [337, 371] on span at bounding box center [337, 374] width 14 height 14
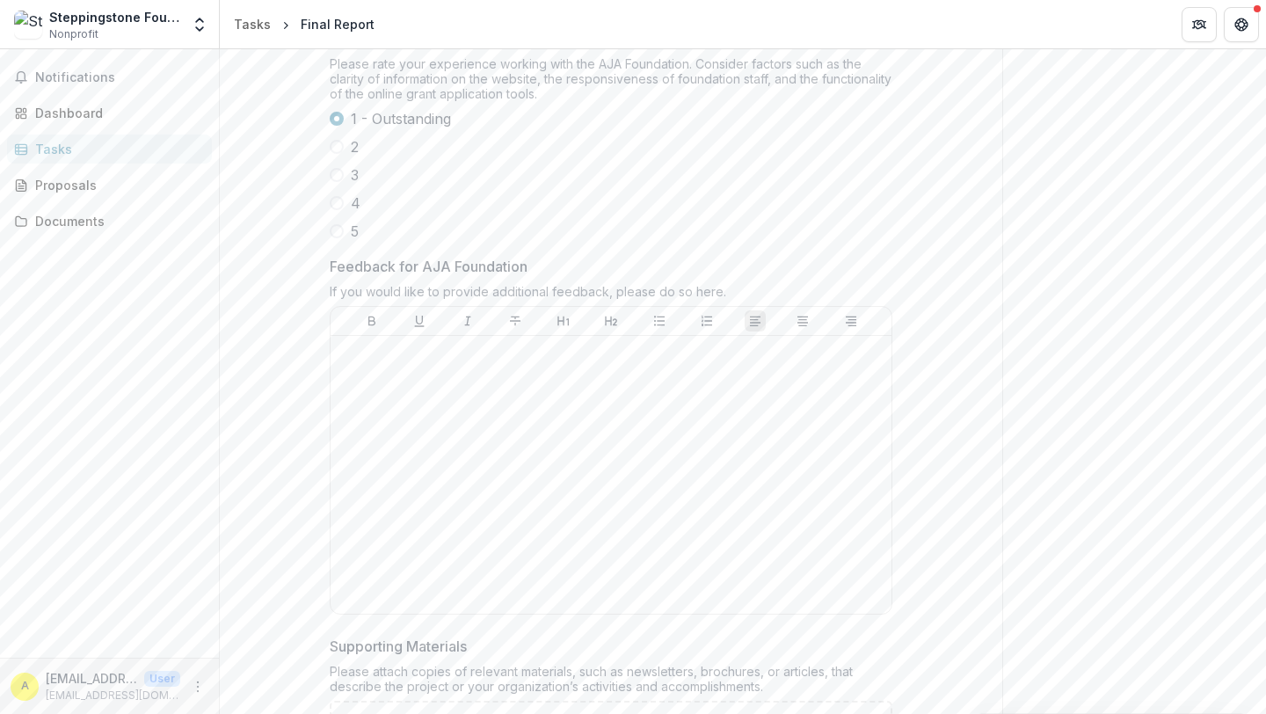
scroll to position [5399, 0]
click at [463, 367] on div at bounding box center [611, 471] width 547 height 264
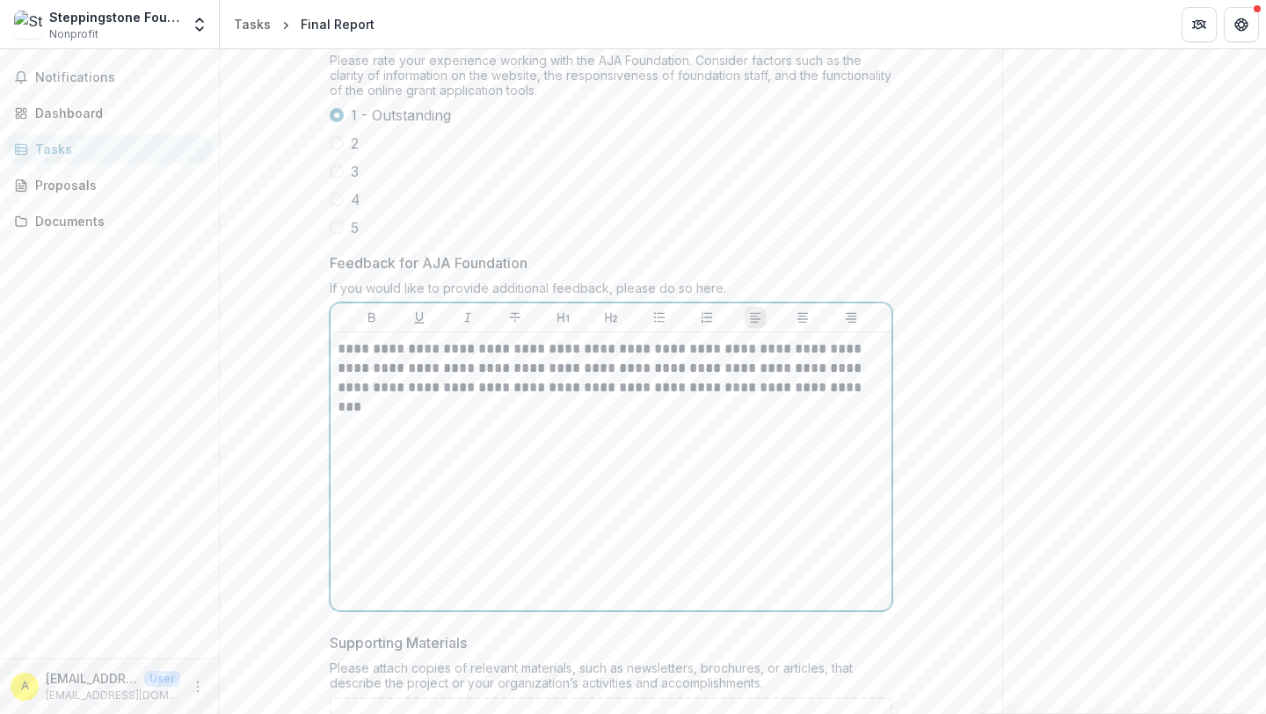
click at [459, 353] on p "**********" at bounding box center [611, 368] width 547 height 58
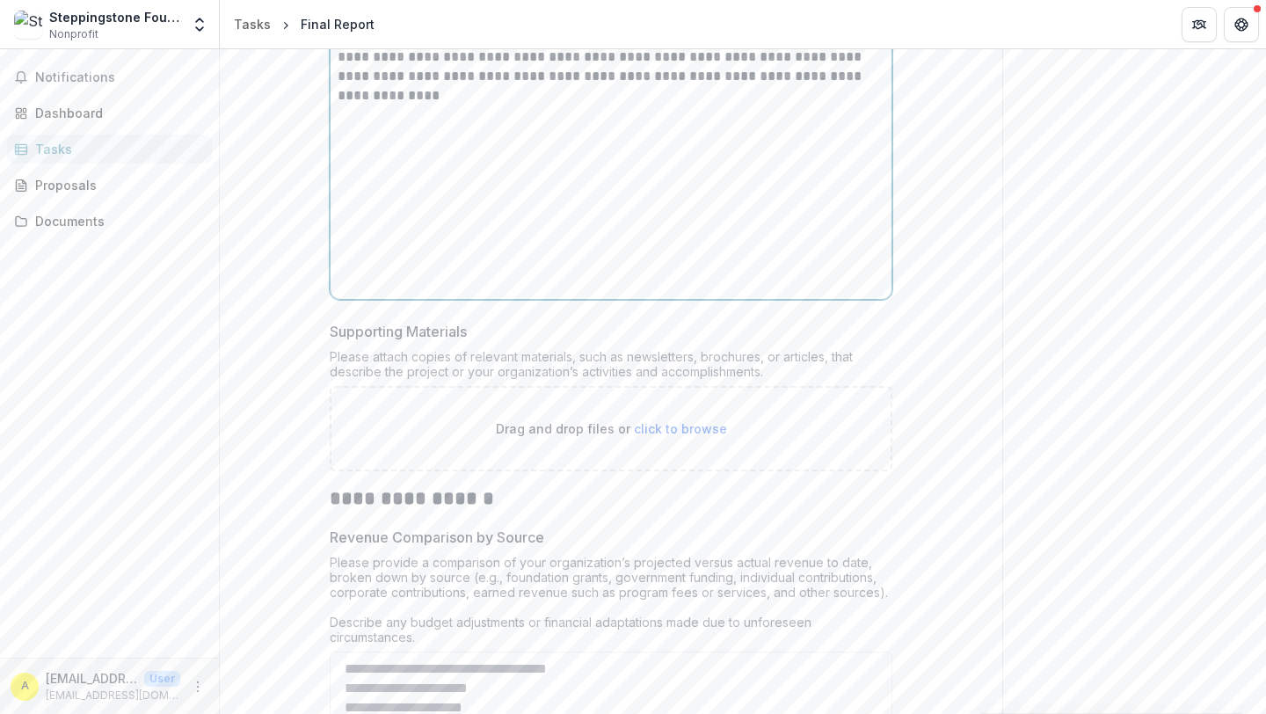
scroll to position [5713, 0]
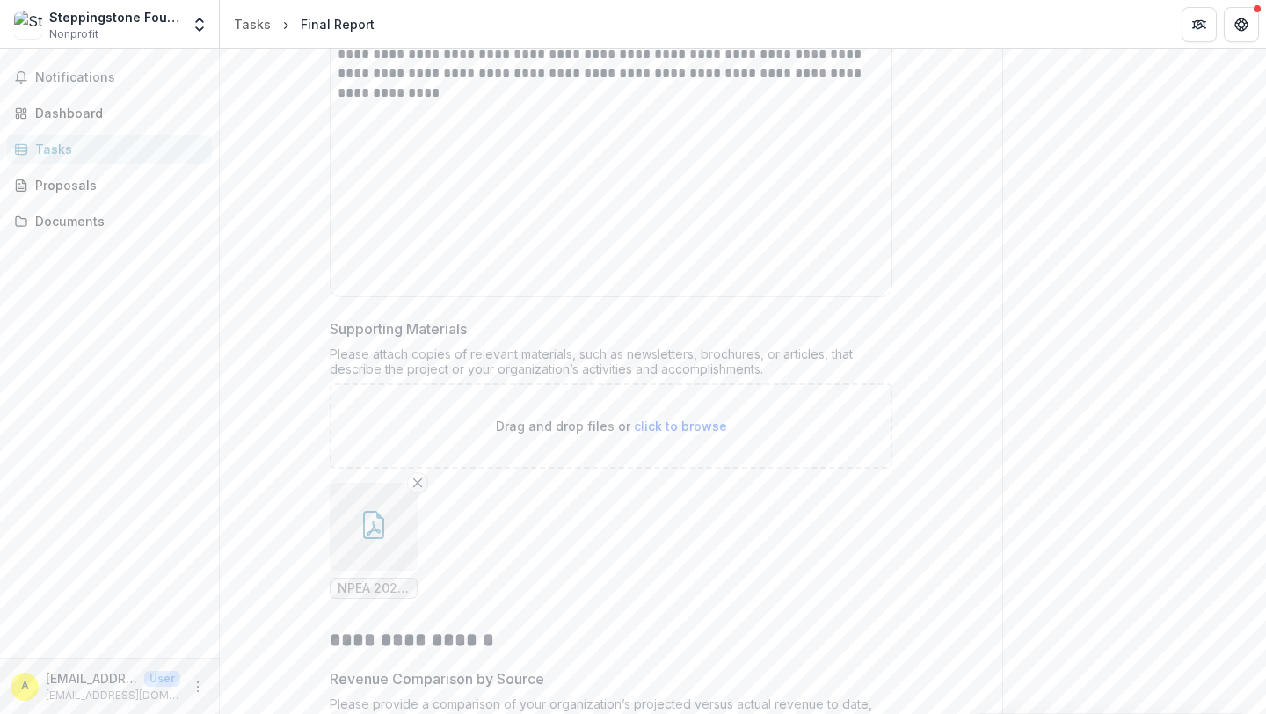
click at [362, 519] on icon "button" at bounding box center [374, 525] width 28 height 28
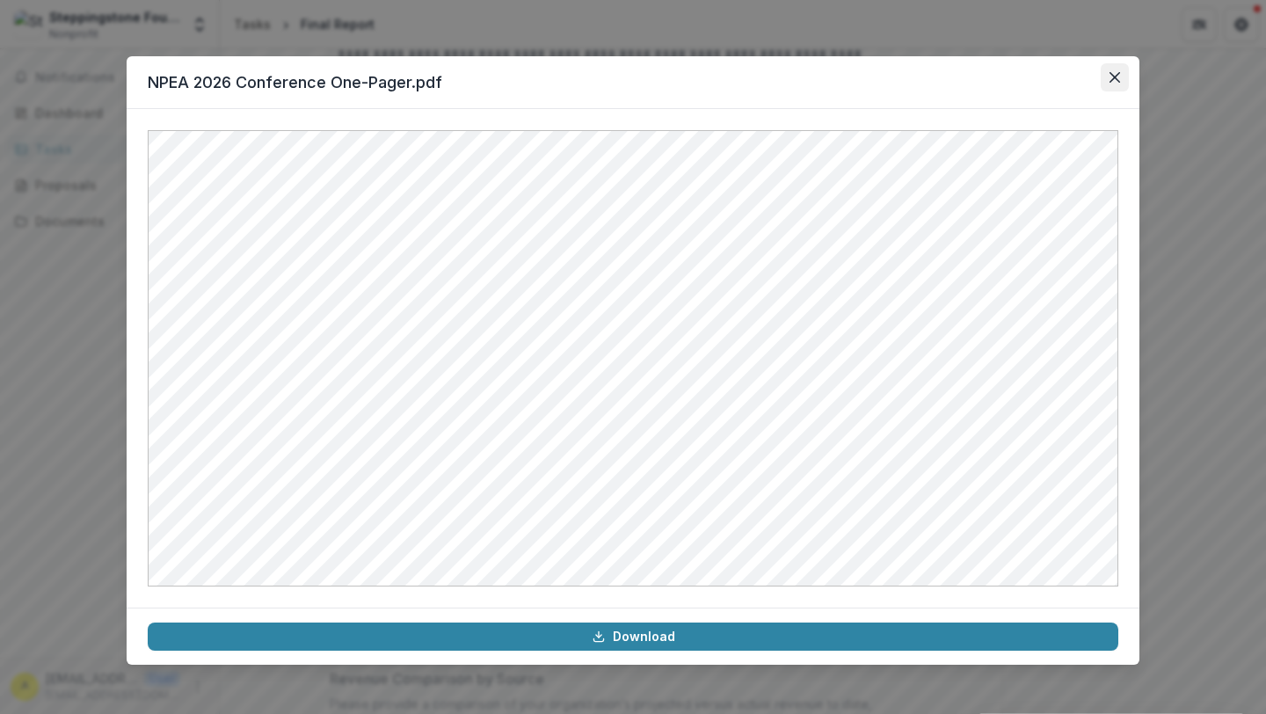
click at [1114, 77] on icon "Close" at bounding box center [1115, 77] width 11 height 11
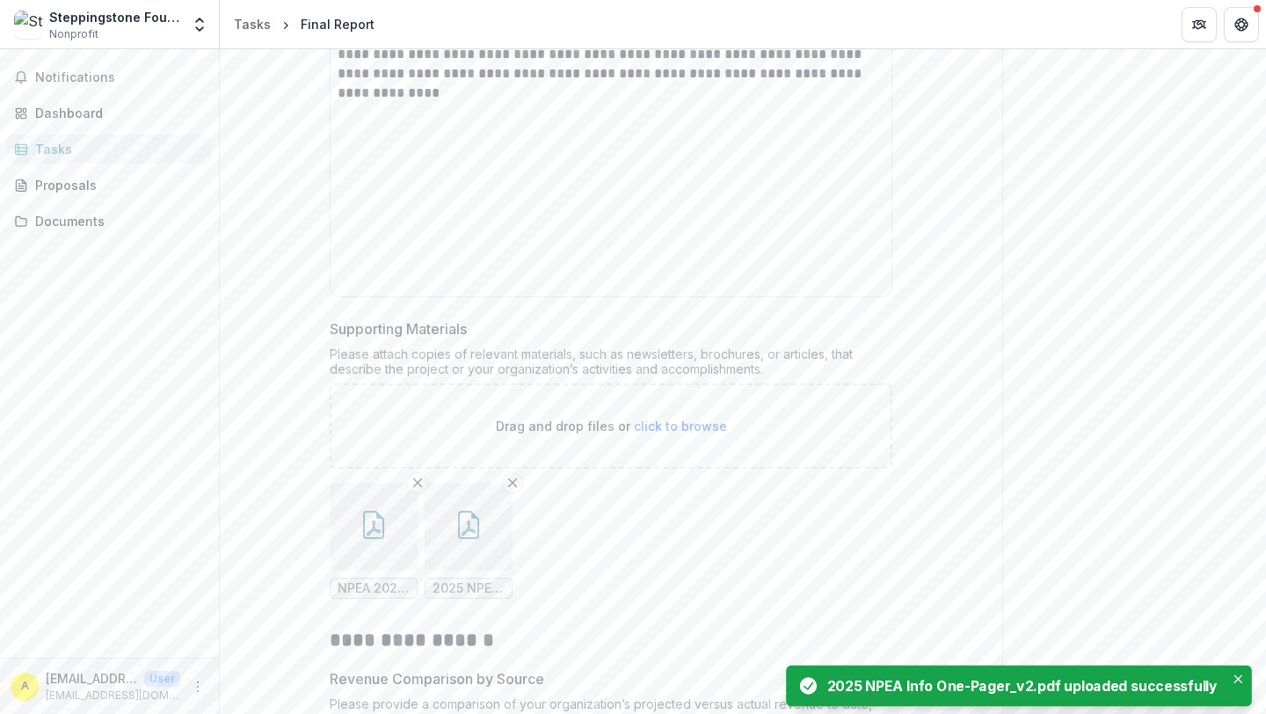
click at [463, 534] on icon "button" at bounding box center [469, 525] width 28 height 28
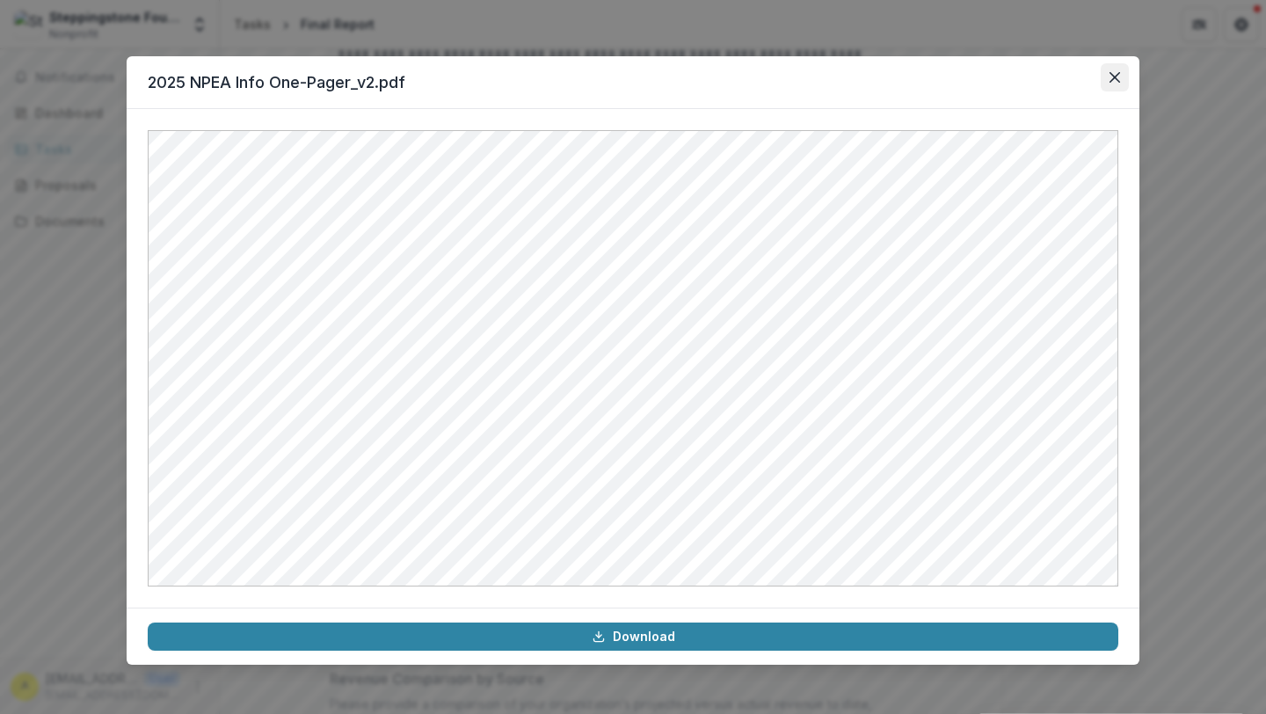
click at [1110, 82] on icon "Close" at bounding box center [1115, 77] width 11 height 11
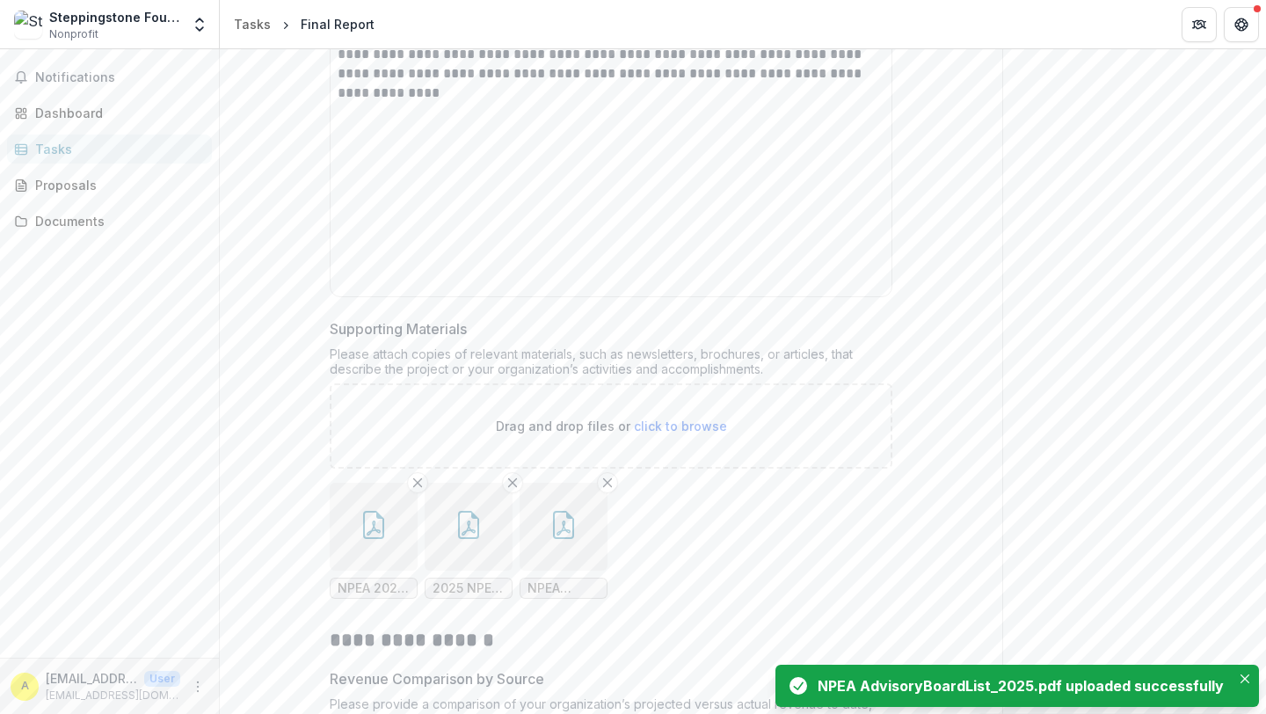
click at [572, 529] on icon "button" at bounding box center [564, 525] width 28 height 28
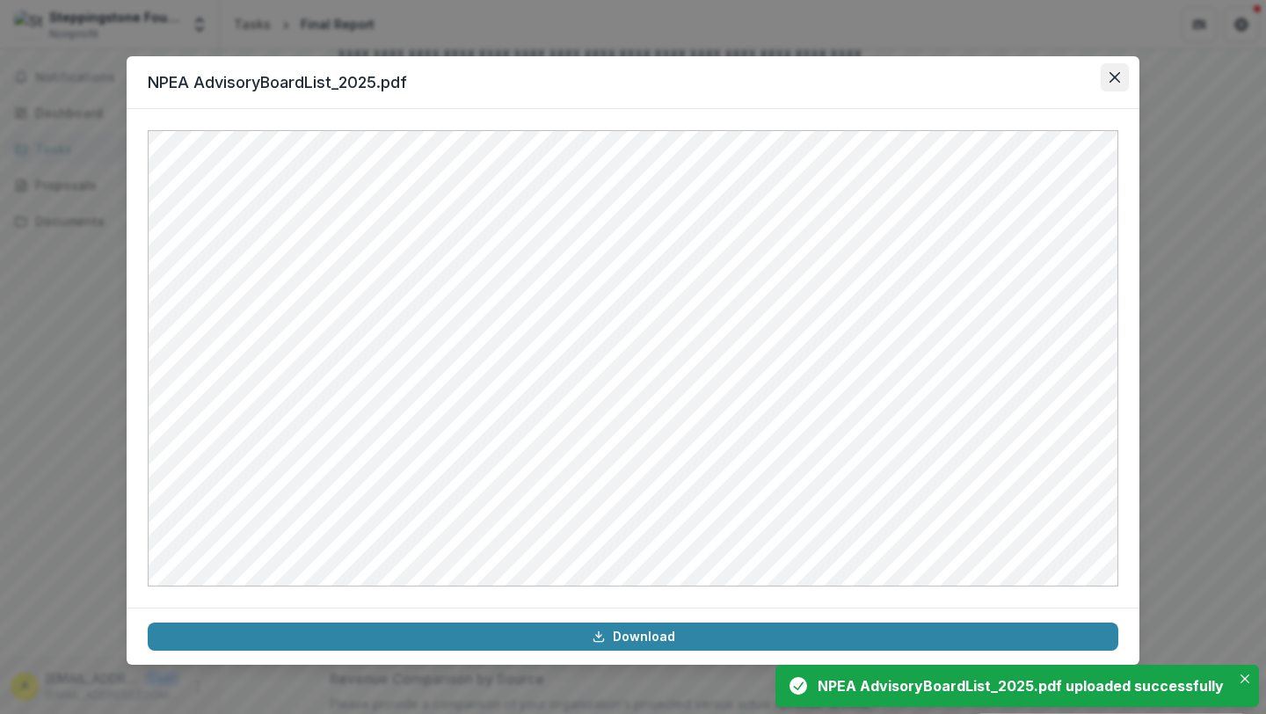
click at [1111, 77] on icon "Close" at bounding box center [1115, 77] width 11 height 11
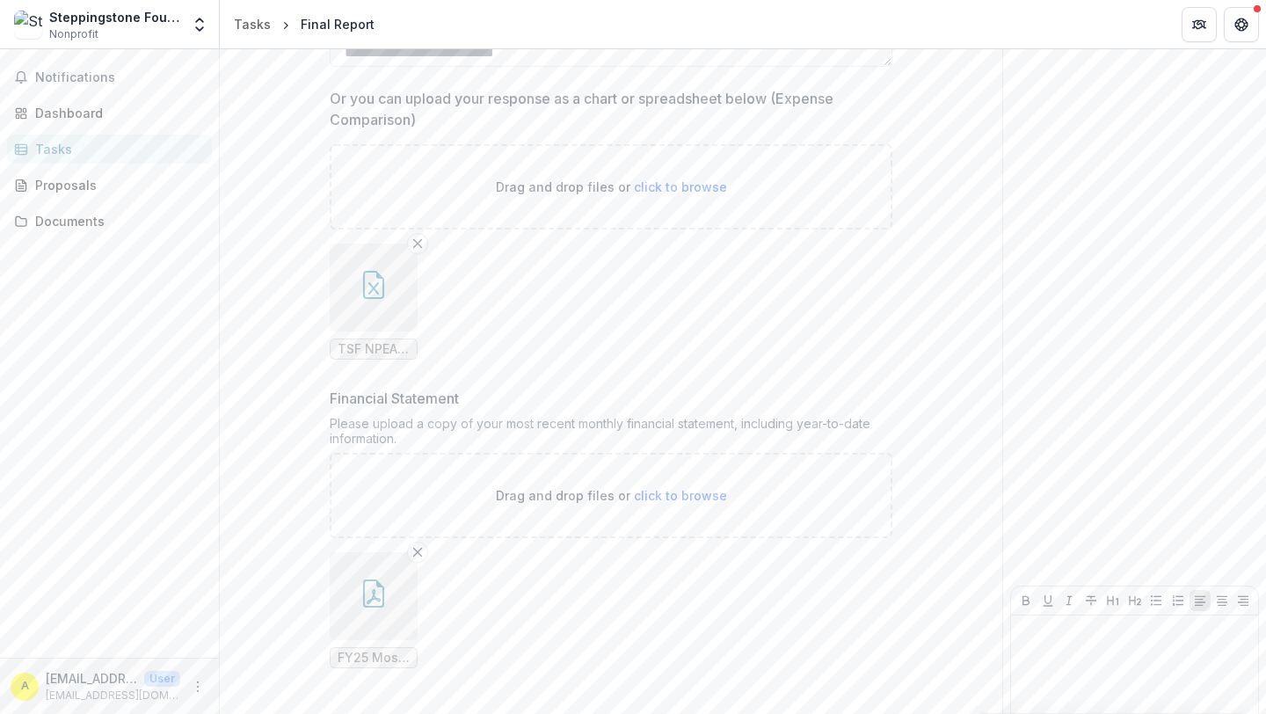
scroll to position [7162, 0]
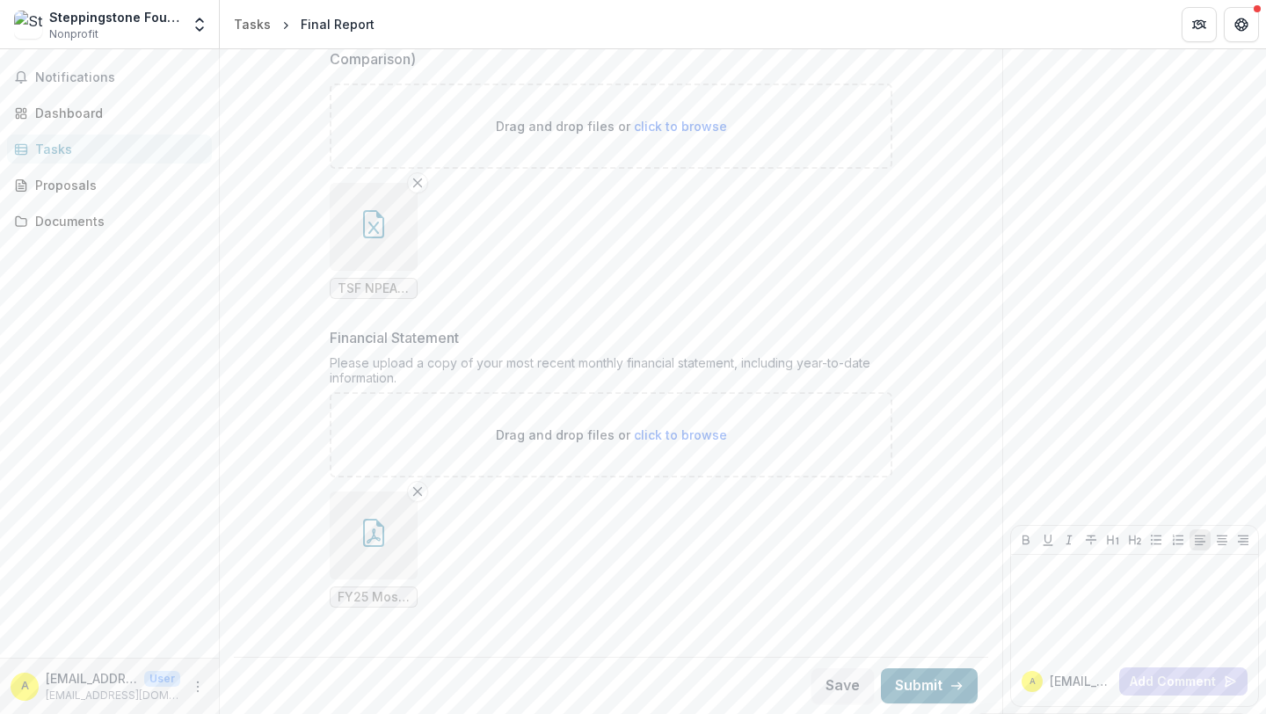
click at [899, 677] on button "Submit" at bounding box center [929, 685] width 97 height 35
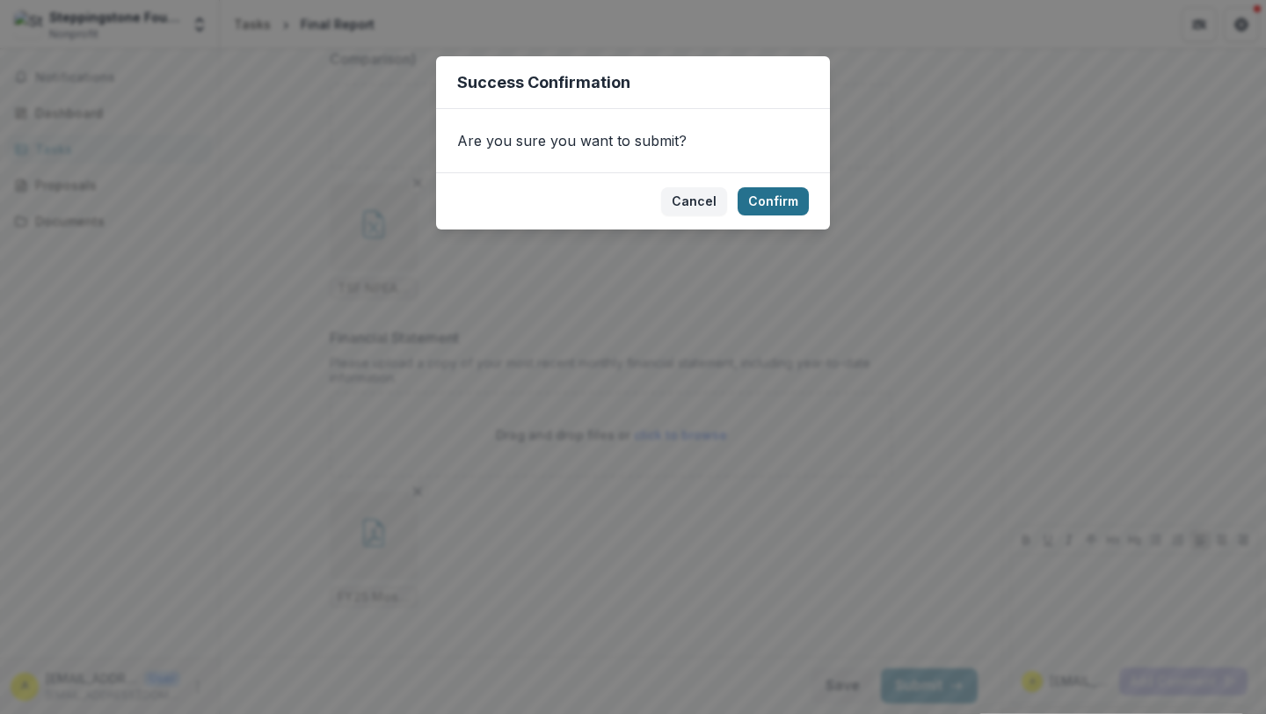
click at [770, 191] on button "Confirm" at bounding box center [773, 201] width 71 height 28
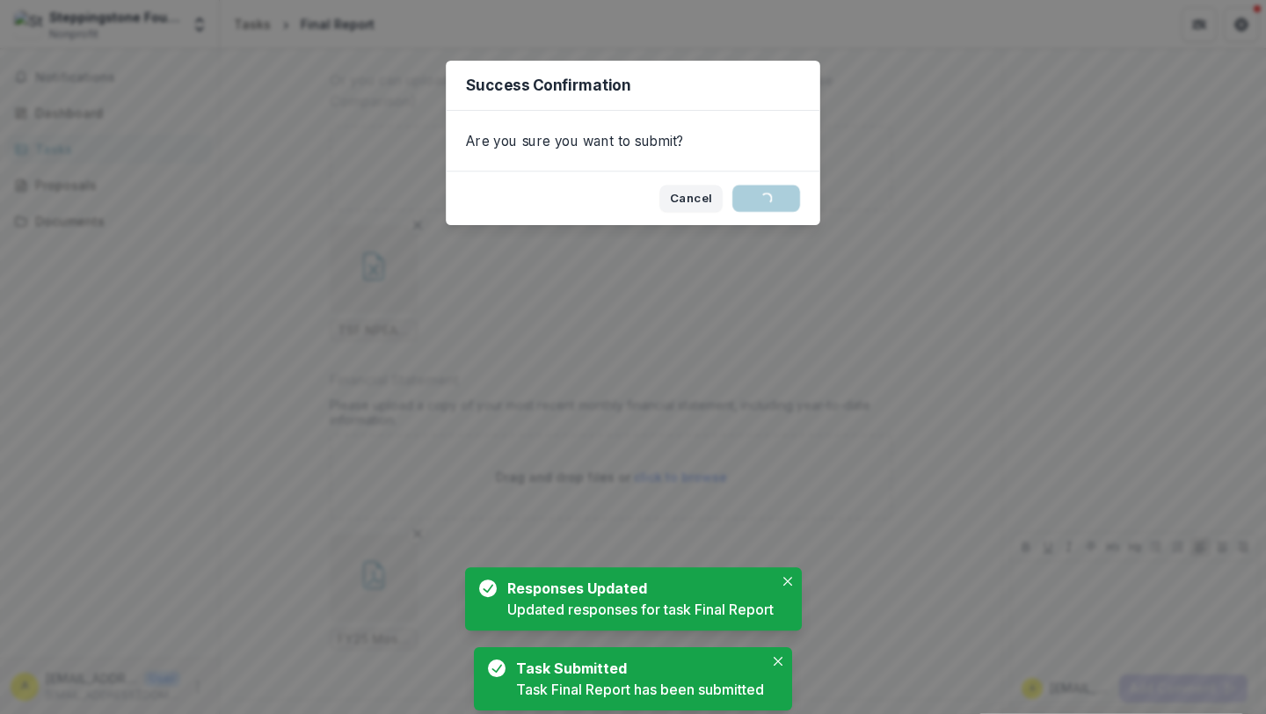
scroll to position [0, 0]
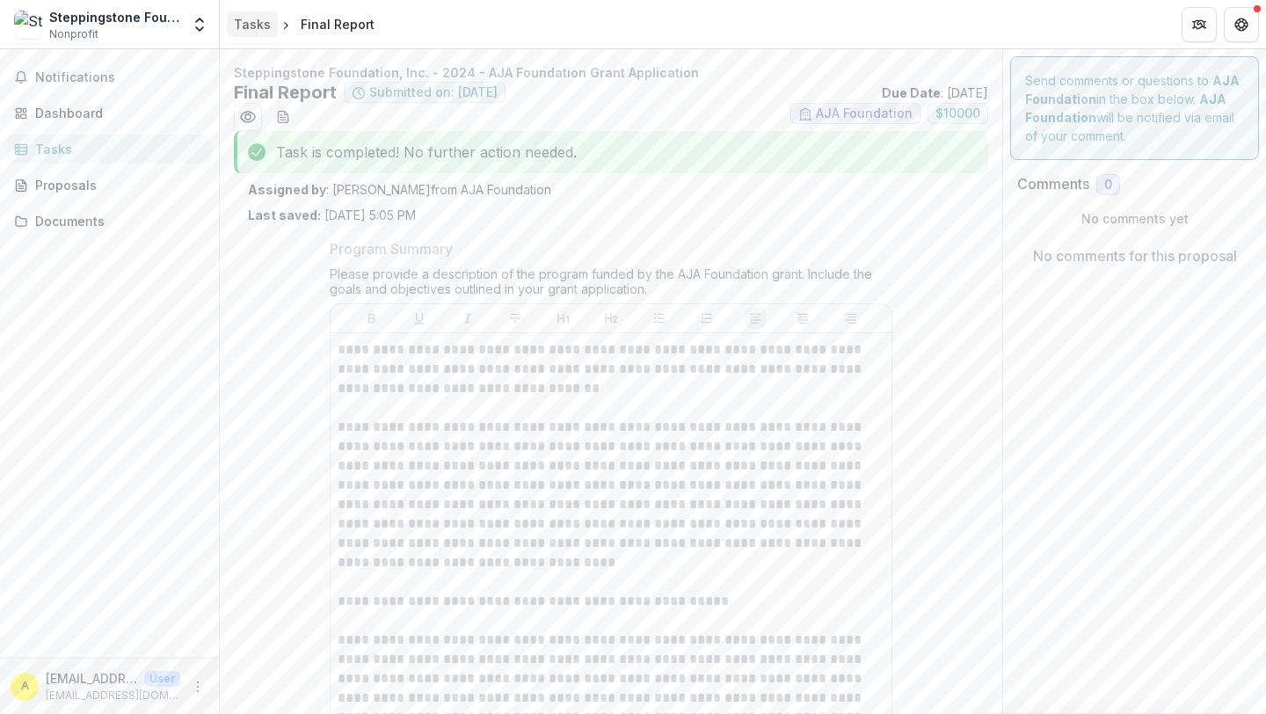
click at [261, 31] on div "Tasks" at bounding box center [252, 24] width 37 height 18
